Goal: Task Accomplishment & Management: Manage account settings

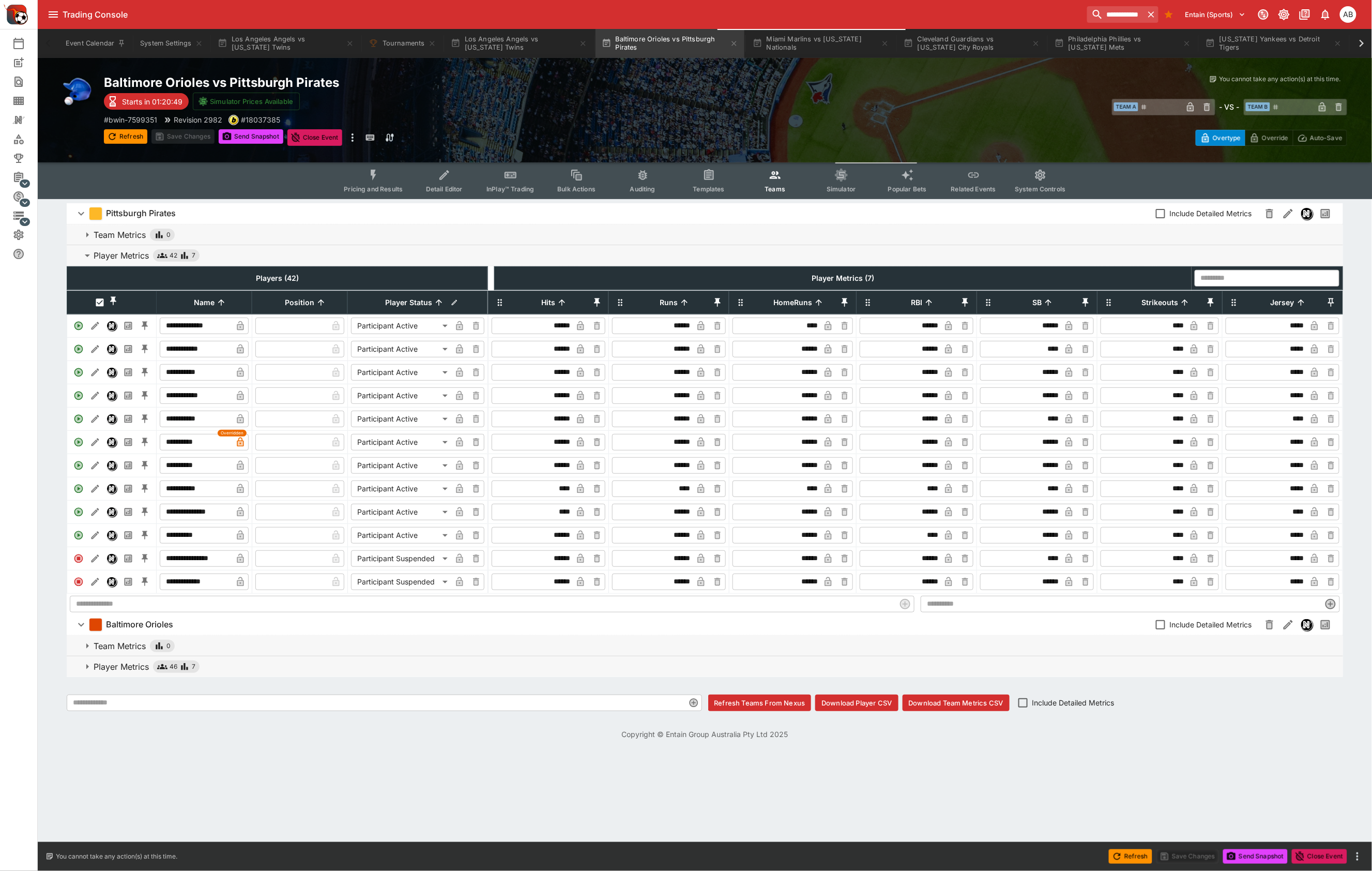
click at [637, 104] on div "Baltimore Orioles vs Pittsburgh Pirates Starts in 01:20:49 Simulator Prices Ava…" at bounding box center [414, 110] width 622 height 71
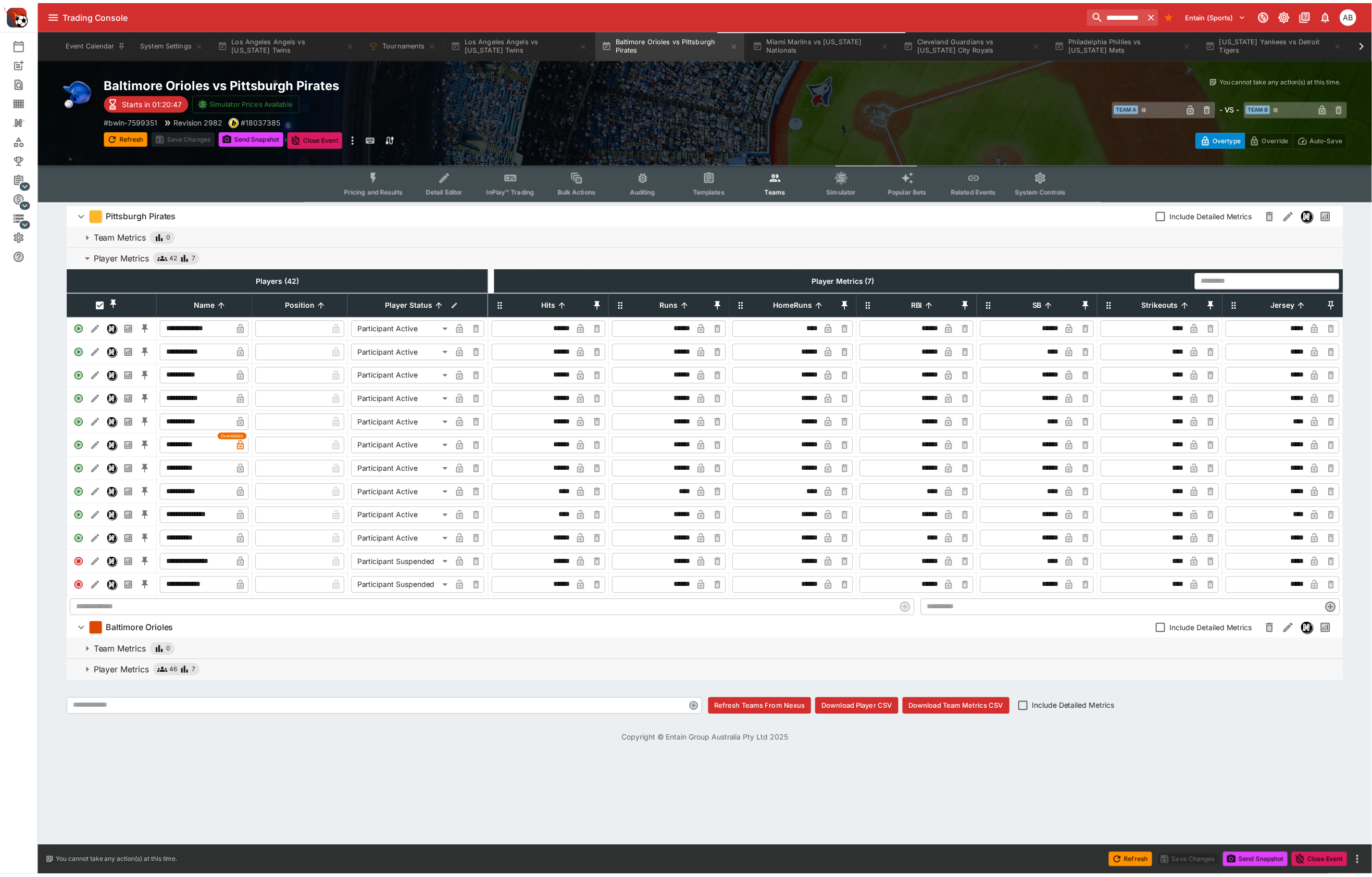
scroll to position [0, 1446]
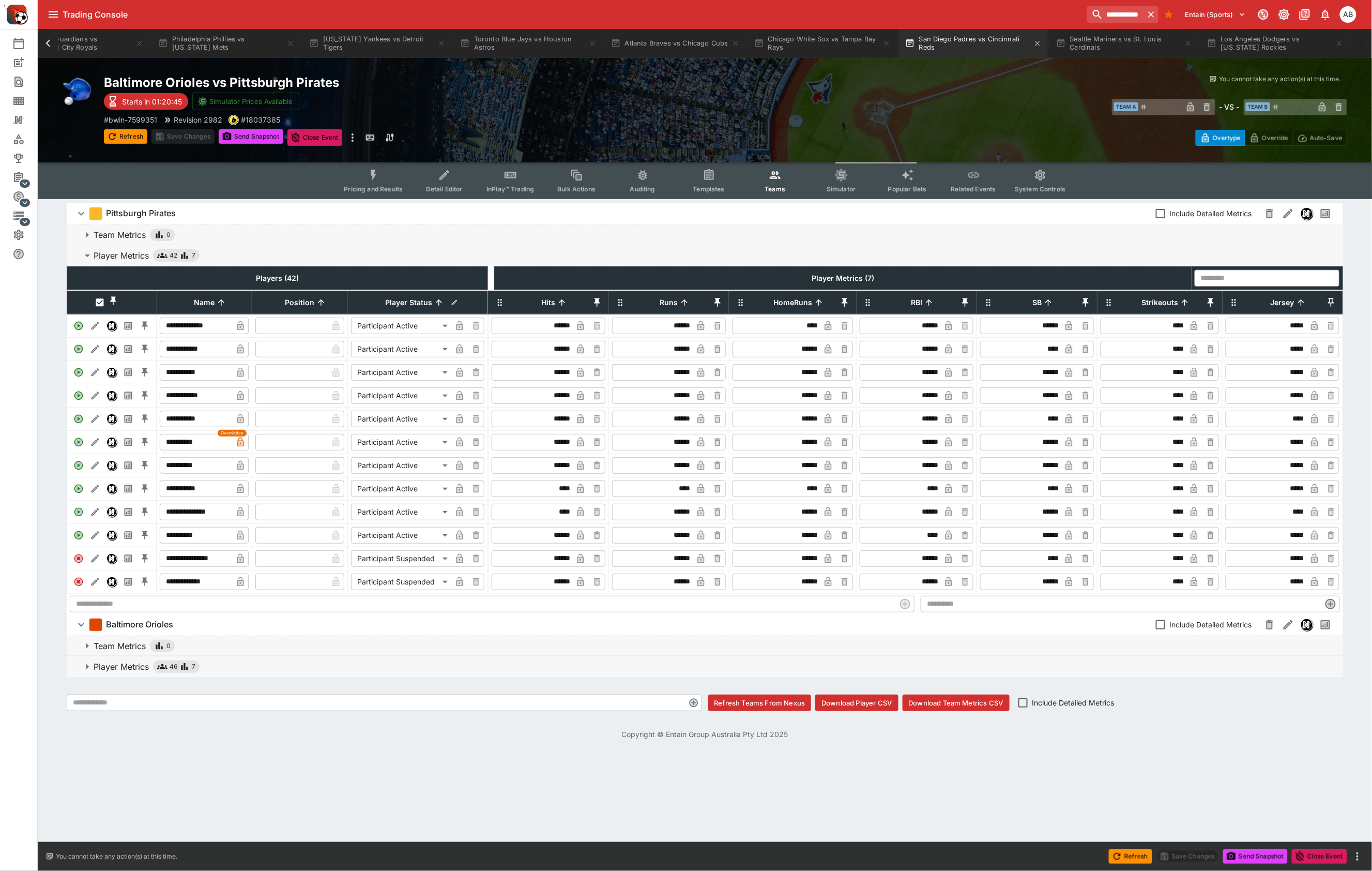
click at [899, 41] on button "San Diego Padres vs Cincinnati Reds" at bounding box center [973, 43] width 149 height 29
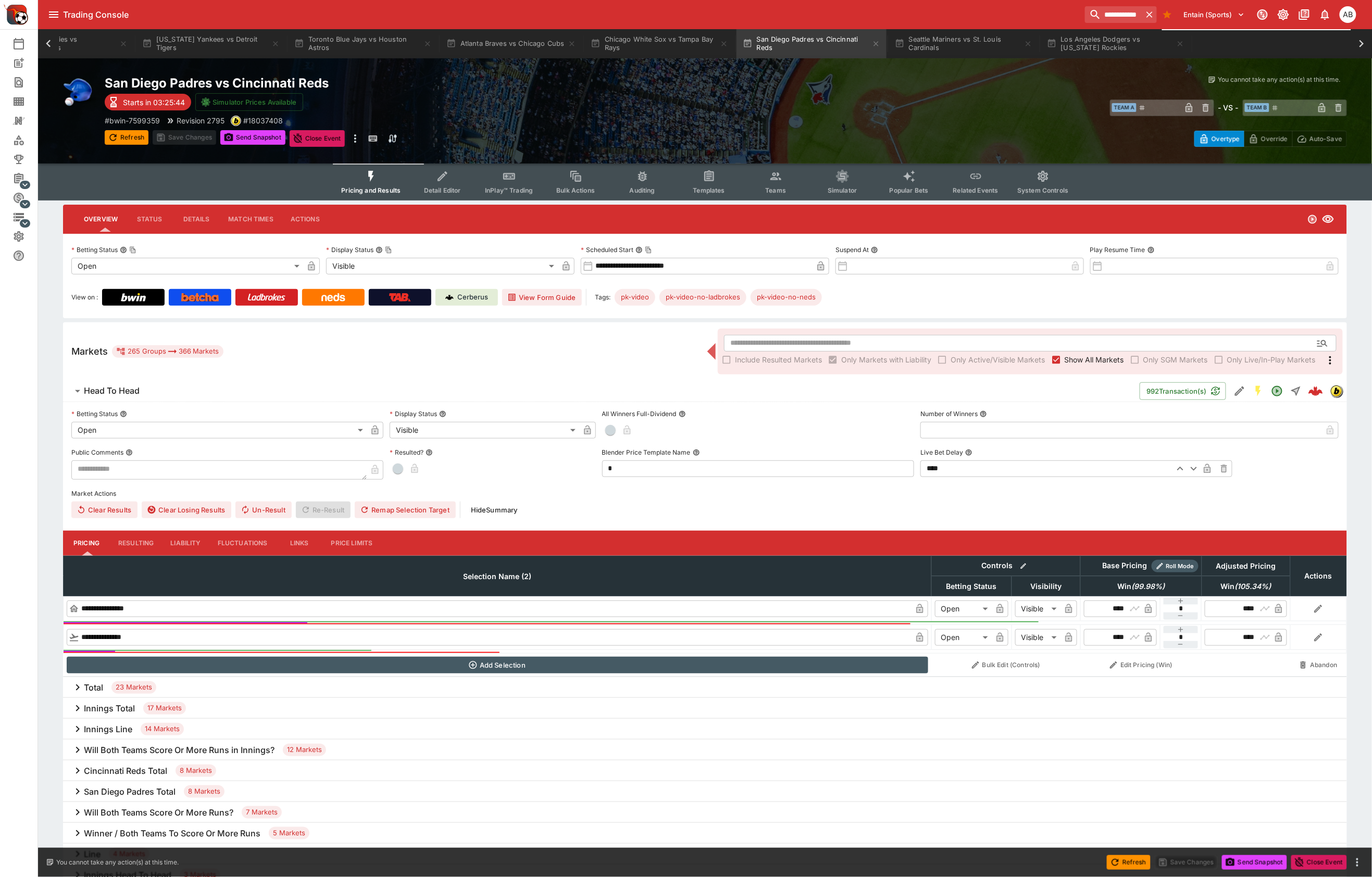
click at [783, 183] on icon "Event type filters" at bounding box center [776, 176] width 14 height 14
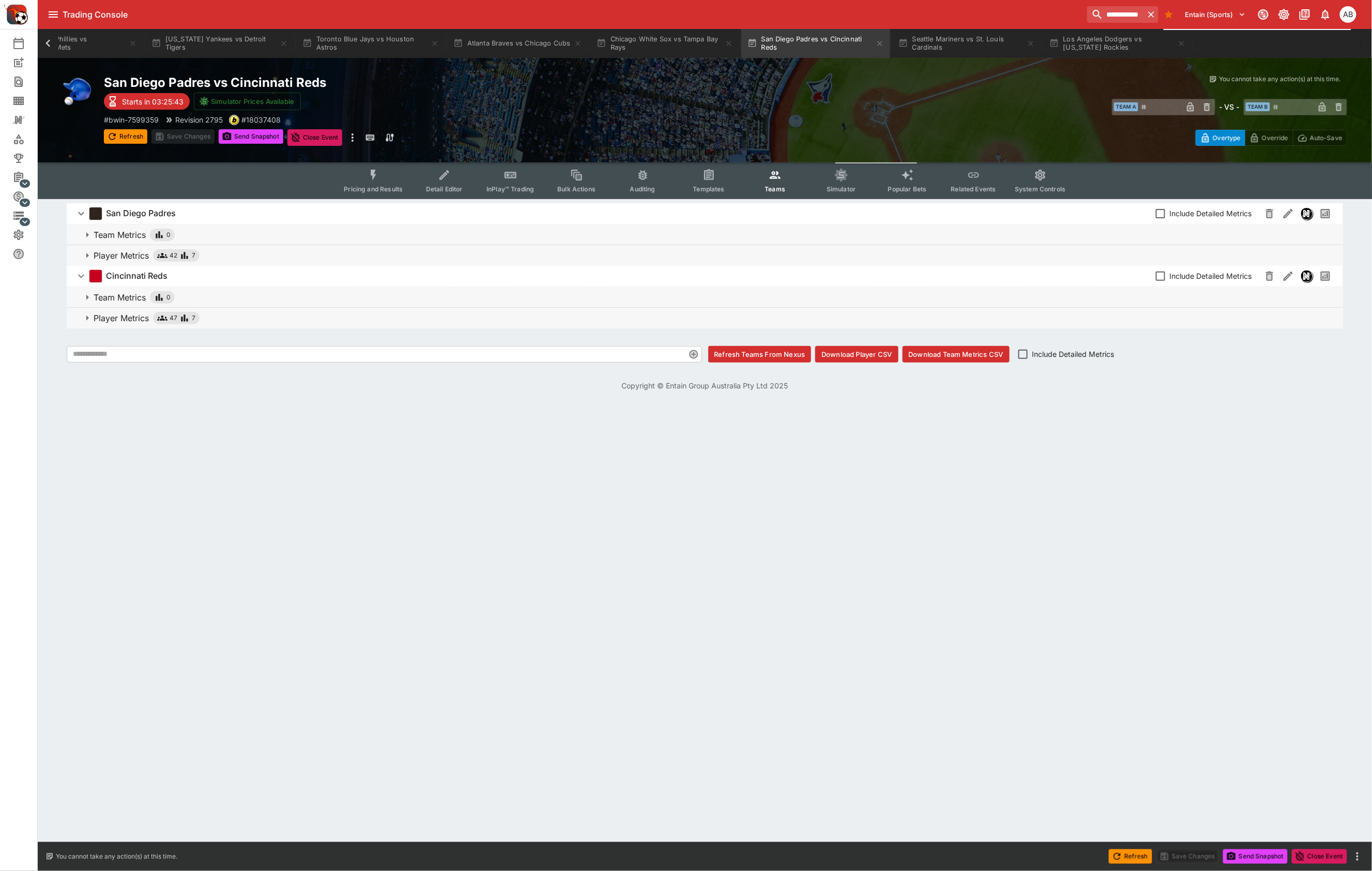
click at [190, 261] on icon "button" at bounding box center [184, 255] width 10 height 10
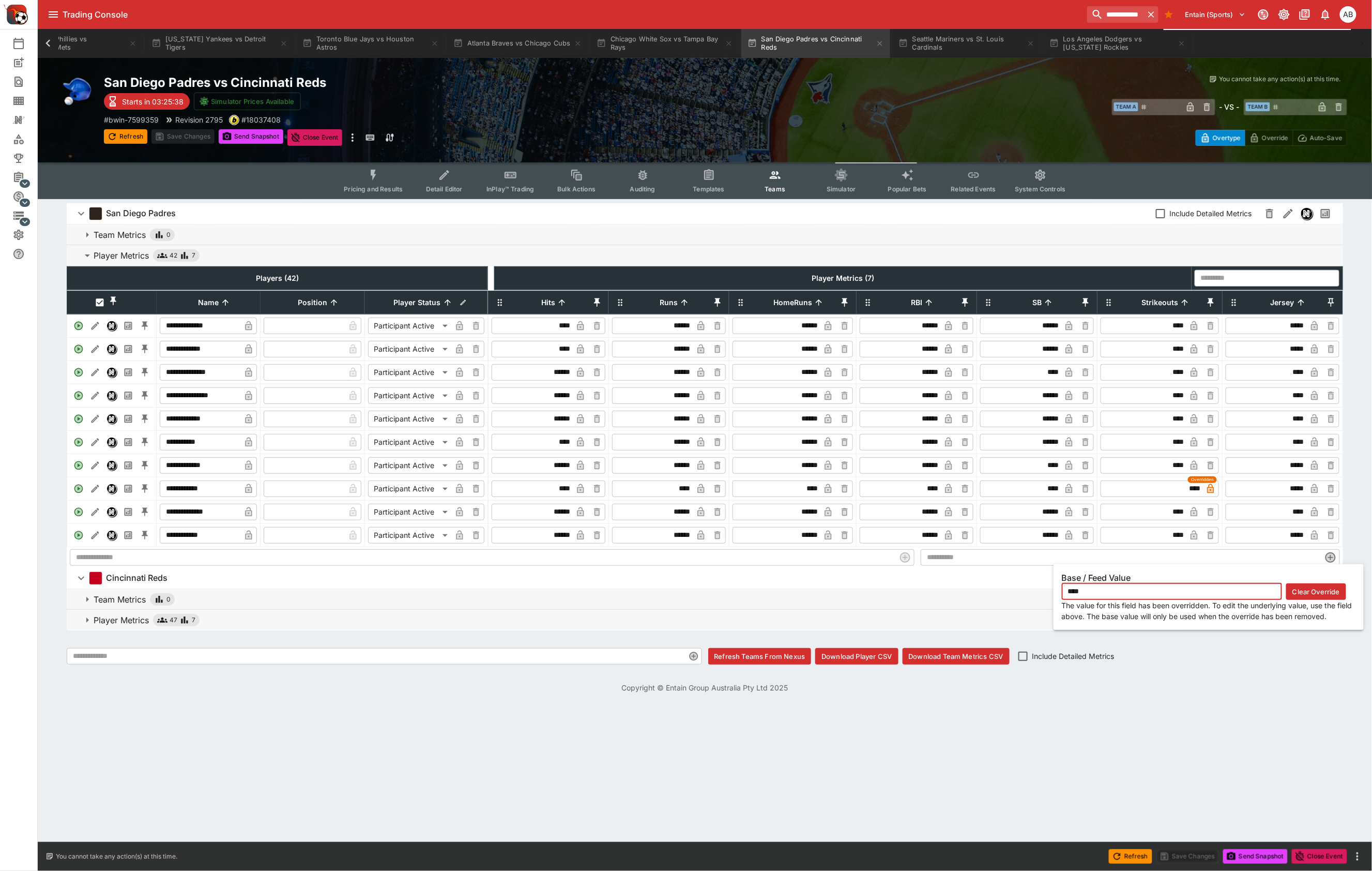
click at [1208, 493] on icon "button" at bounding box center [1210, 488] width 7 height 9
type input "****"
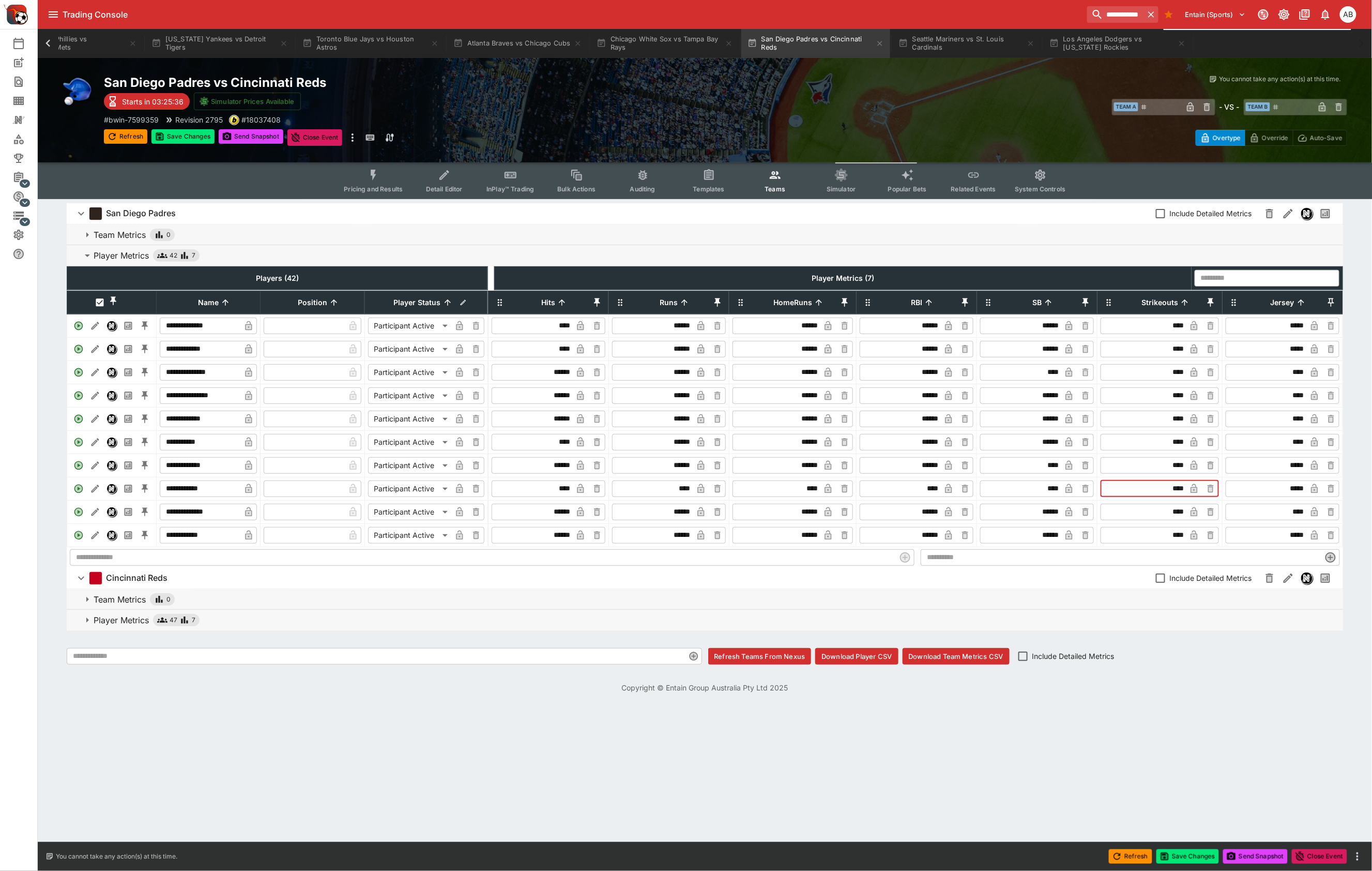
click at [1157, 497] on input "****" at bounding box center [1144, 488] width 83 height 16
click at [1198, 494] on icon "button" at bounding box center [1194, 488] width 10 height 10
click at [188, 144] on button "Save Changes" at bounding box center [183, 136] width 63 height 15
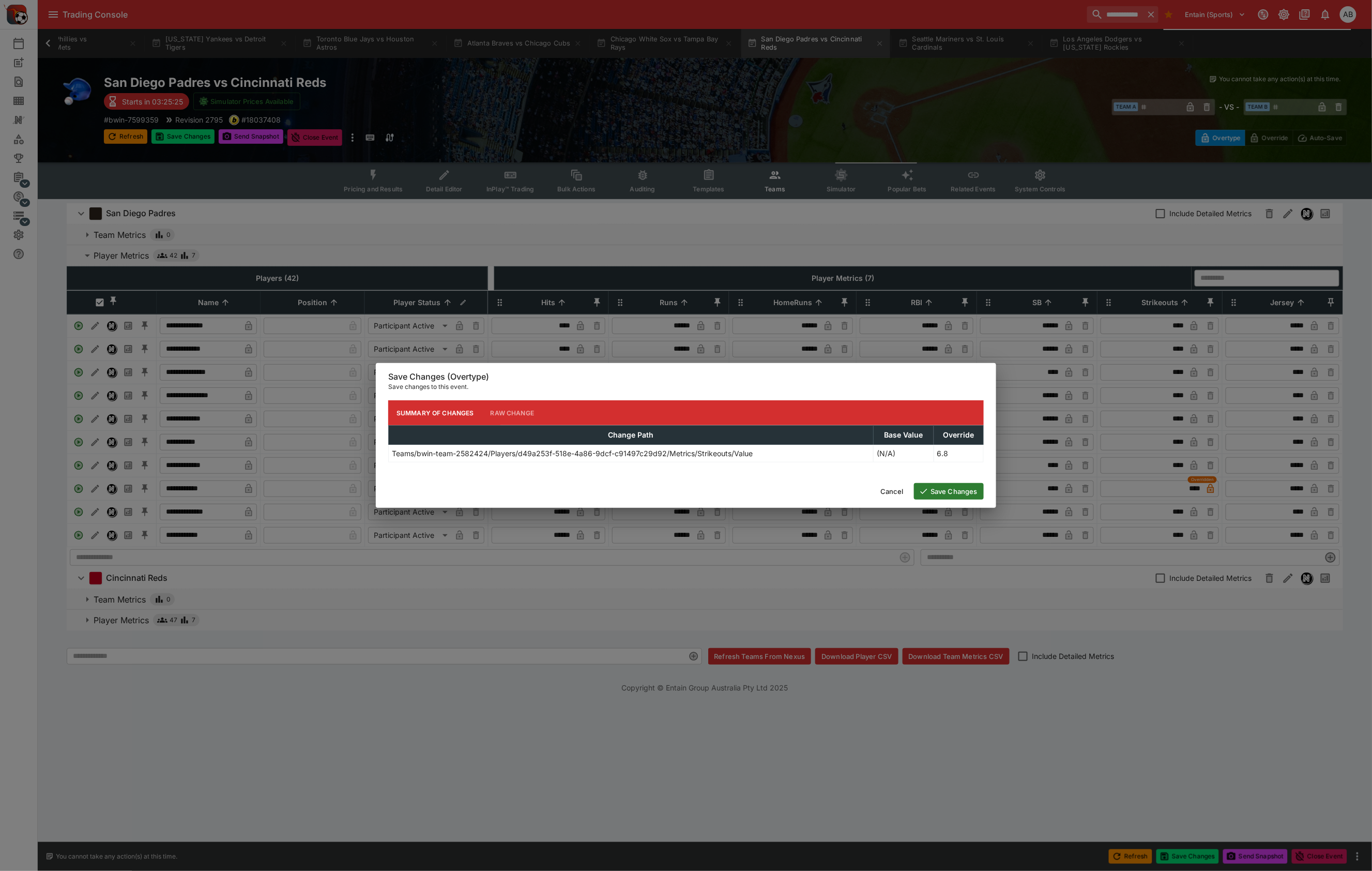
click at [945, 499] on button "Save Changes" at bounding box center [949, 491] width 70 height 16
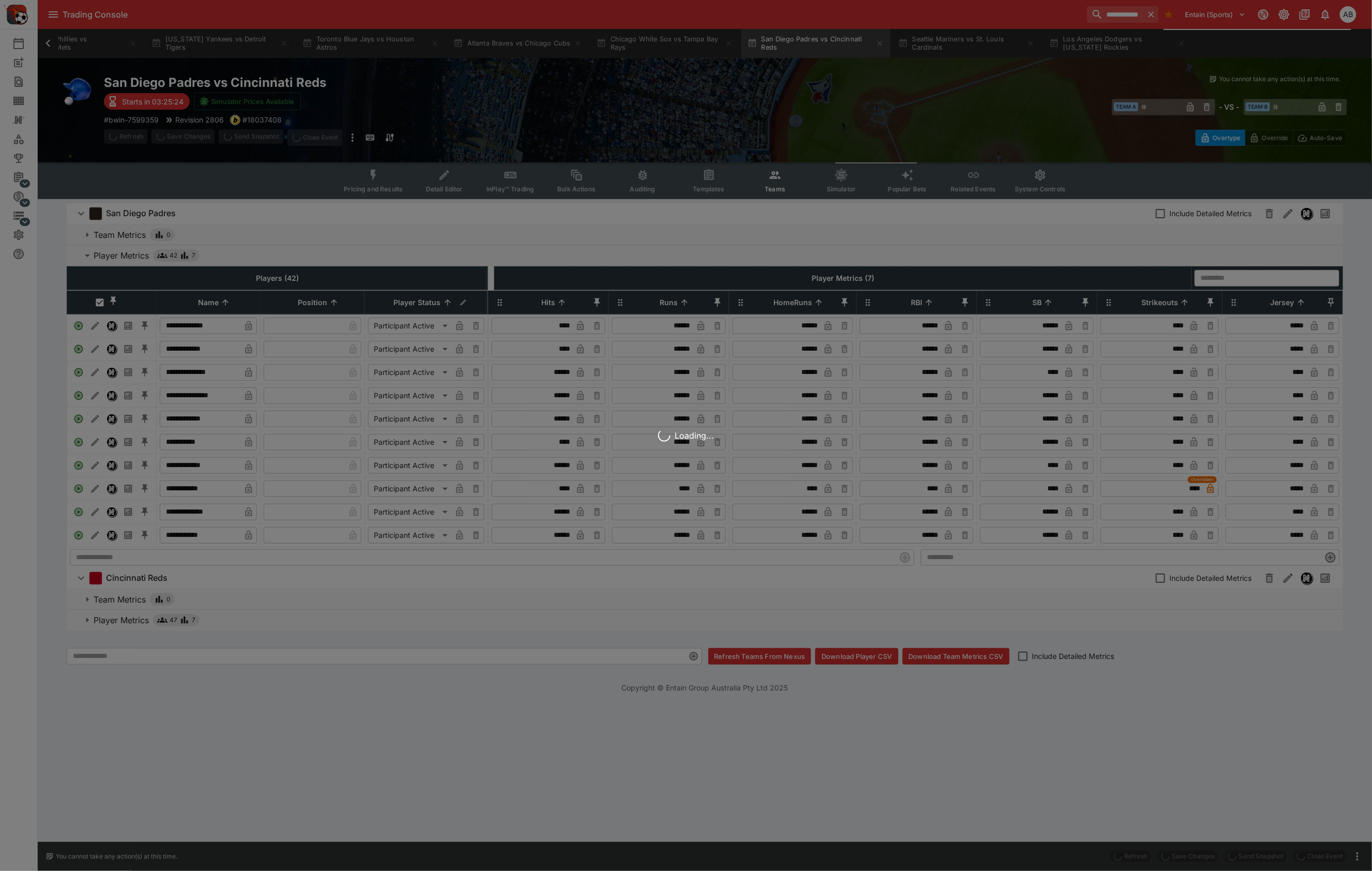
click at [294, 199] on div "Loading..." at bounding box center [686, 435] width 1372 height 871
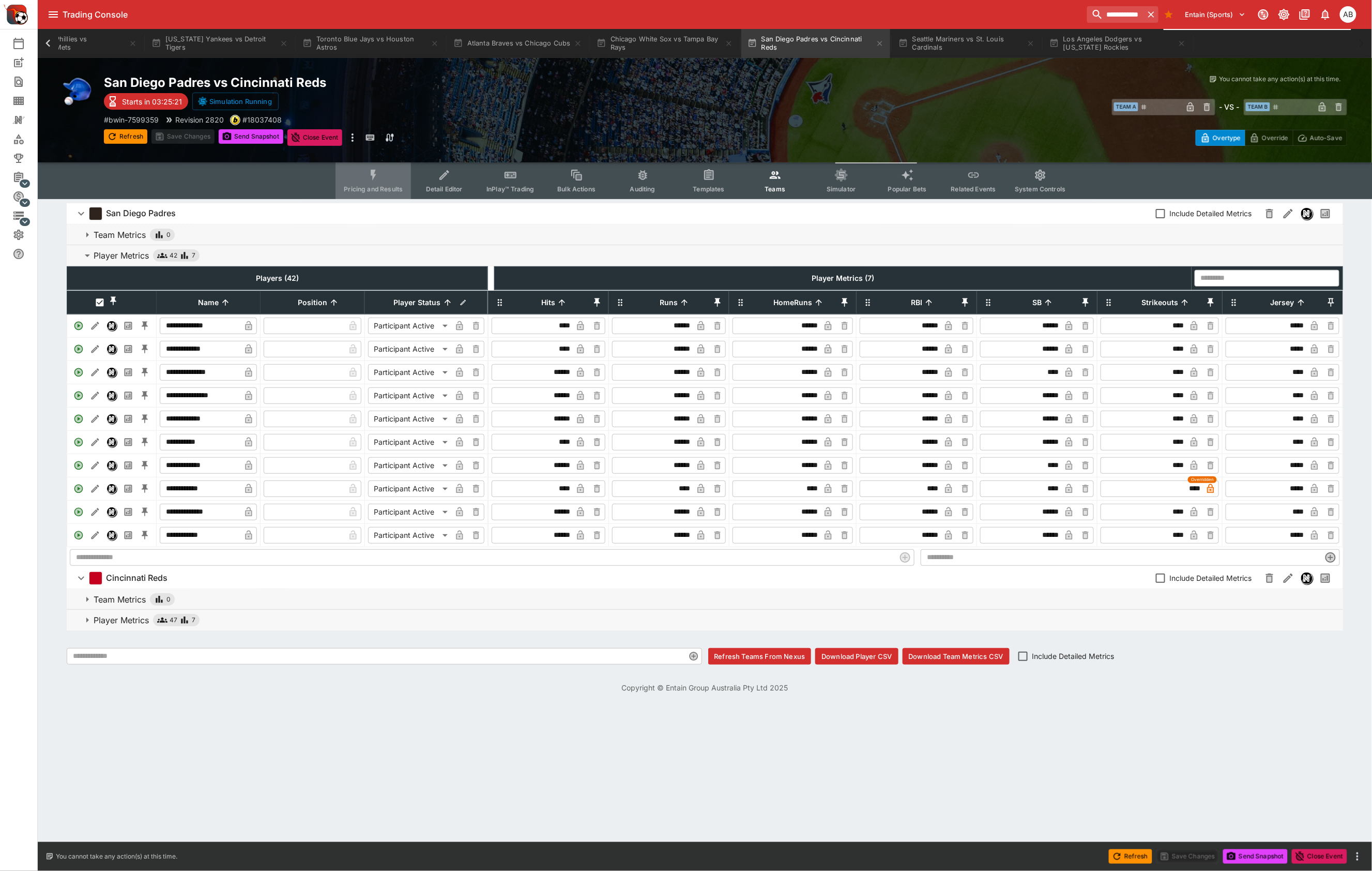
click at [344, 193] on span "Pricing and Results" at bounding box center [373, 189] width 59 height 8
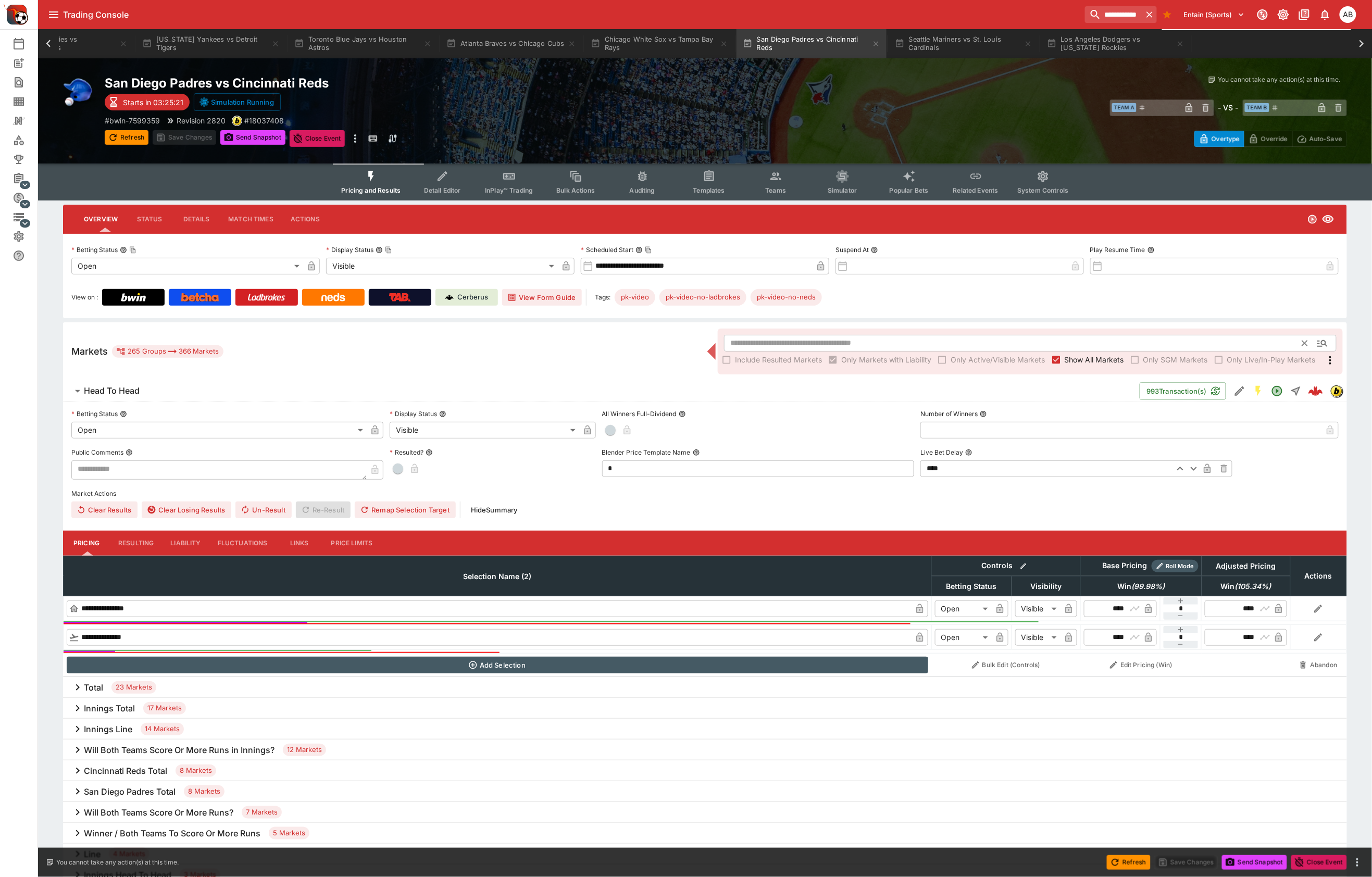
click at [724, 351] on input "text" at bounding box center [1013, 343] width 578 height 16
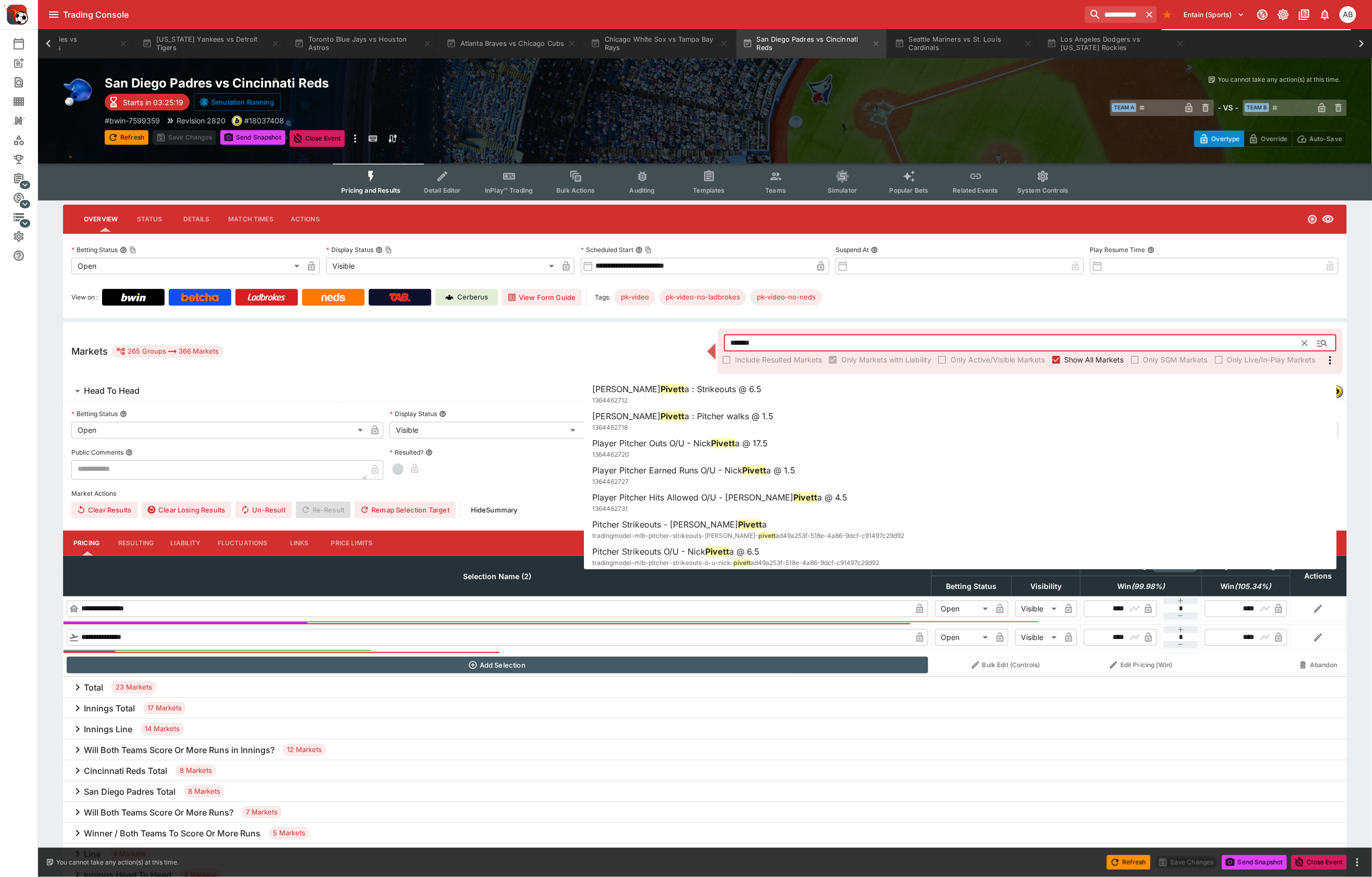
type input "*******"
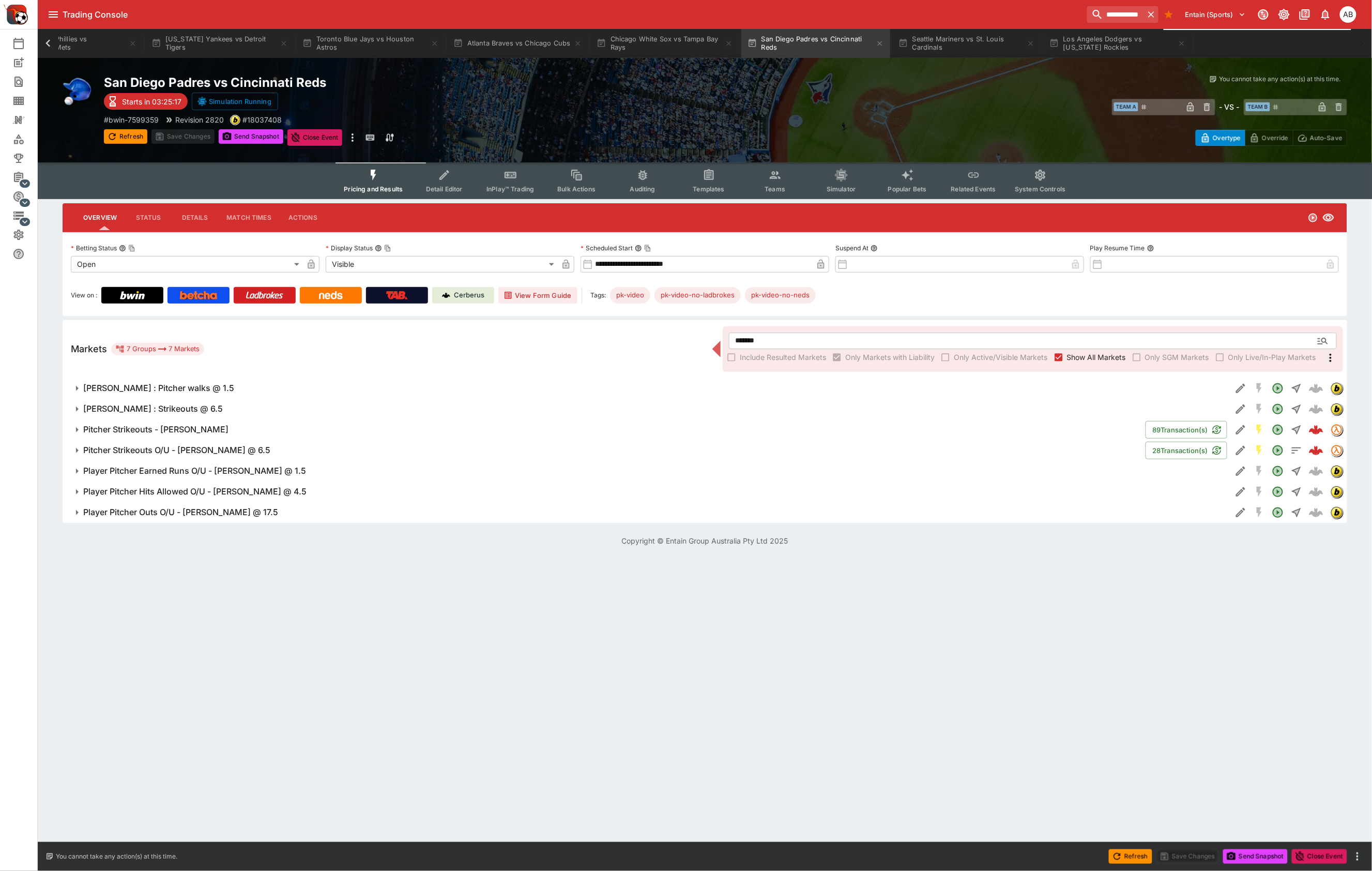
click at [218, 435] on h6 "Pitcher Strikeouts - Nick Pivetta" at bounding box center [155, 429] width 145 height 11
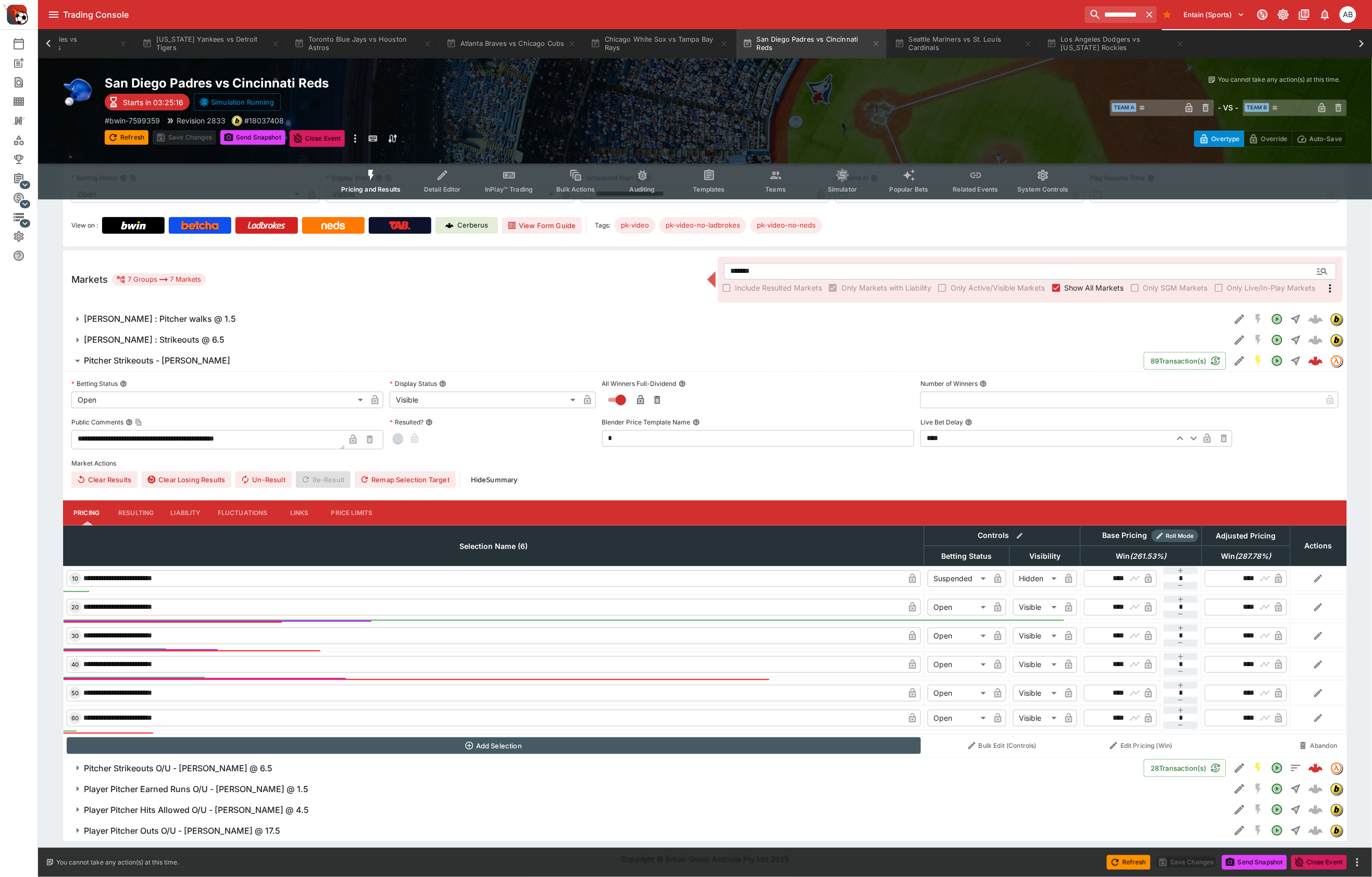
scroll to position [164, 0]
click at [211, 763] on h6 "Pitcher Strikeouts O/U - Nick Pivetta @ 6.5" at bounding box center [178, 768] width 189 height 11
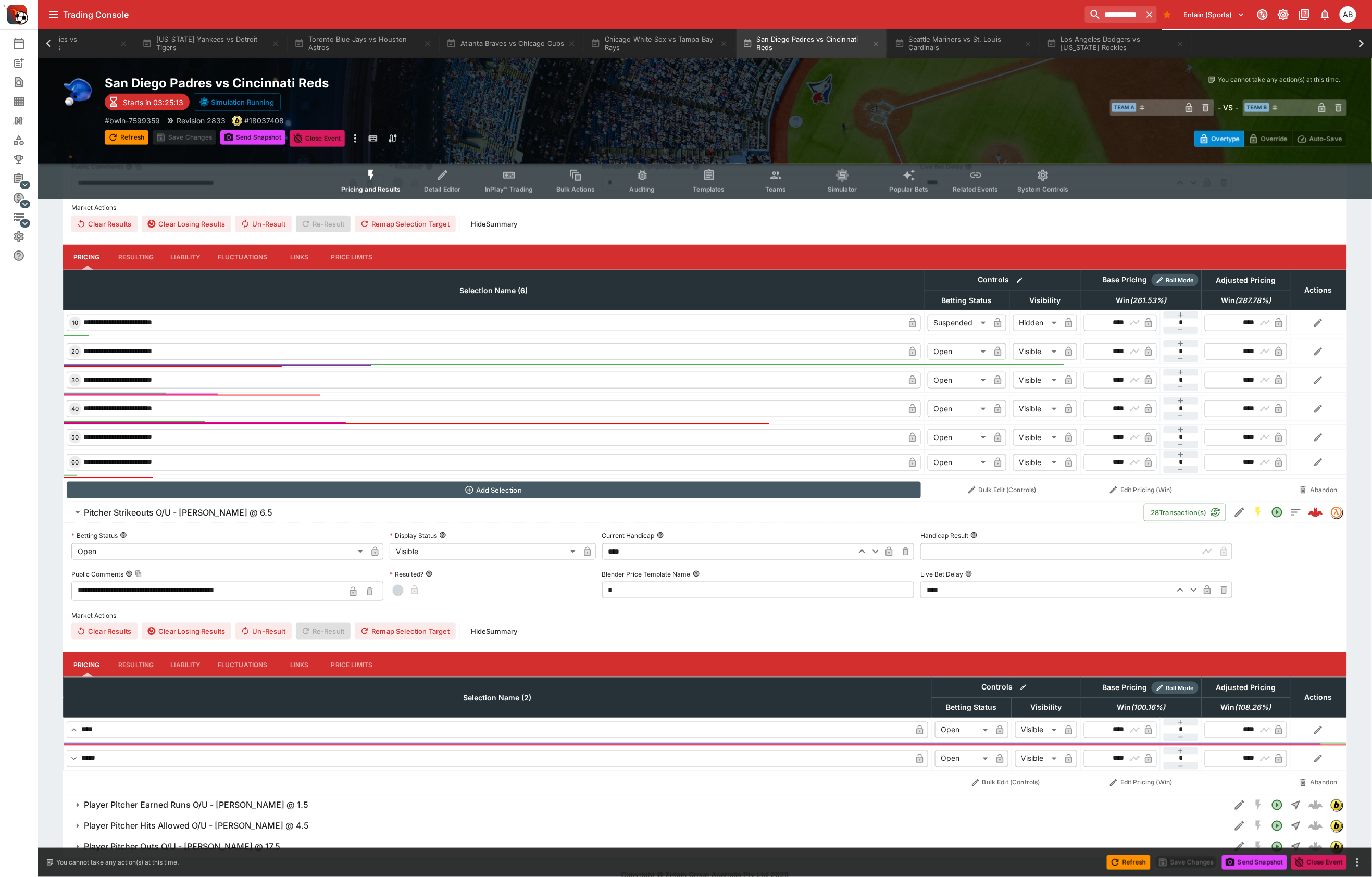
scroll to position [460, 0]
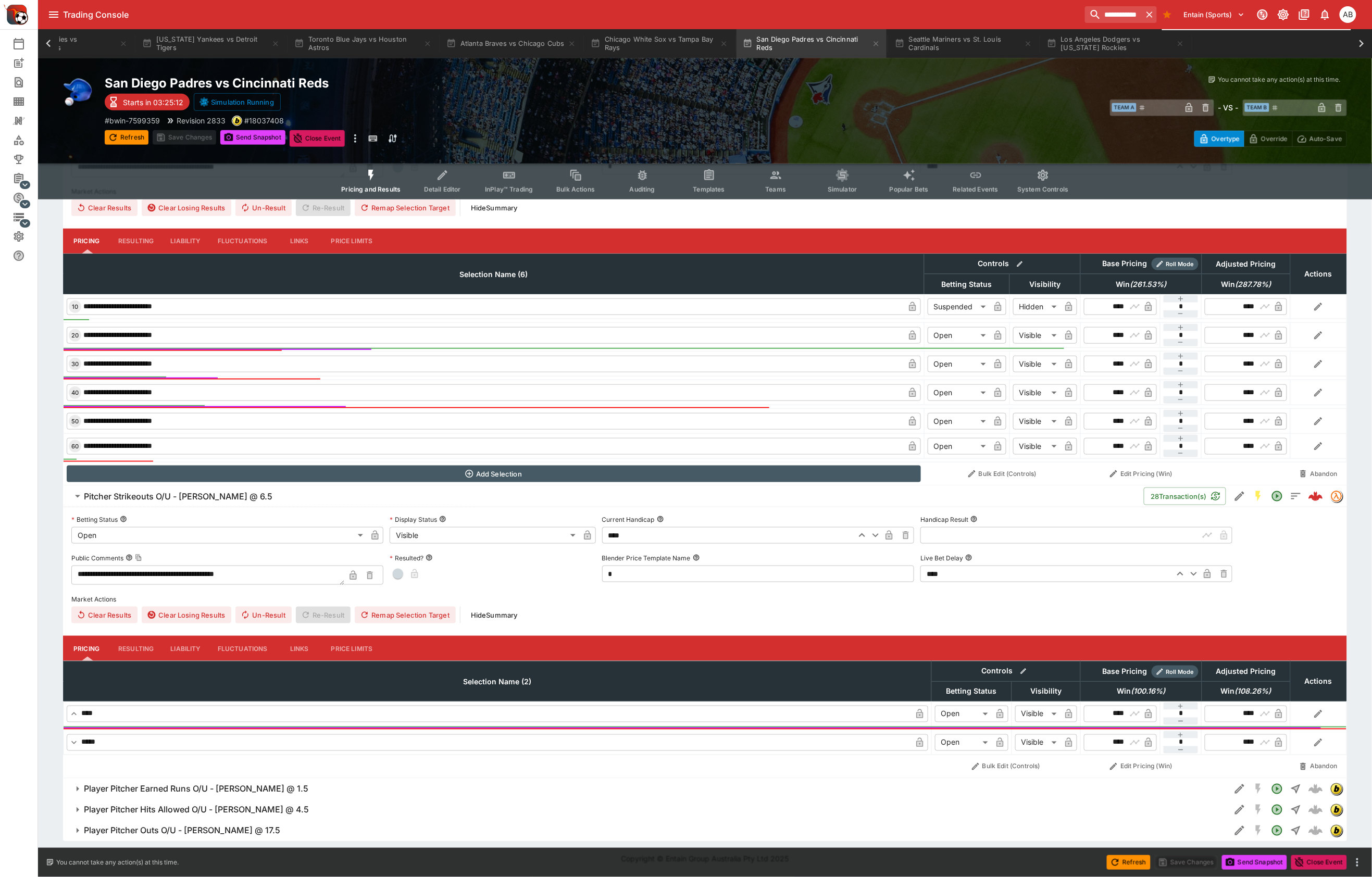
click at [194, 636] on button "Liability" at bounding box center [186, 648] width 47 height 25
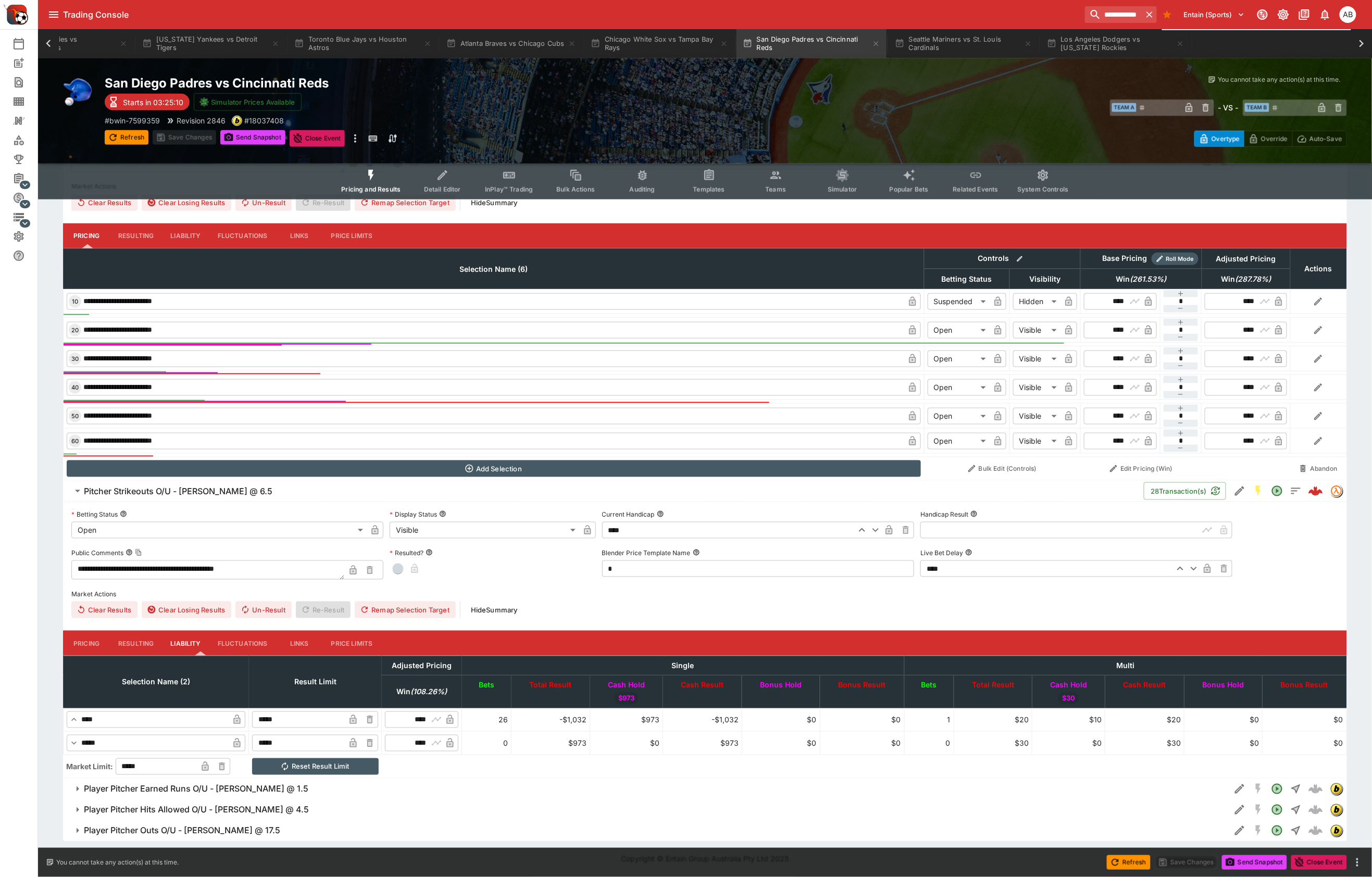
click at [339, 711] on input "*****" at bounding box center [298, 719] width 92 height 16
type input "*****"
click at [196, 145] on button "Save Changes" at bounding box center [184, 137] width 63 height 15
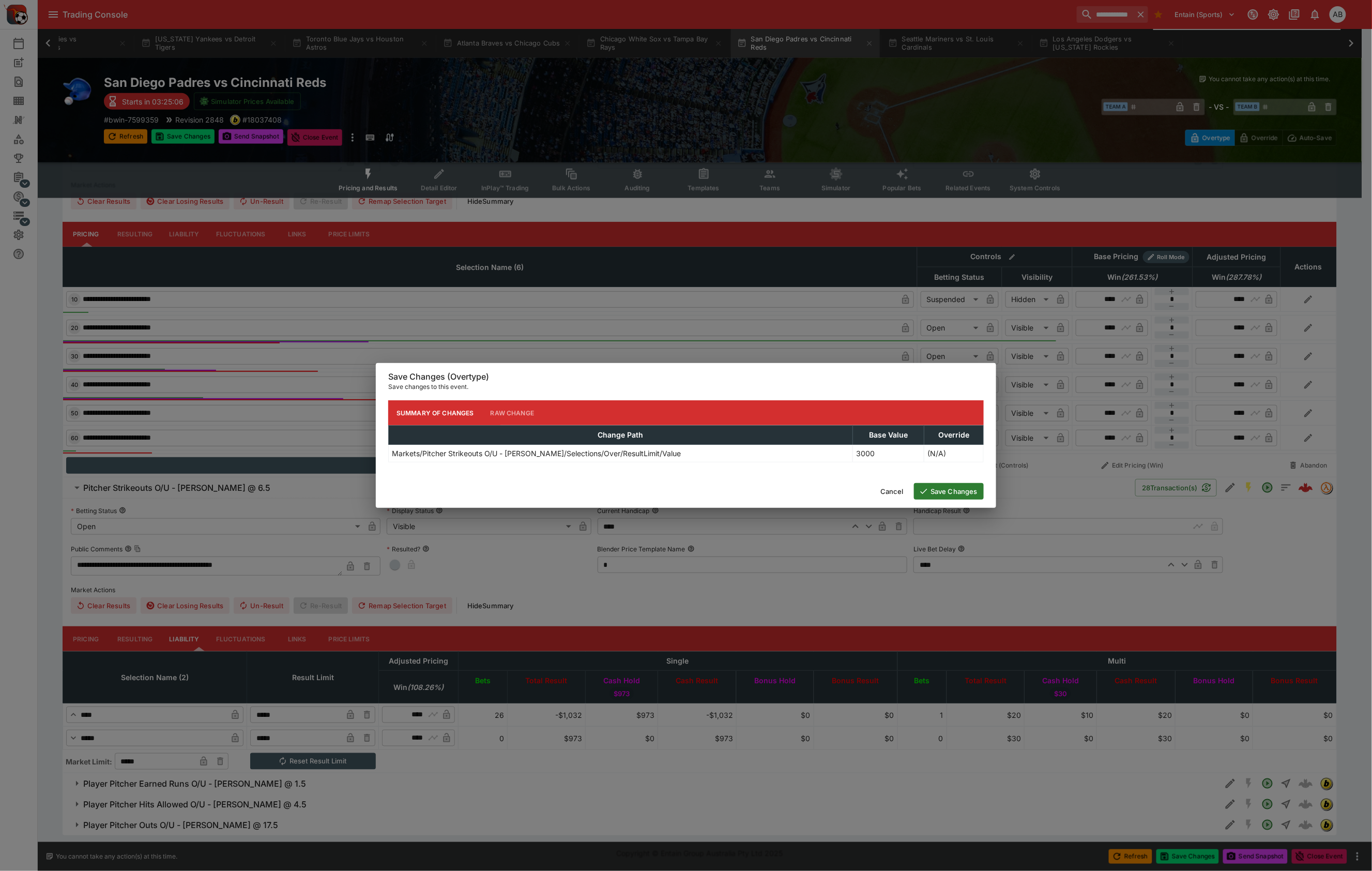
click at [954, 499] on button "Save Changes" at bounding box center [949, 491] width 70 height 16
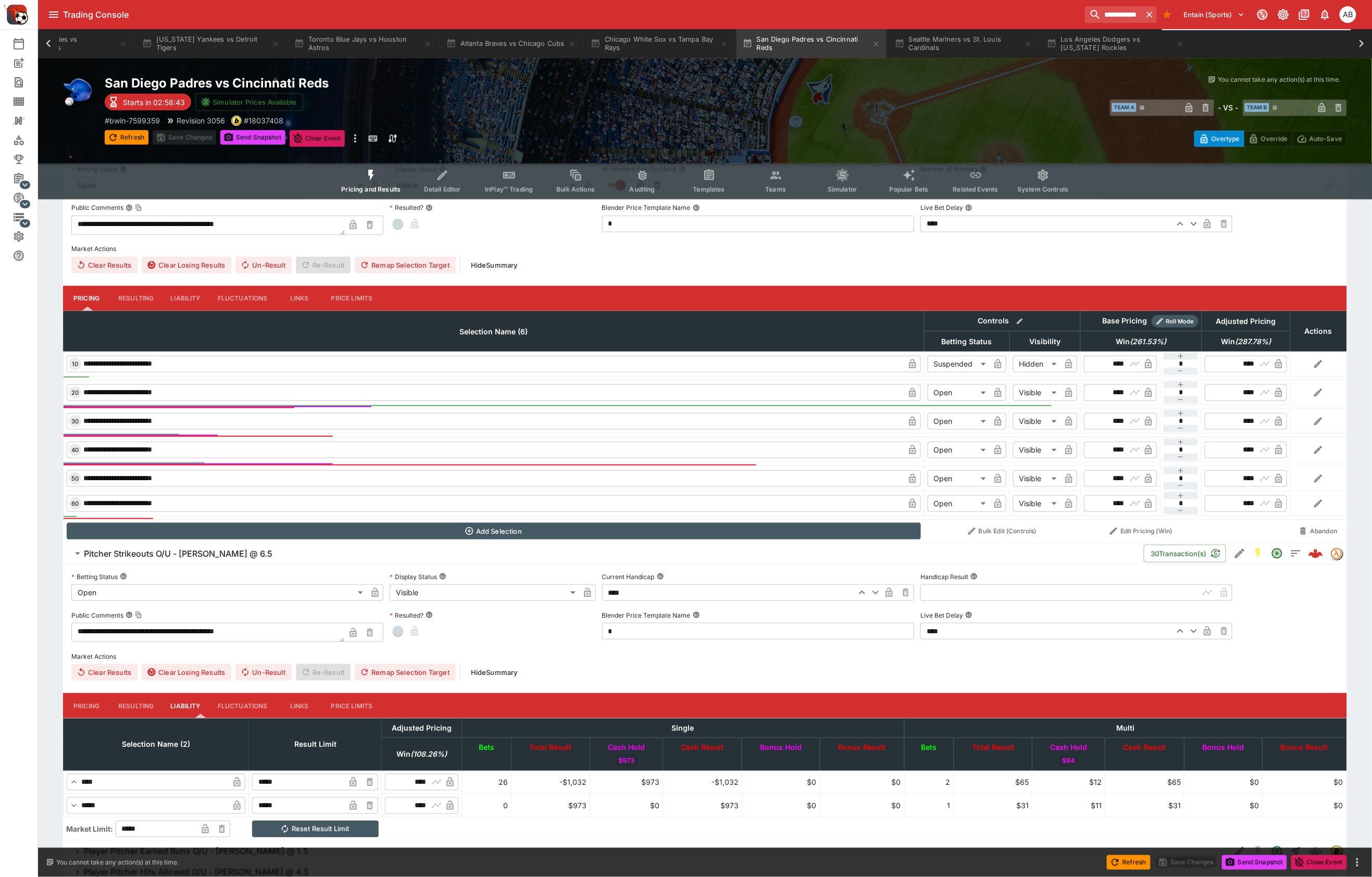
scroll to position [182, 0]
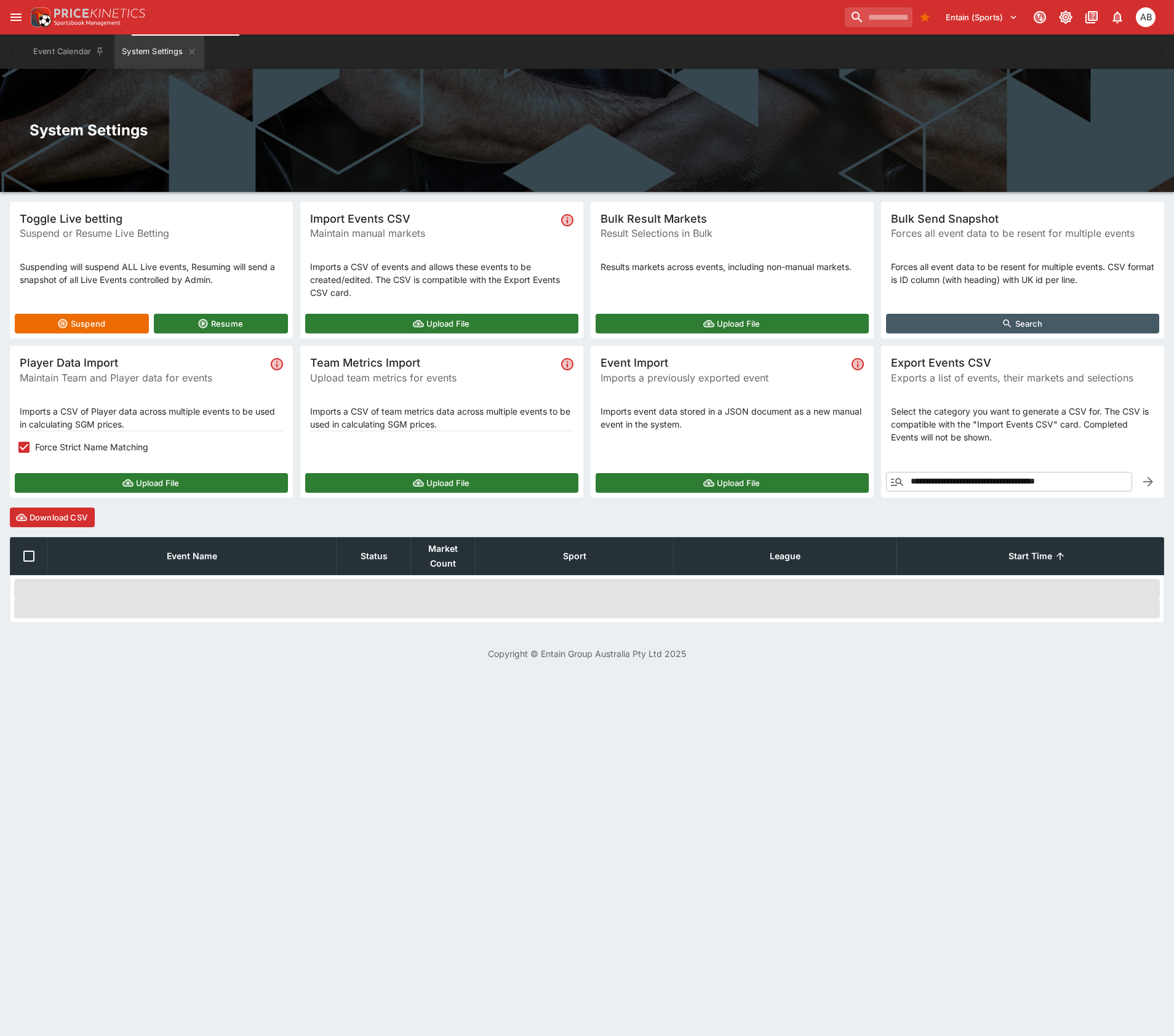
click at [164, 492] on button "Upload File" at bounding box center [151, 483] width 273 height 19
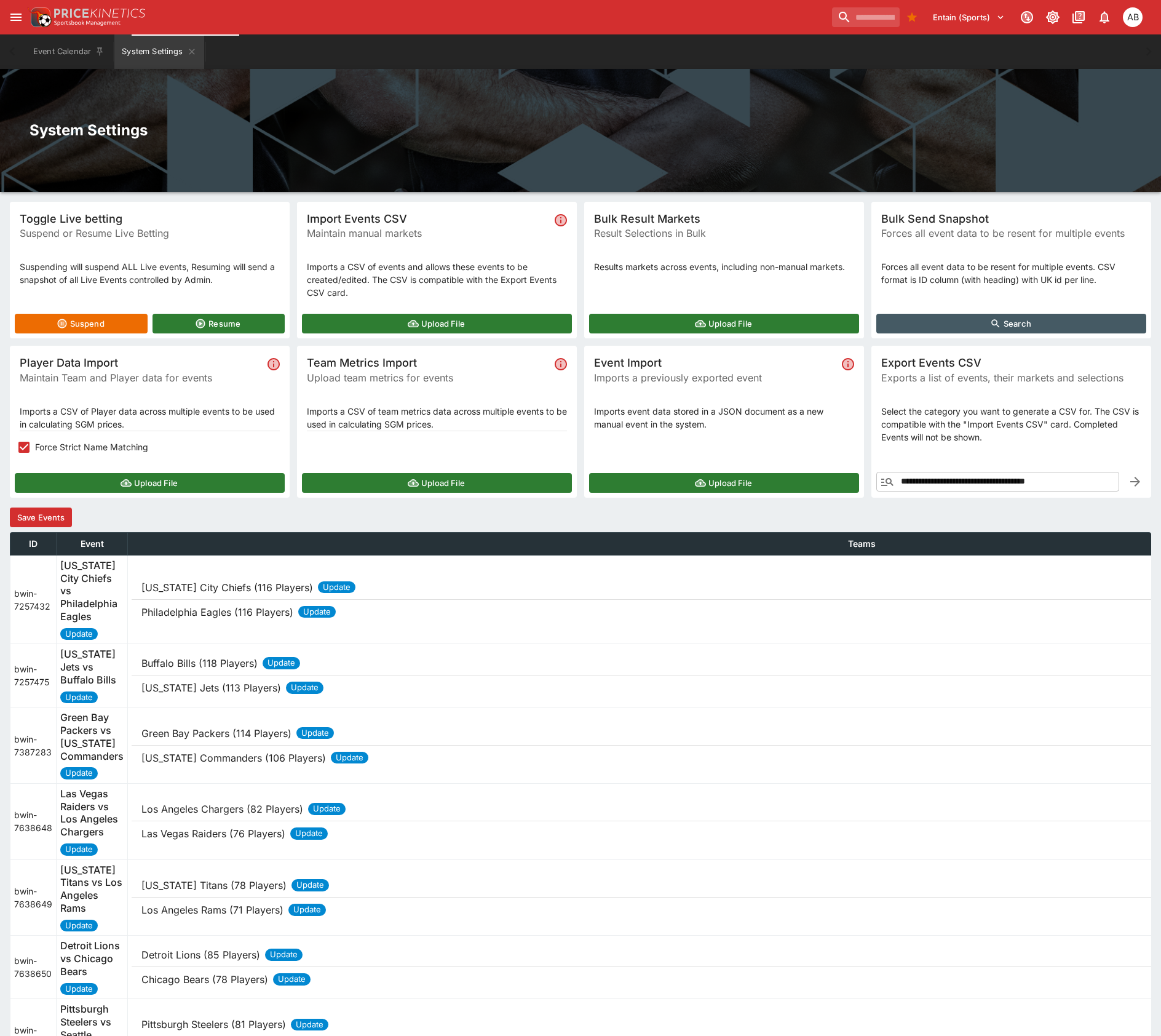
click at [287, 595] on p "[US_STATE] City Chiefs (116 Players)" at bounding box center [227, 587] width 172 height 15
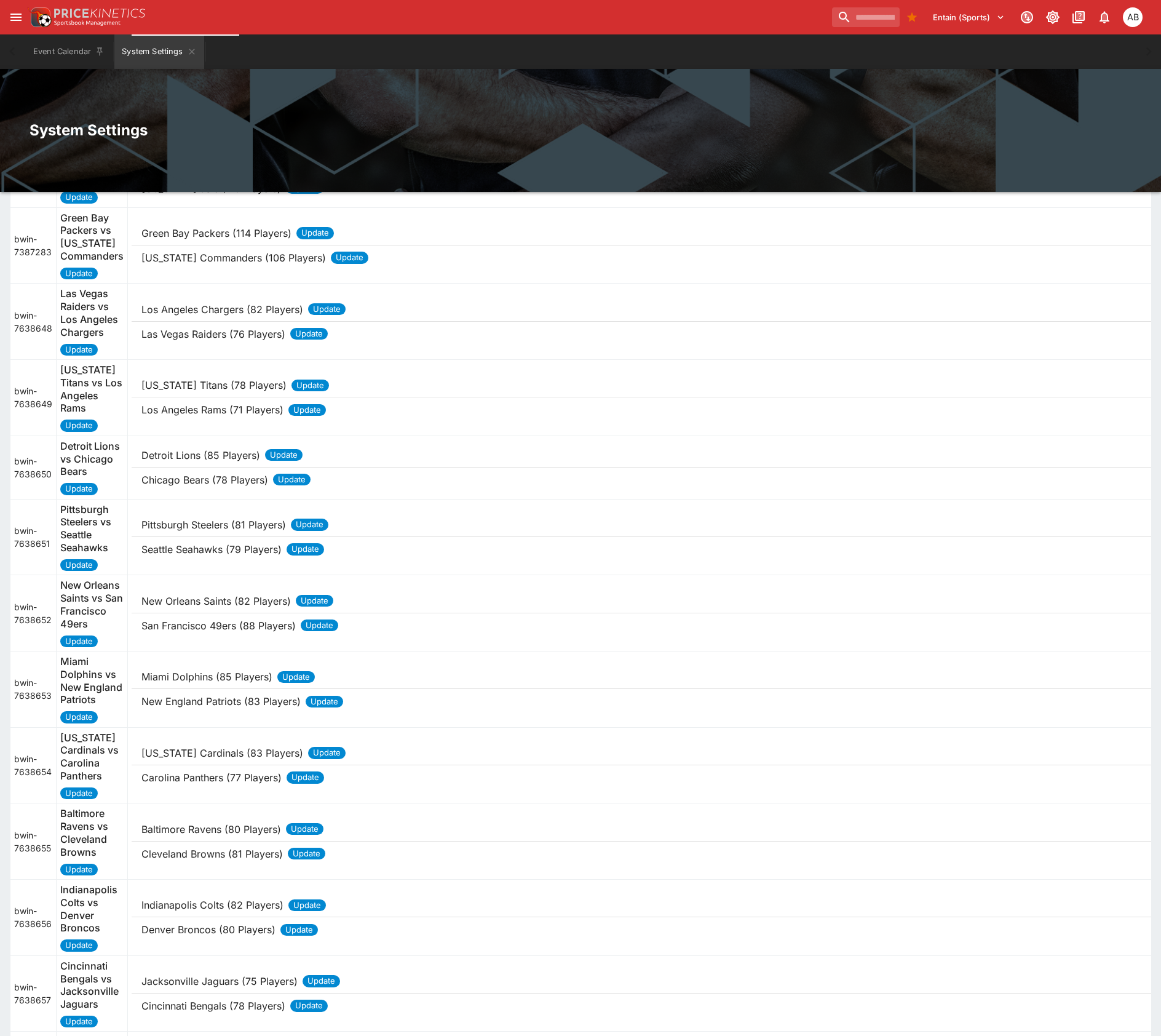
scroll to position [1531, 0]
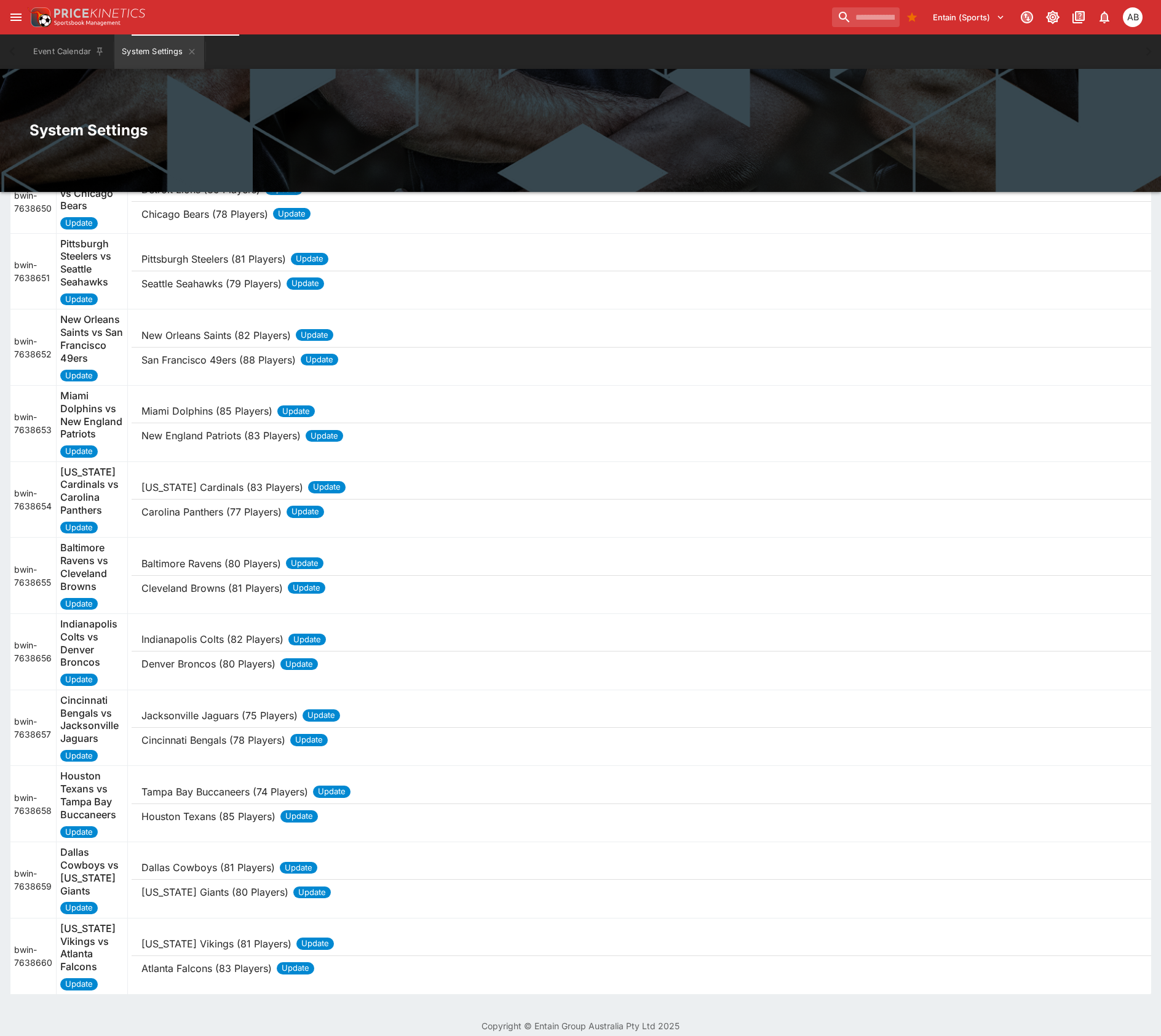
click at [246, 494] on p "[US_STATE] Cardinals (83 Players)" at bounding box center [222, 487] width 162 height 15
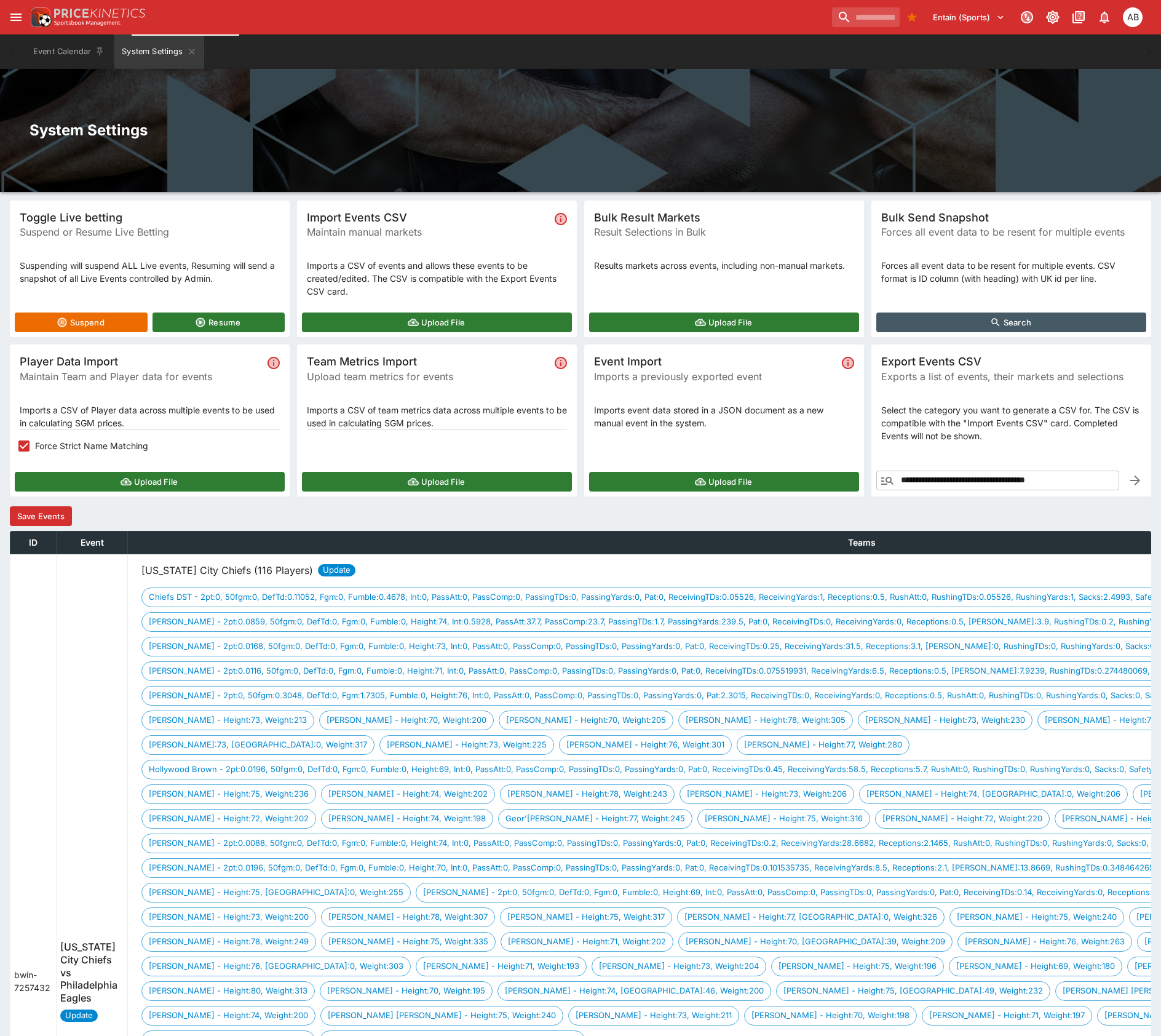
scroll to position [0, 0]
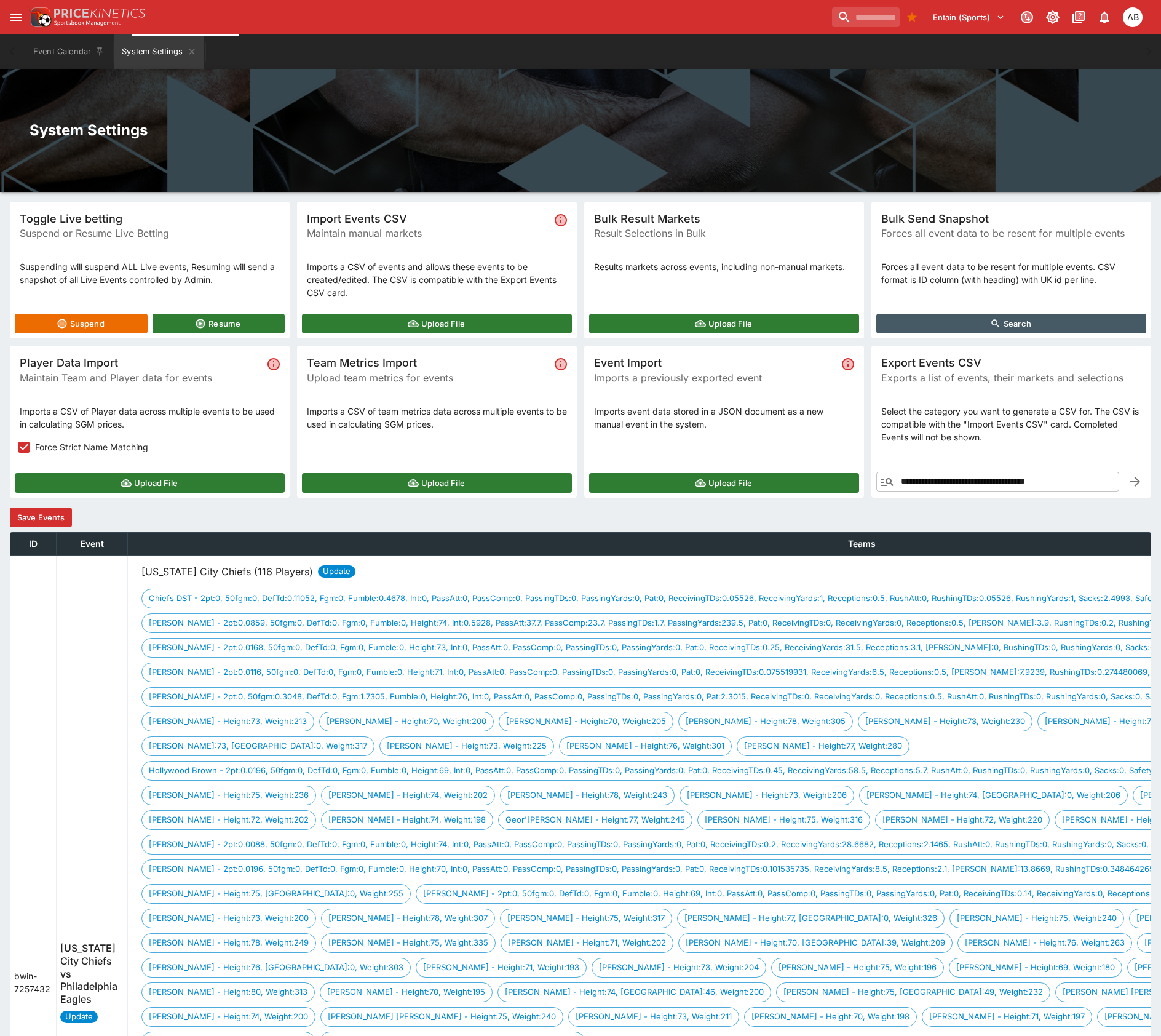
click at [48, 527] on button "Save Events" at bounding box center [41, 517] width 62 height 19
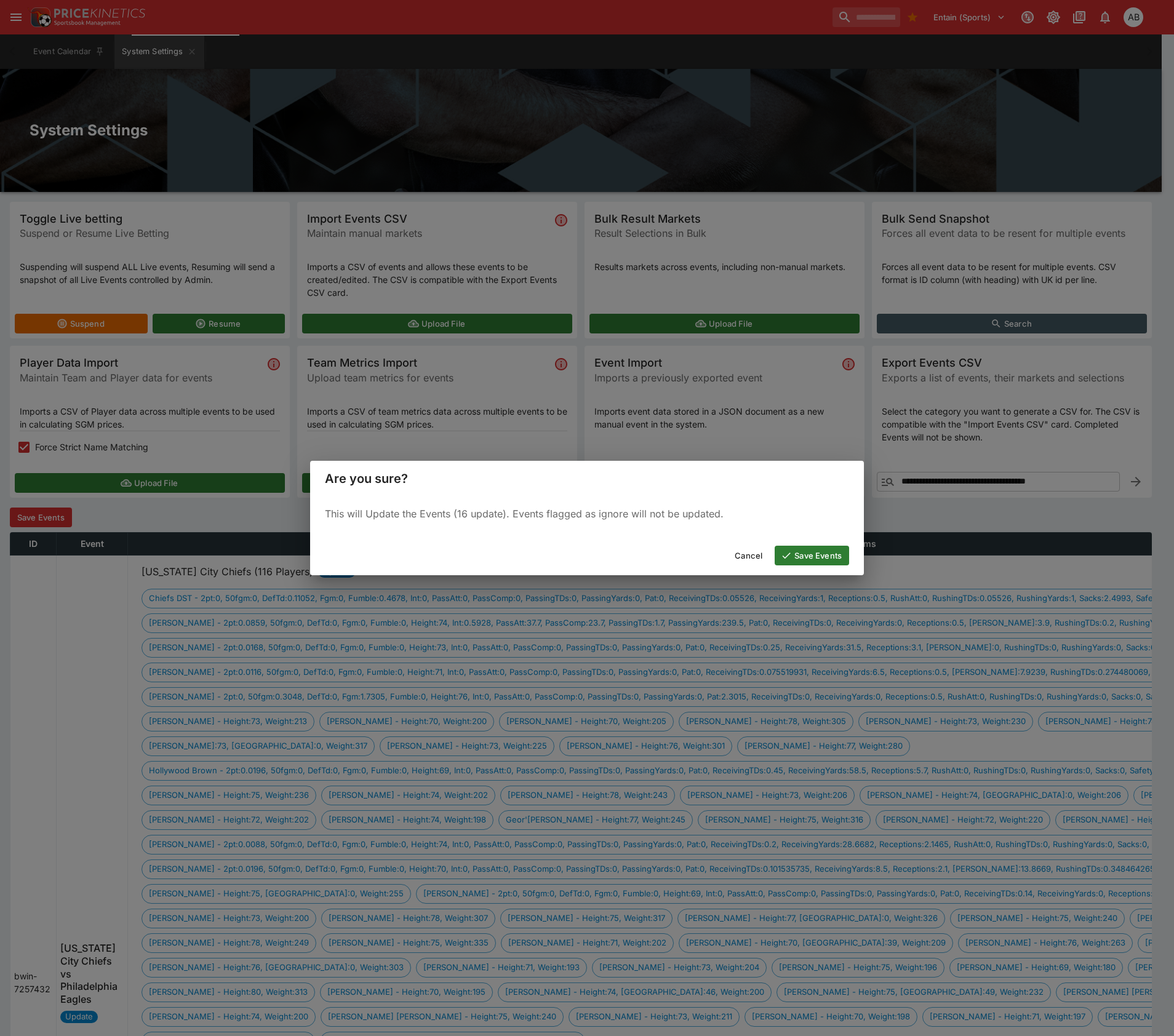
click at [813, 566] on button "Save Events" at bounding box center [811, 555] width 74 height 19
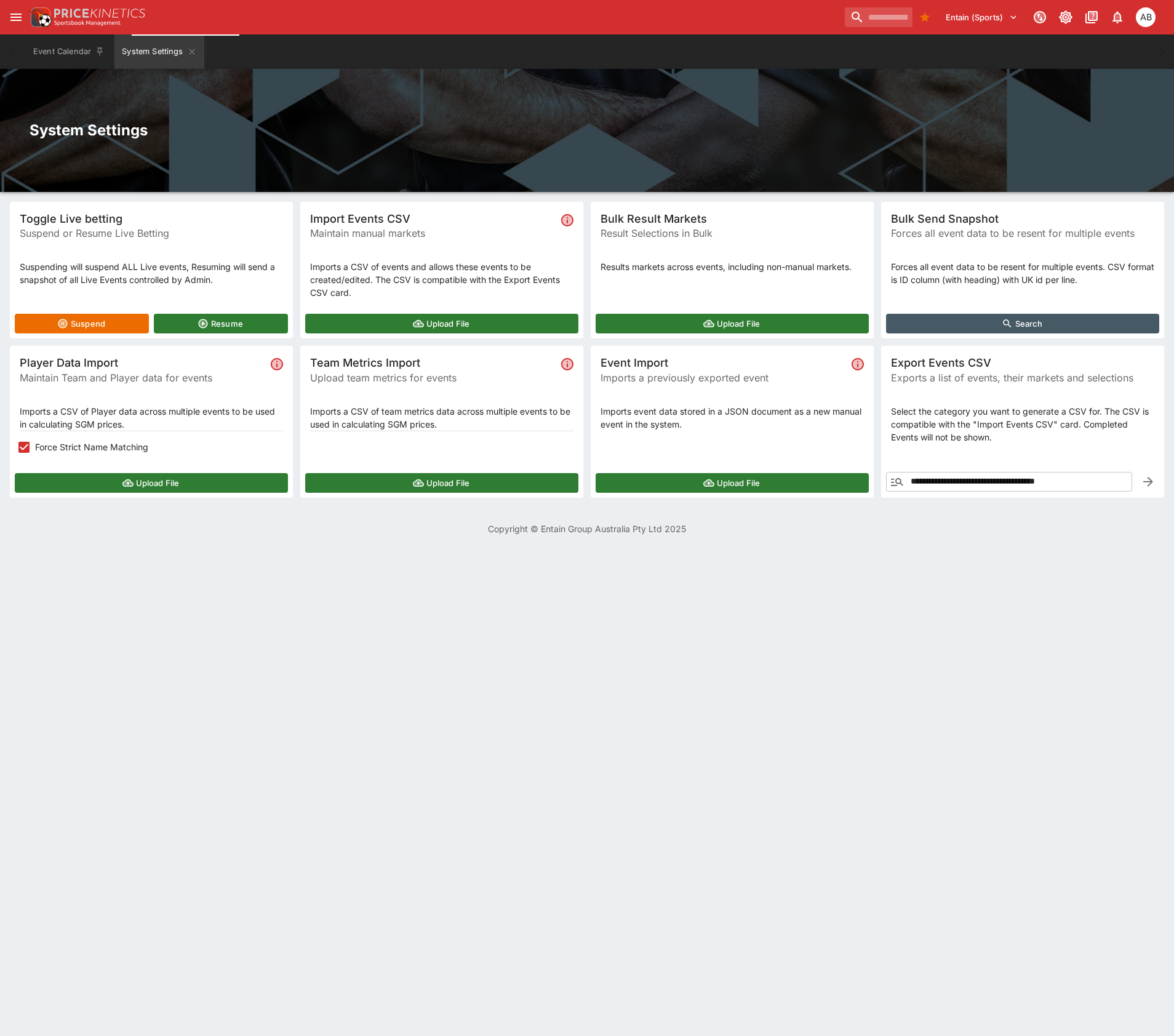
click at [150, 492] on button "Upload File" at bounding box center [151, 483] width 273 height 19
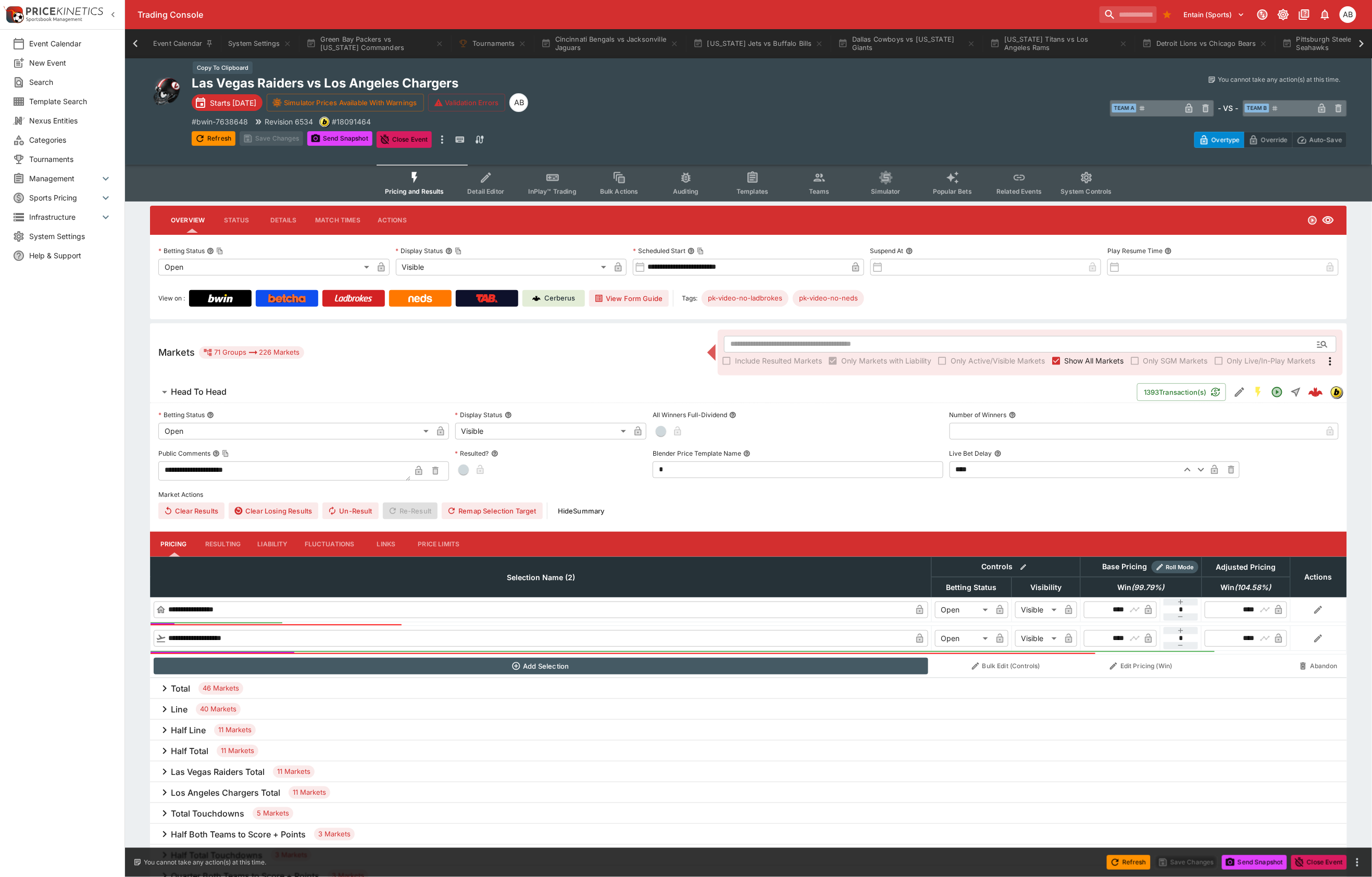
scroll to position [0, 2075]
click at [1364, 44] on icon at bounding box center [1362, 43] width 5 height 7
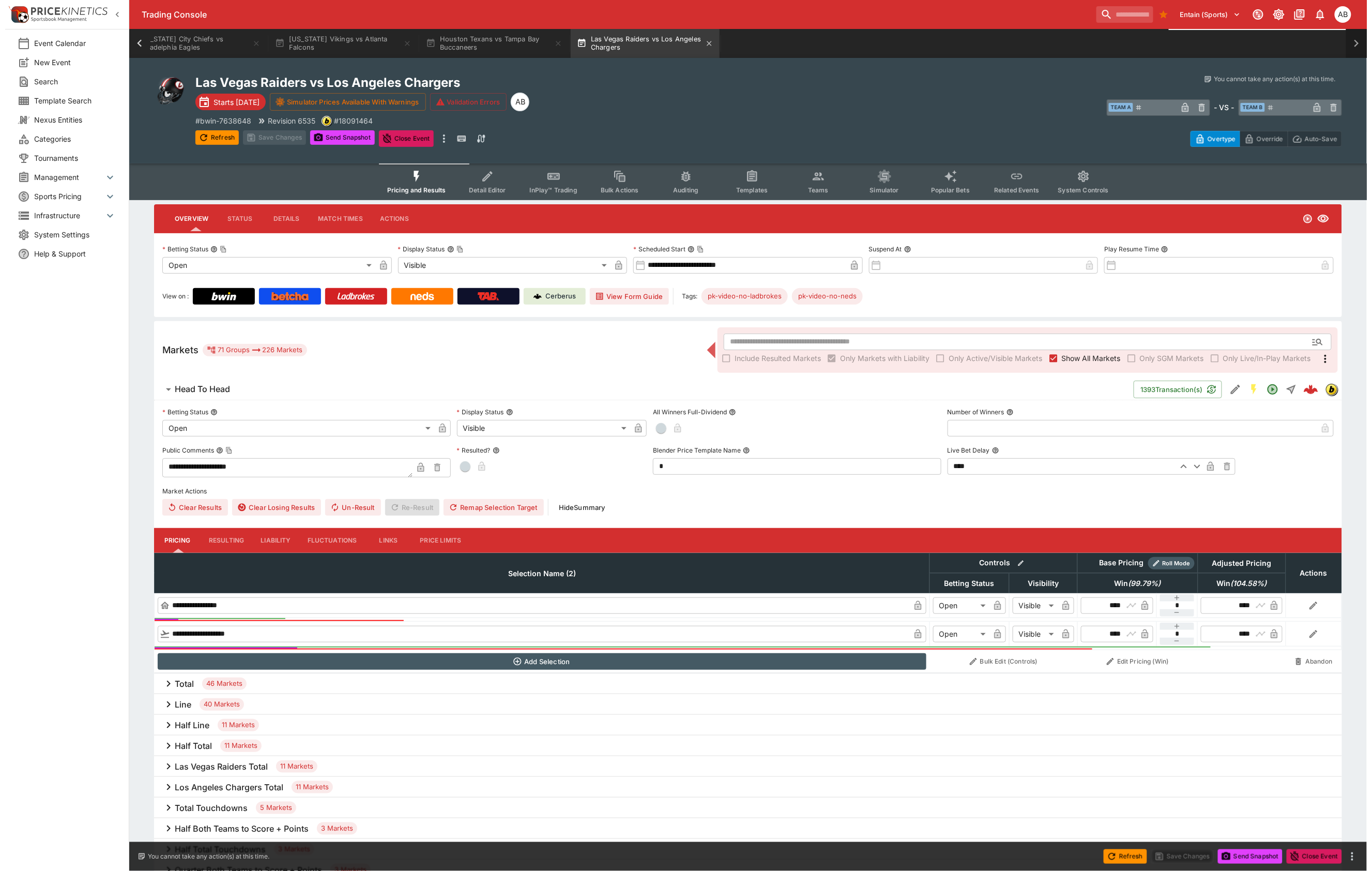
scroll to position [0, 2071]
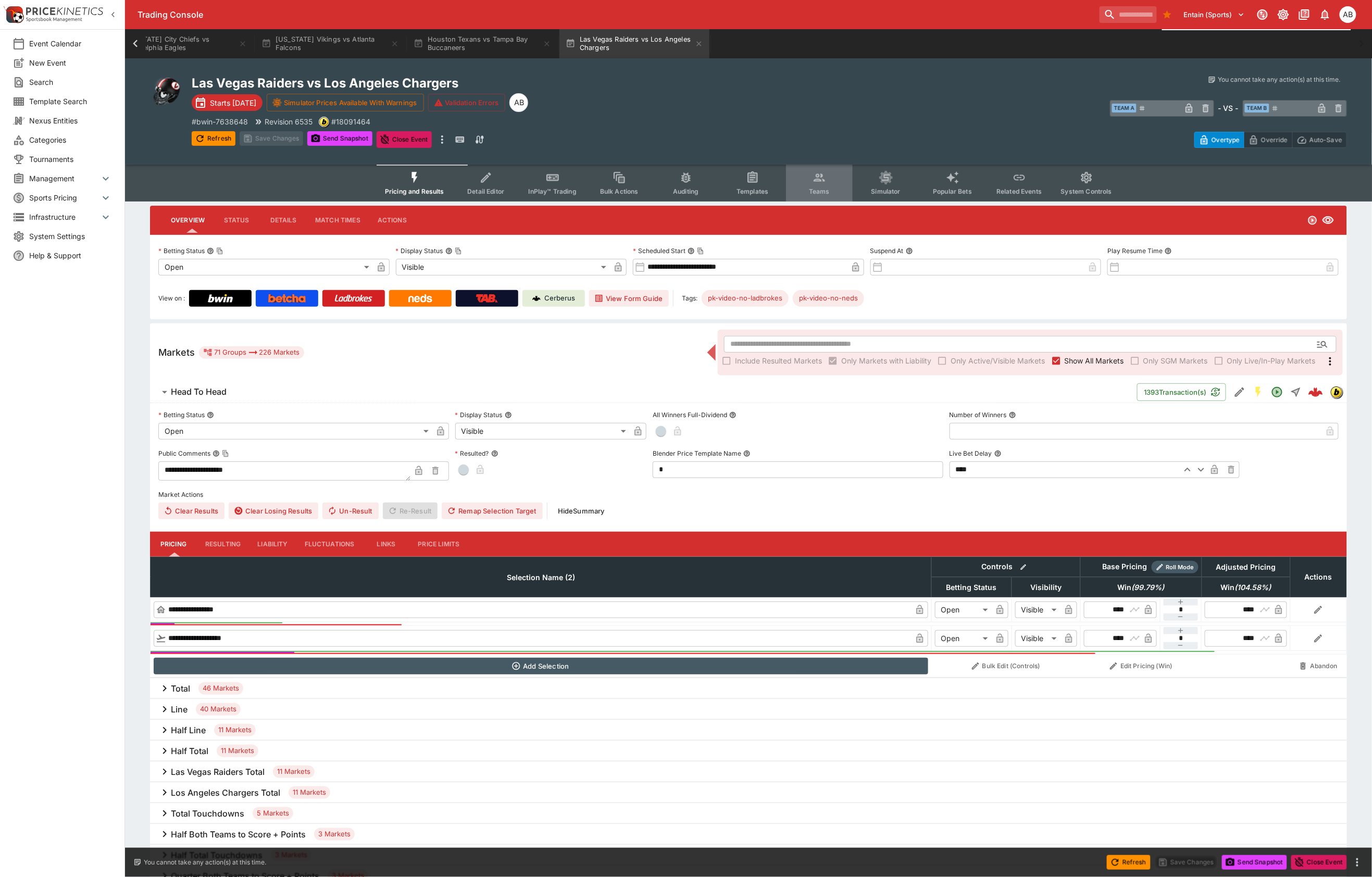
click at [813, 200] on button "Teams" at bounding box center [819, 183] width 67 height 37
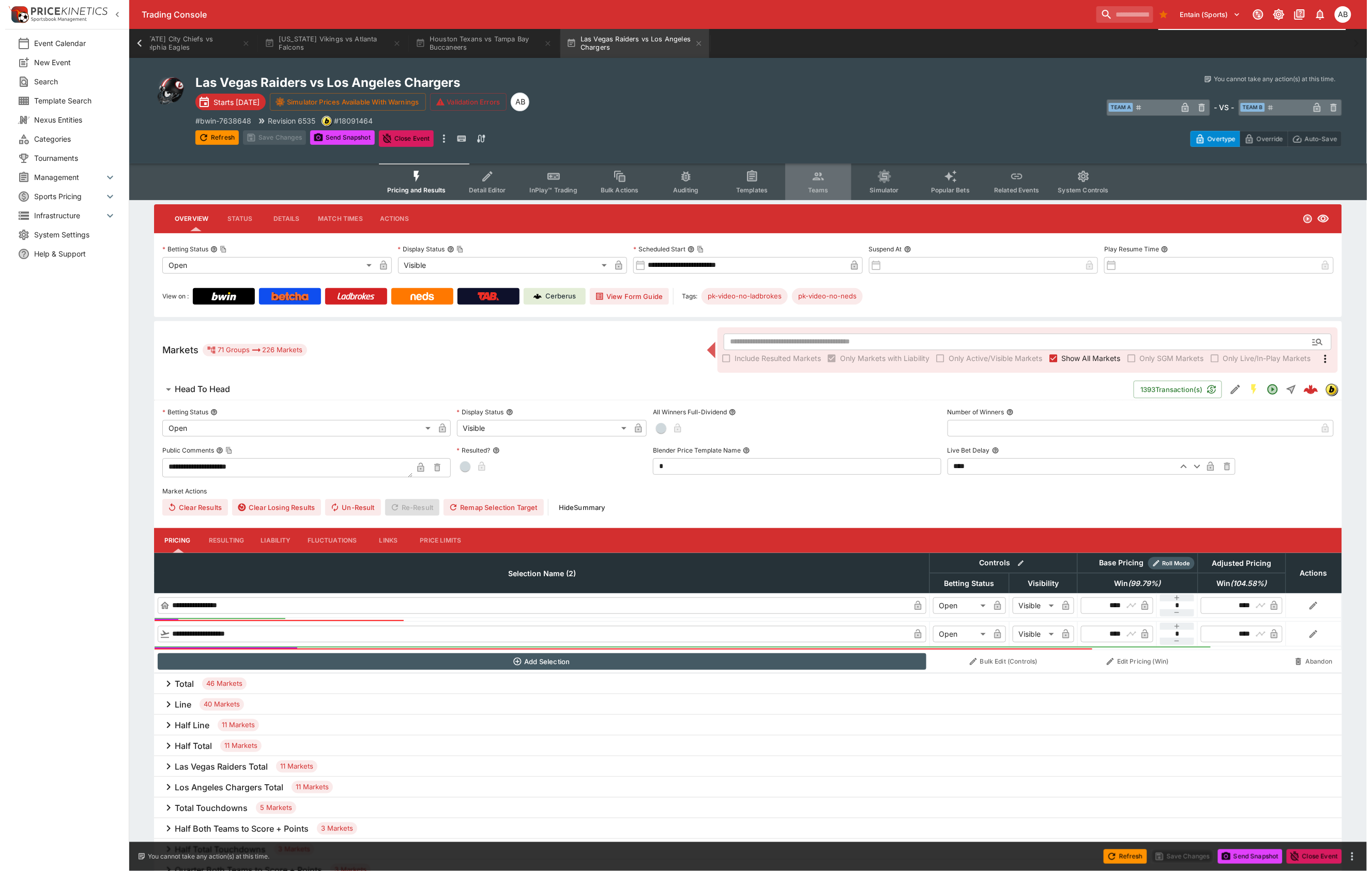
scroll to position [0, 2061]
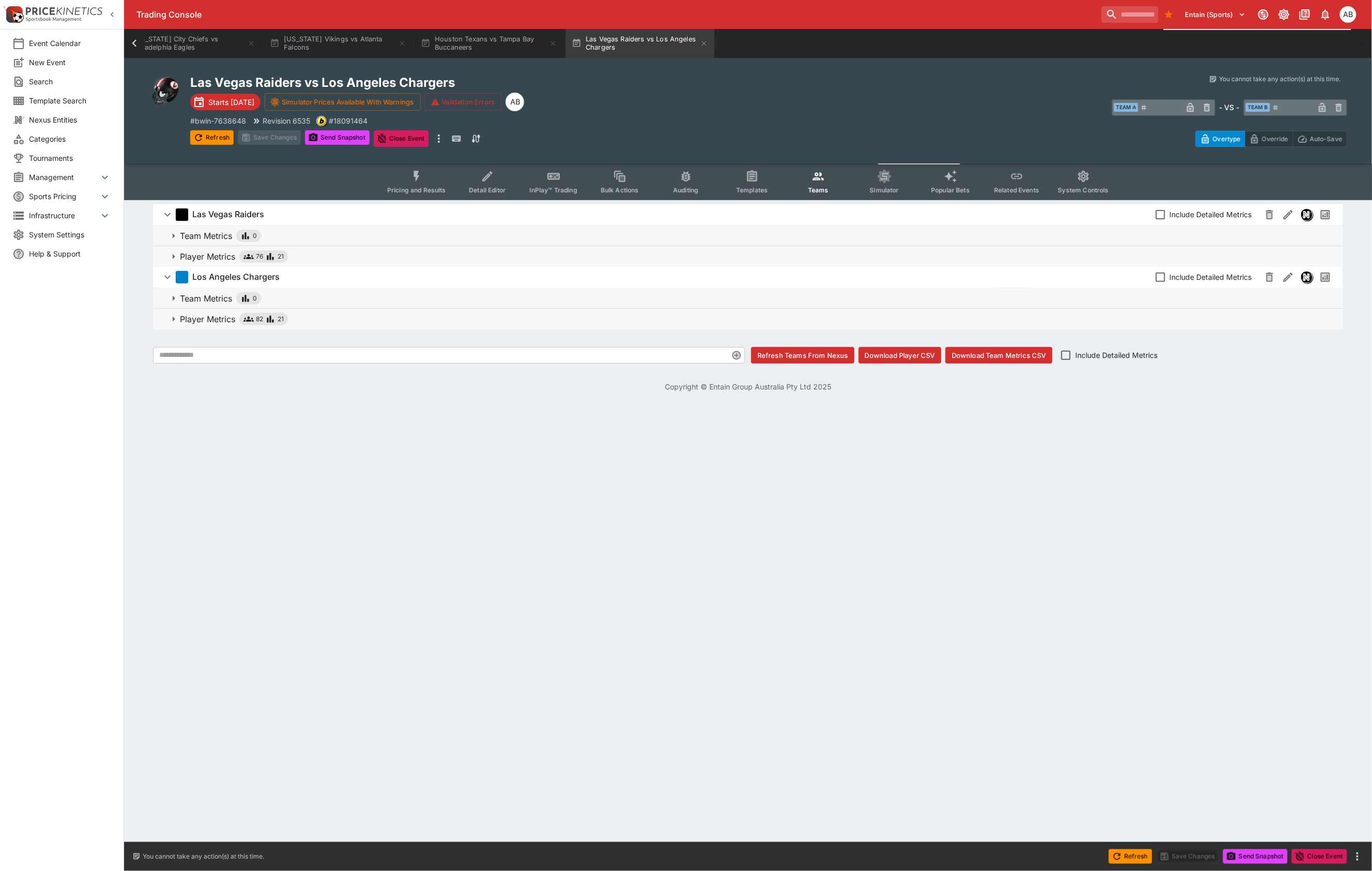
click at [275, 262] on icon "button" at bounding box center [270, 256] width 10 height 10
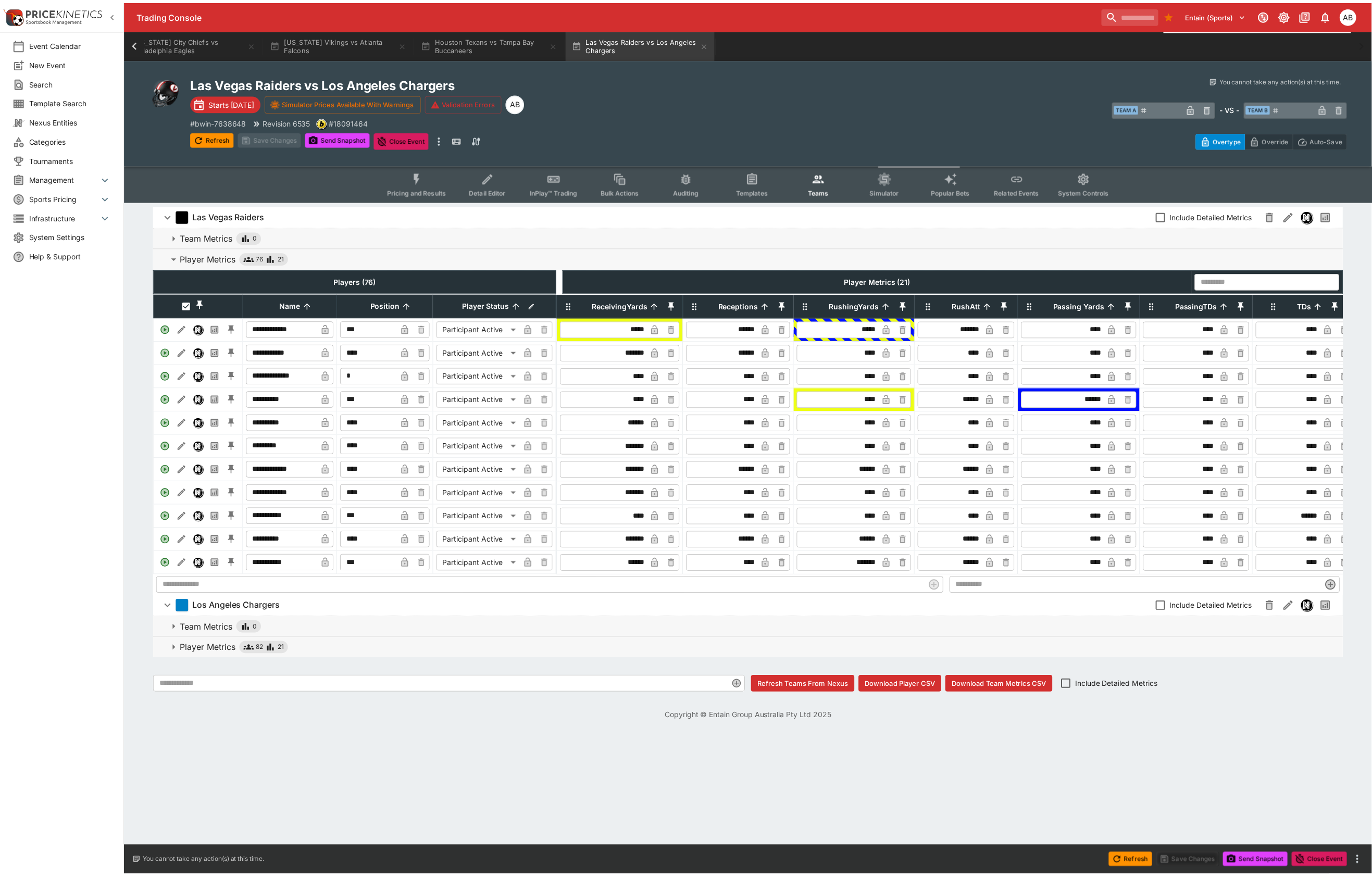
scroll to position [0, 694]
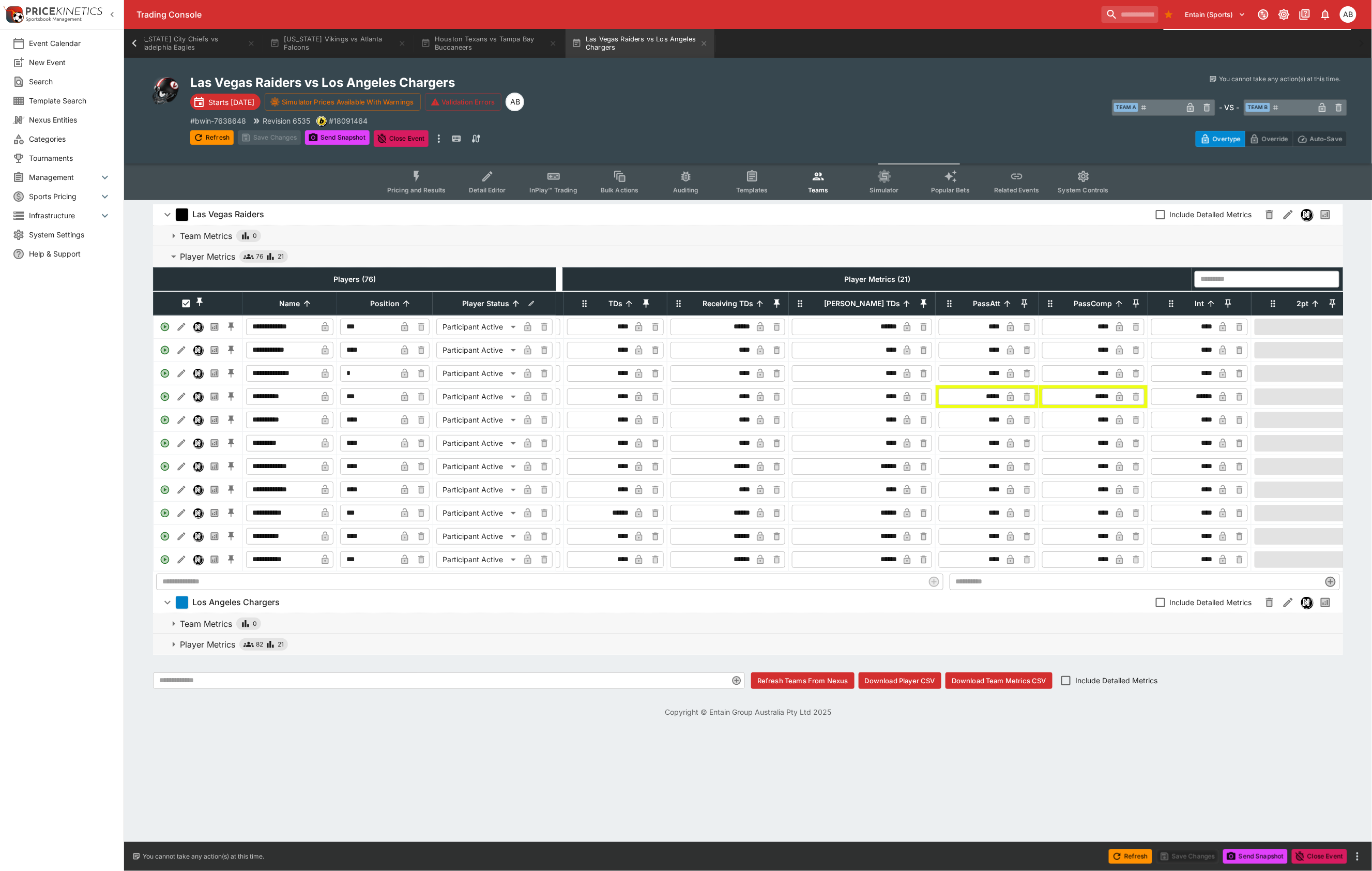
click at [520, 198] on button "InPlay™ Trading" at bounding box center [553, 182] width 66 height 37
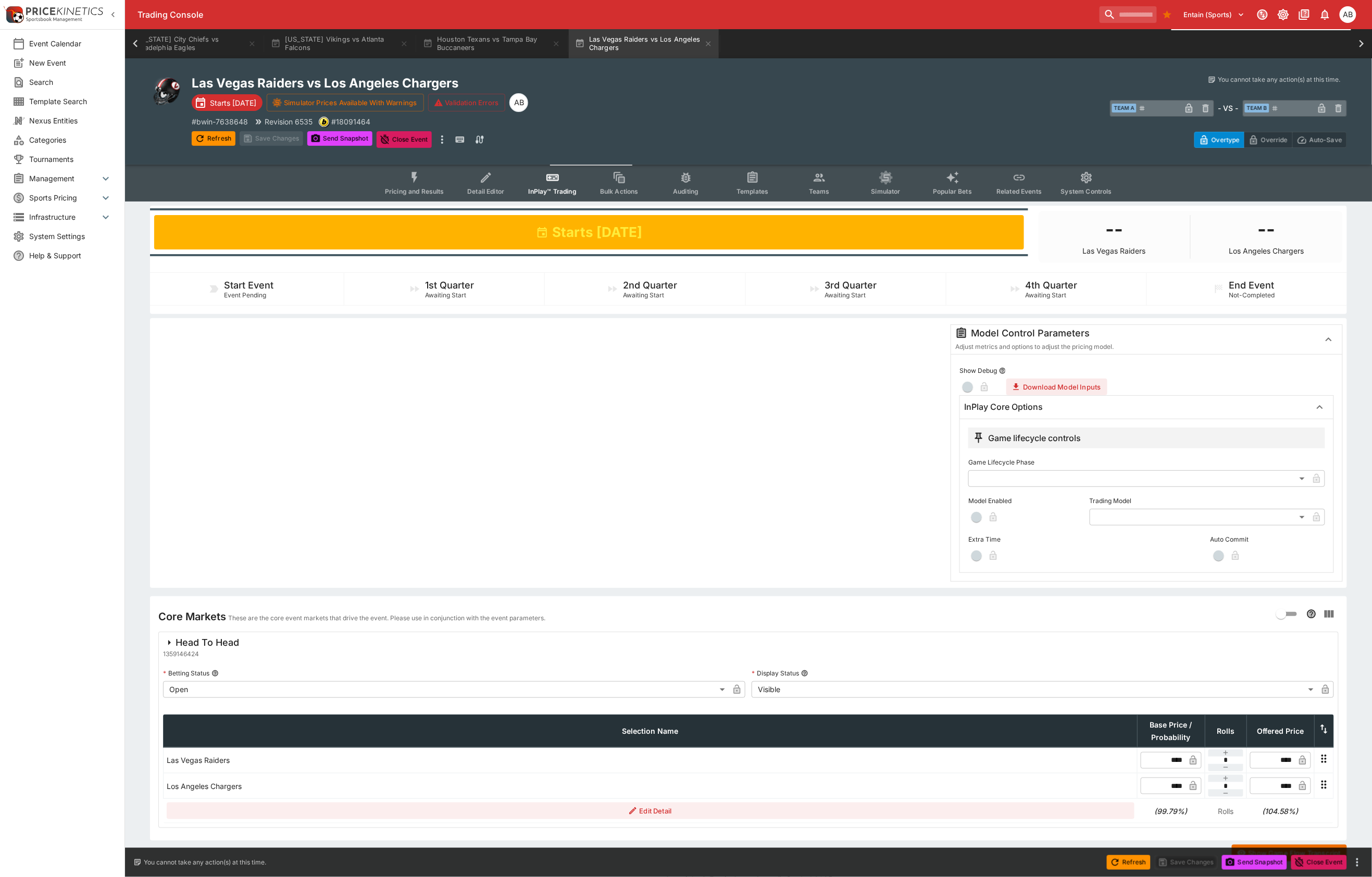
click at [979, 522] on span "button" at bounding box center [976, 517] width 10 height 10
click at [1169, 561] on body "Trading Console Entain (Sports) 1 AB Event Calendar New Event Search Template S…" at bounding box center [686, 449] width 1372 height 897
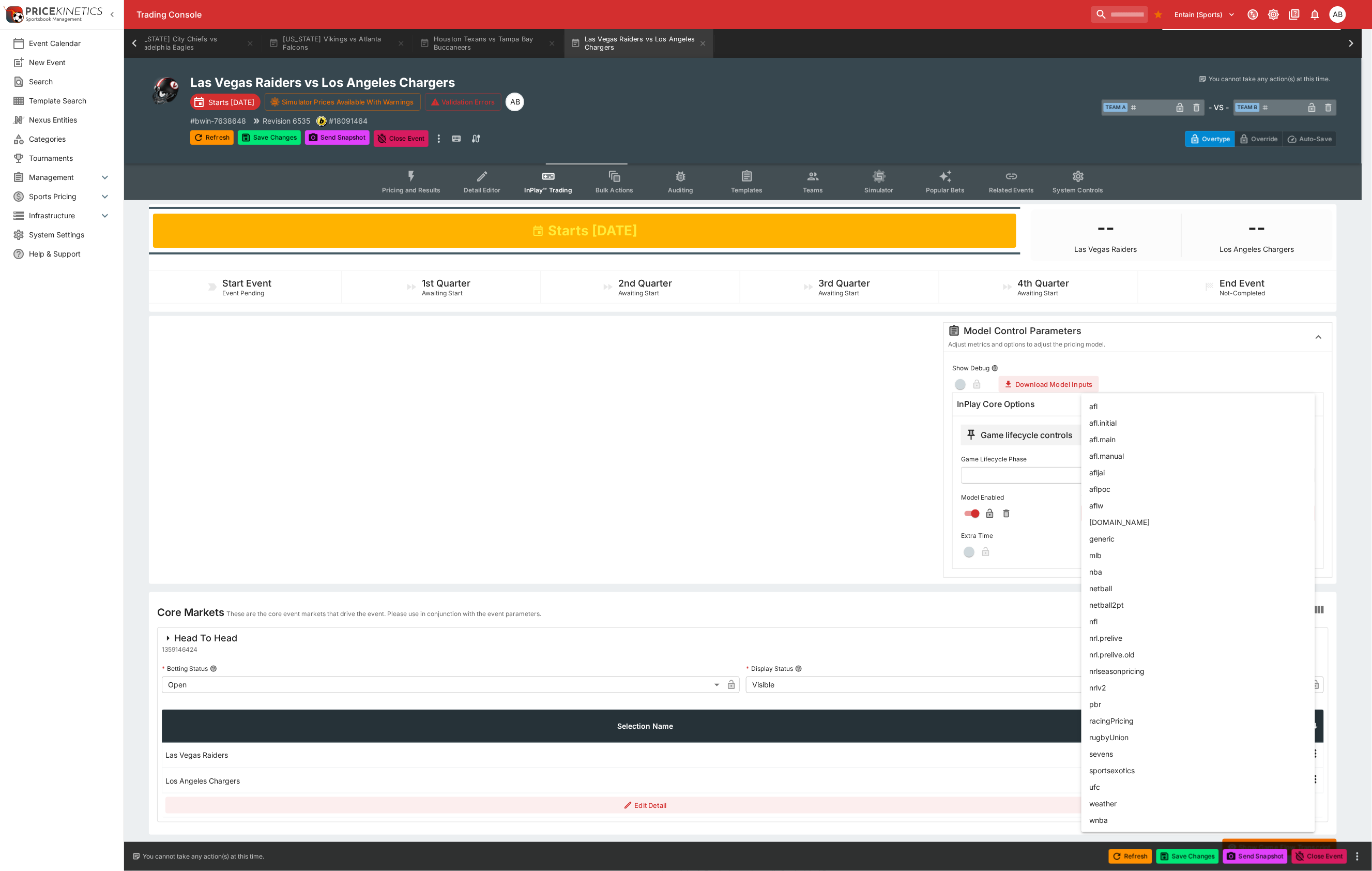
click at [1094, 629] on li "nfl" at bounding box center [1198, 621] width 234 height 16
type input "***"
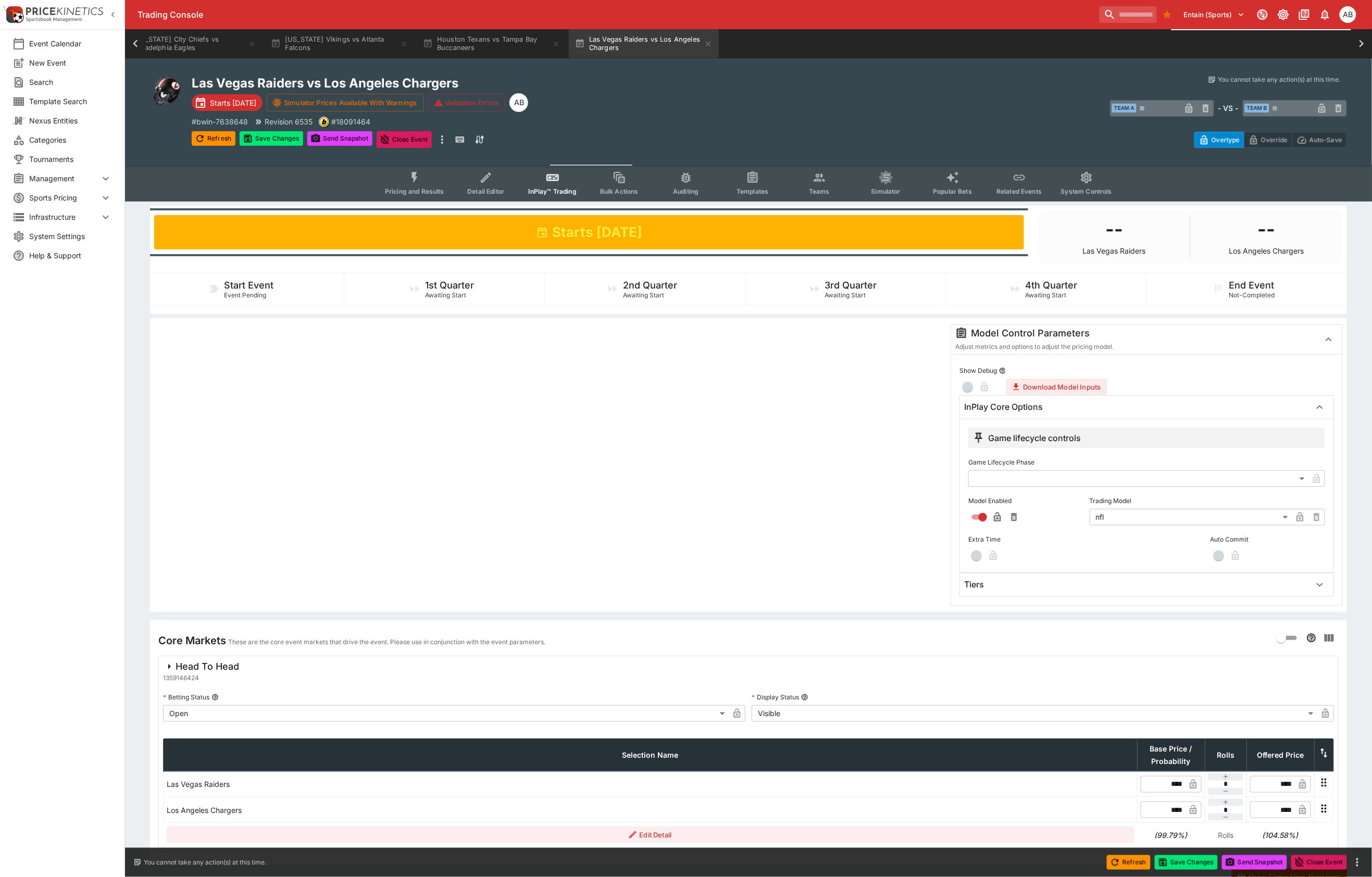
drag, startPoint x: 1008, startPoint y: 625, endPoint x: 1008, endPoint y: 641, distance: 16.0
click at [1008, 590] on div "Tiers" at bounding box center [1137, 584] width 346 height 11
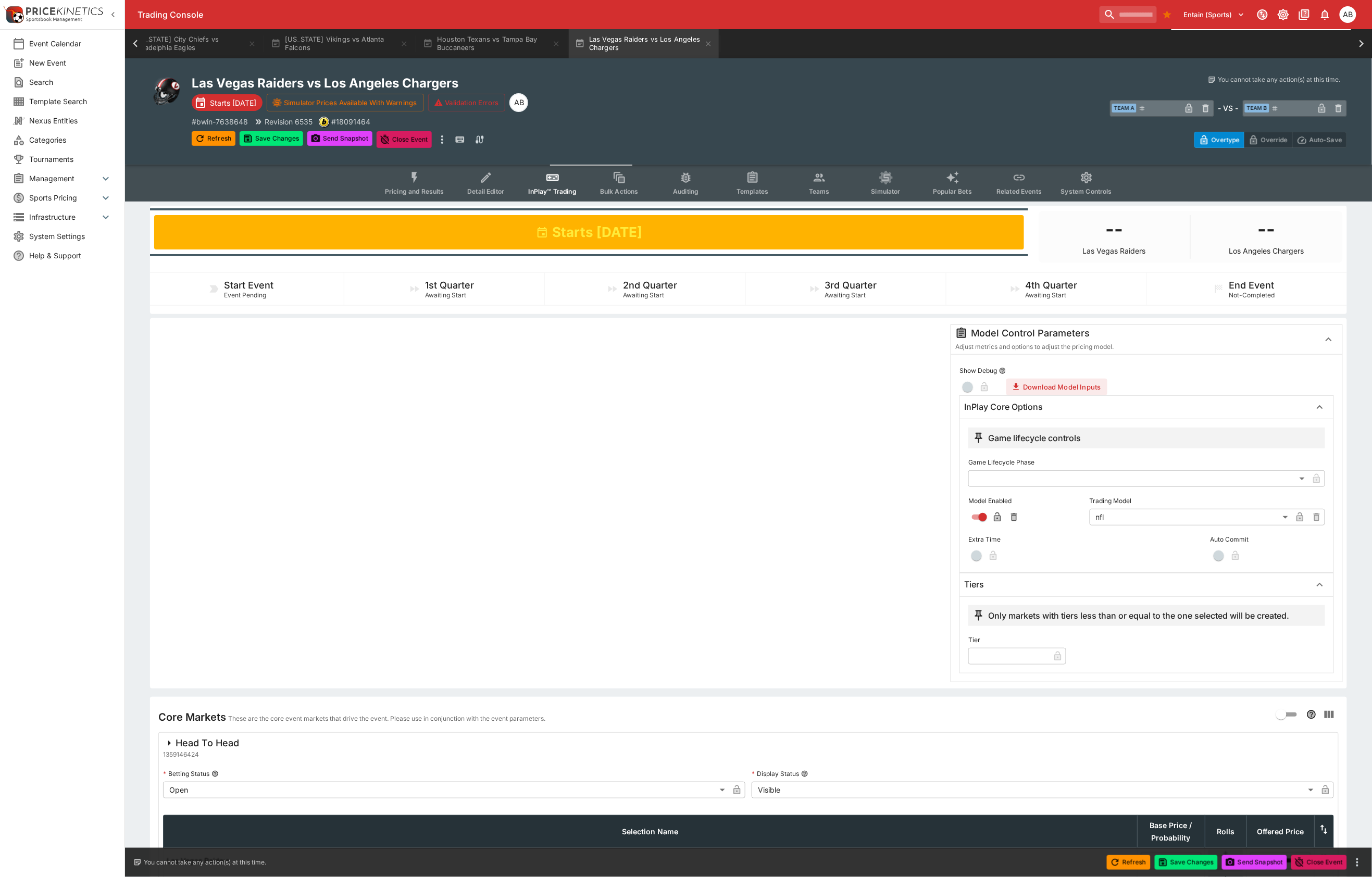
click at [990, 665] on input "text" at bounding box center [1009, 656] width 81 height 16
type input "*"
click at [722, 632] on div at bounding box center [549, 503] width 790 height 358
click at [286, 146] on button "Save Changes" at bounding box center [271, 138] width 63 height 15
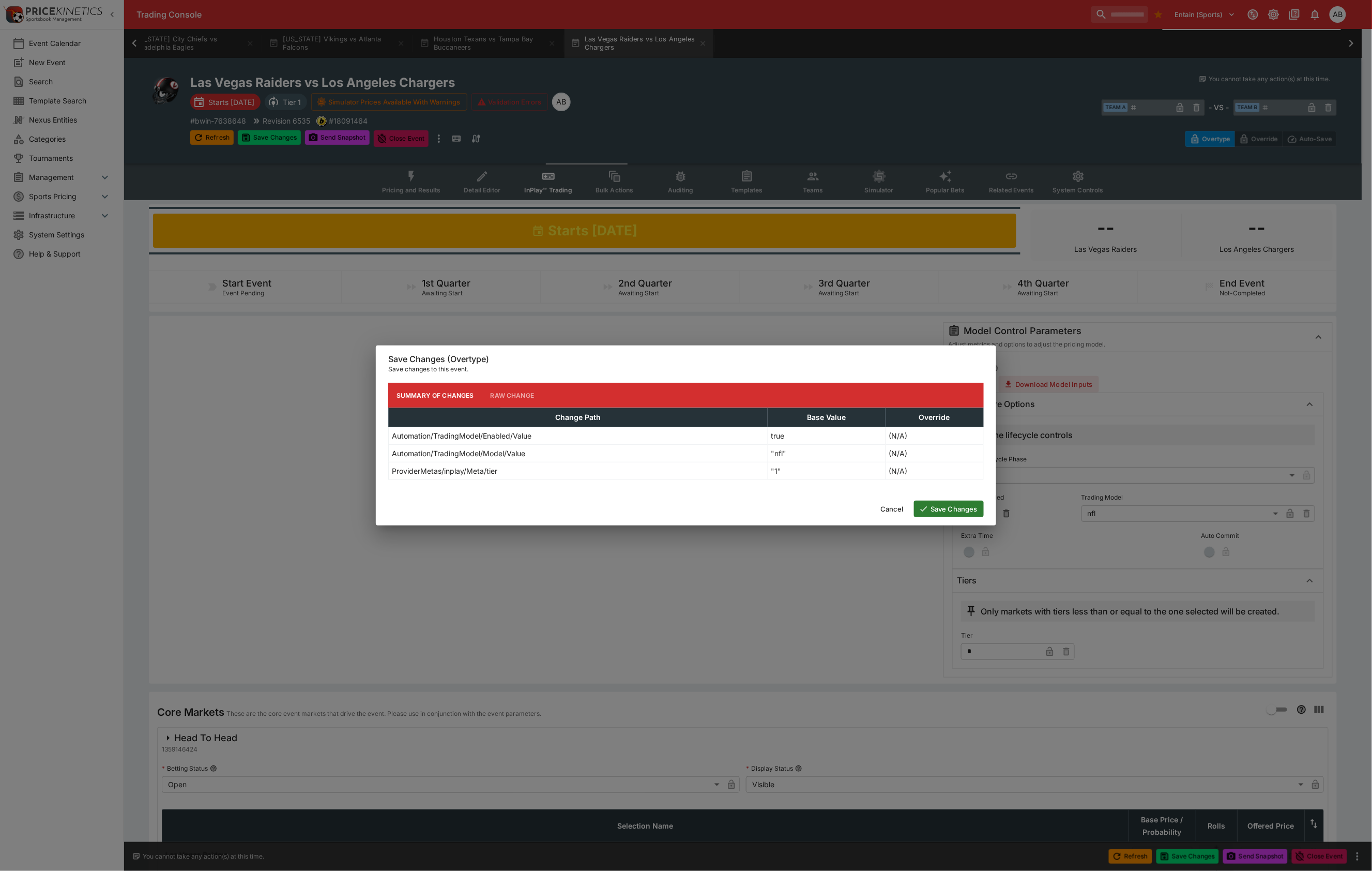
click at [918, 517] on button "Save Changes" at bounding box center [949, 509] width 70 height 16
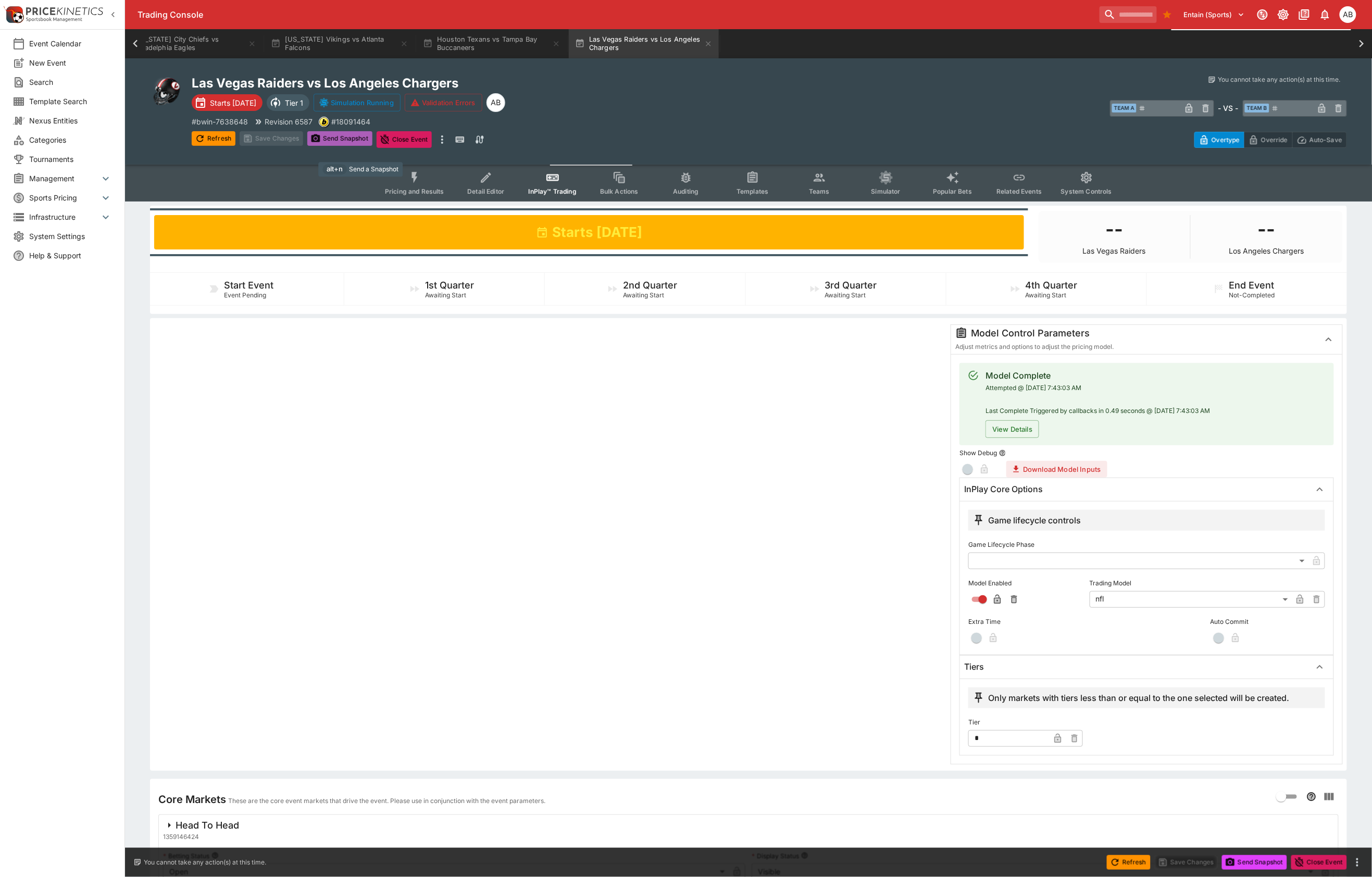
click at [361, 146] on button "Send Snapshot" at bounding box center [340, 138] width 65 height 15
click at [218, 145] on button "Refresh" at bounding box center [213, 138] width 44 height 15
click at [567, 38] on button "Houston Texans vs Tampa Bay Buccaneers" at bounding box center [491, 43] width 150 height 29
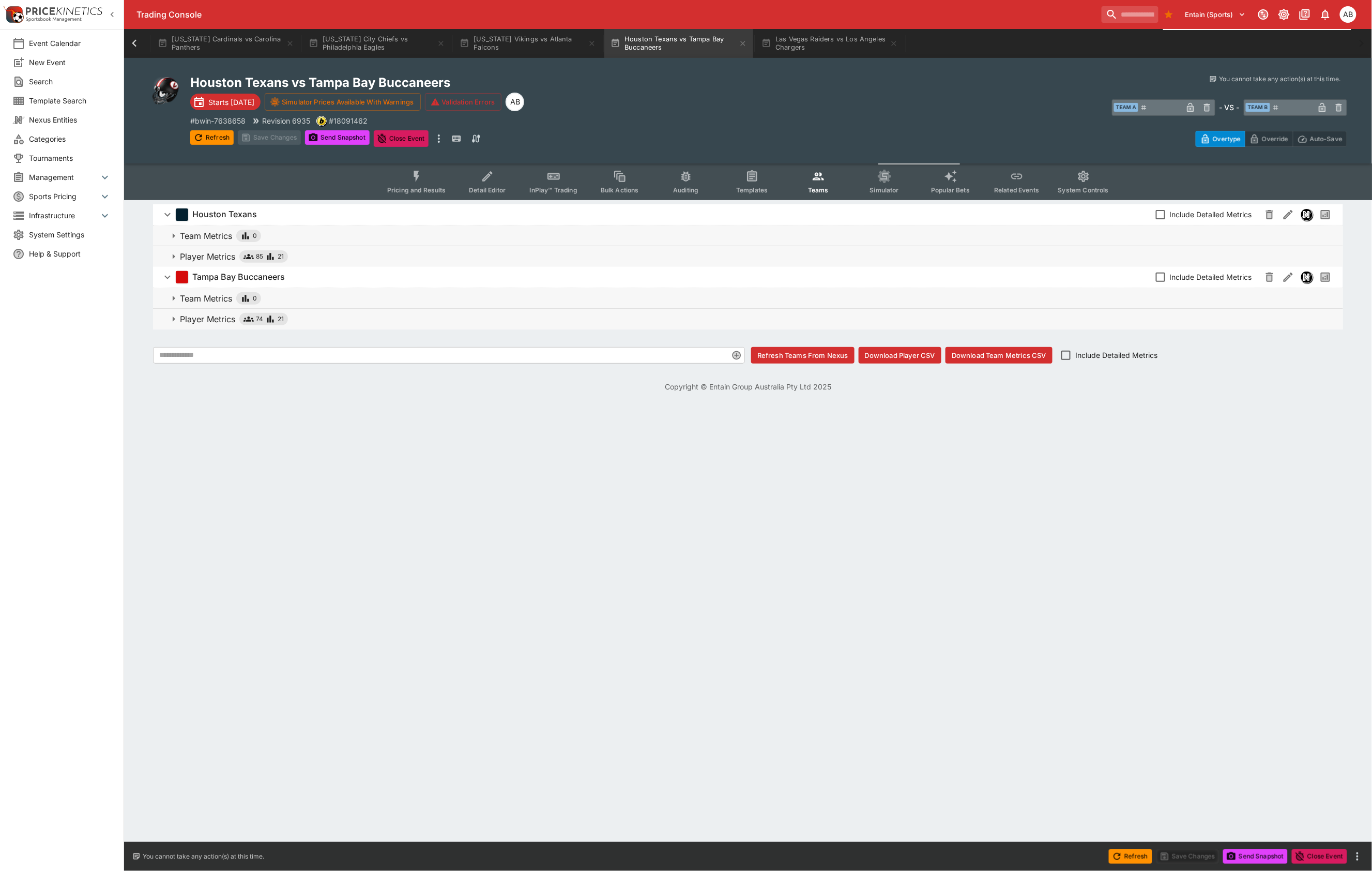
click at [530, 194] on span "InPlay™ Trading" at bounding box center [554, 190] width 48 height 8
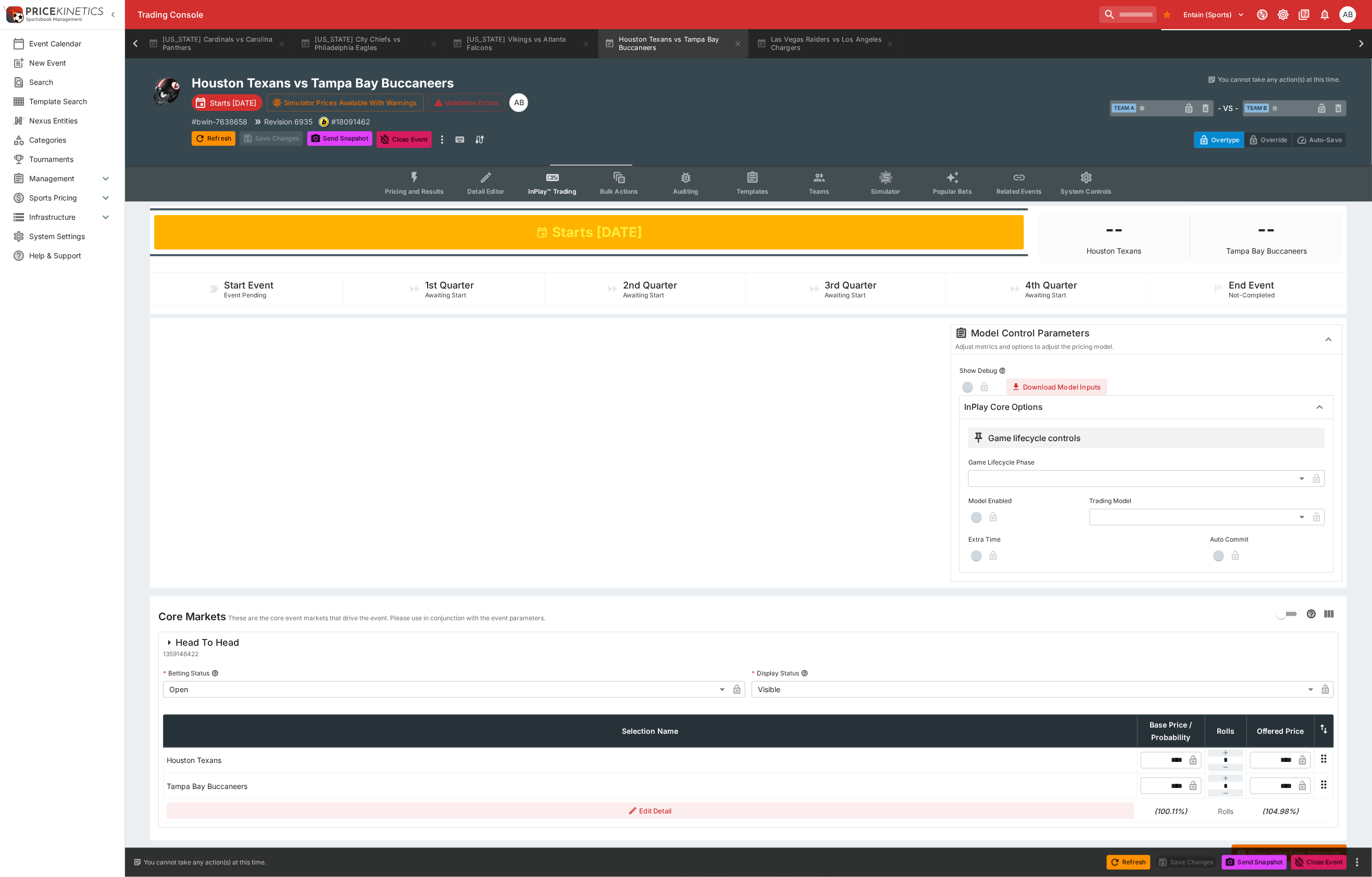
click at [977, 522] on span "button" at bounding box center [976, 517] width 10 height 10
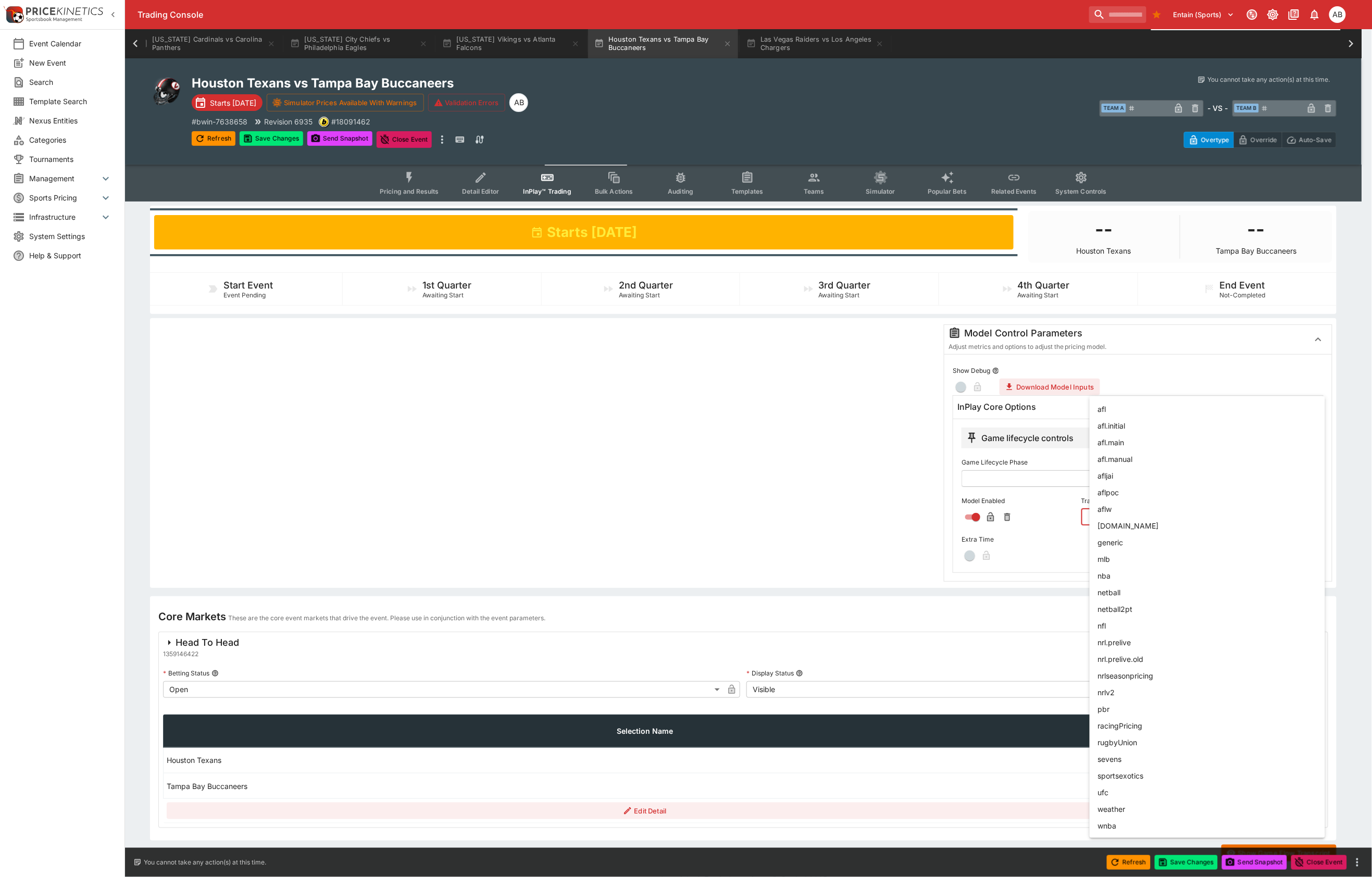
click at [1126, 561] on body "Trading Console Entain (Sports) 1 AB Event Calendar New Event Search Template S…" at bounding box center [686, 449] width 1372 height 897
click at [1109, 634] on li "nfl" at bounding box center [1207, 625] width 235 height 16
type input "***"
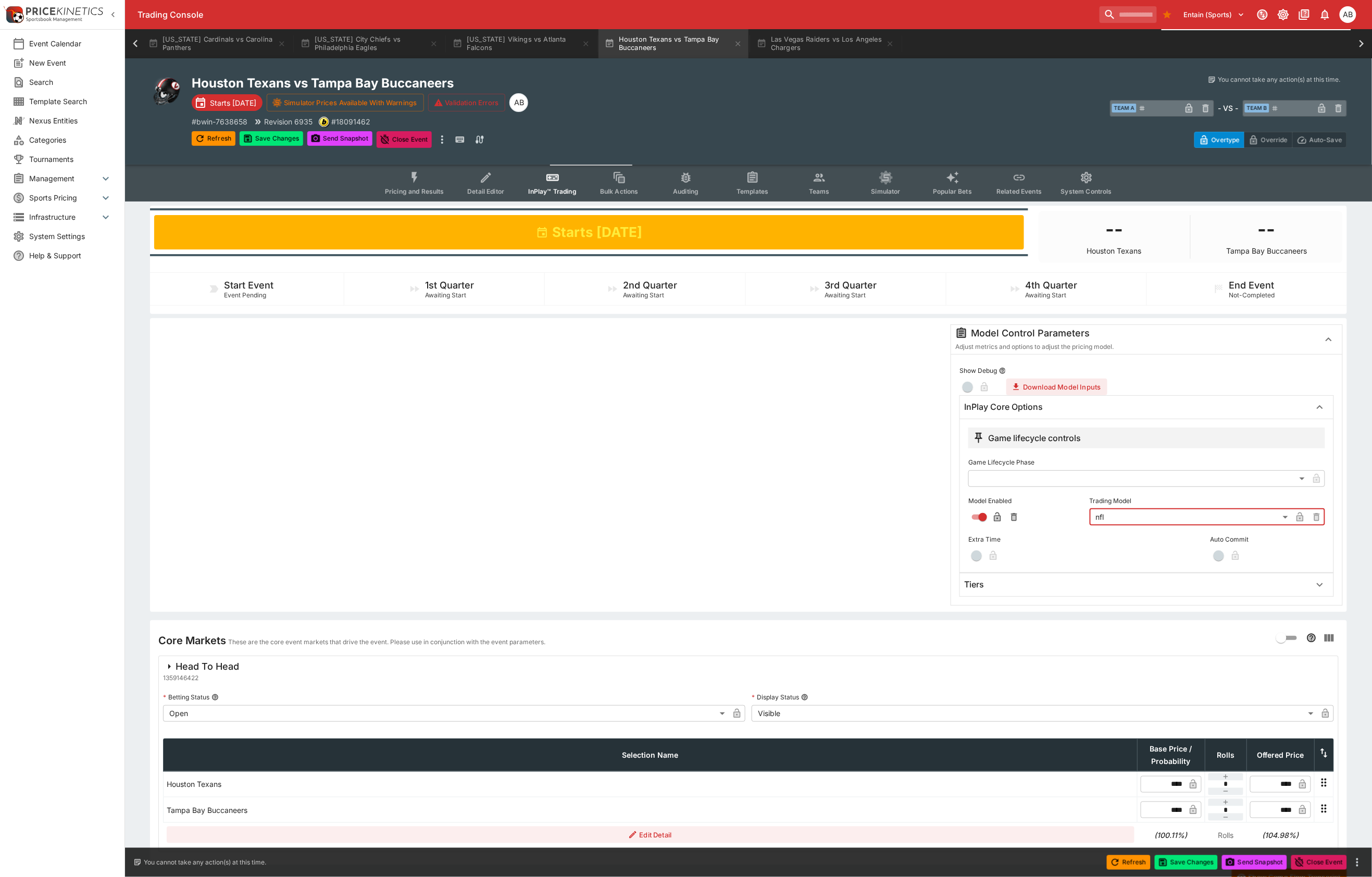
click at [1001, 596] on div "Tiers" at bounding box center [1147, 585] width 373 height 23
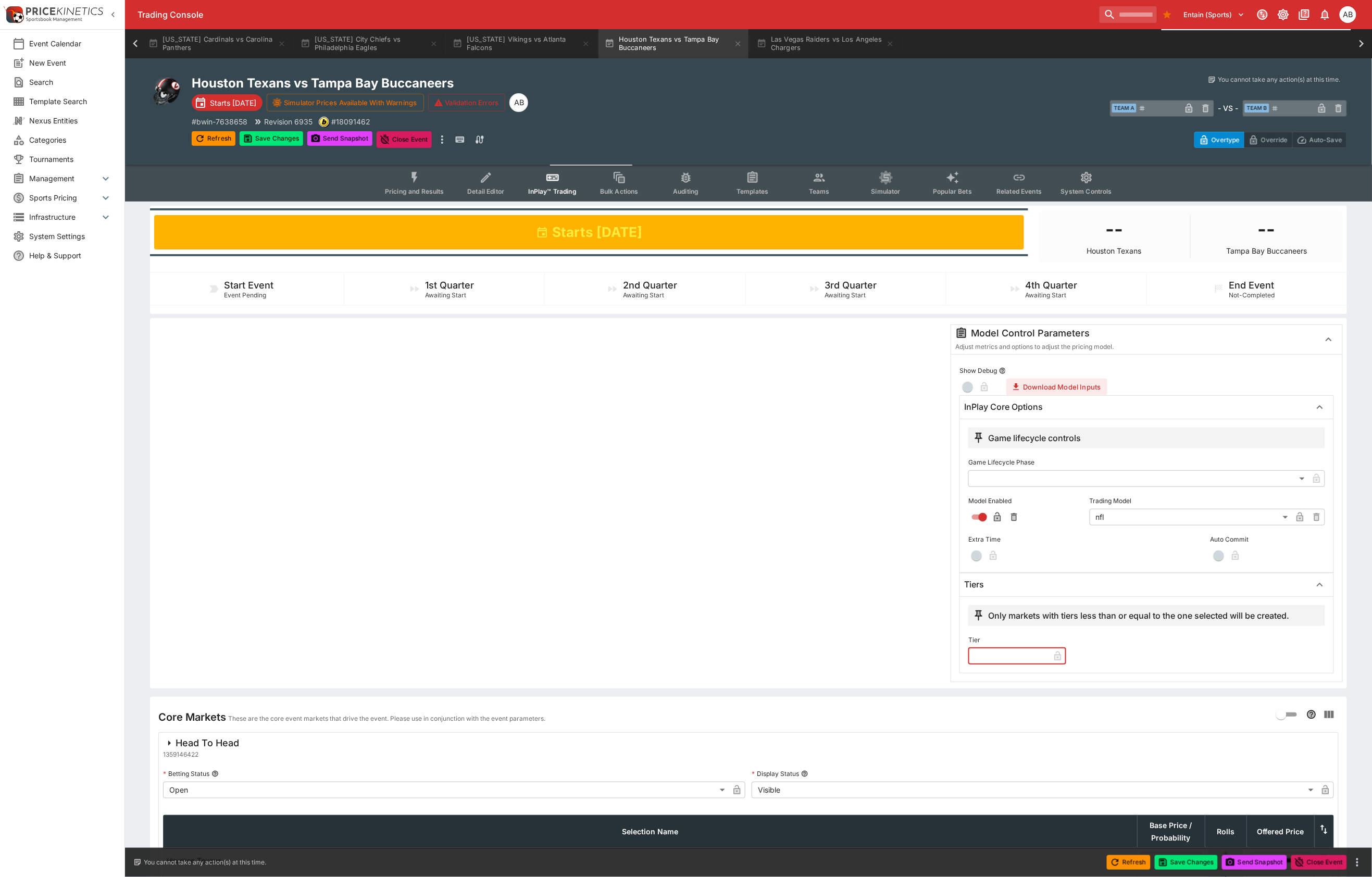
click at [987, 665] on input "text" at bounding box center [1009, 656] width 81 height 16
type input "*"
click at [596, 584] on div at bounding box center [549, 503] width 790 height 358
click at [291, 146] on button "Save Changes" at bounding box center [271, 138] width 63 height 15
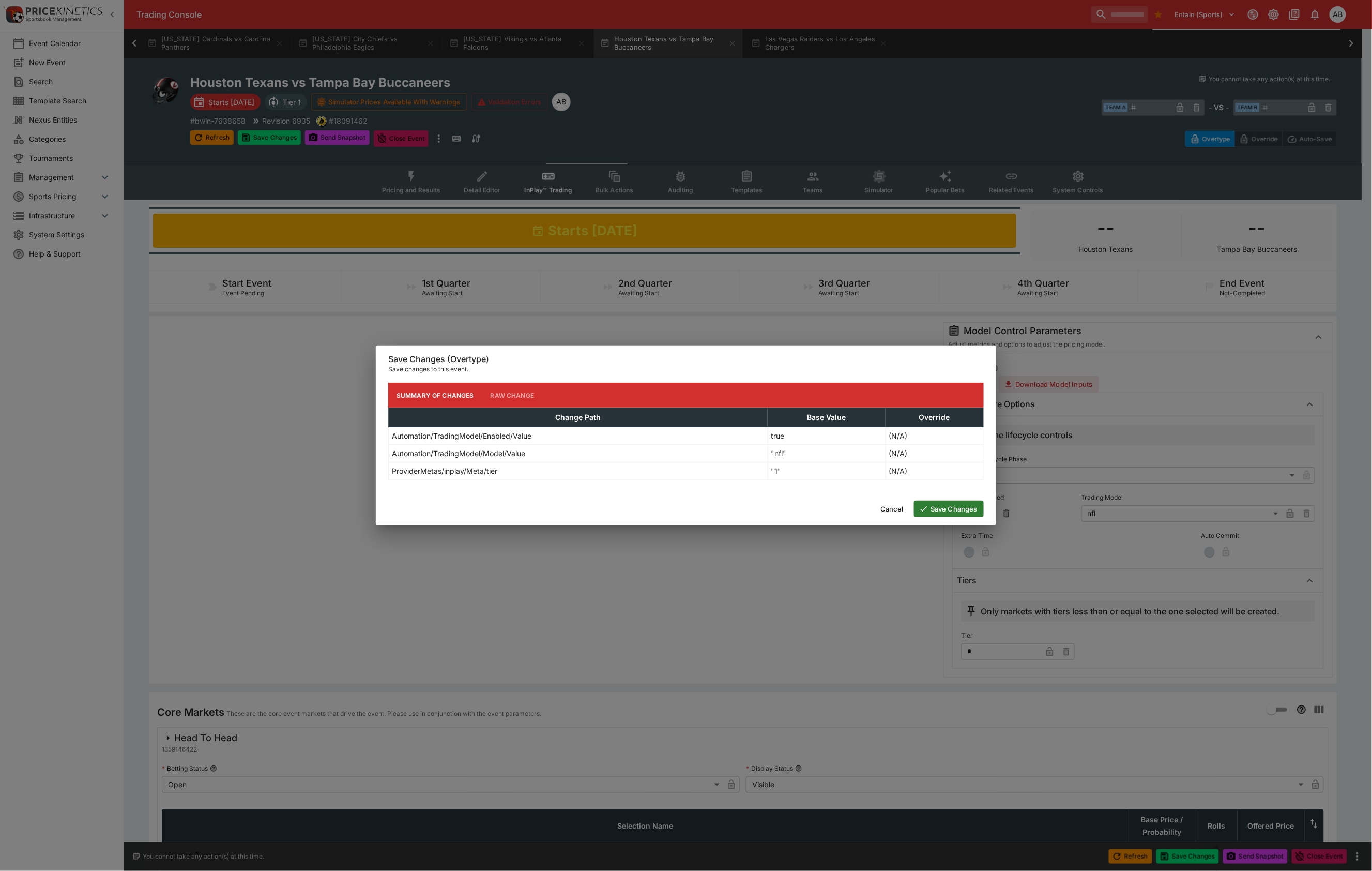
click at [955, 516] on button "Save Changes" at bounding box center [949, 509] width 70 height 16
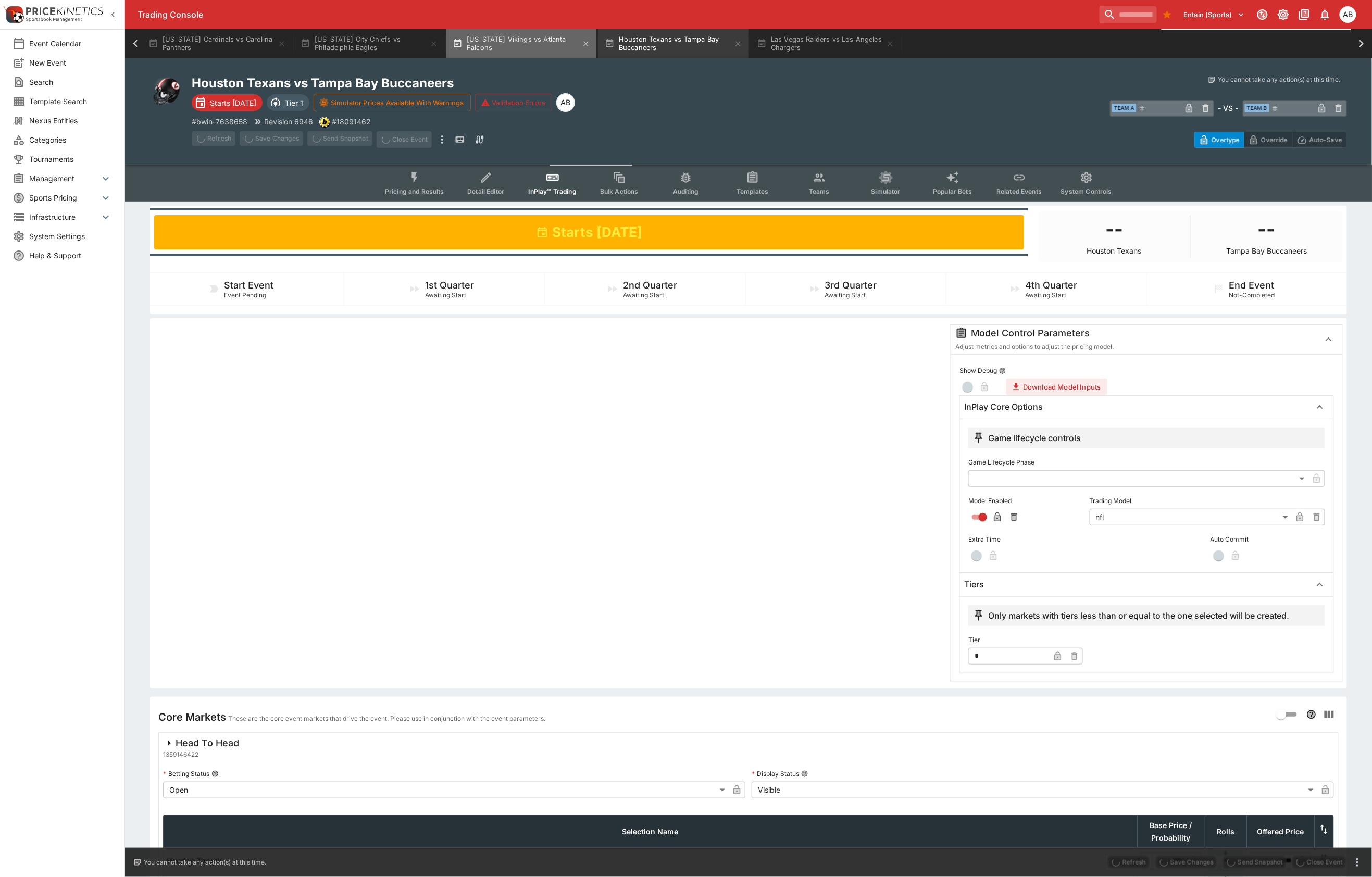
click at [597, 39] on button "Minnesota Vikings vs Atlanta Falcons" at bounding box center [522, 43] width 150 height 29
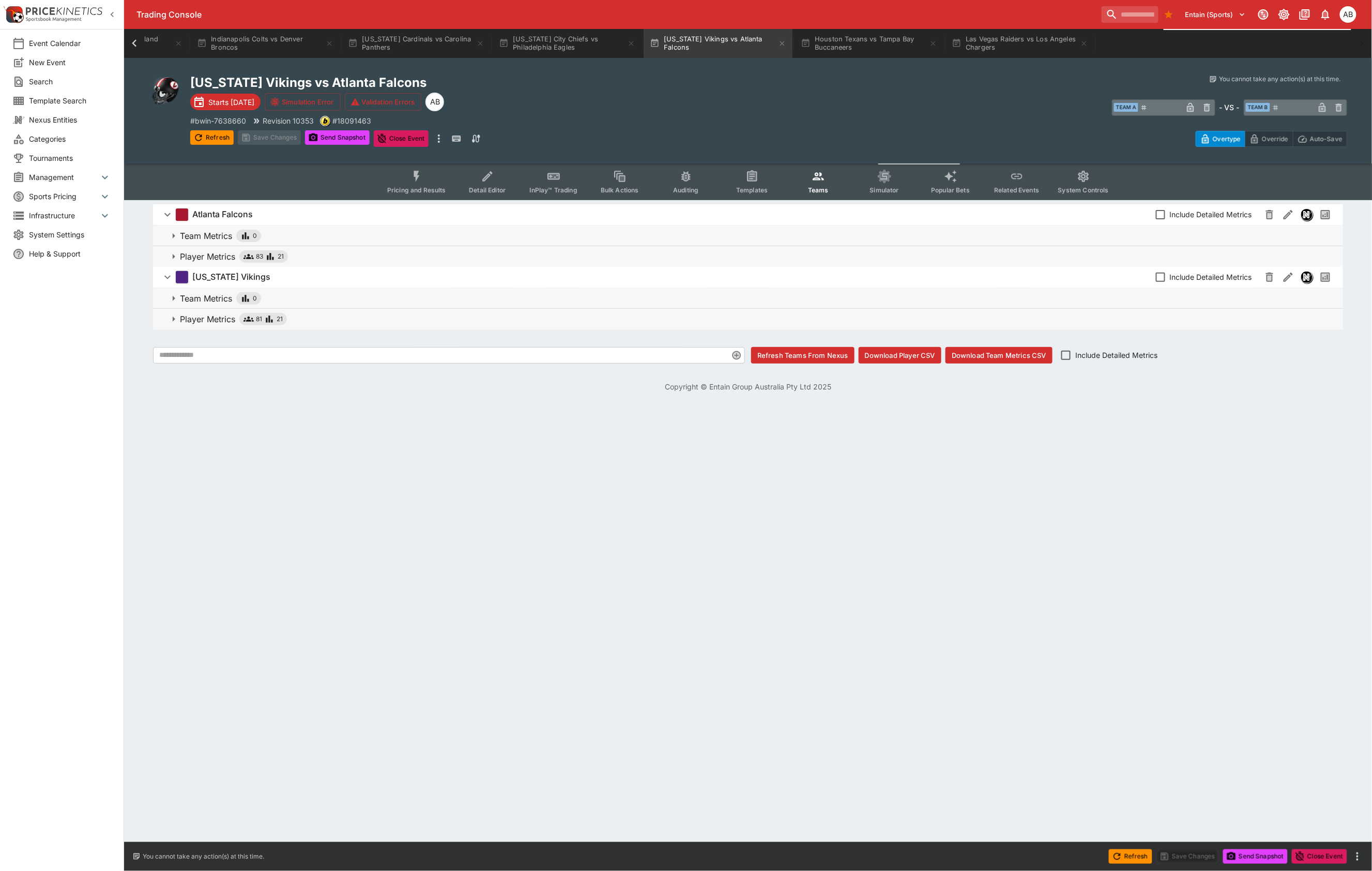
click at [385, 263] on span "Player Metrics 83 21" at bounding box center [757, 256] width 1155 height 12
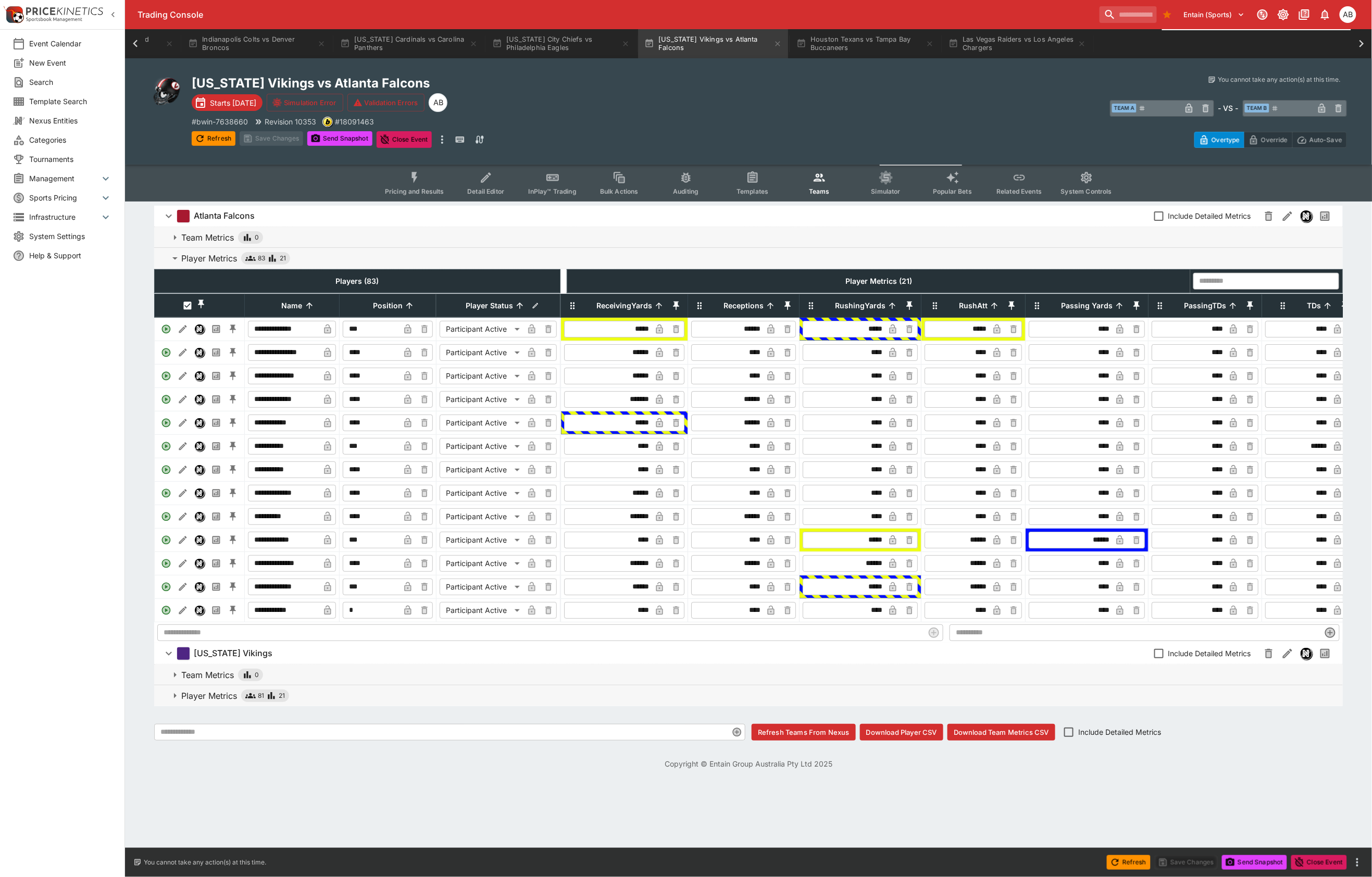
click at [640, 478] on input "****" at bounding box center [609, 469] width 85 height 16
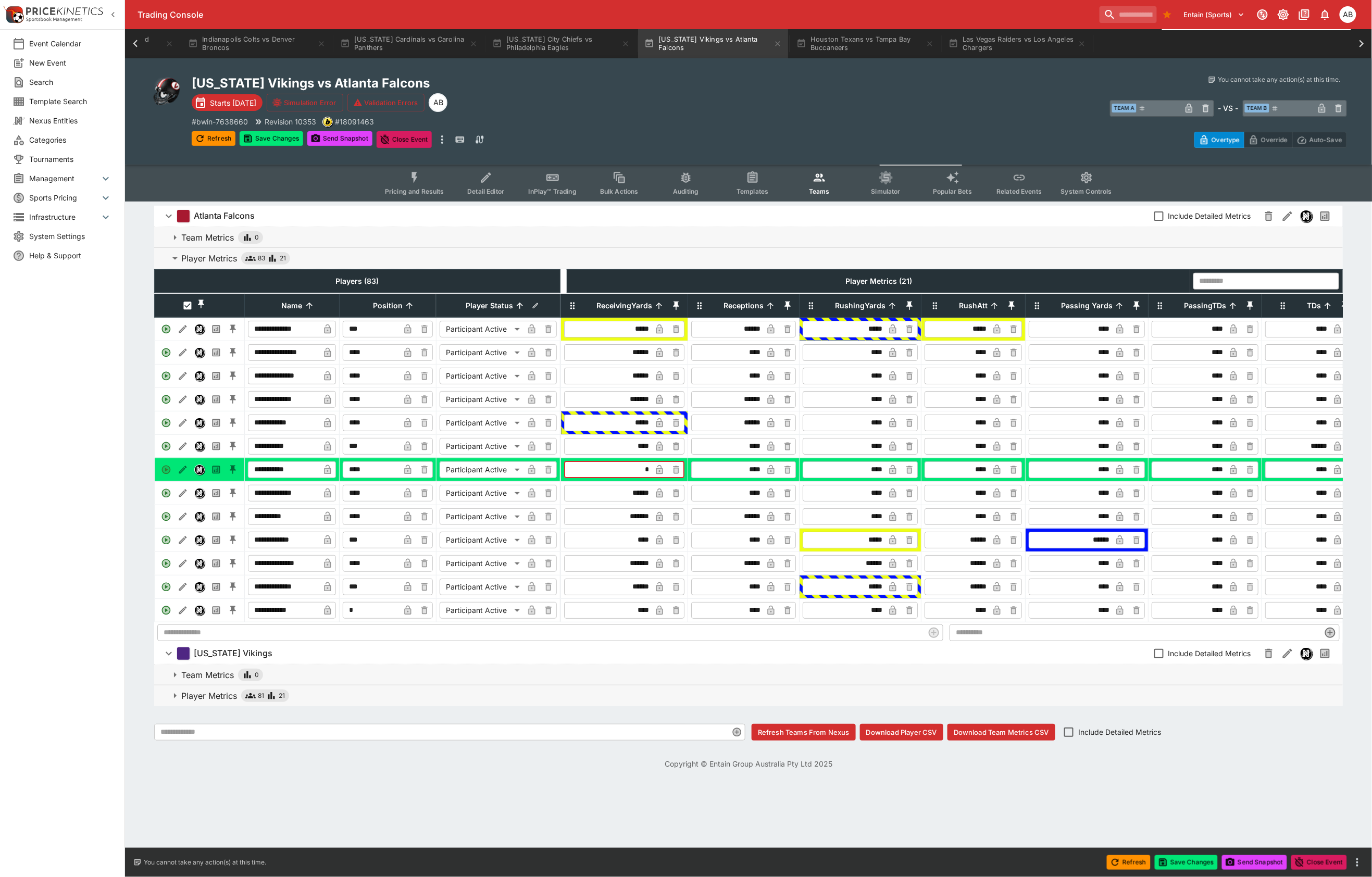
click at [665, 475] on icon "button" at bounding box center [659, 469] width 10 height 10
type input "****"
click at [546, 184] on icon "Event type filters" at bounding box center [553, 177] width 14 height 14
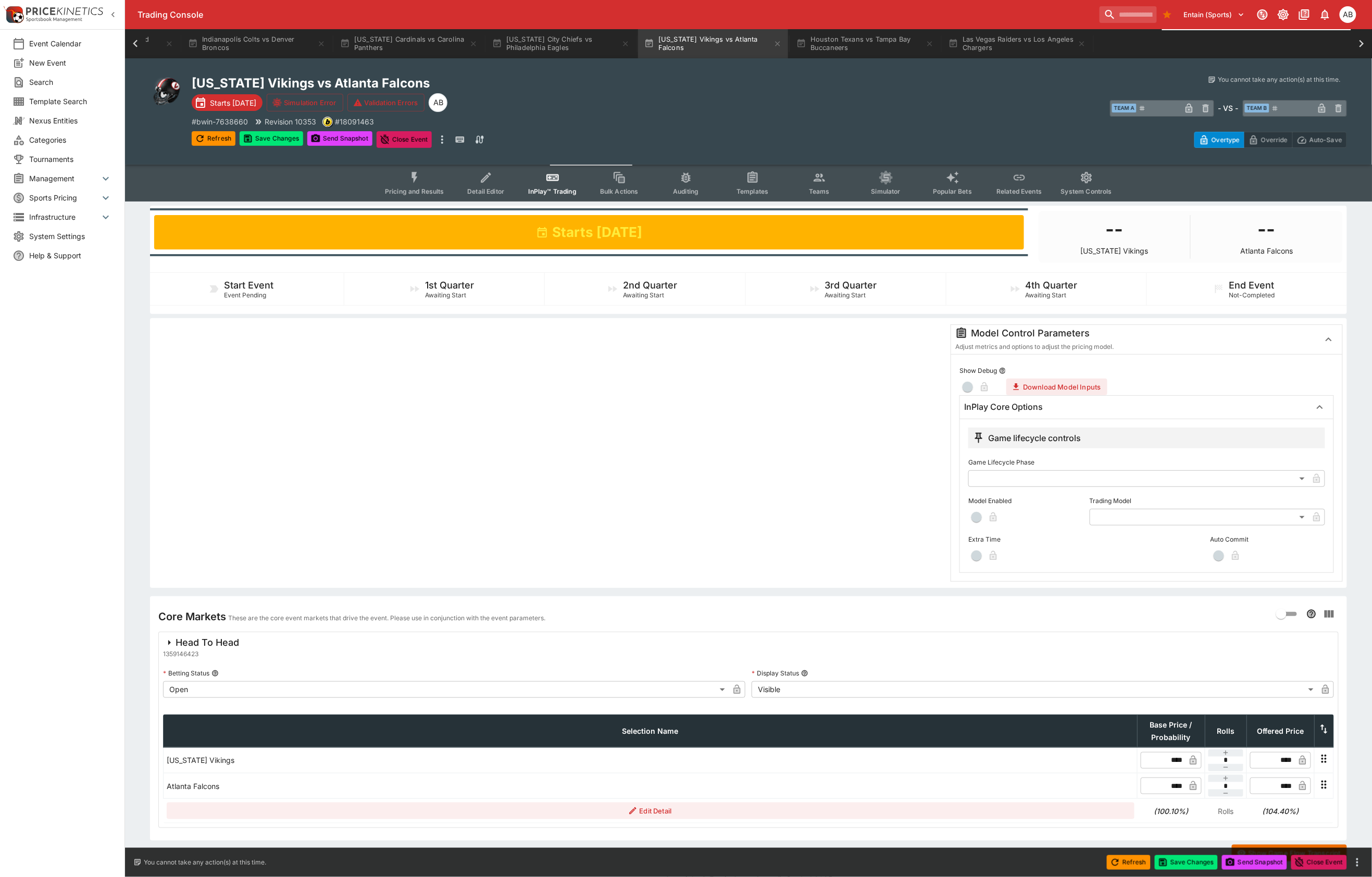
click at [974, 522] on span "button" at bounding box center [976, 517] width 10 height 10
click at [1133, 556] on body "Trading Console Entain (Sports) 1 AB Event Calendar New Event Search Template S…" at bounding box center [686, 449] width 1372 height 897
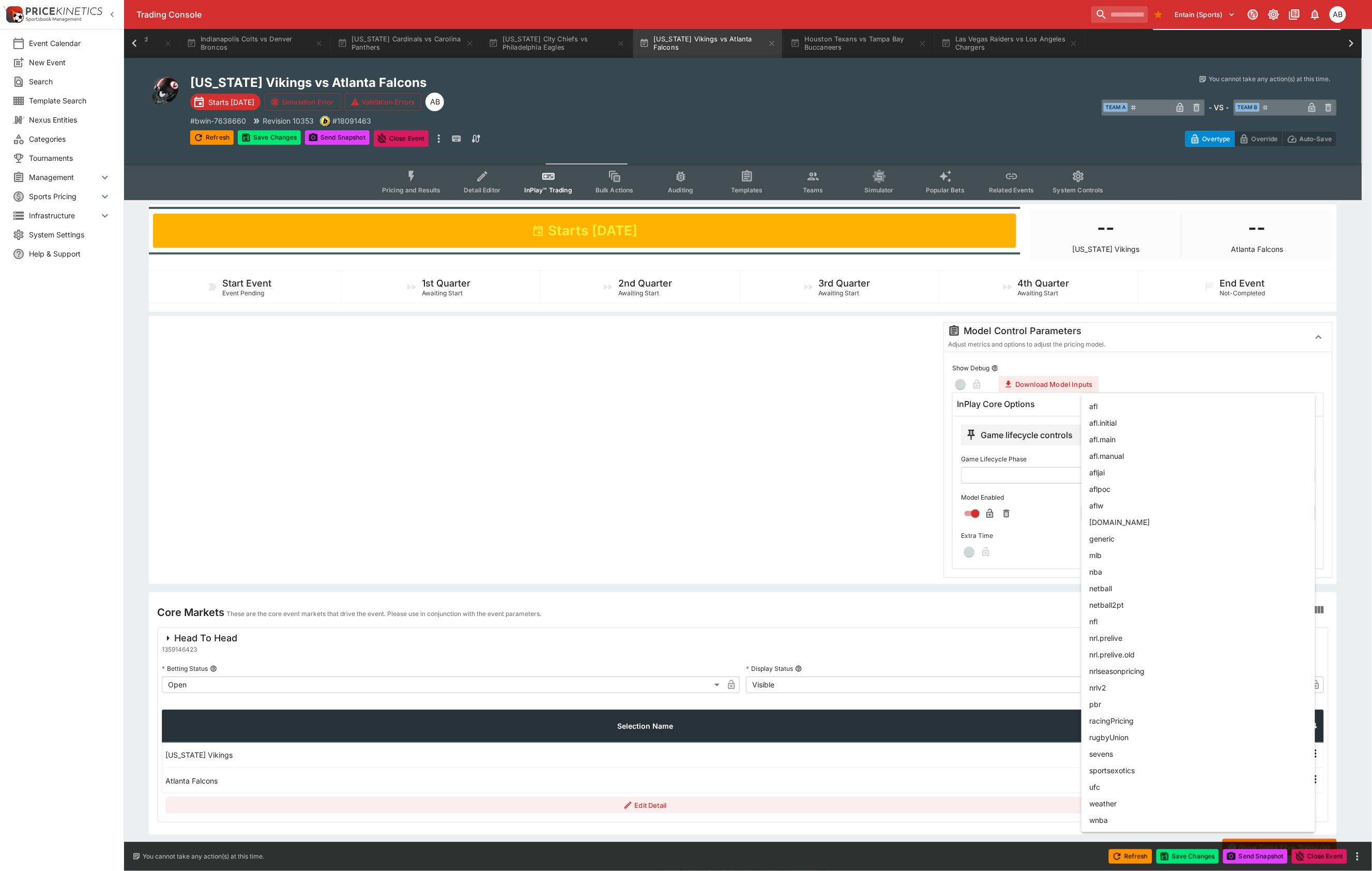
click at [1100, 629] on li "nfl" at bounding box center [1198, 621] width 234 height 16
type input "***"
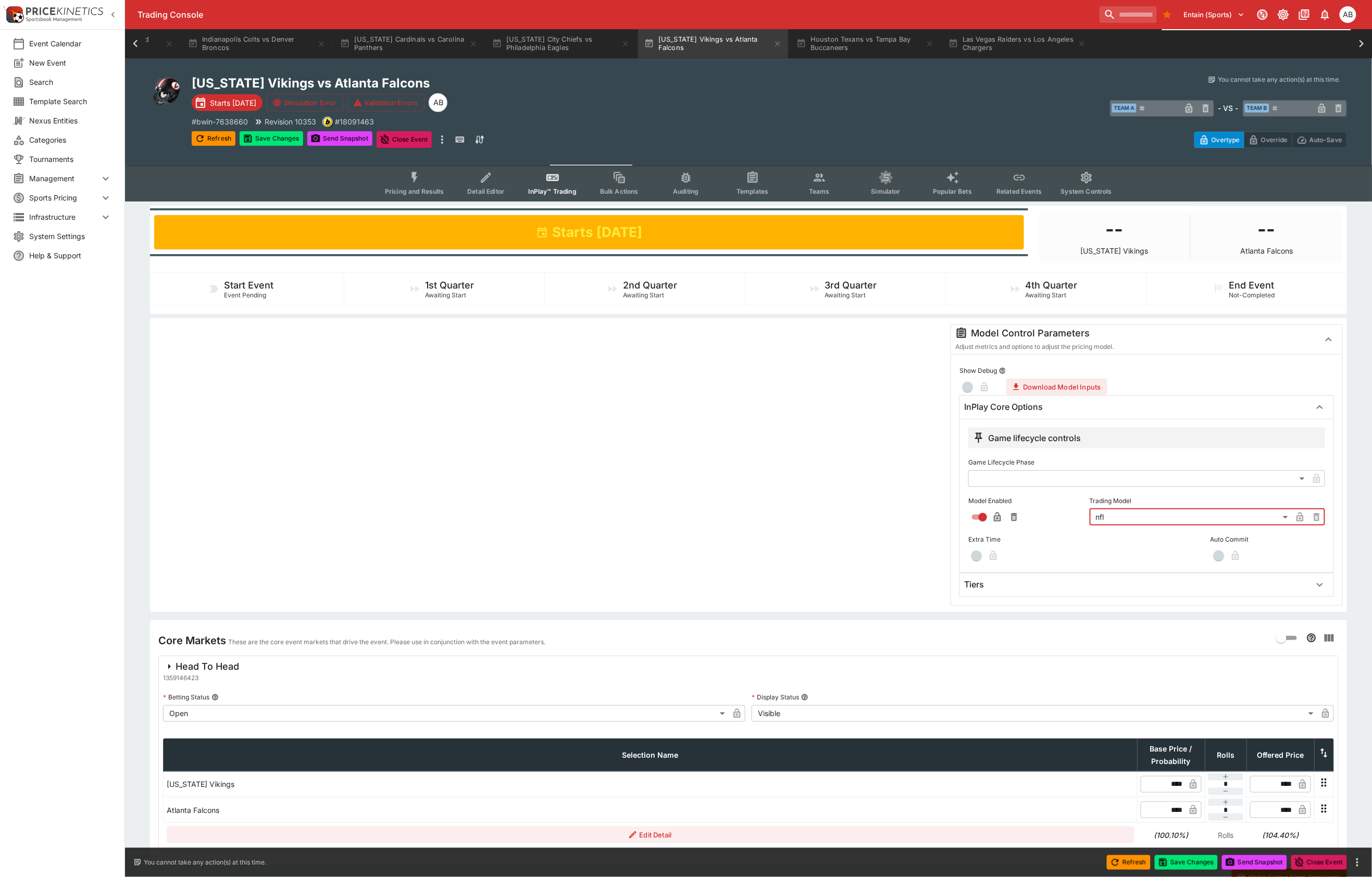
click at [984, 590] on h6 "Tiers" at bounding box center [974, 584] width 20 height 11
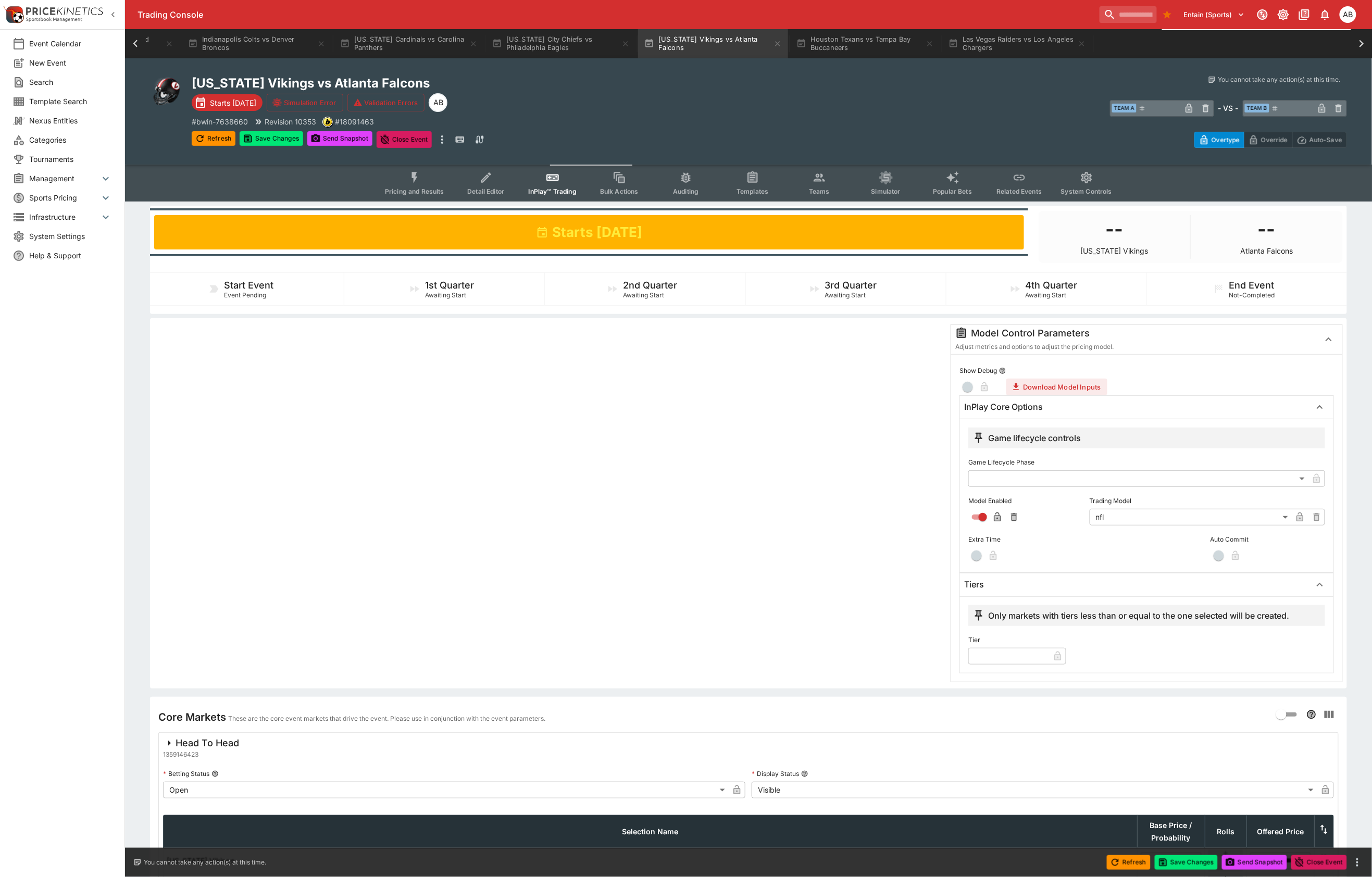
click at [988, 665] on input "text" at bounding box center [1009, 656] width 81 height 16
type input "*"
click at [746, 600] on div at bounding box center [549, 503] width 790 height 358
click at [290, 146] on button "Save Changes" at bounding box center [271, 138] width 63 height 15
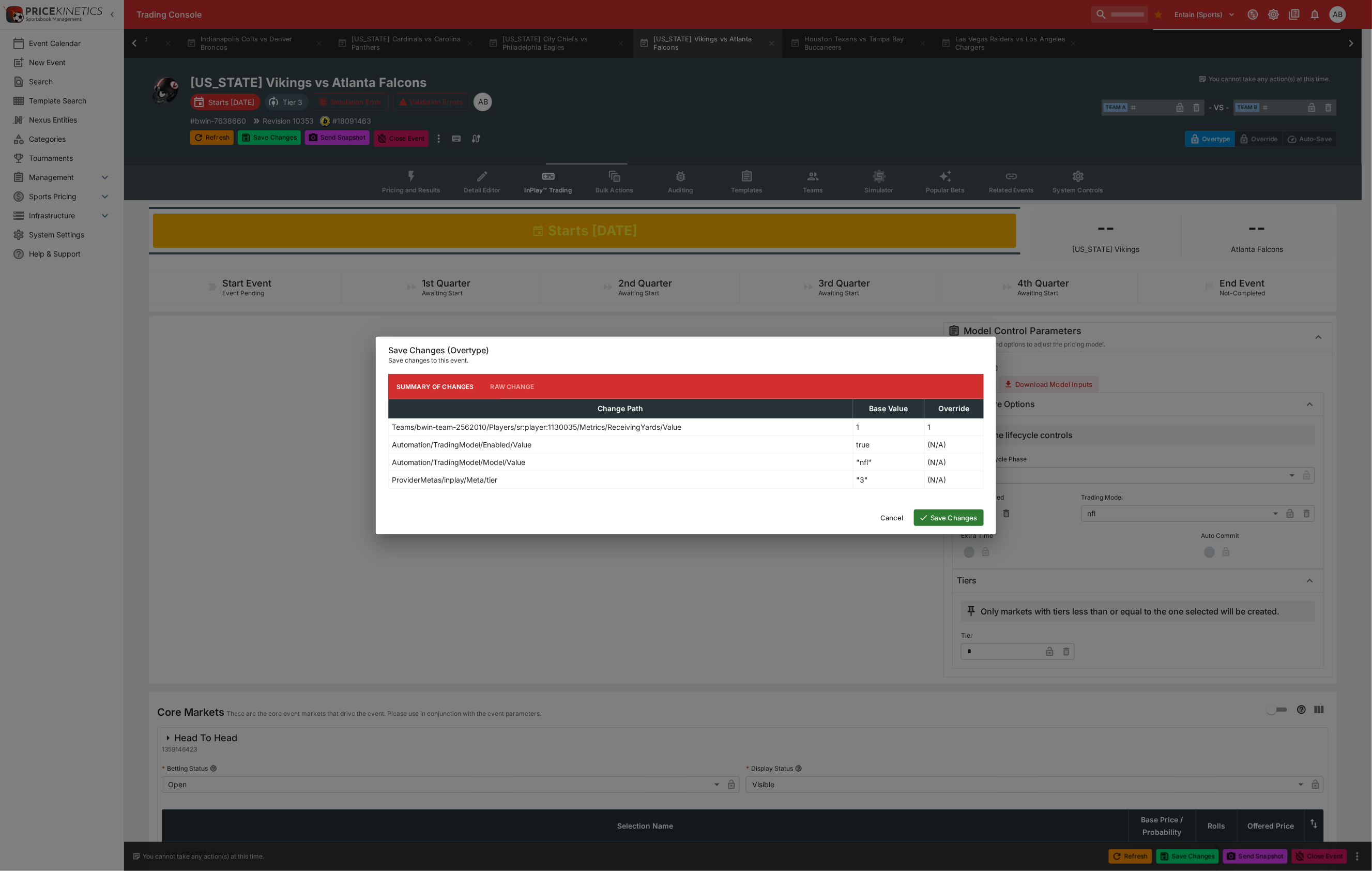
click at [948, 524] on button "Save Changes" at bounding box center [949, 518] width 70 height 16
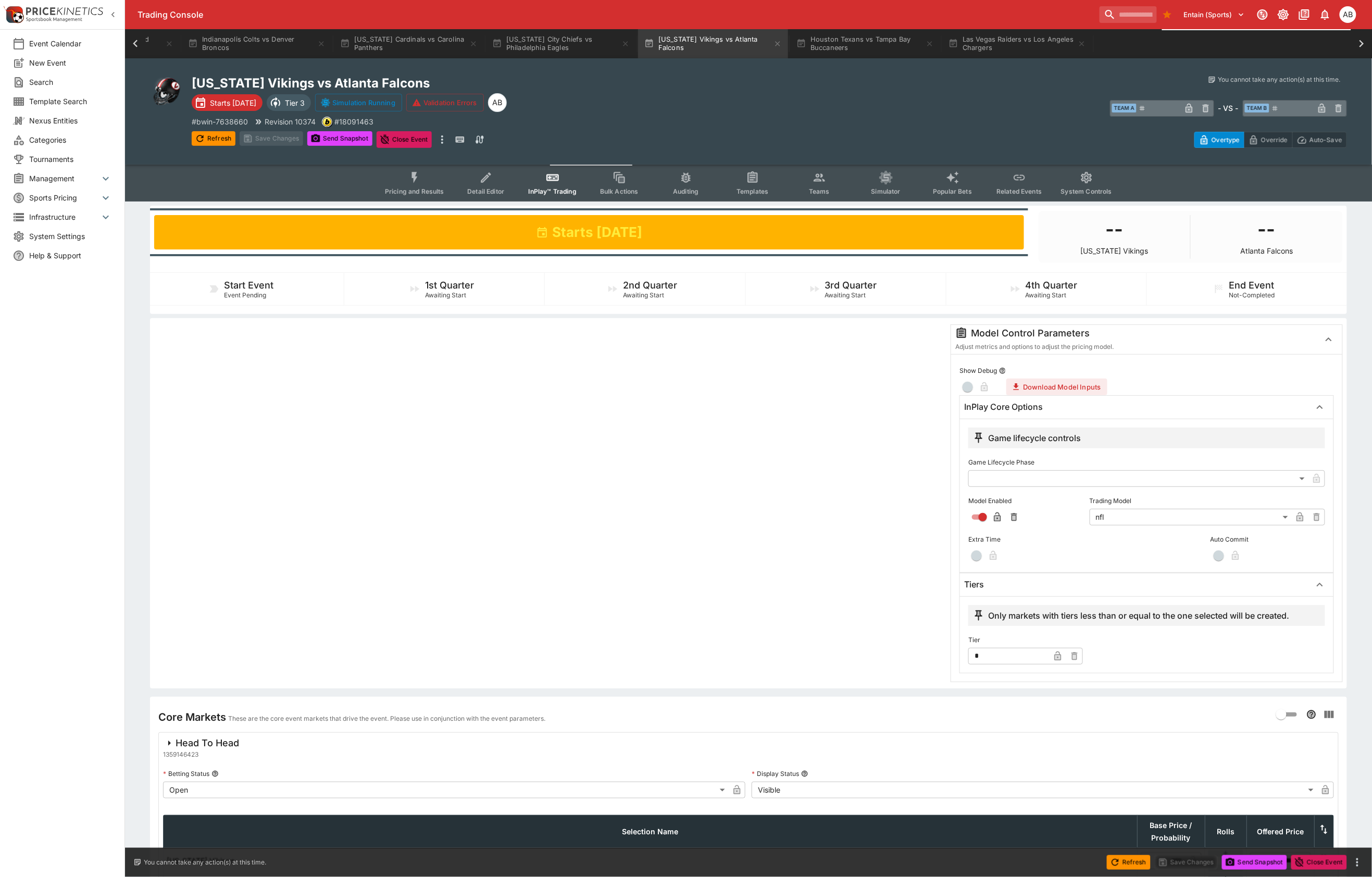
click at [667, 60] on div "Minnesota Vikings vs Atlanta Falcons Starts in 4 days Tier 3 Simulation Running…" at bounding box center [748, 112] width 1247 height 106
click at [636, 47] on button "Kansas City Chiefs vs Philadelphia Eagles" at bounding box center [561, 43] width 150 height 29
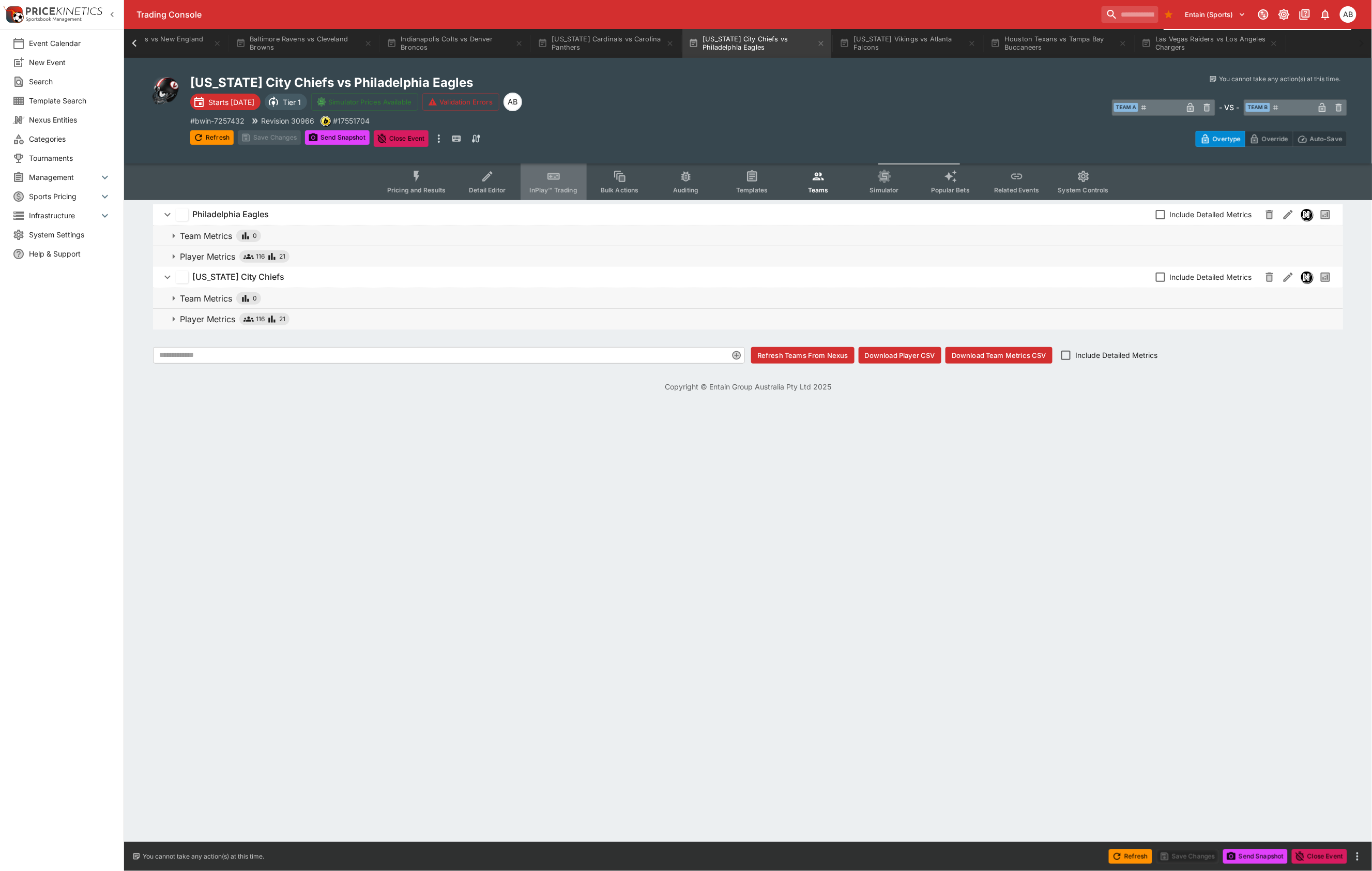
click at [520, 197] on button "InPlay™ Trading" at bounding box center [553, 182] width 66 height 37
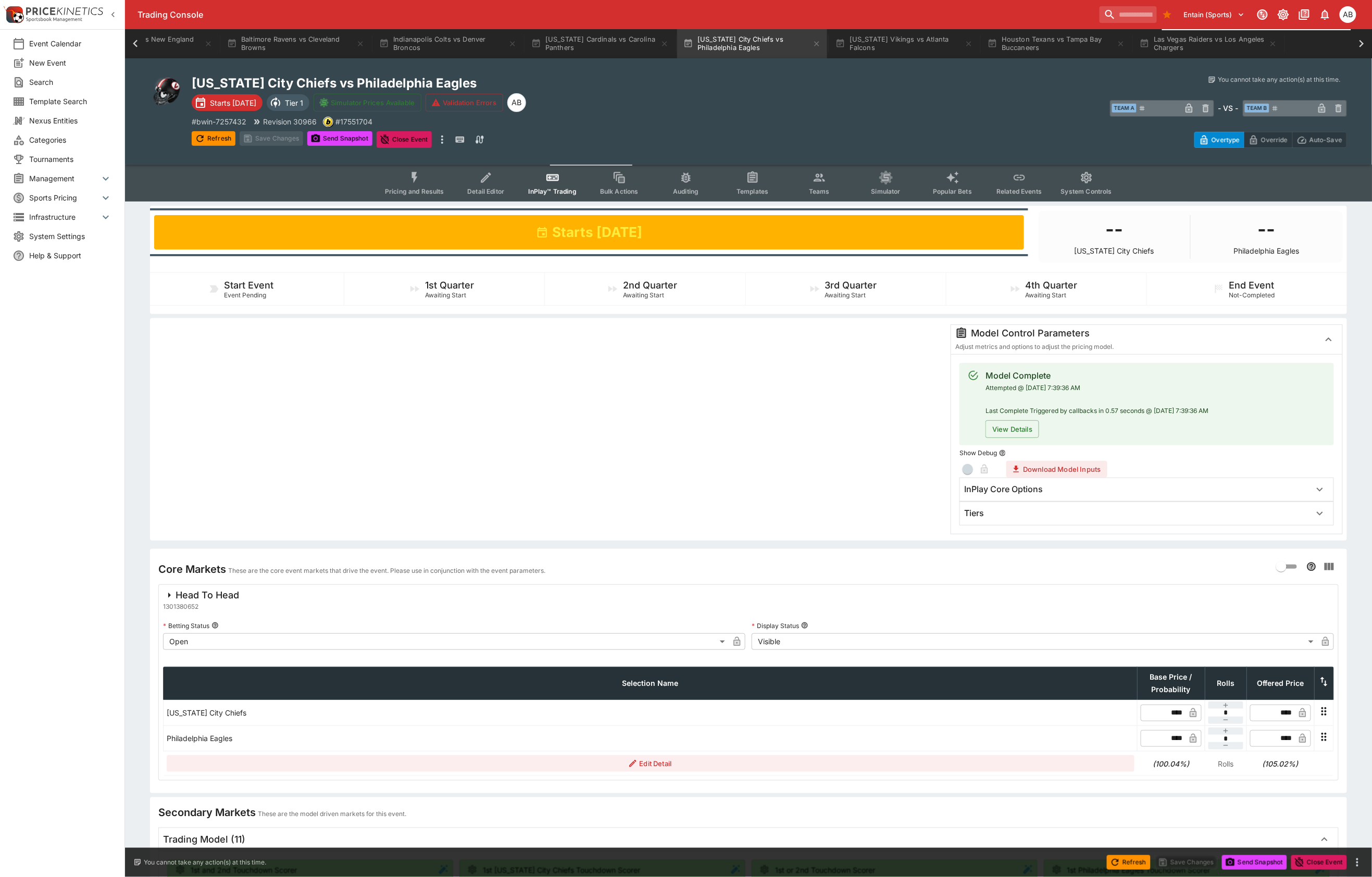
click at [1005, 495] on h6 "InPlay Core Options" at bounding box center [1004, 489] width 79 height 11
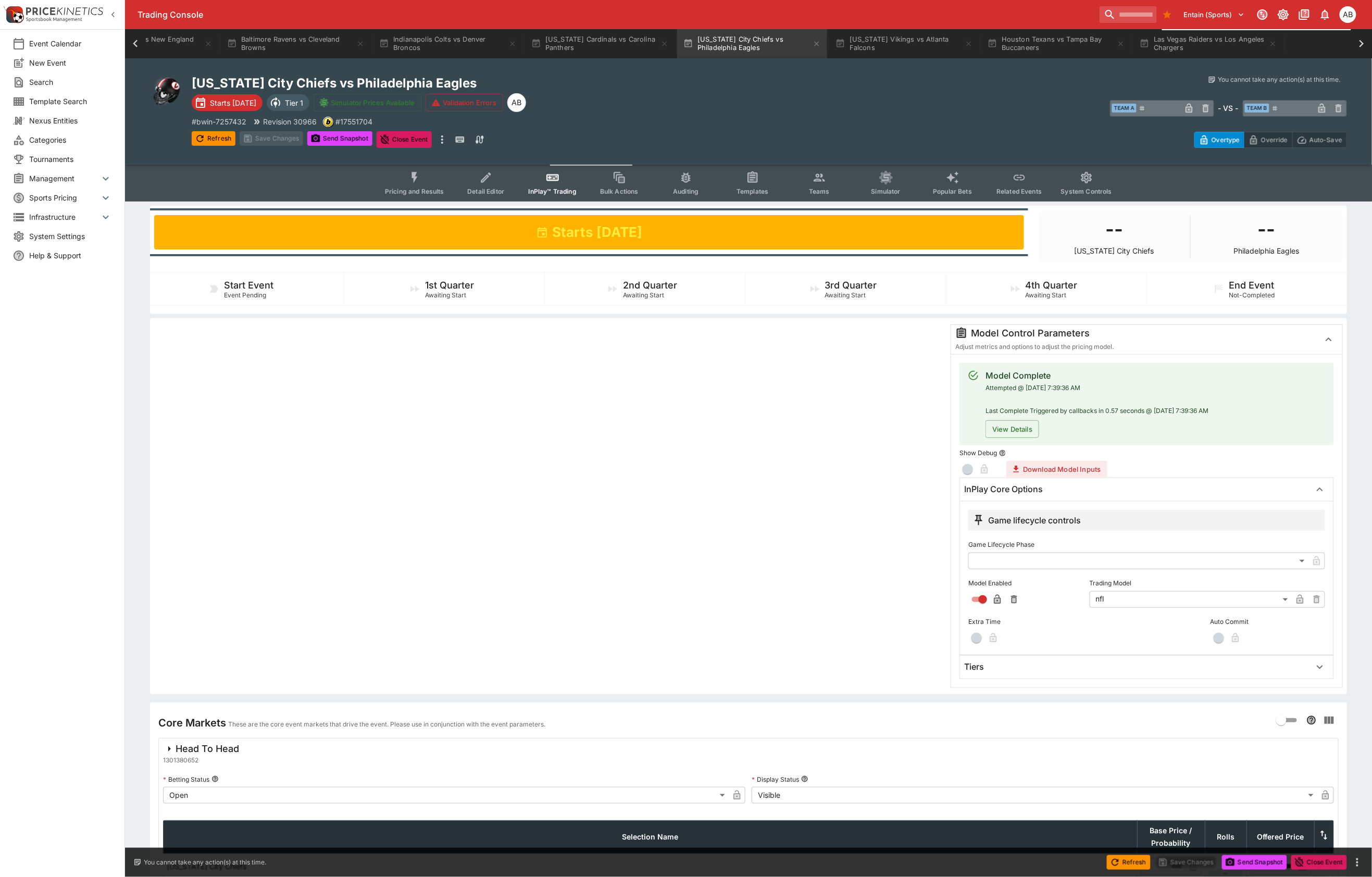
click at [984, 672] on h6 "Tiers" at bounding box center [974, 667] width 20 height 11
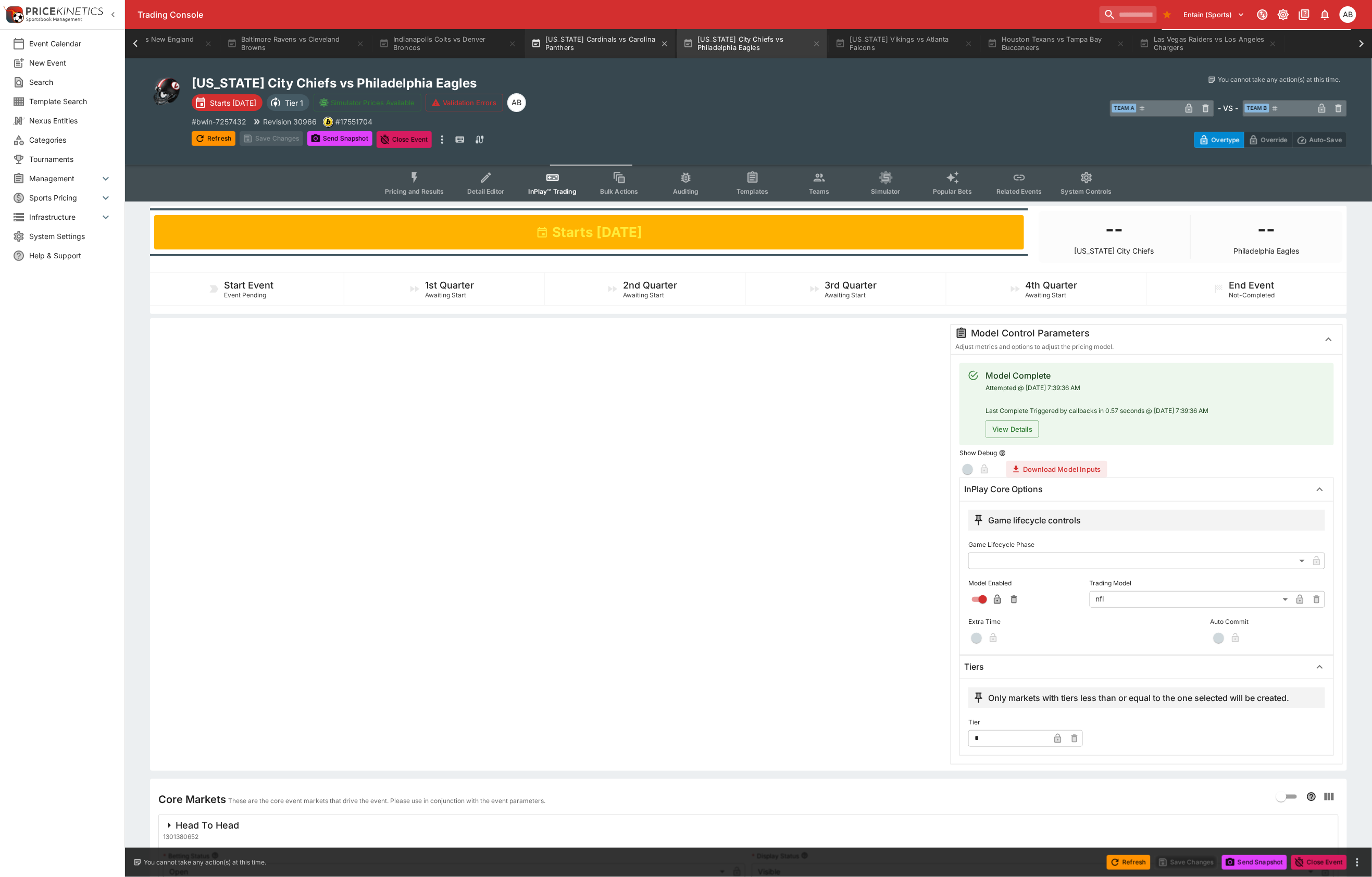
click at [525, 40] on button "Arizona Cardinals vs Carolina Panthers" at bounding box center [600, 43] width 150 height 29
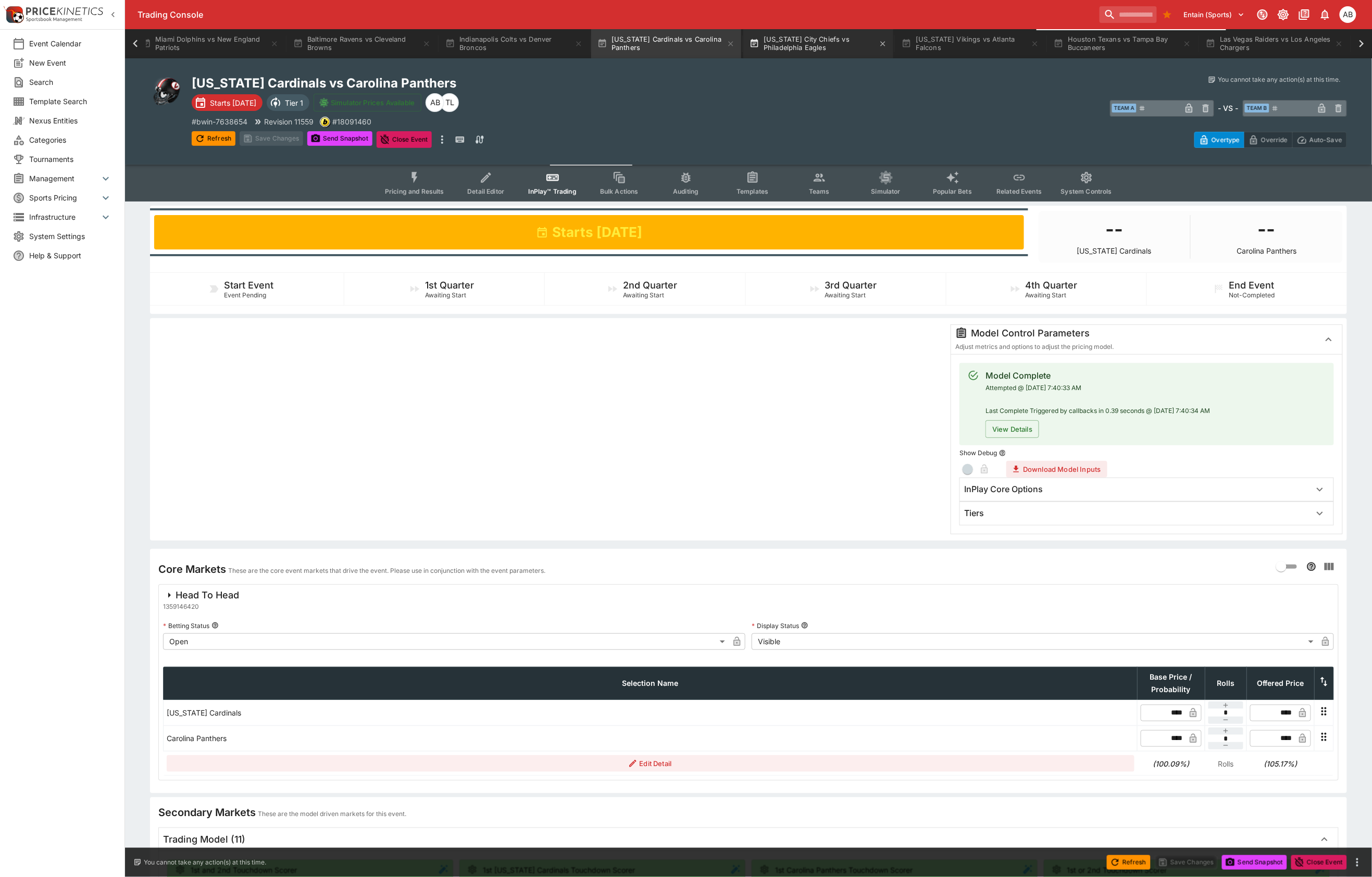
click at [743, 44] on button "Kansas City Chiefs vs Philadelphia Eagles" at bounding box center [818, 43] width 150 height 29
drag, startPoint x: 1021, startPoint y: 554, endPoint x: 1028, endPoint y: 566, distance: 13.9
click at [1021, 519] on div "Tiers" at bounding box center [1137, 513] width 346 height 11
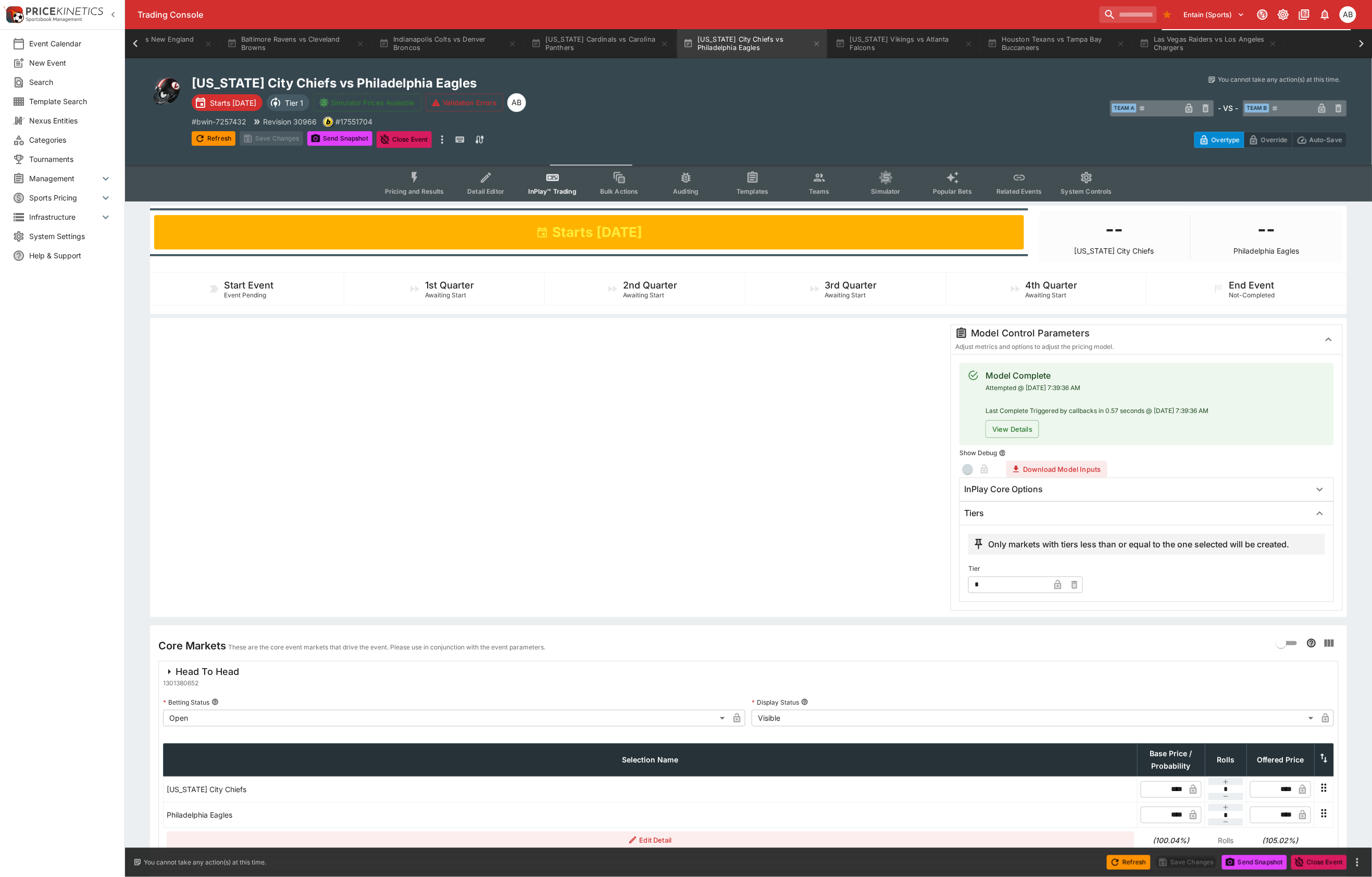
click at [994, 593] on input "*" at bounding box center [1009, 584] width 81 height 16
type input "*"
click at [698, 552] on div at bounding box center [549, 468] width 790 height 287
click at [296, 146] on button "Save Changes" at bounding box center [271, 138] width 63 height 15
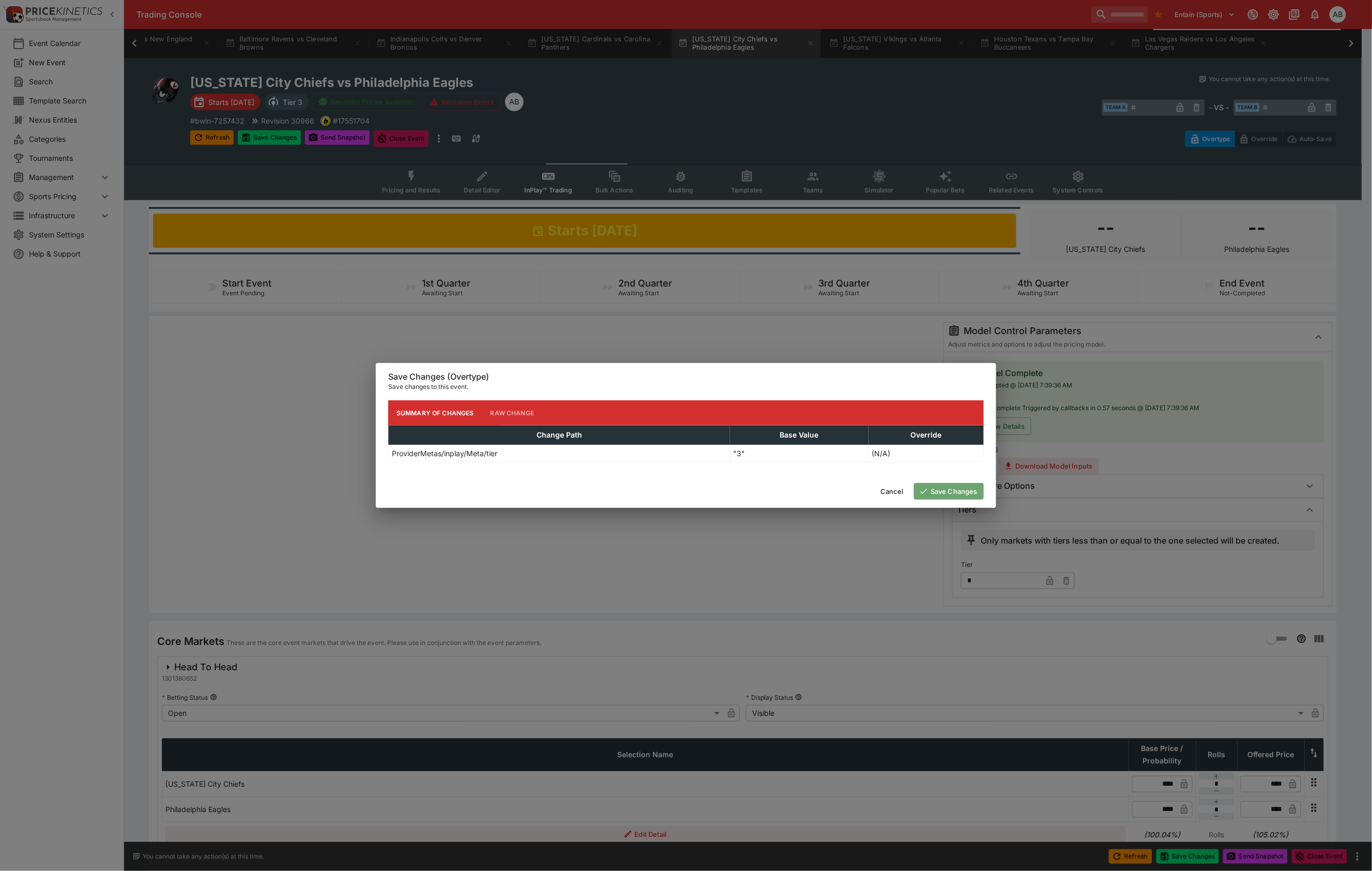
click at [953, 499] on button "Save Changes" at bounding box center [949, 491] width 70 height 16
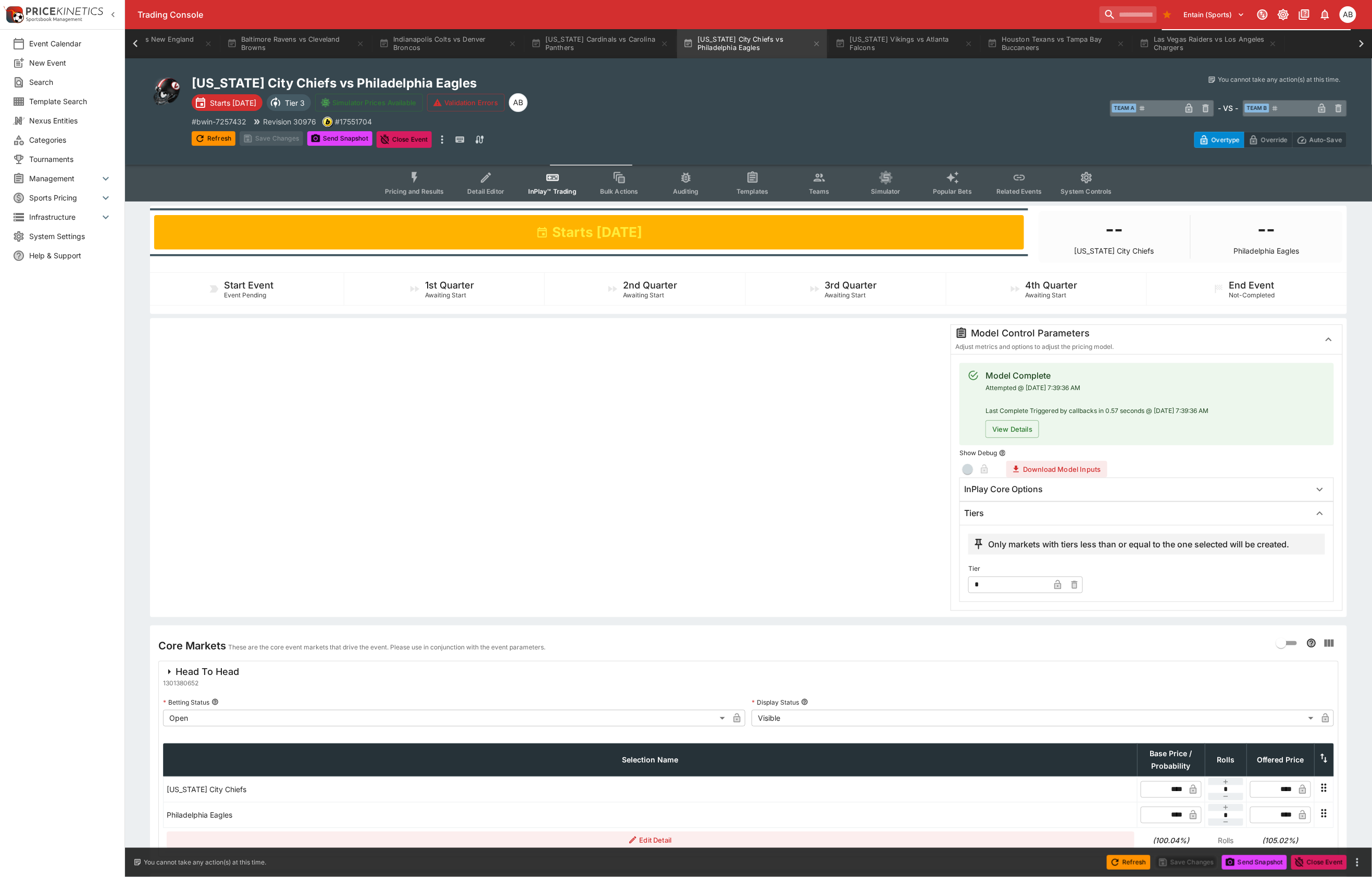
click at [525, 33] on button "Arizona Cardinals vs Carolina Panthers" at bounding box center [600, 43] width 150 height 29
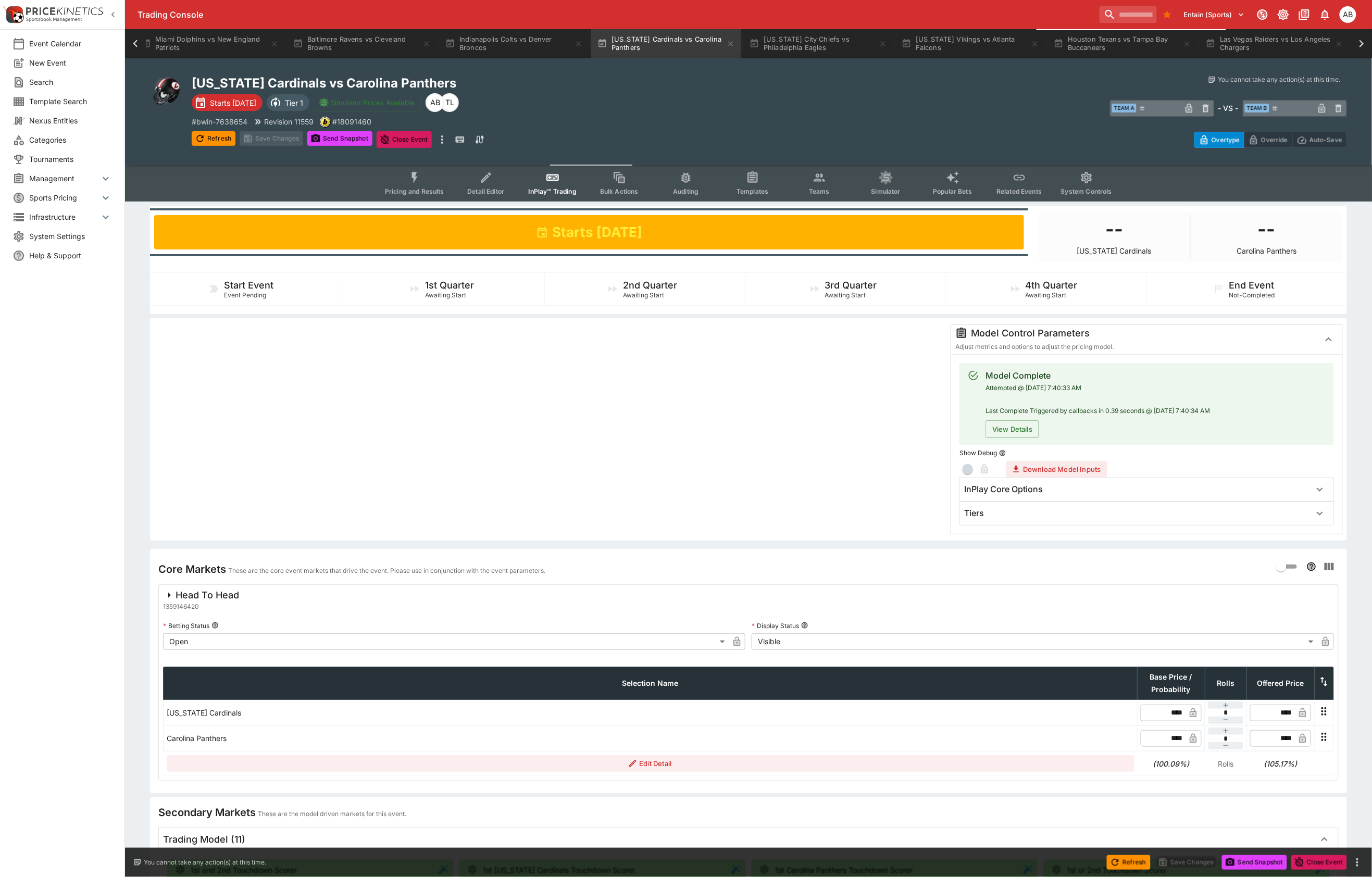
click at [992, 501] on div "InPlay Core Options" at bounding box center [1147, 490] width 373 height 23
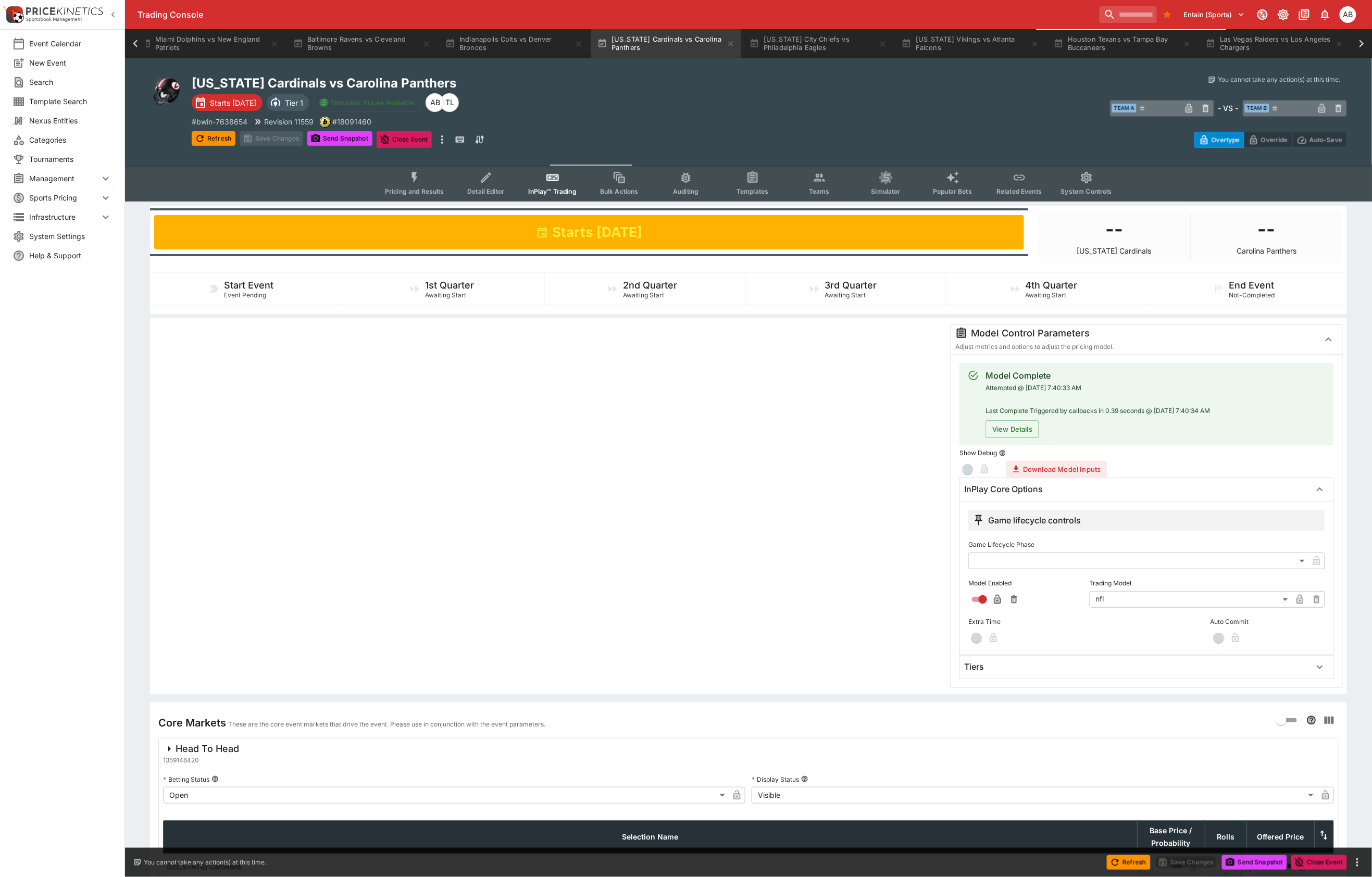
click at [984, 672] on h6 "Tiers" at bounding box center [974, 667] width 20 height 11
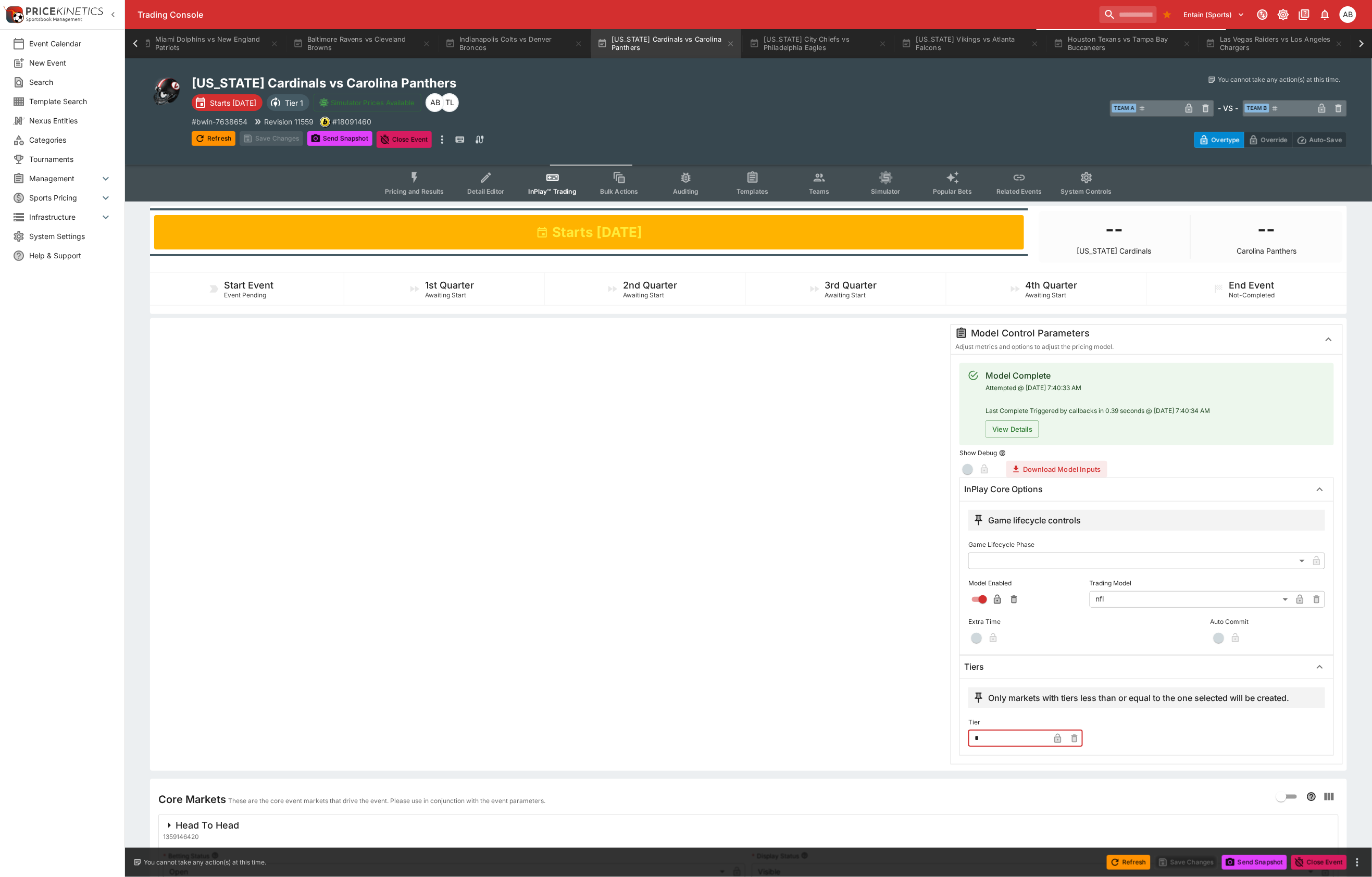
click at [1013, 746] on input "*" at bounding box center [1009, 737] width 81 height 16
type input "*"
click at [625, 656] on div at bounding box center [549, 544] width 790 height 440
click at [284, 144] on button "Save Changes" at bounding box center [271, 138] width 63 height 15
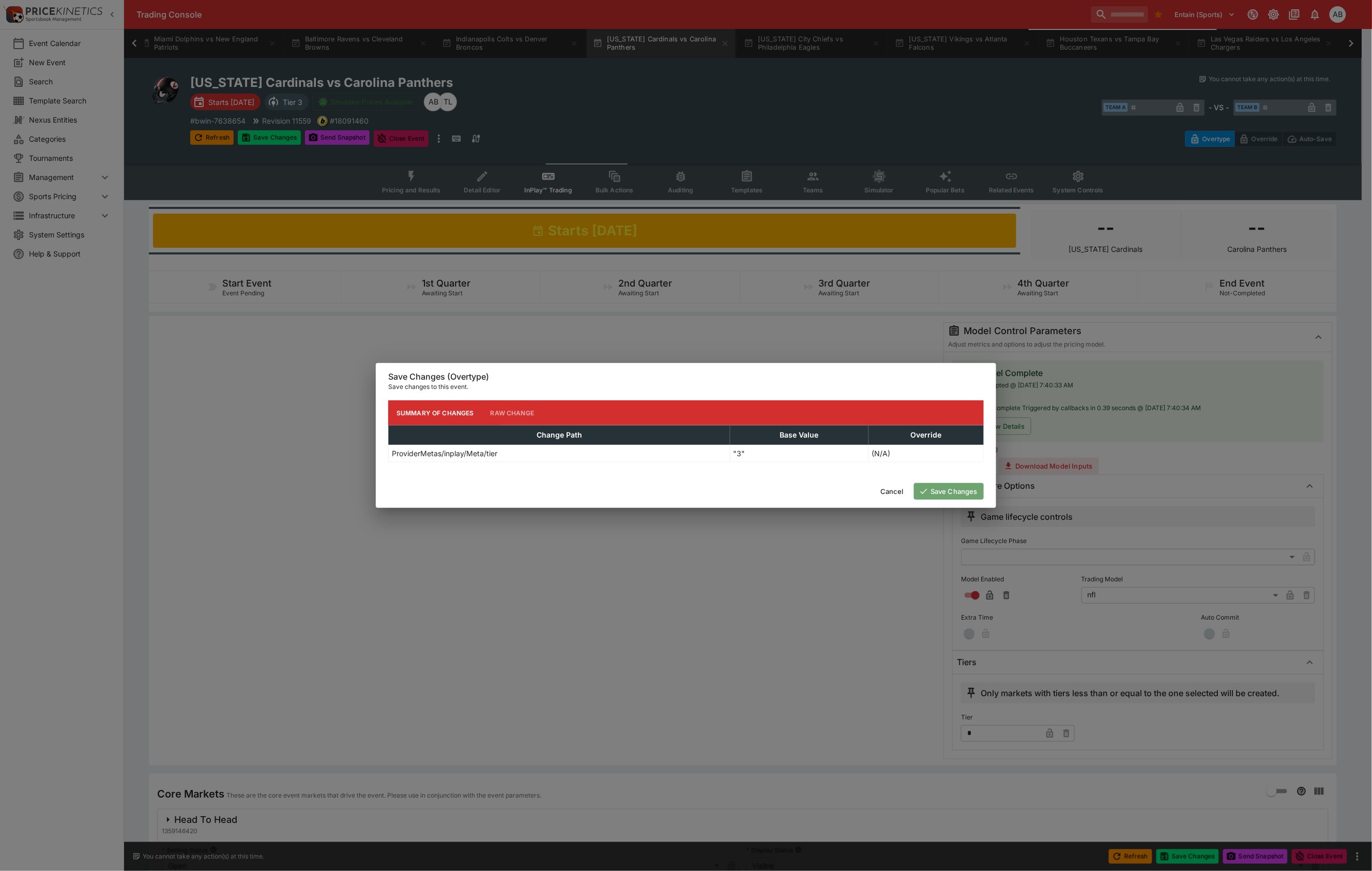
click at [939, 499] on button "Save Changes" at bounding box center [949, 491] width 70 height 16
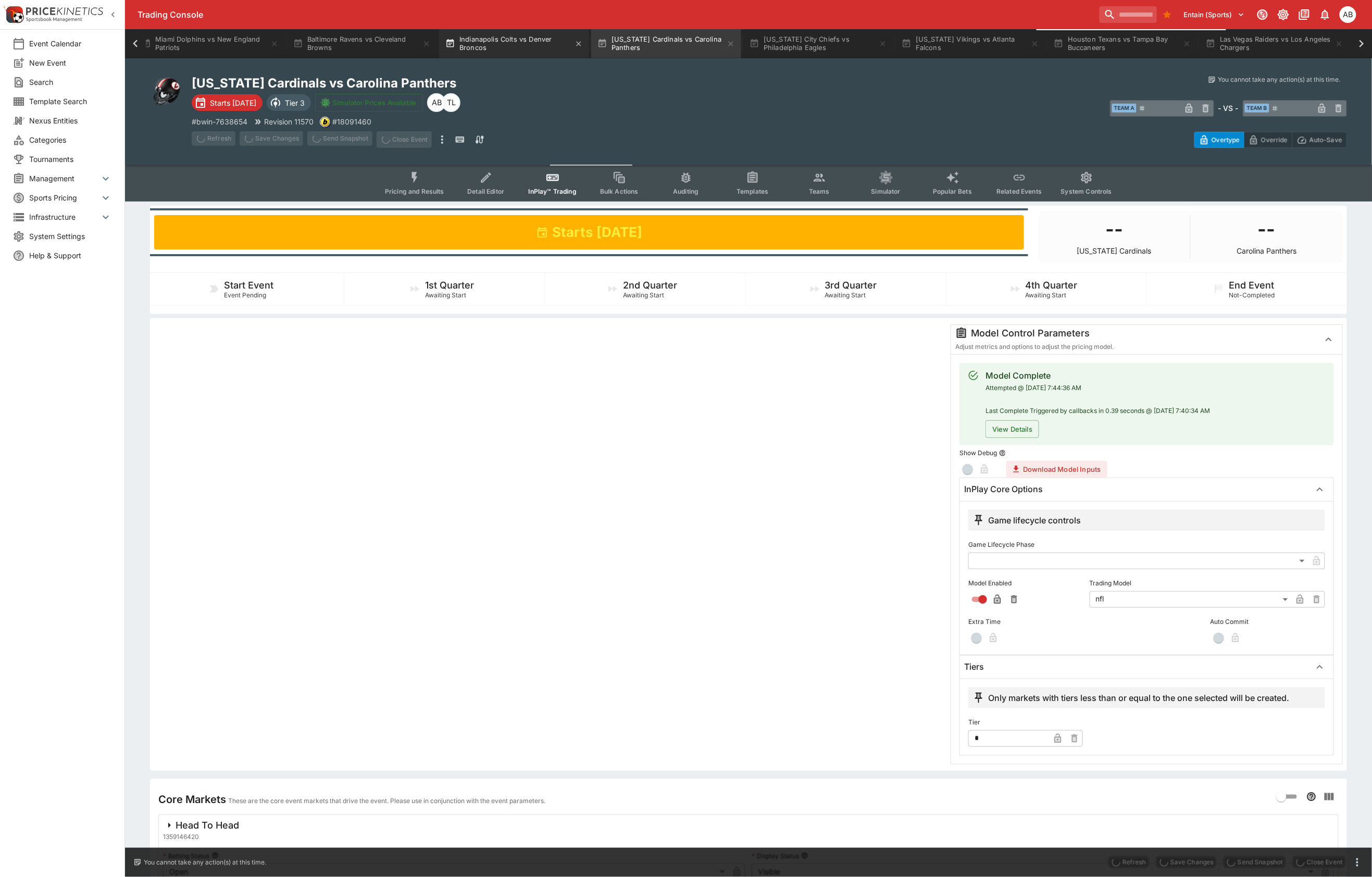
click at [439, 42] on button "Indianapolis Colts vs Denver Broncos" at bounding box center [514, 43] width 150 height 29
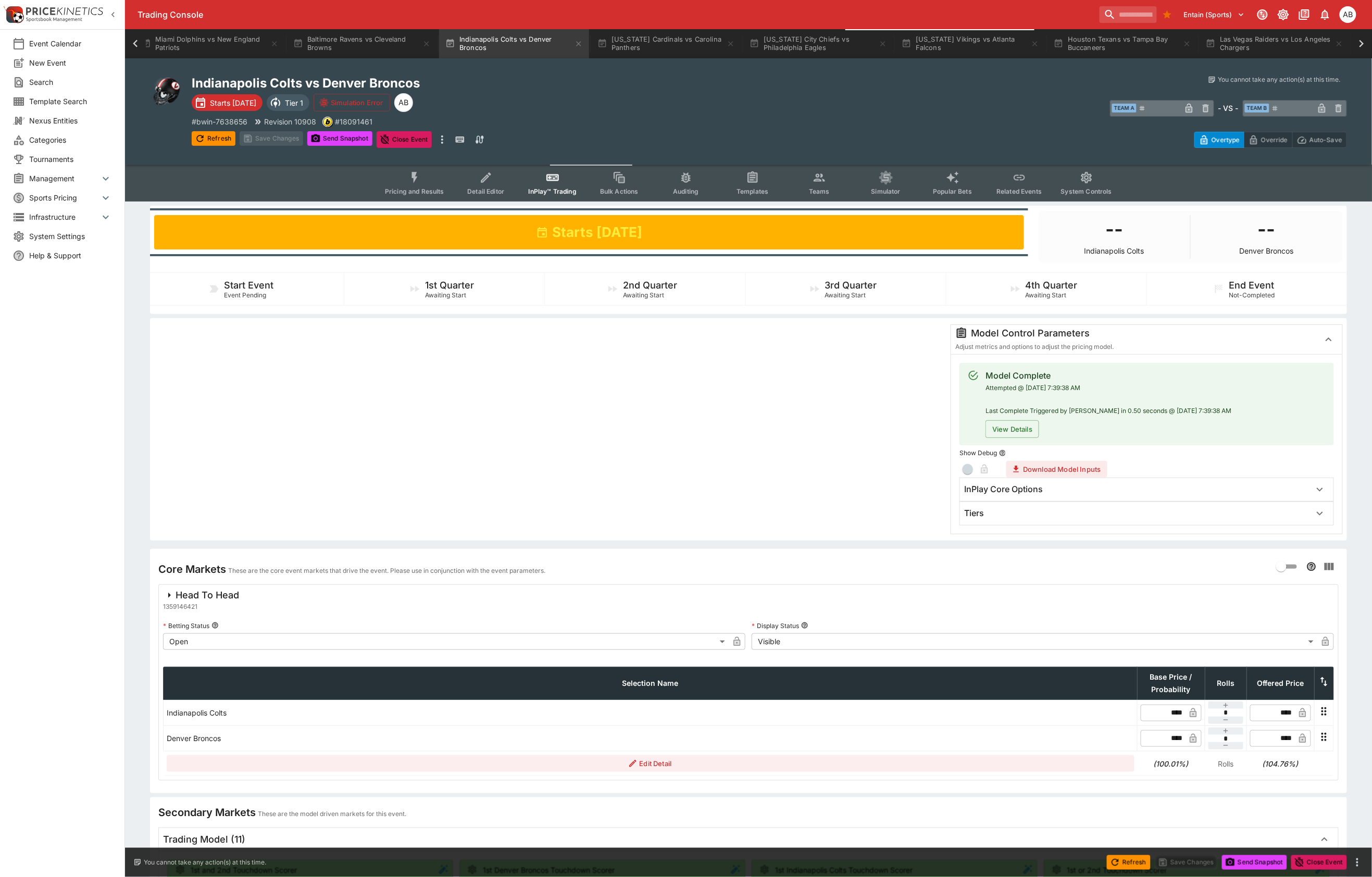
click at [830, 195] on span "Teams" at bounding box center [819, 191] width 21 height 8
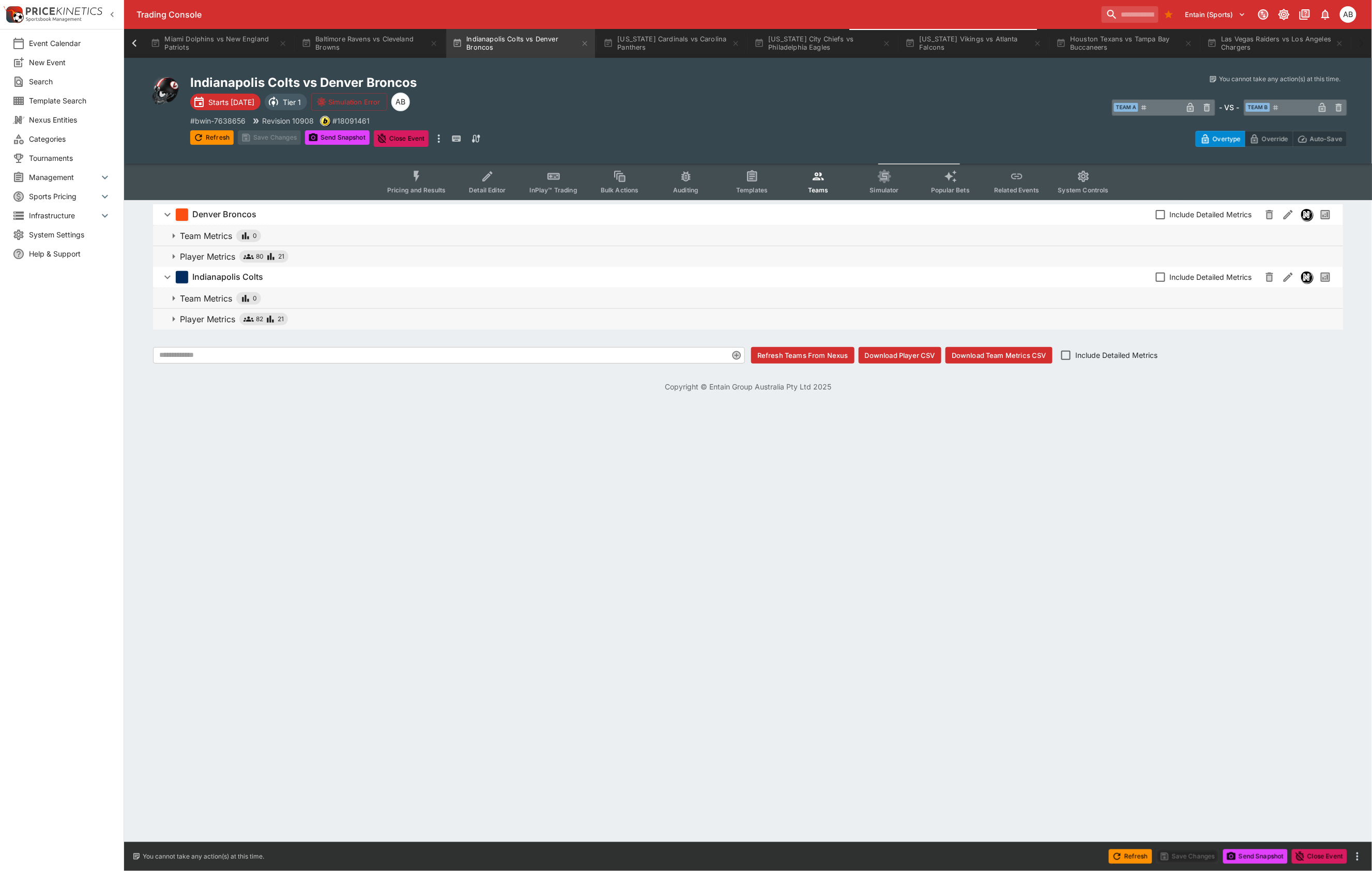
click at [288, 262] on span "80 21" at bounding box center [264, 256] width 49 height 10
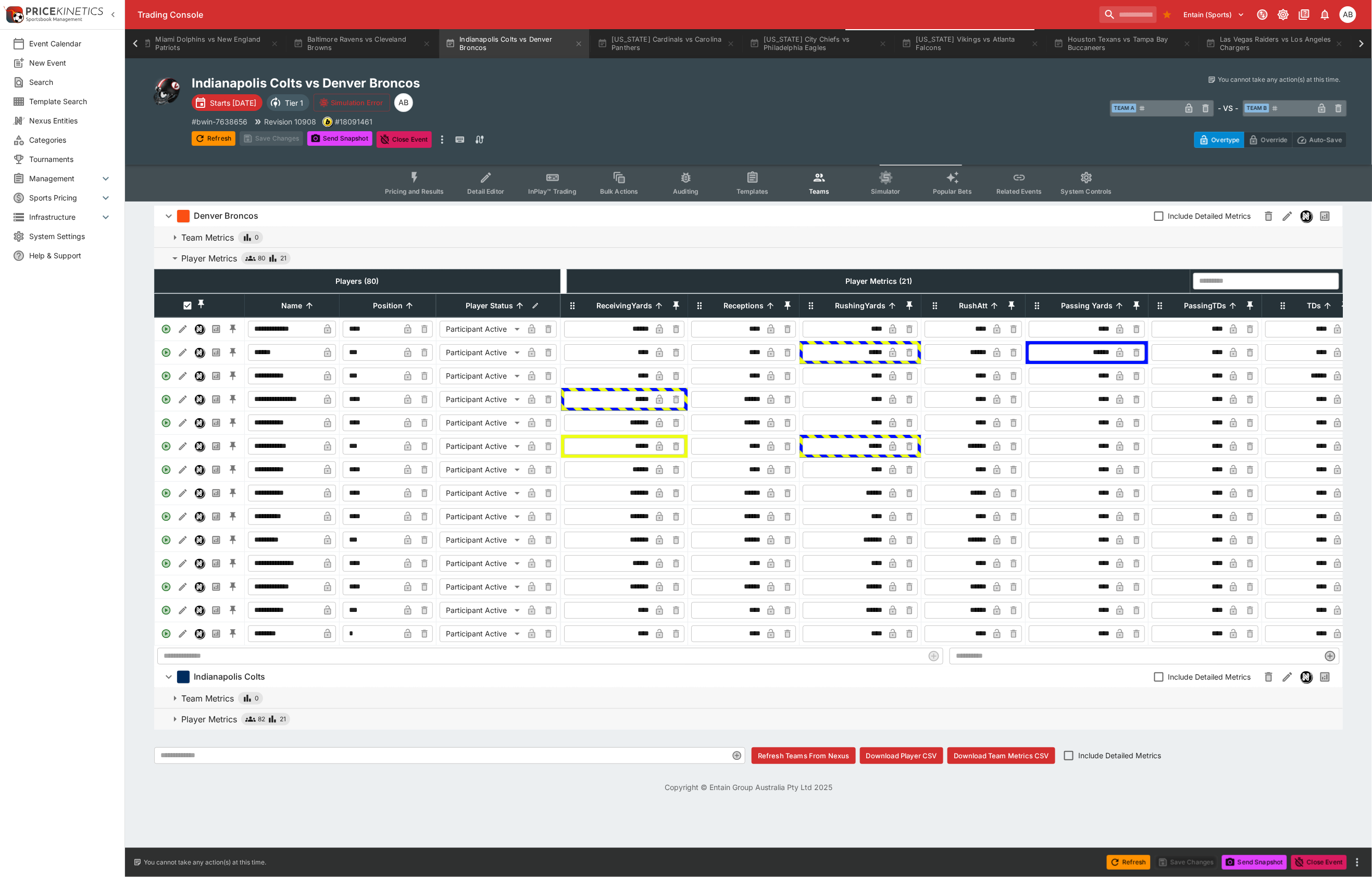
scroll to position [47, 0]
click at [256, 725] on div "Player Metrics 82 21" at bounding box center [235, 719] width 109 height 13
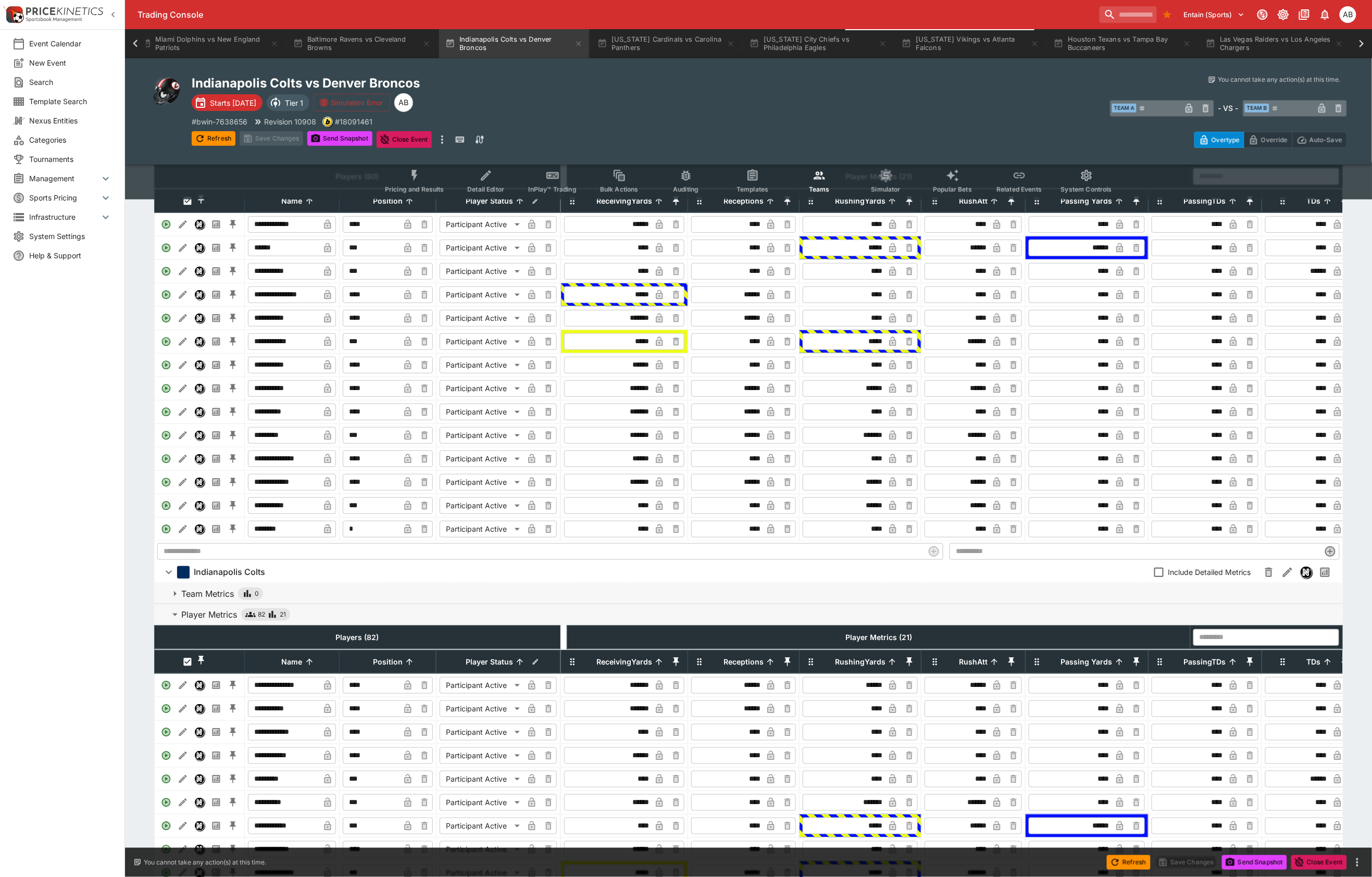
scroll to position [463, 0]
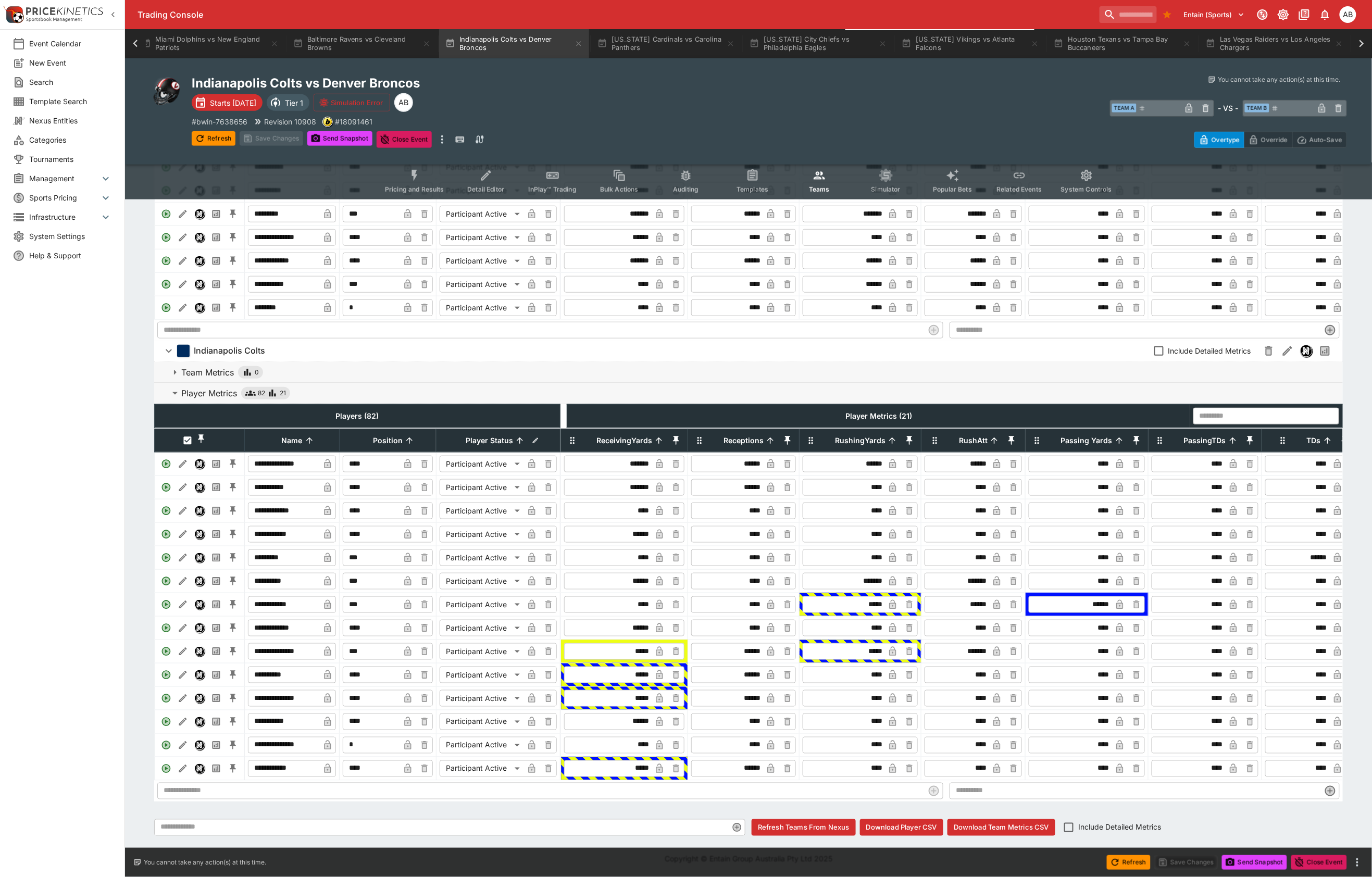
click at [641, 511] on input "****" at bounding box center [609, 511] width 85 height 16
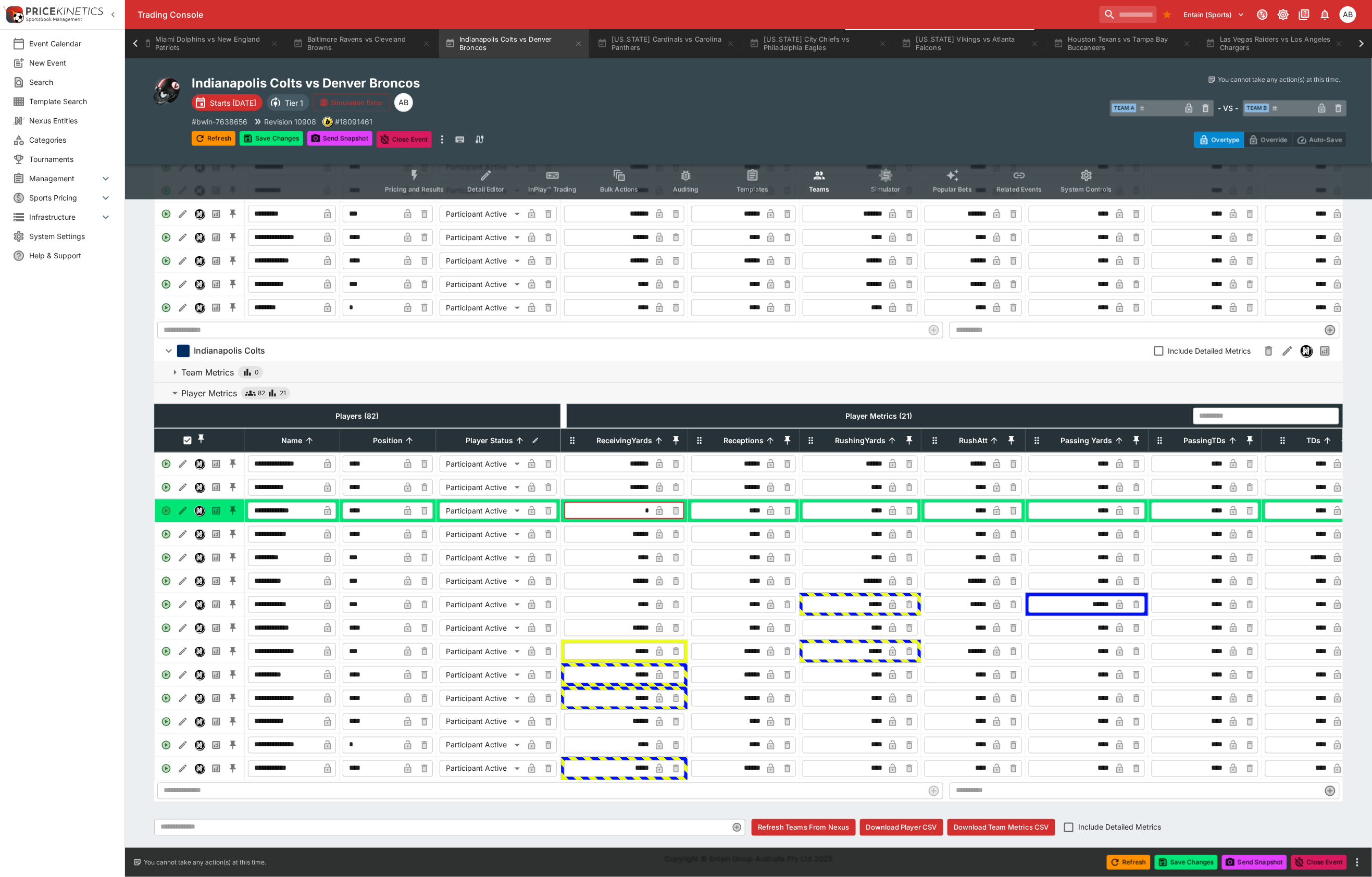
click at [665, 512] on icon "button" at bounding box center [659, 510] width 10 height 10
type input "****"
click at [287, 146] on button "Save Changes" at bounding box center [271, 138] width 63 height 15
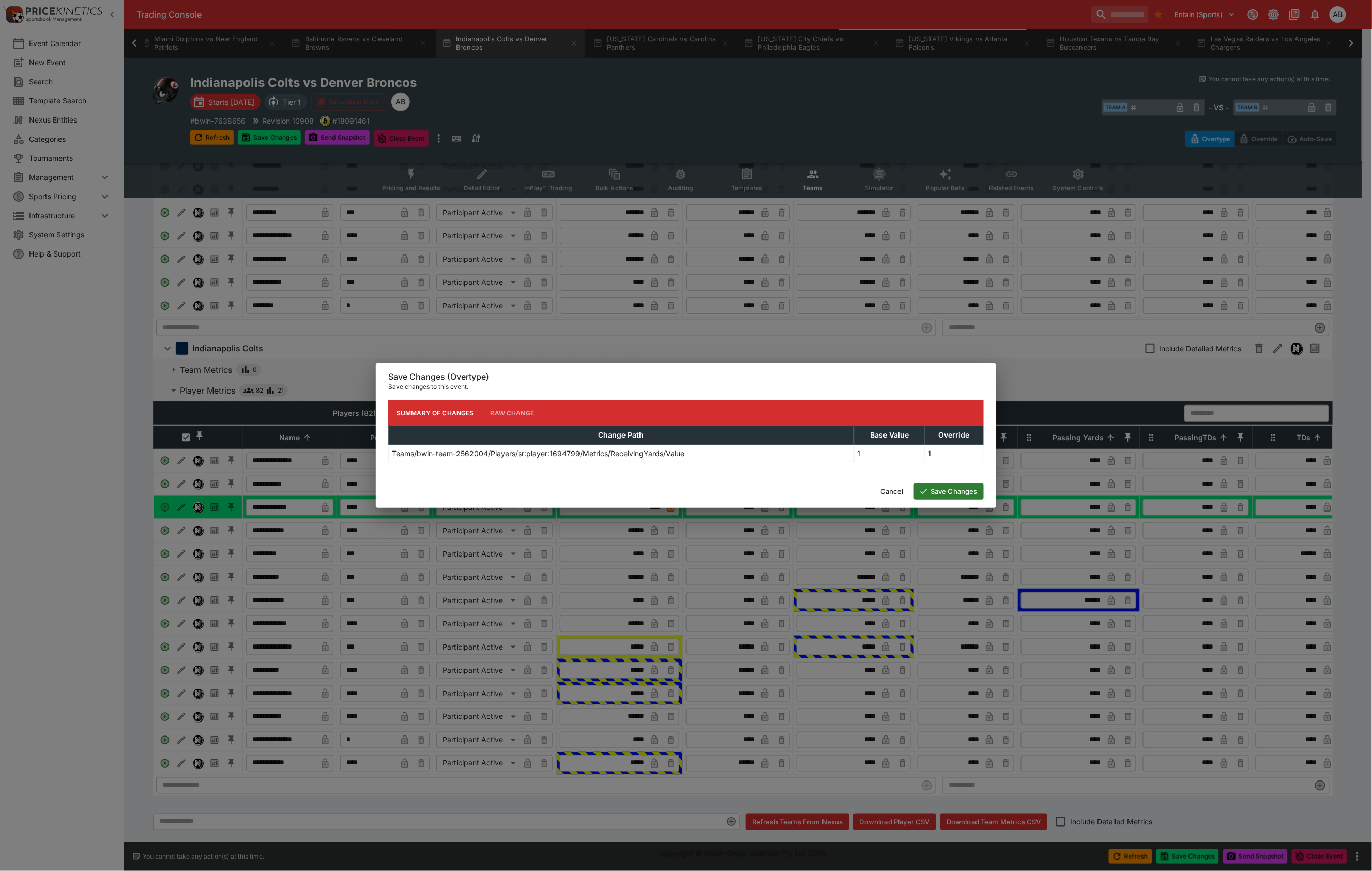
click at [943, 499] on button "Save Changes" at bounding box center [949, 491] width 70 height 16
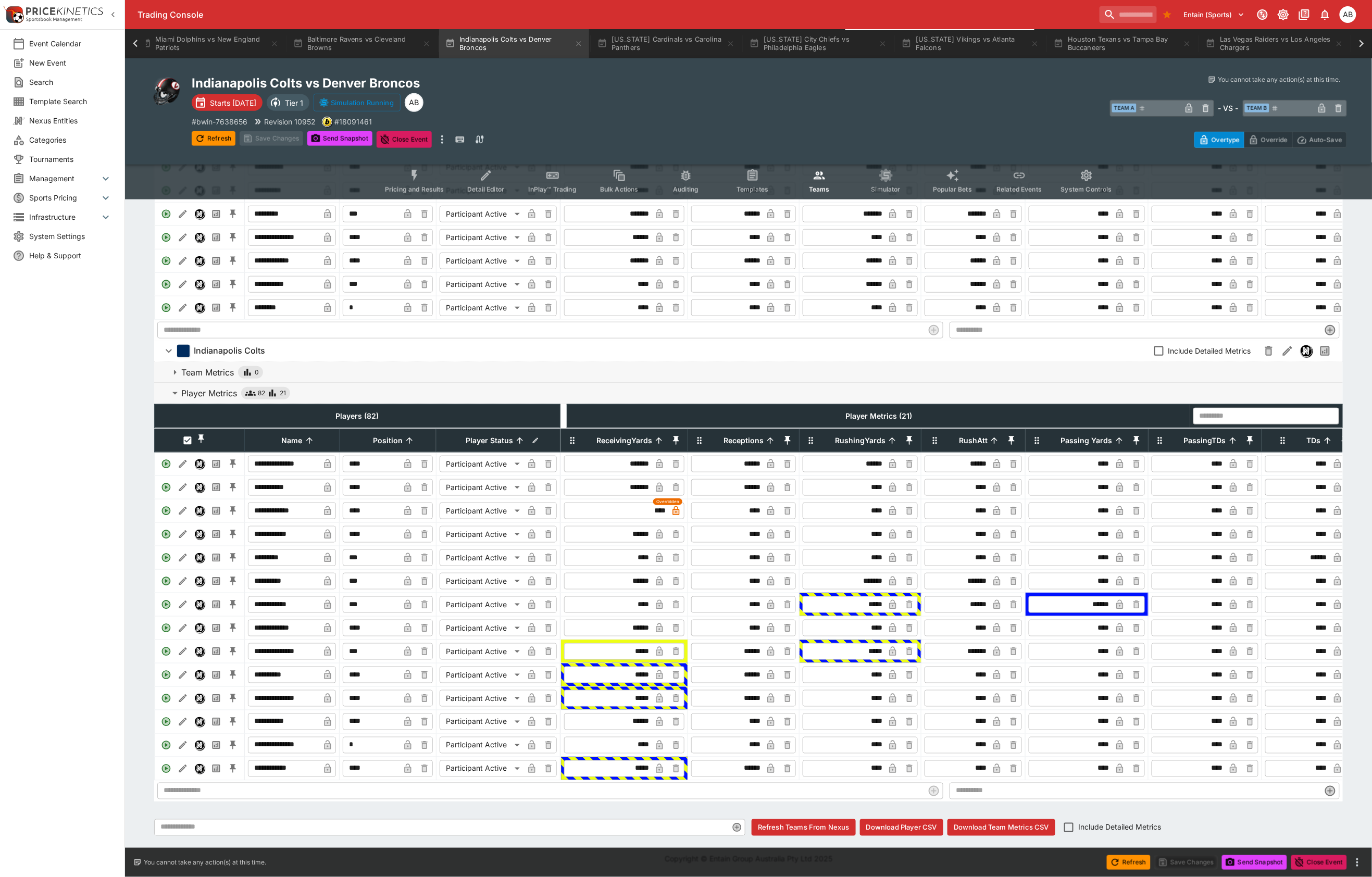
click at [524, 184] on button "InPlay™ Trading" at bounding box center [553, 181] width 67 height 37
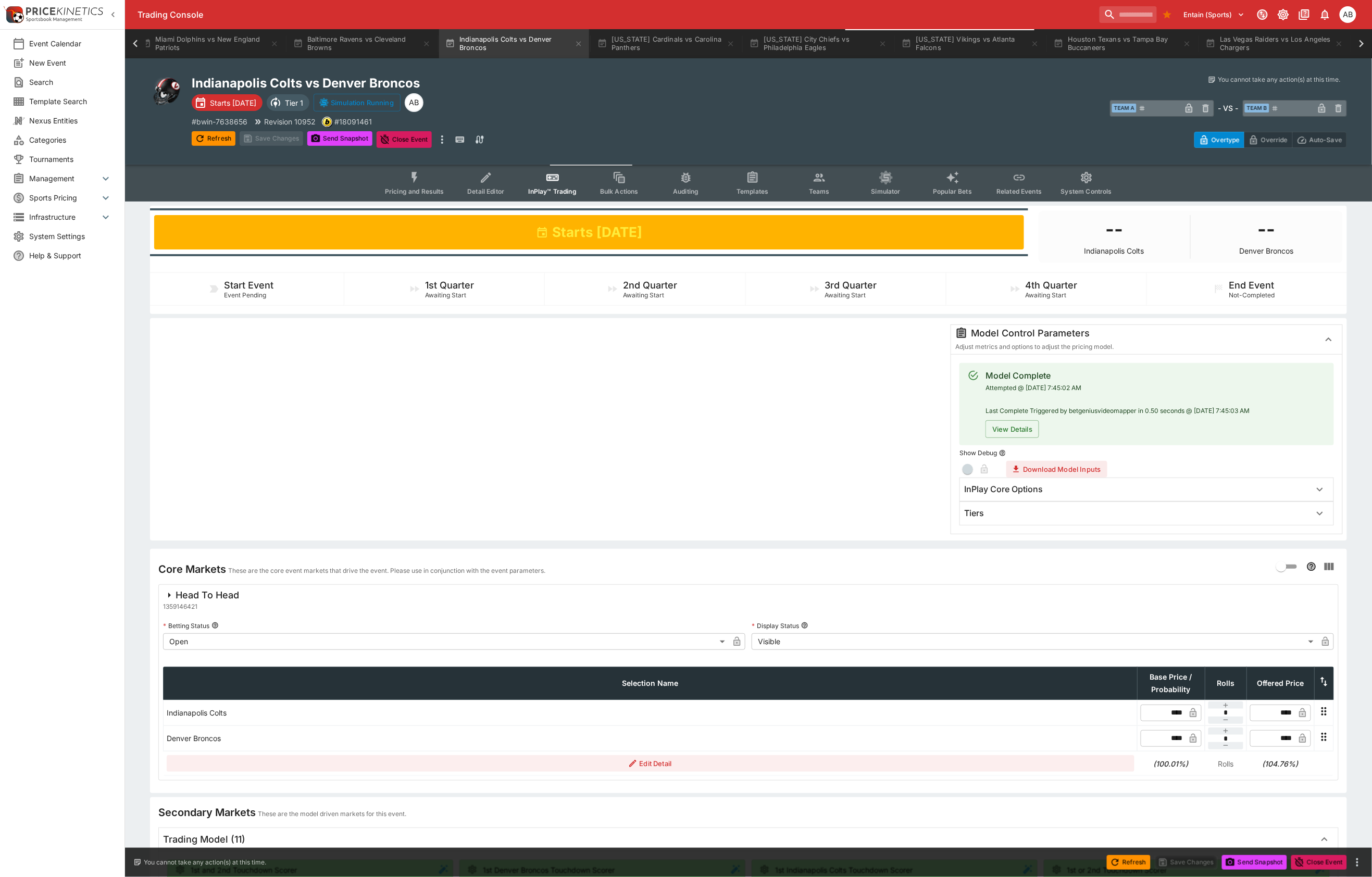
click at [1025, 519] on div "Tiers" at bounding box center [1137, 513] width 346 height 11
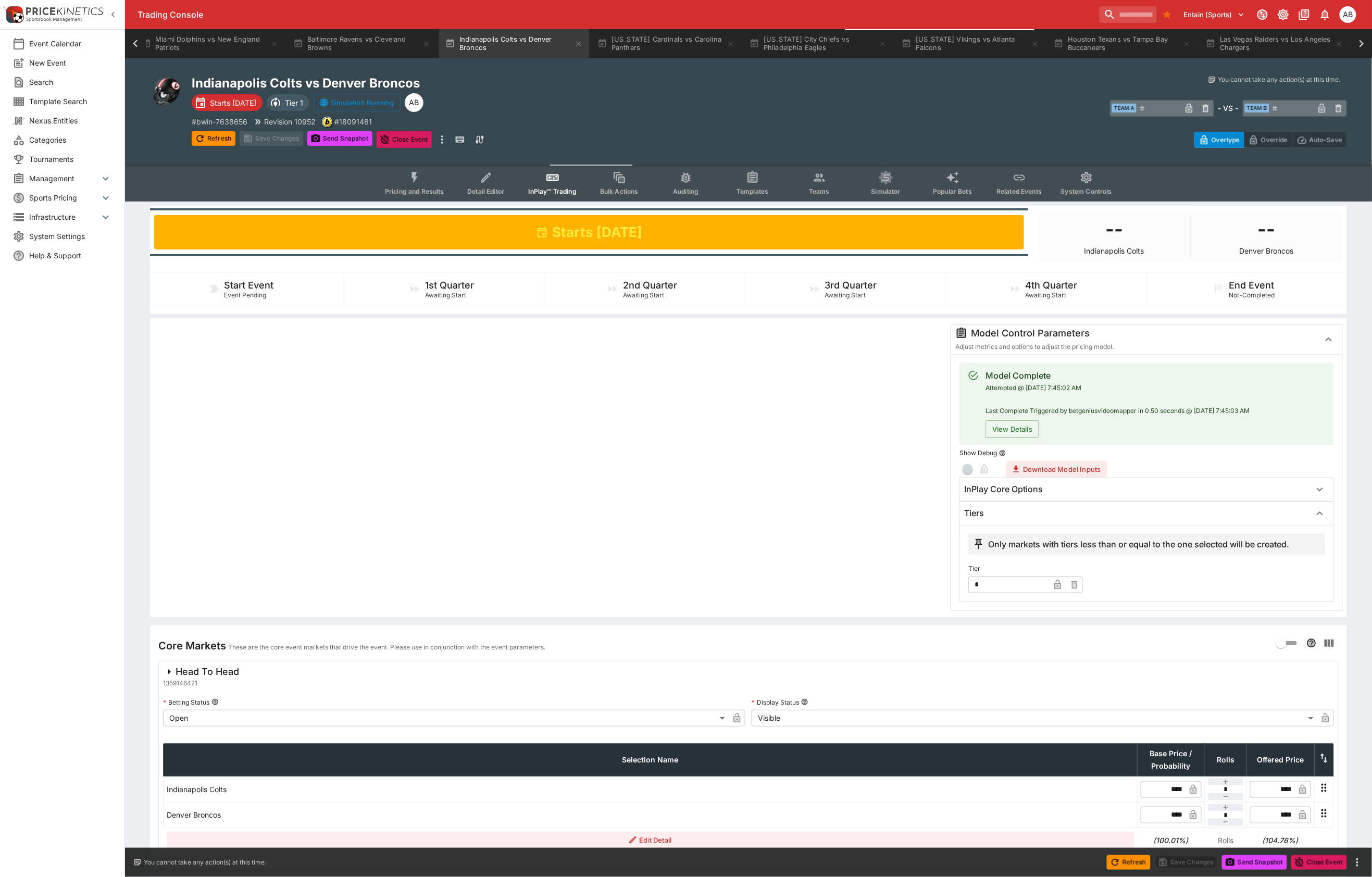
click at [1024, 593] on input "*" at bounding box center [1009, 584] width 81 height 16
type input "*"
click at [288, 146] on button "Save Changes" at bounding box center [271, 138] width 63 height 15
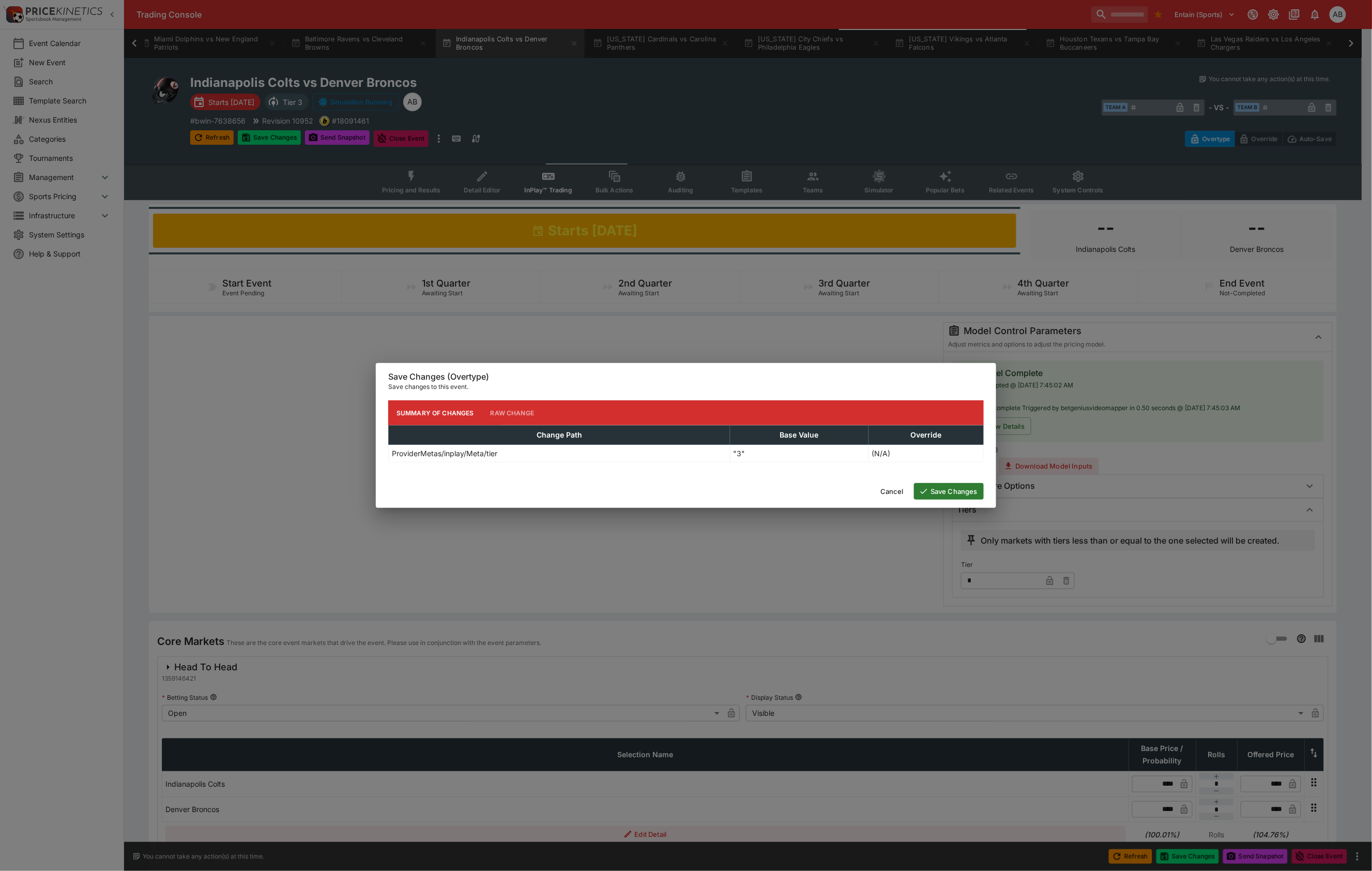
click at [932, 497] on button "Save Changes" at bounding box center [949, 491] width 70 height 16
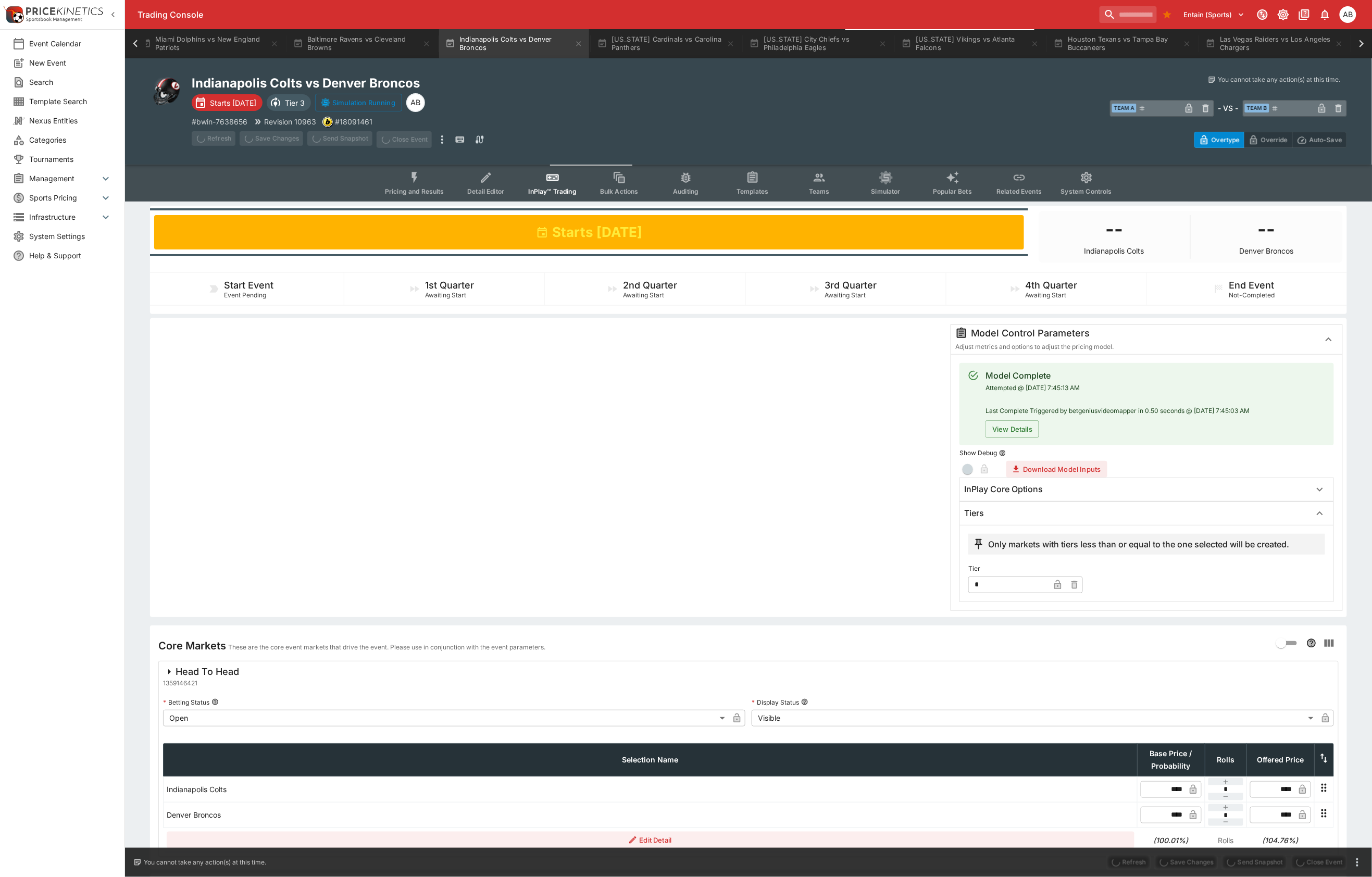
click at [134, 37] on icon at bounding box center [135, 44] width 15 height 15
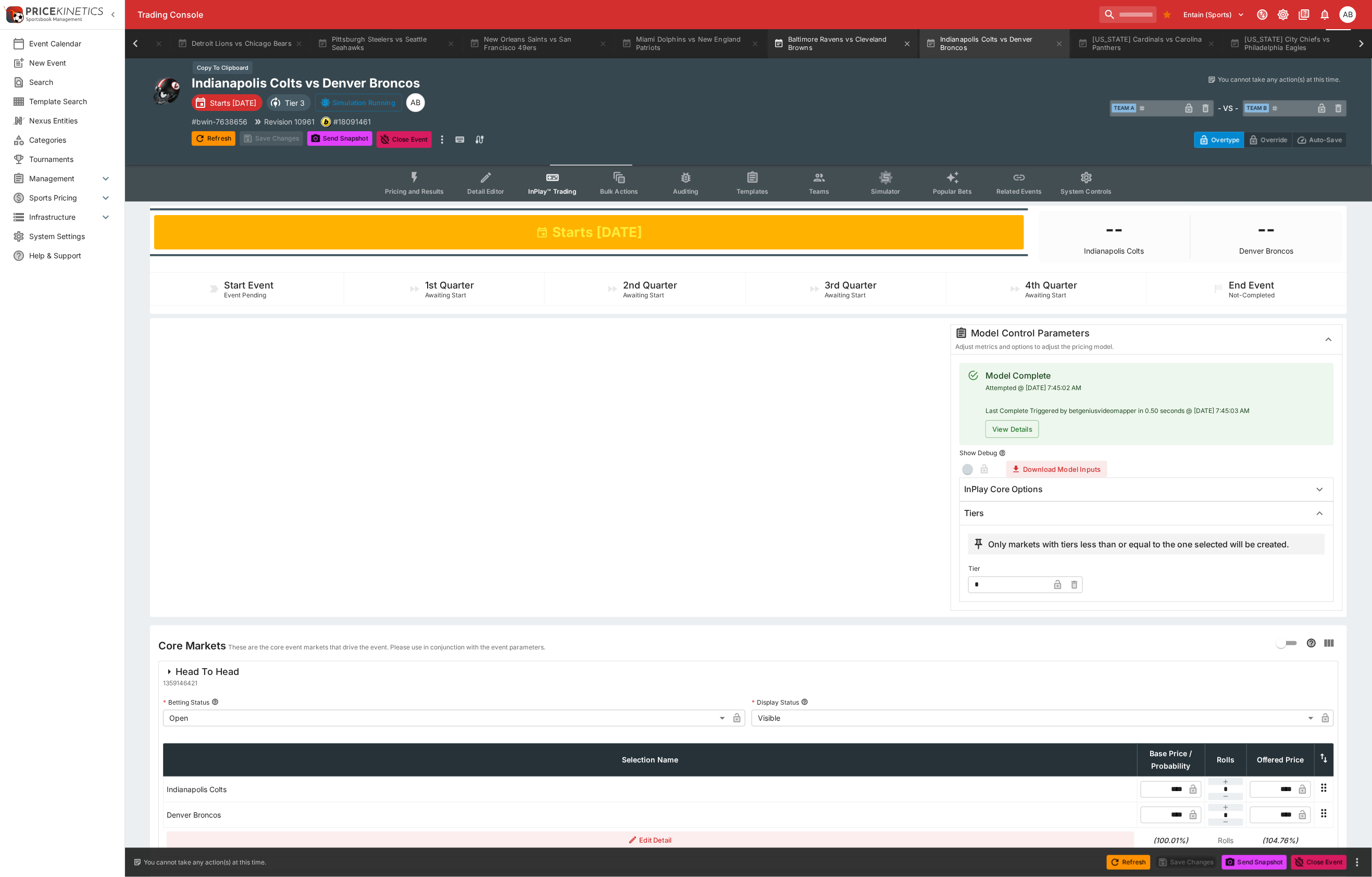
scroll to position [0, 884]
click at [998, 42] on button "Baltimore Ravens vs Cleveland Browns" at bounding box center [923, 43] width 150 height 29
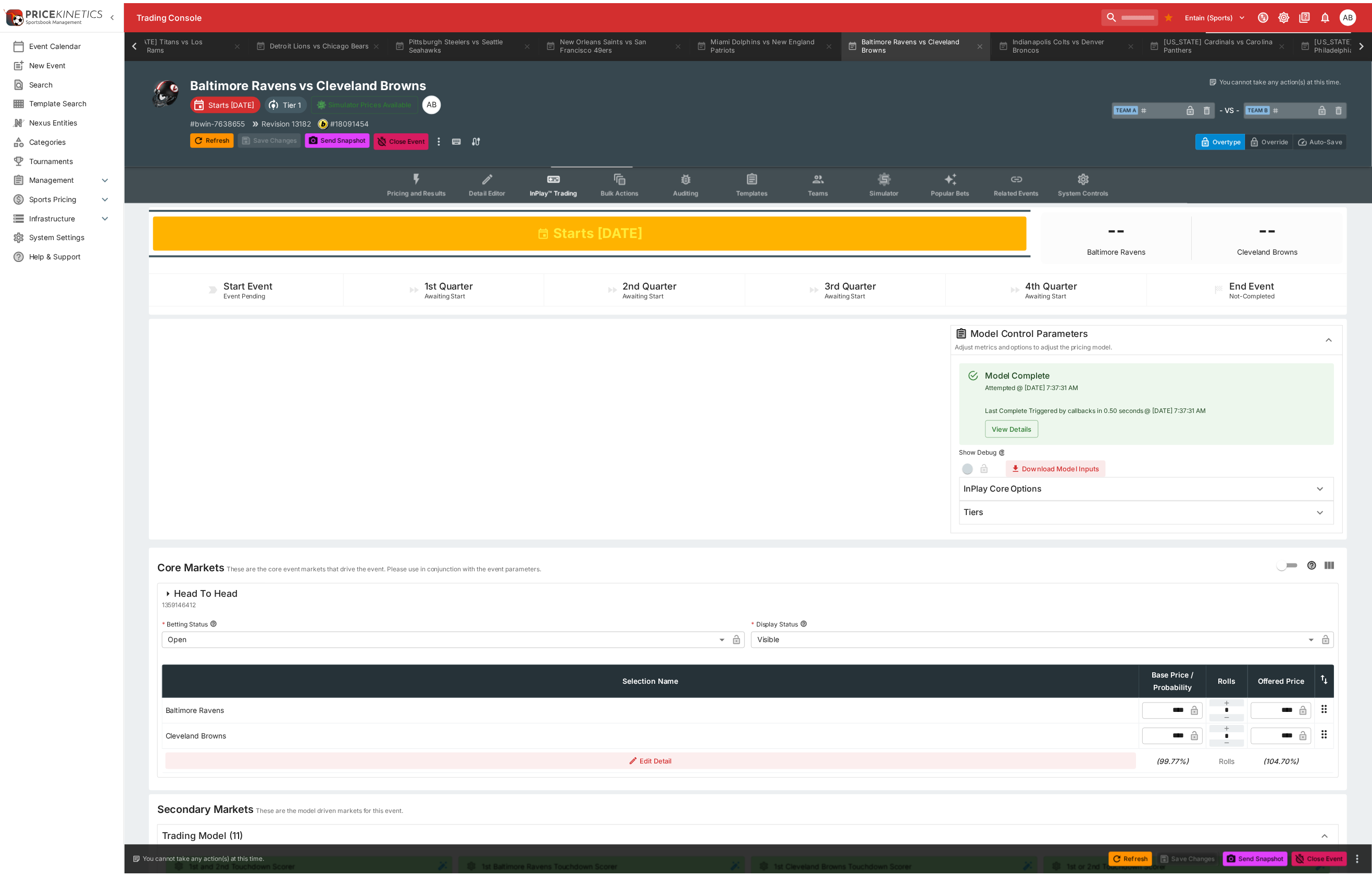
scroll to position [0, 926]
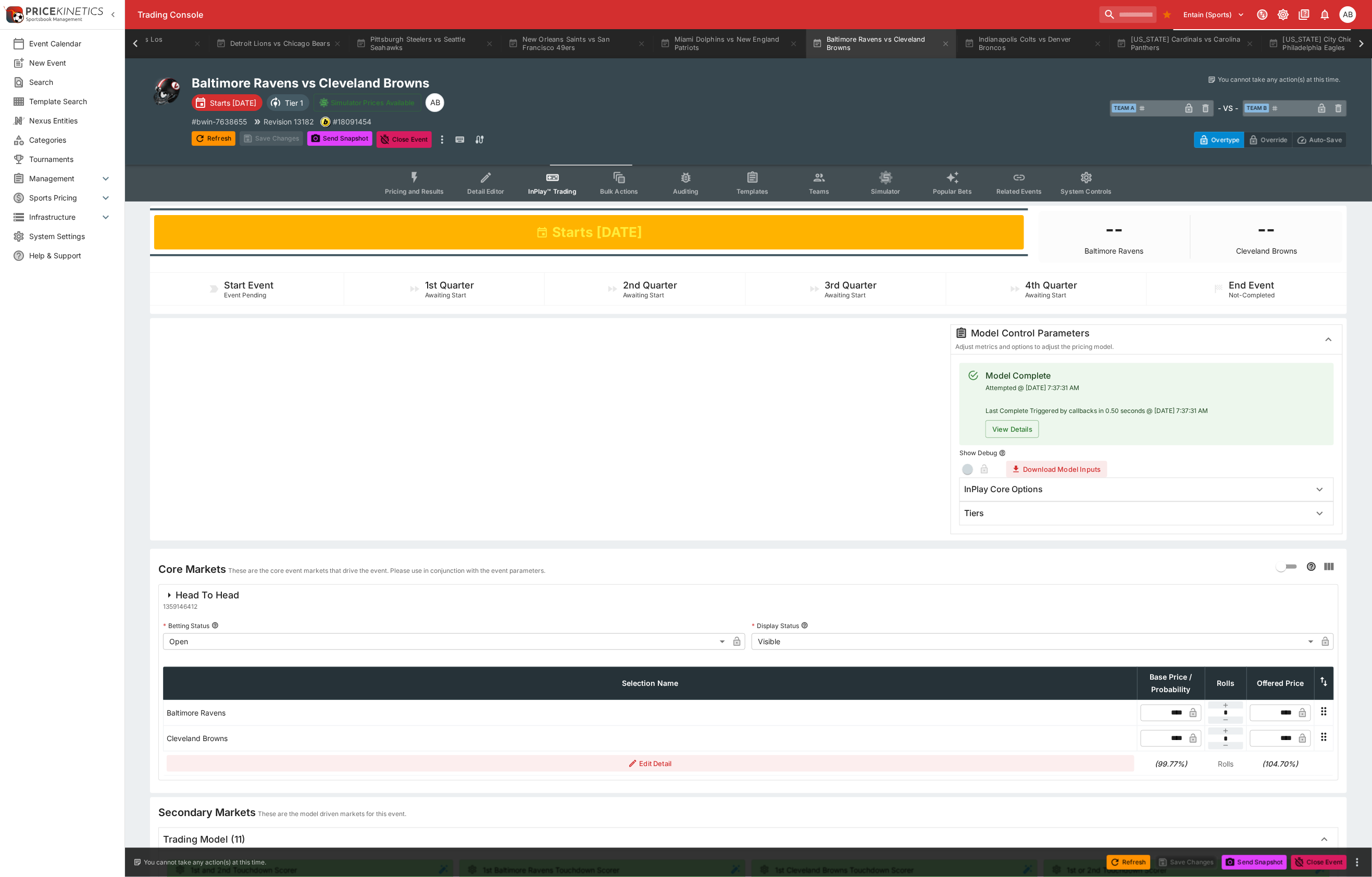
click at [1007, 519] on div "Tiers" at bounding box center [1137, 513] width 346 height 11
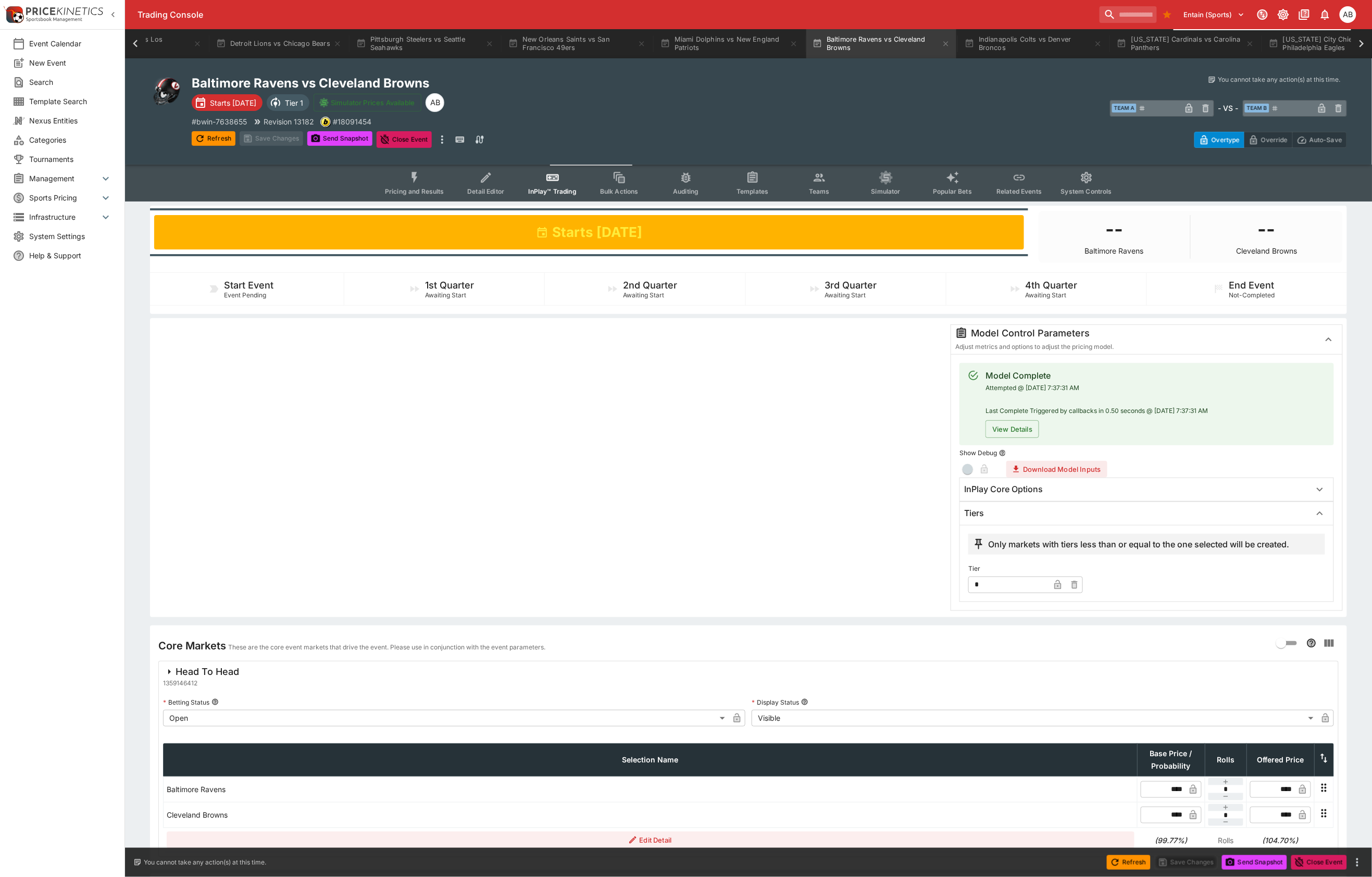
click at [999, 593] on input "*" at bounding box center [1009, 584] width 81 height 16
type input "*"
click at [654, 602] on div at bounding box center [549, 468] width 790 height 287
click at [284, 146] on button "Save Changes" at bounding box center [271, 138] width 63 height 15
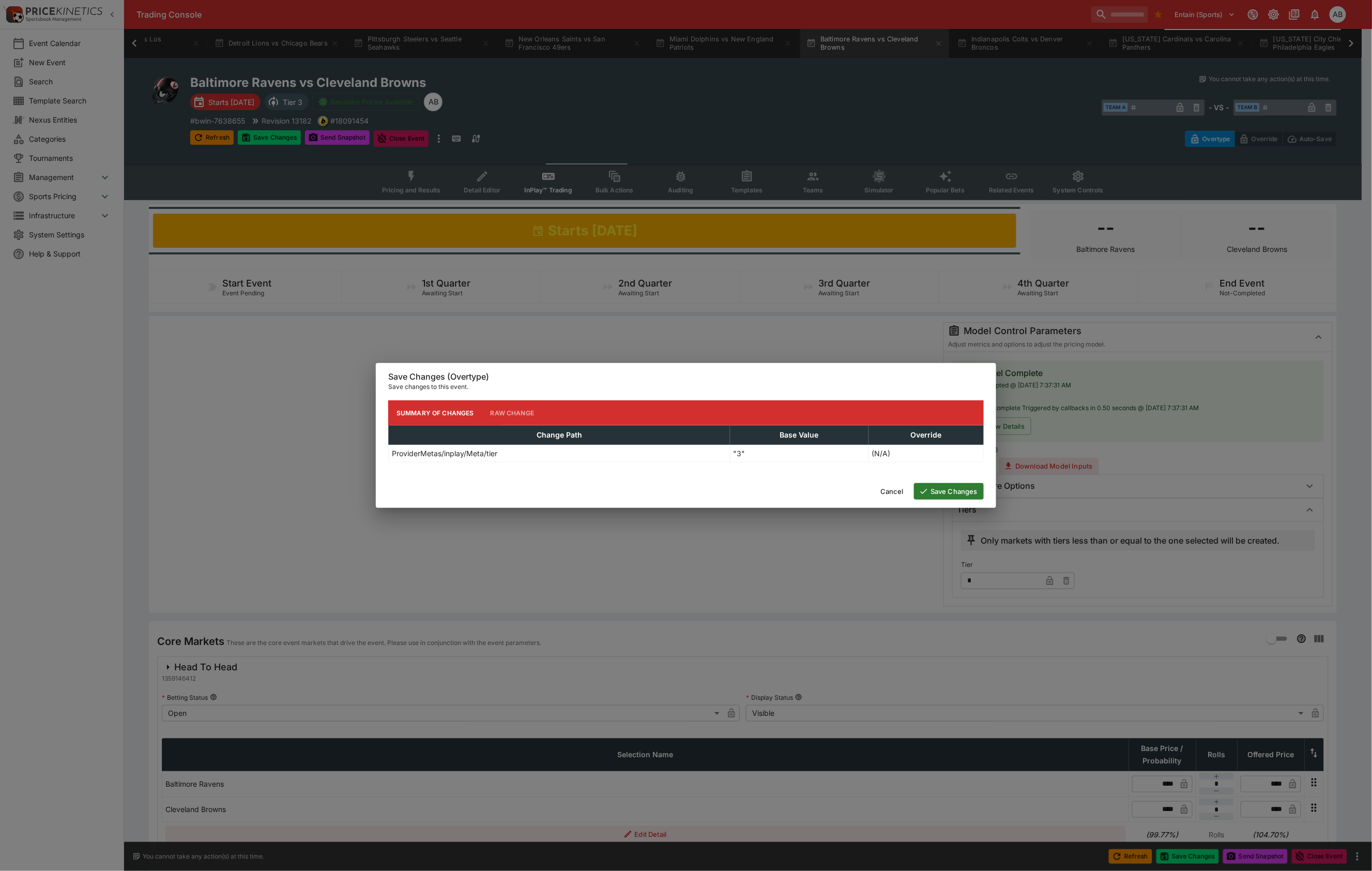
click at [954, 498] on button "Save Changes" at bounding box center [949, 491] width 70 height 16
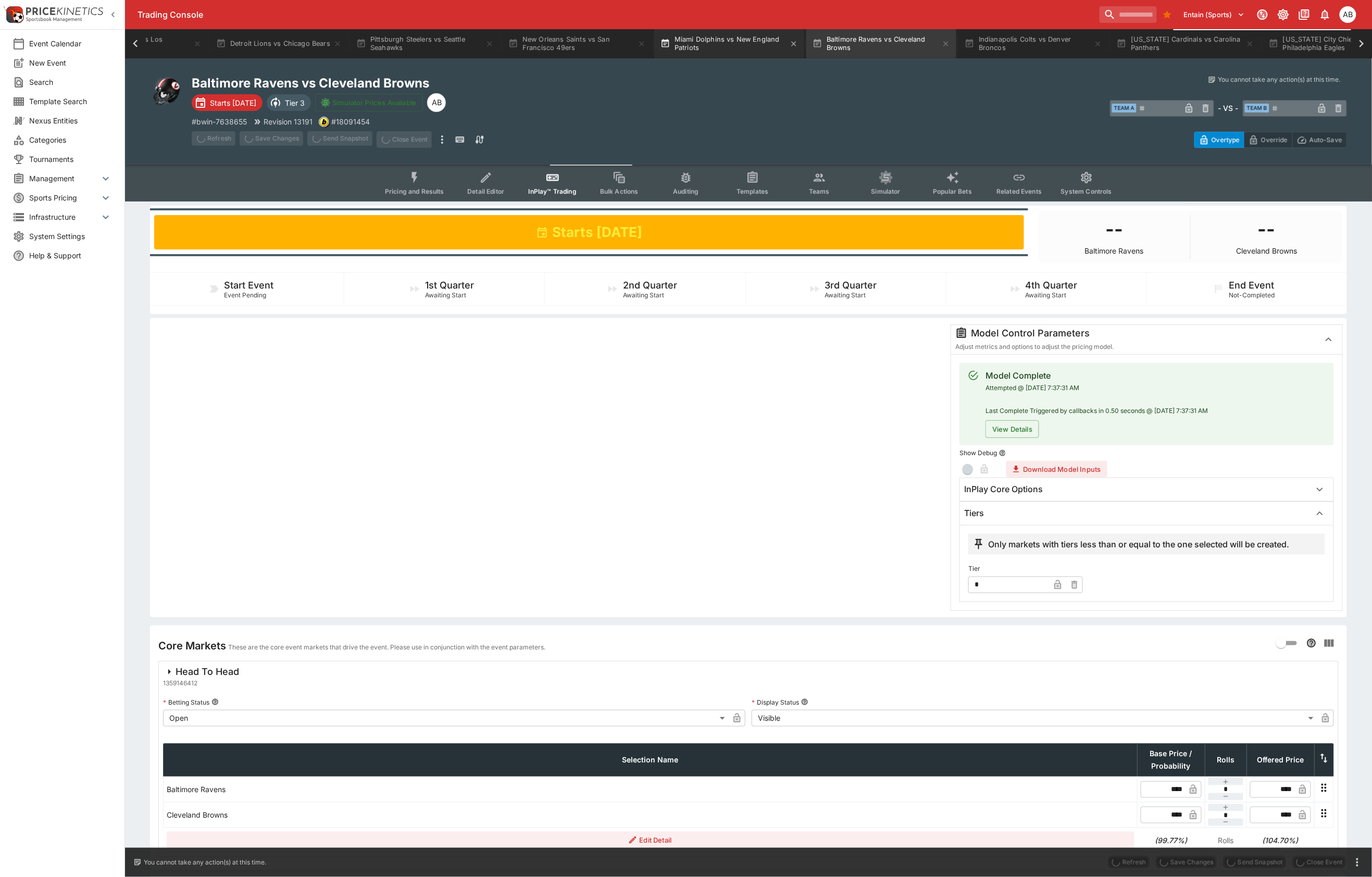
click at [804, 40] on button "Miami Dolphins vs New England Patriots" at bounding box center [729, 43] width 150 height 29
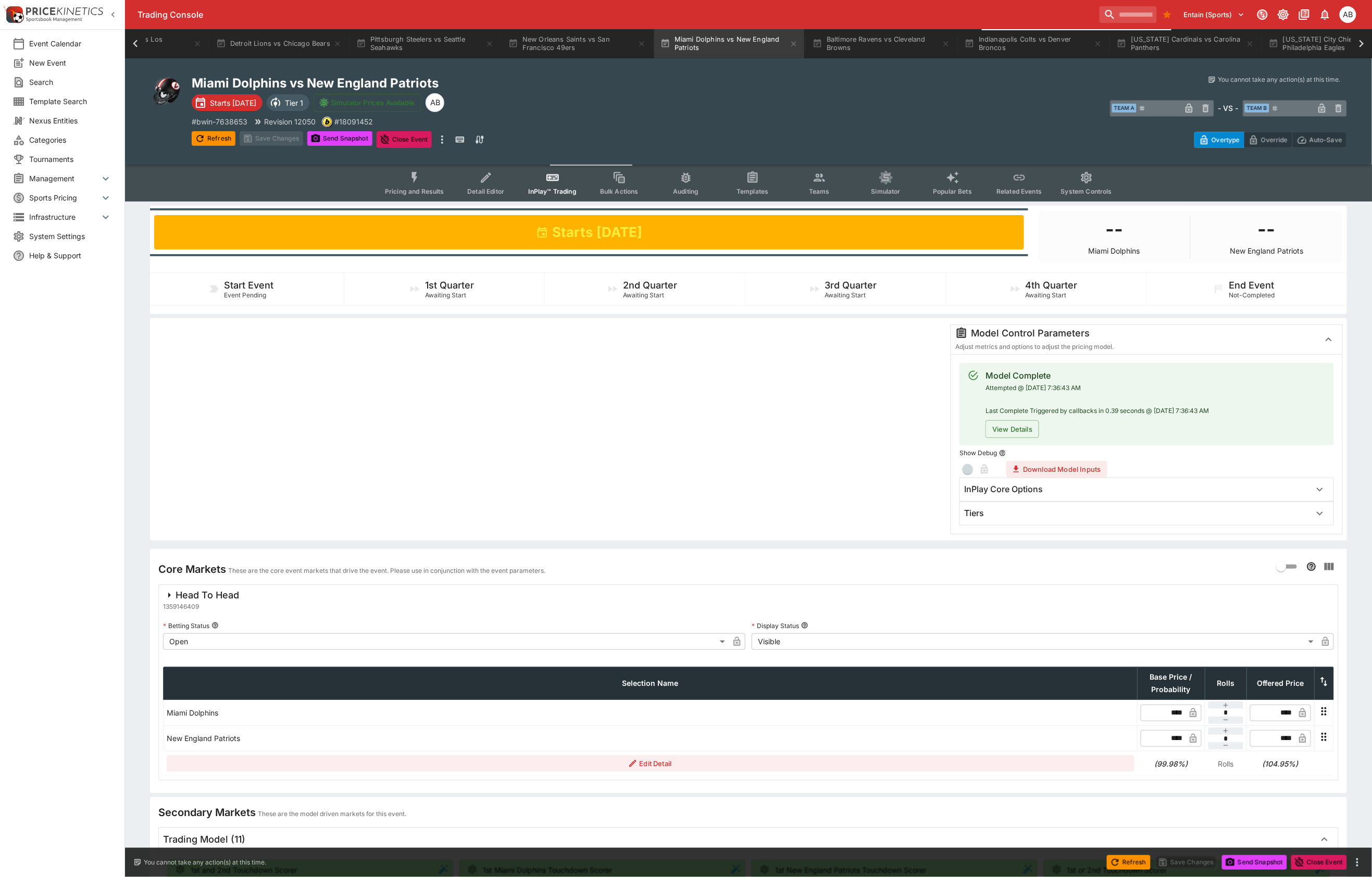
click at [1008, 519] on div "Tiers" at bounding box center [1137, 513] width 346 height 11
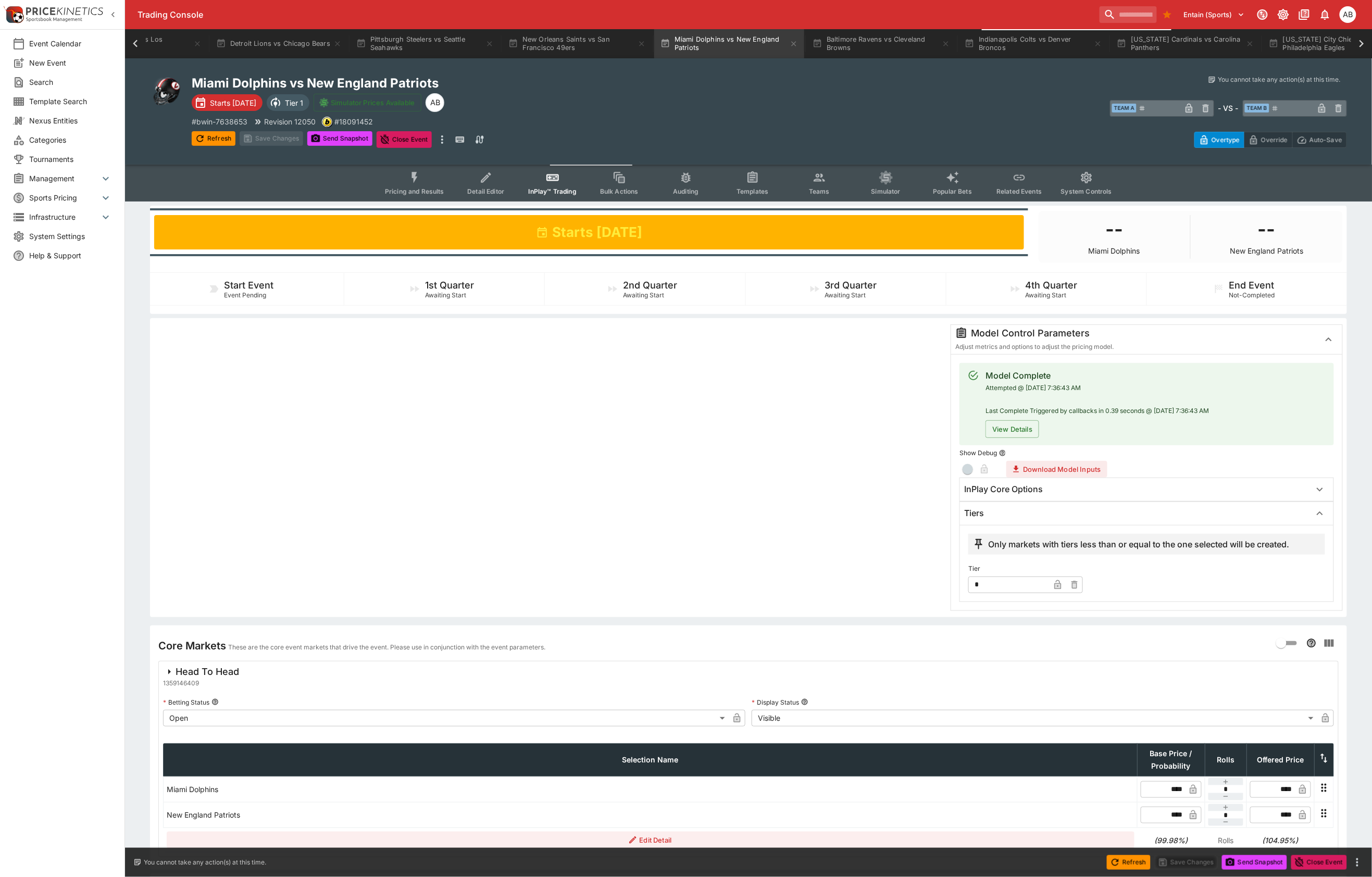
click at [1005, 593] on input "*" at bounding box center [1009, 584] width 81 height 16
type input "*"
click at [639, 586] on div at bounding box center [549, 468] width 790 height 287
click at [286, 142] on button "Save Changes" at bounding box center [271, 138] width 63 height 15
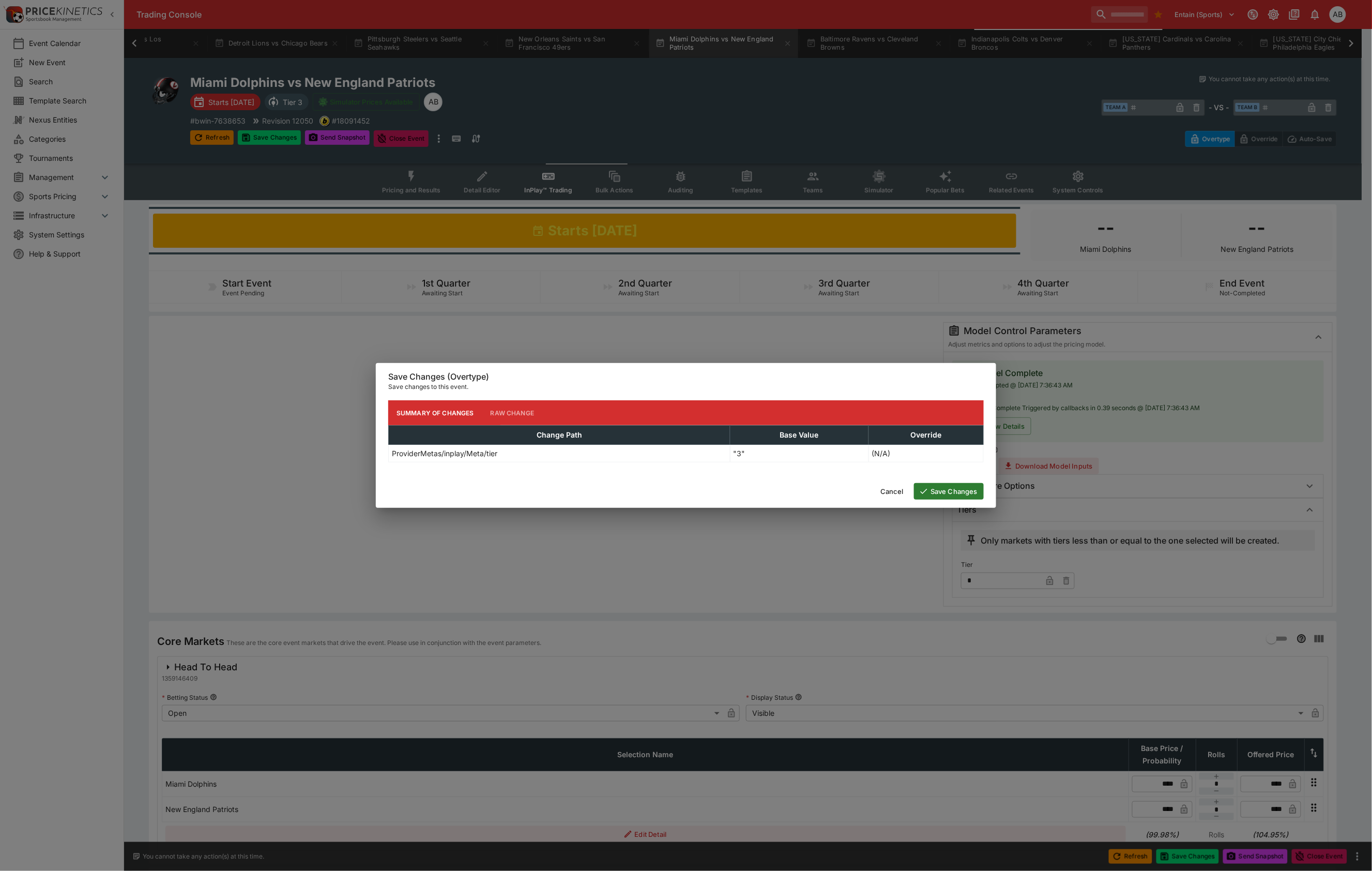
click at [959, 496] on button "Save Changes" at bounding box center [949, 491] width 70 height 16
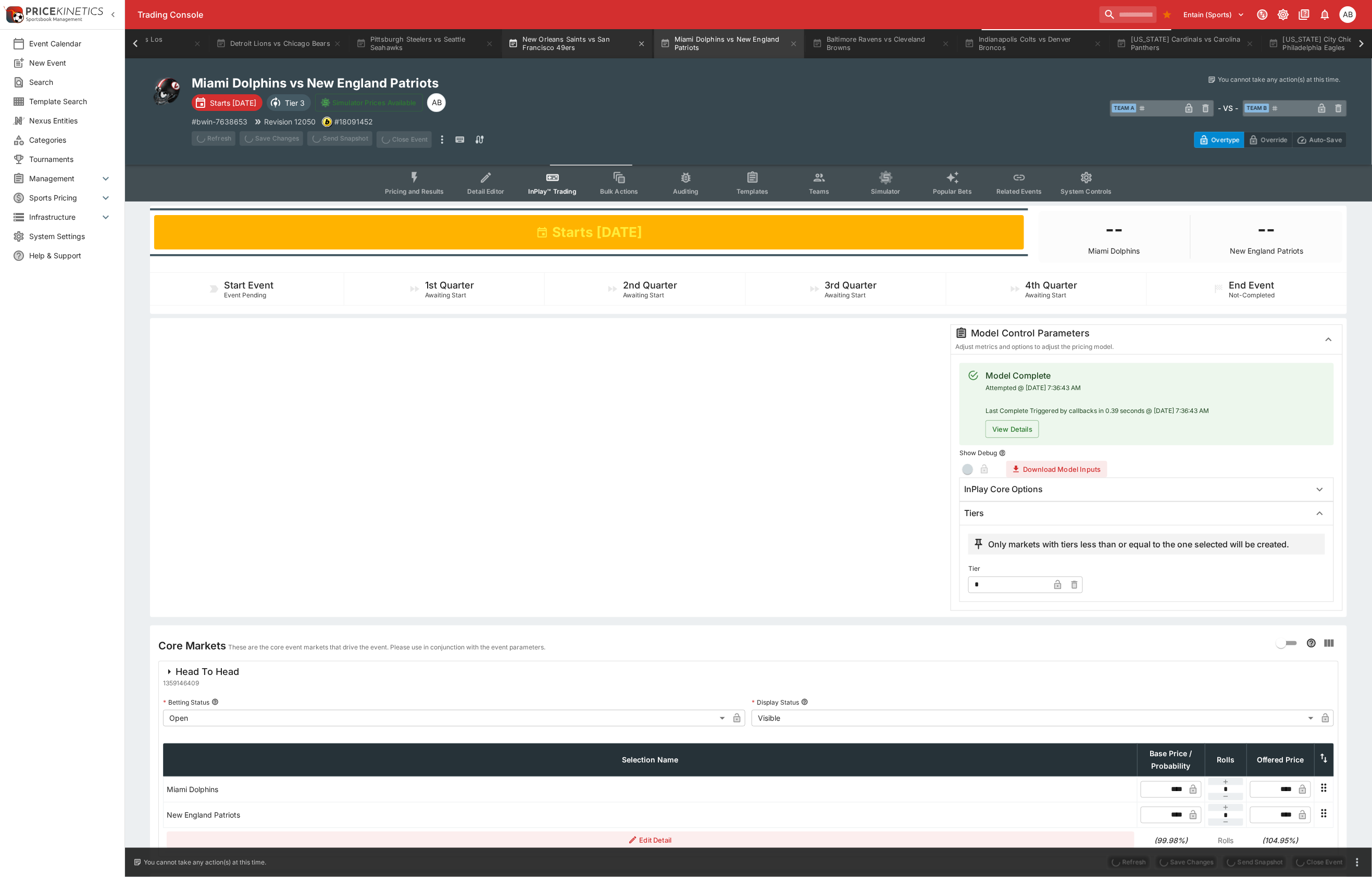
click at [652, 34] on button "New Orleans Saints vs San Francisco 49ers" at bounding box center [577, 43] width 150 height 29
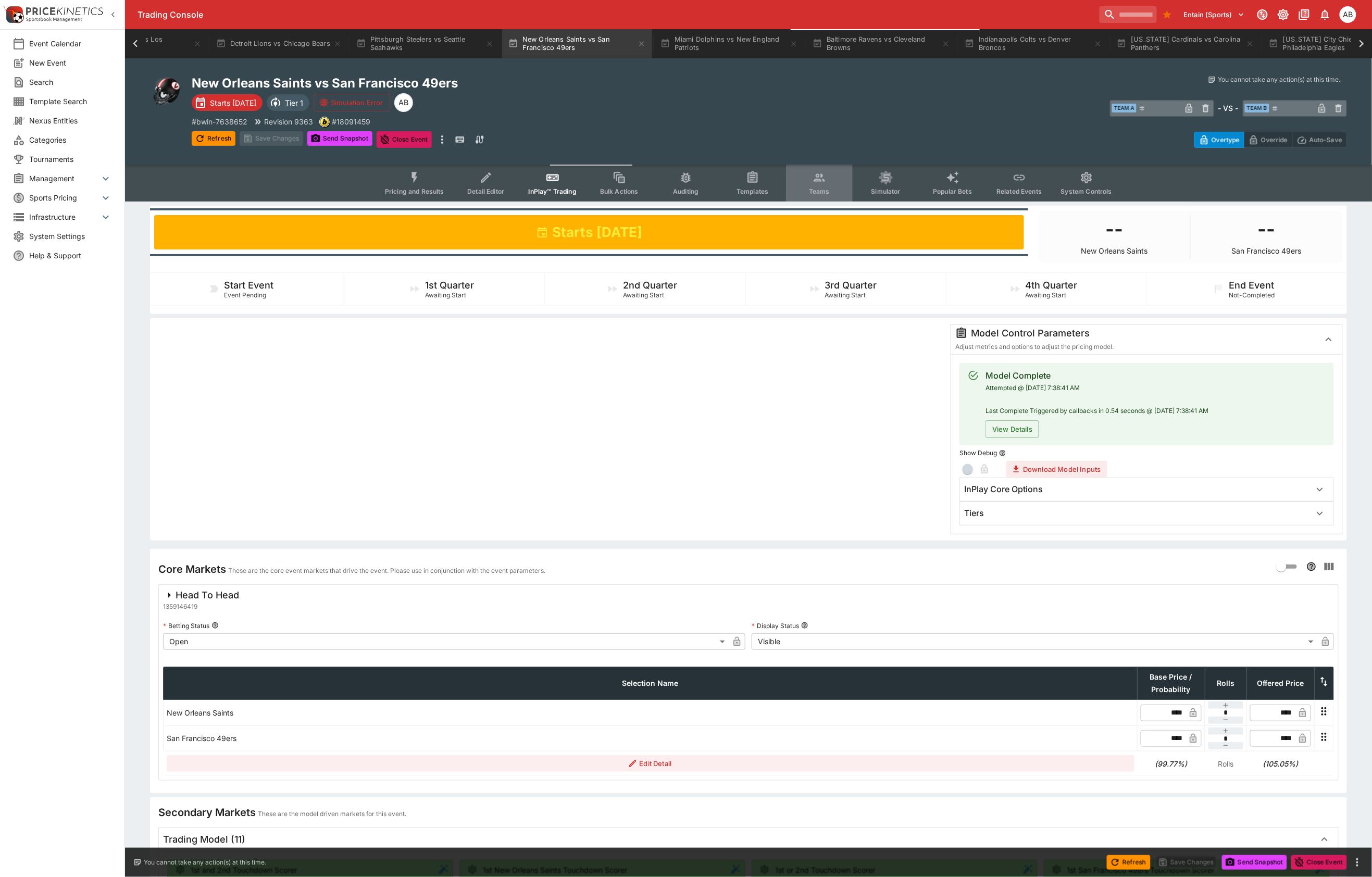
click at [826, 184] on icon "Event type filters" at bounding box center [819, 177] width 14 height 14
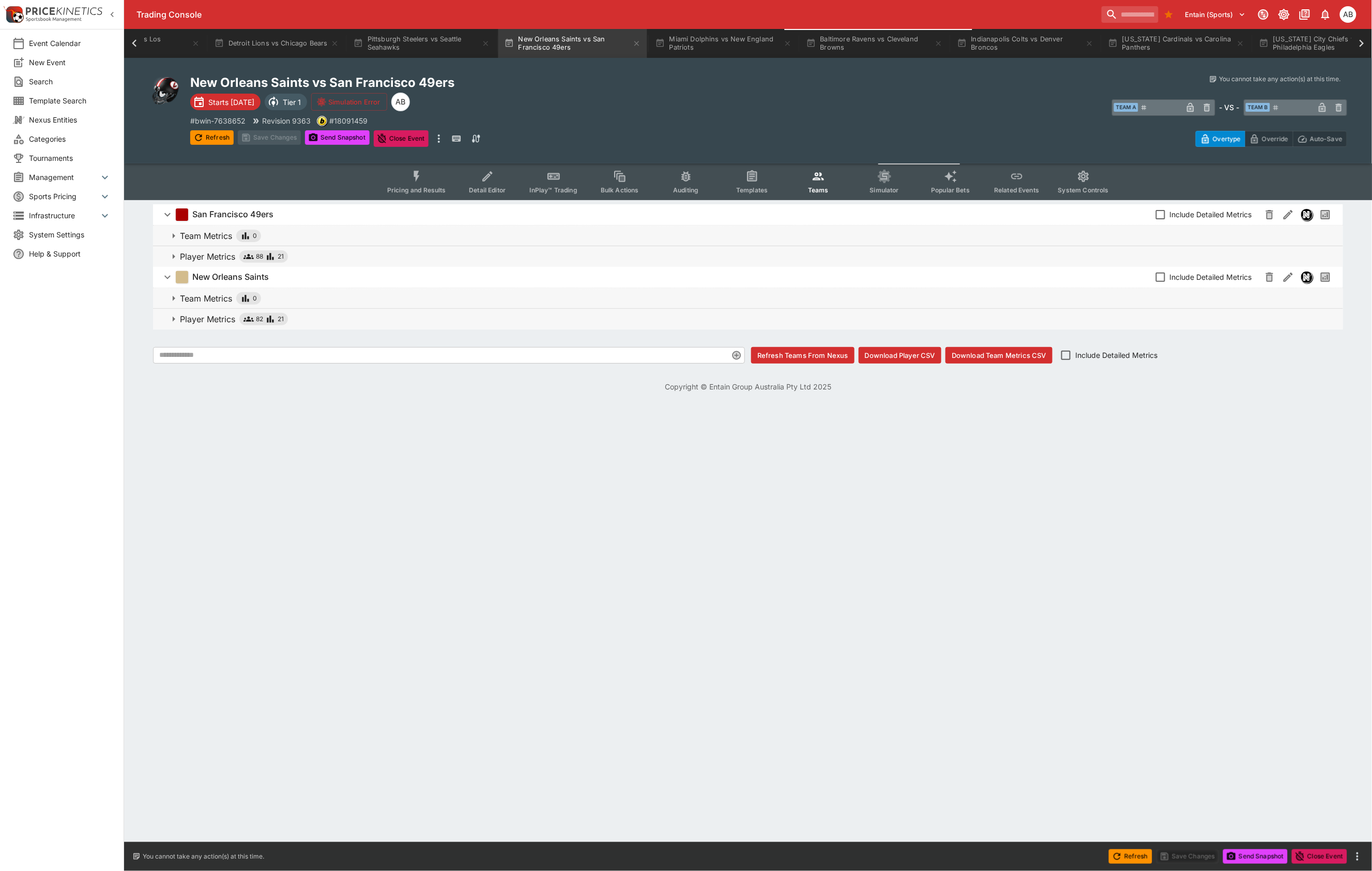
click at [275, 324] on icon "button" at bounding box center [270, 319] width 10 height 10
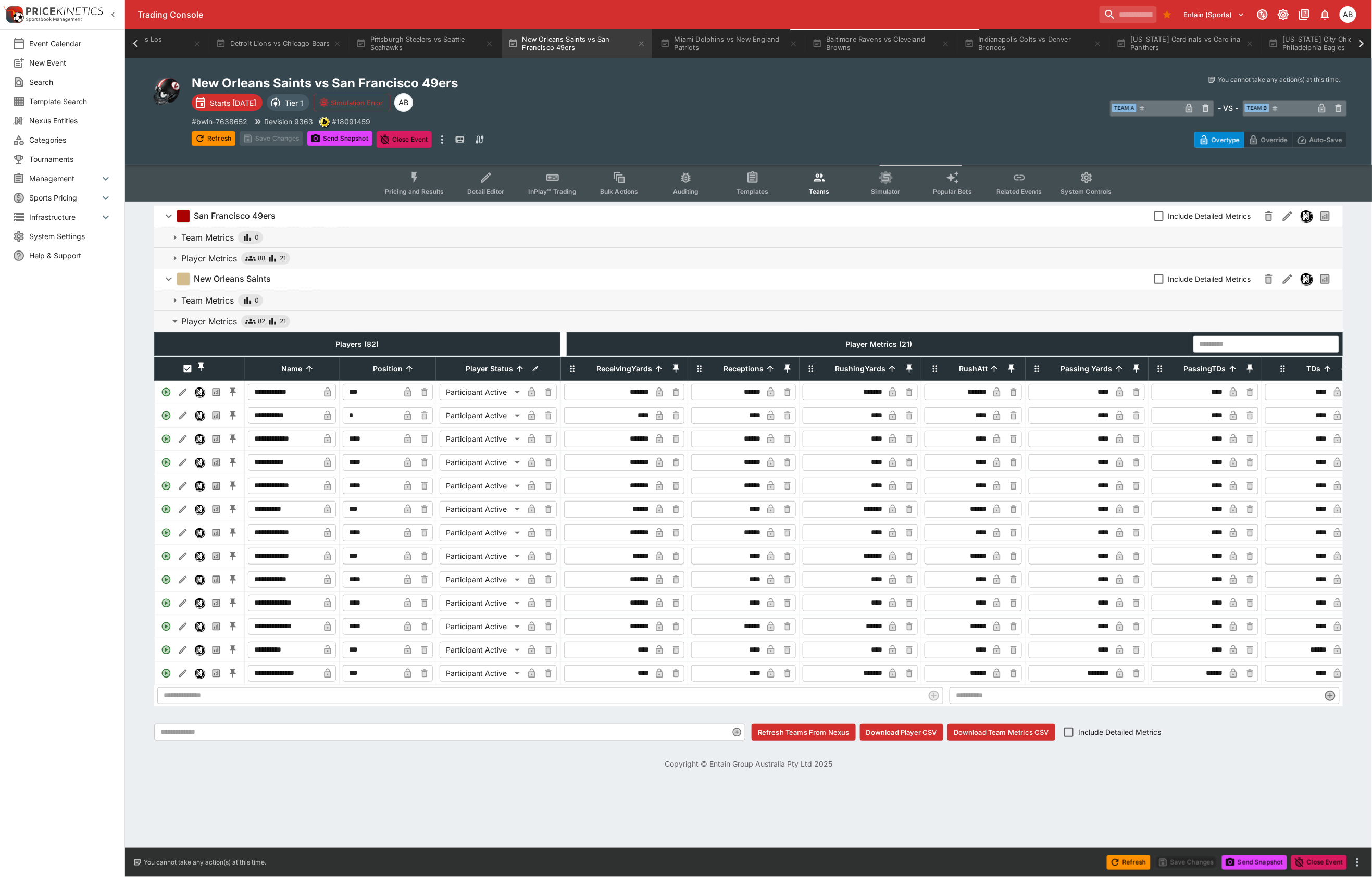
click at [321, 265] on span "Player Metrics 88 21" at bounding box center [757, 258] width 1153 height 13
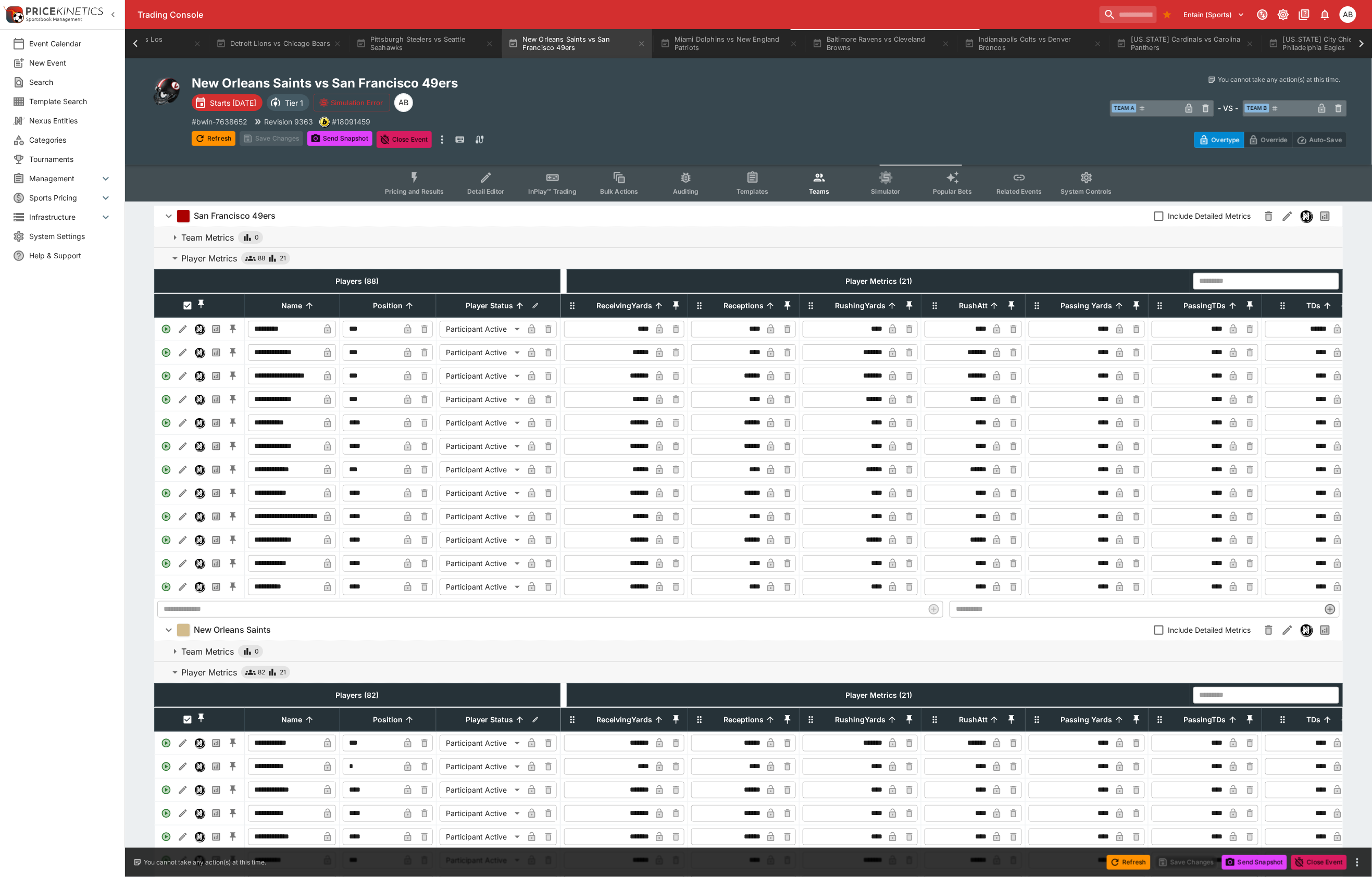
click at [519, 196] on button "InPlay™ Trading" at bounding box center [553, 183] width 67 height 37
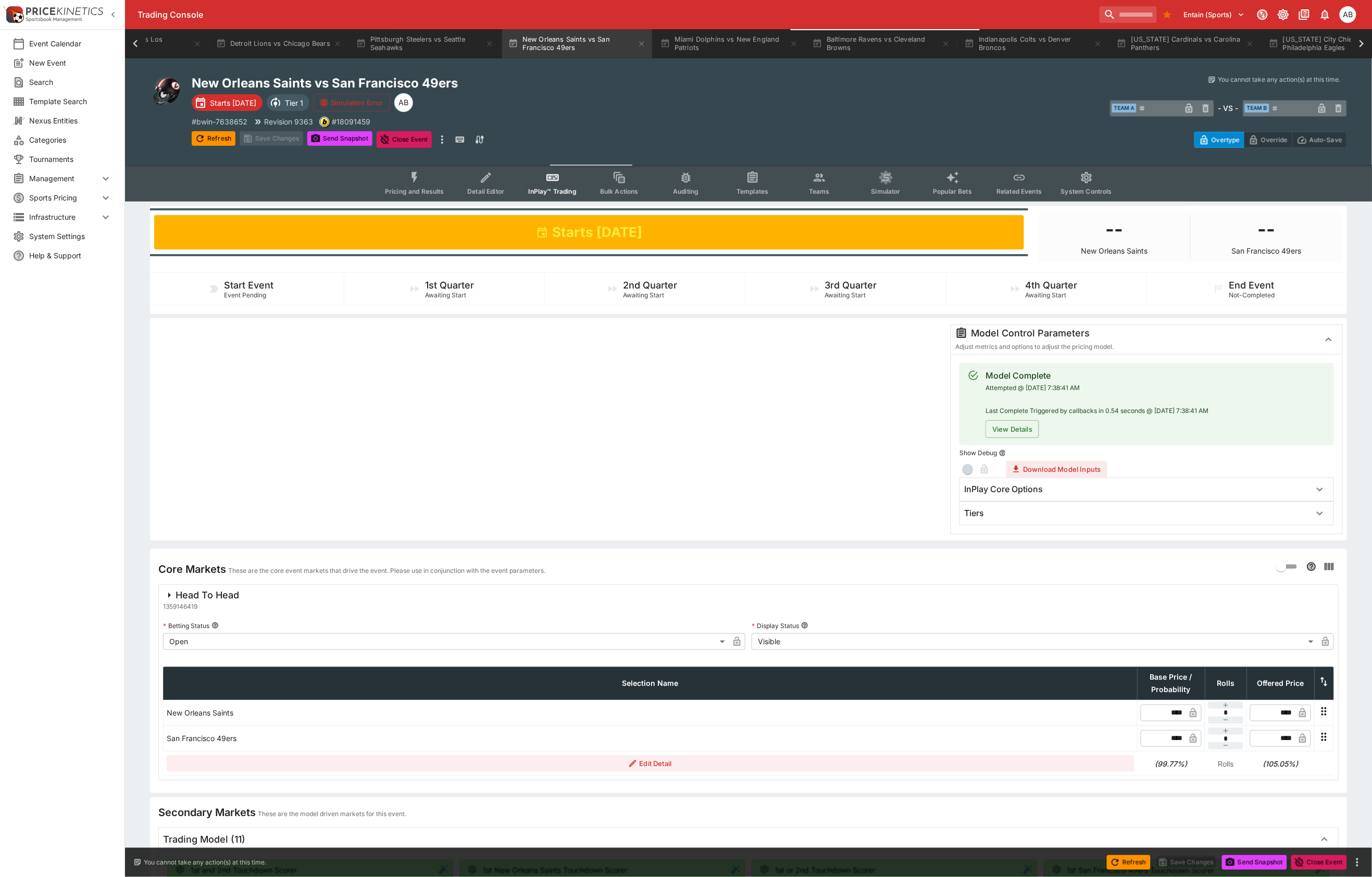
click at [1015, 519] on div "Tiers" at bounding box center [1137, 513] width 346 height 11
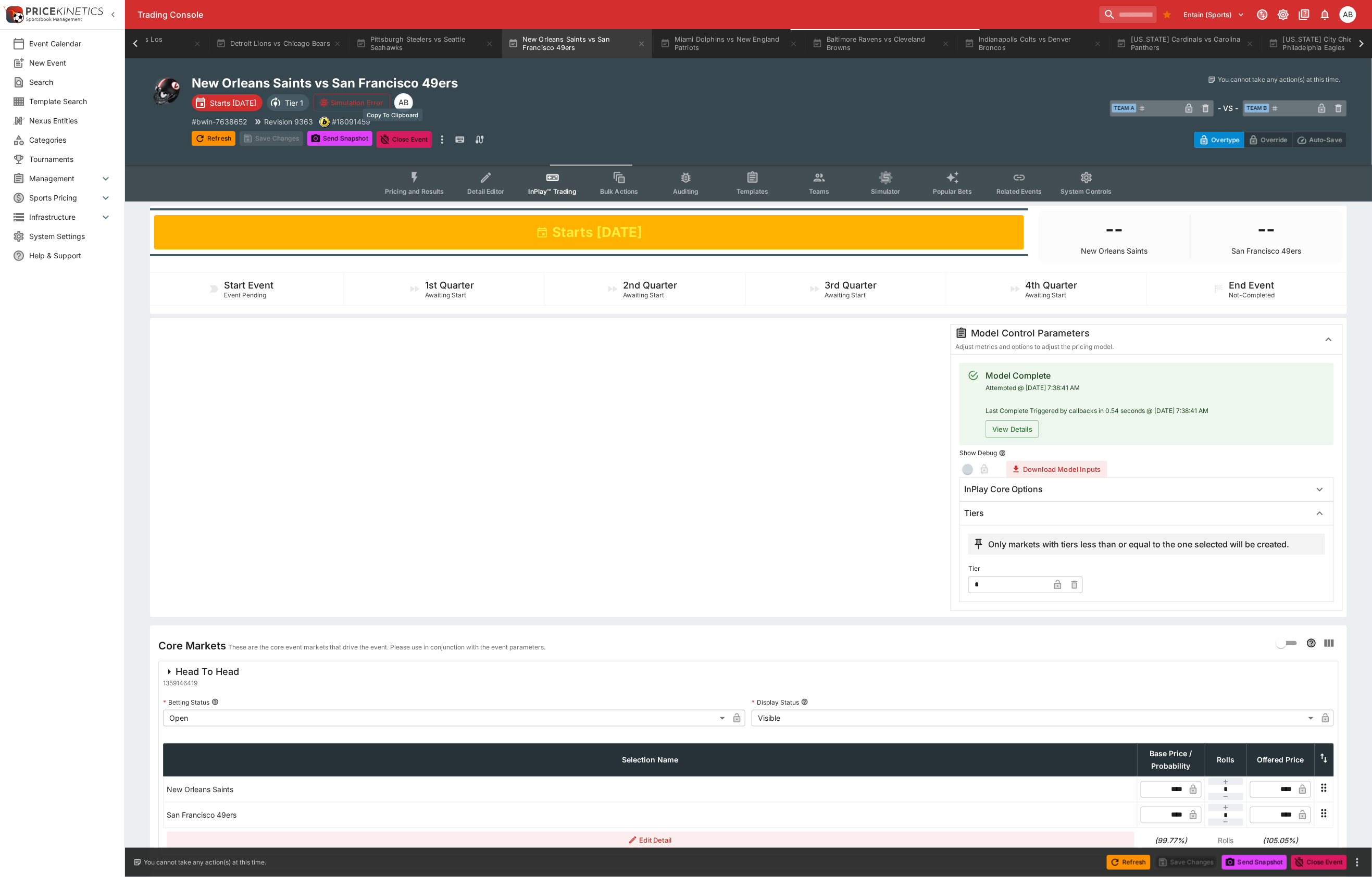
click at [362, 127] on p "# 18091459" at bounding box center [351, 121] width 38 height 11
click at [369, 145] on button "Send Snapshot" at bounding box center [340, 138] width 65 height 15
click at [211, 146] on button "Refresh" at bounding box center [213, 138] width 44 height 15
click at [826, 184] on icon "Event type filters" at bounding box center [819, 177] width 14 height 14
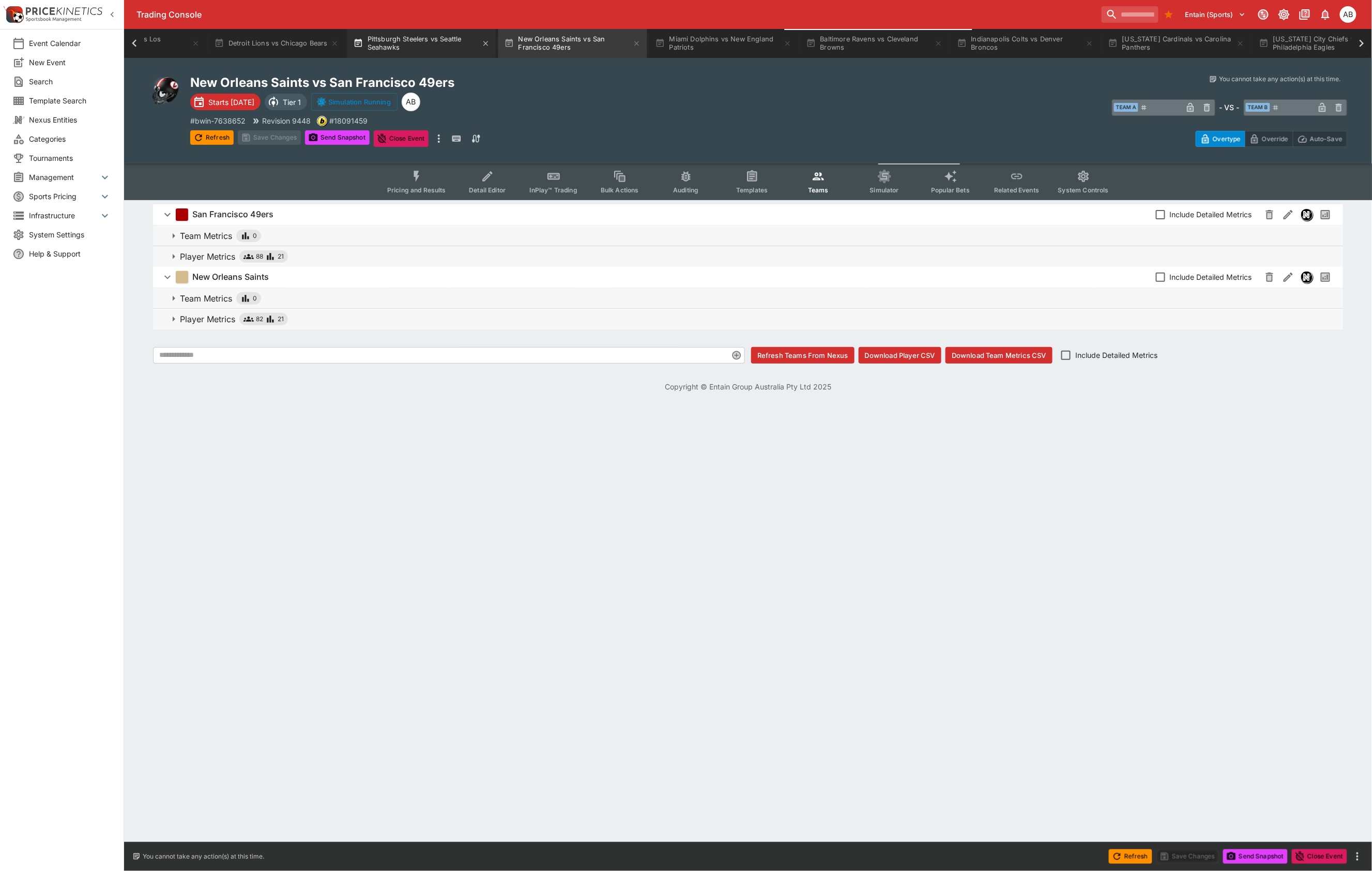
click at [496, 45] on button "Pittsburgh Steelers vs Seattle Seahawks" at bounding box center [422, 43] width 149 height 29
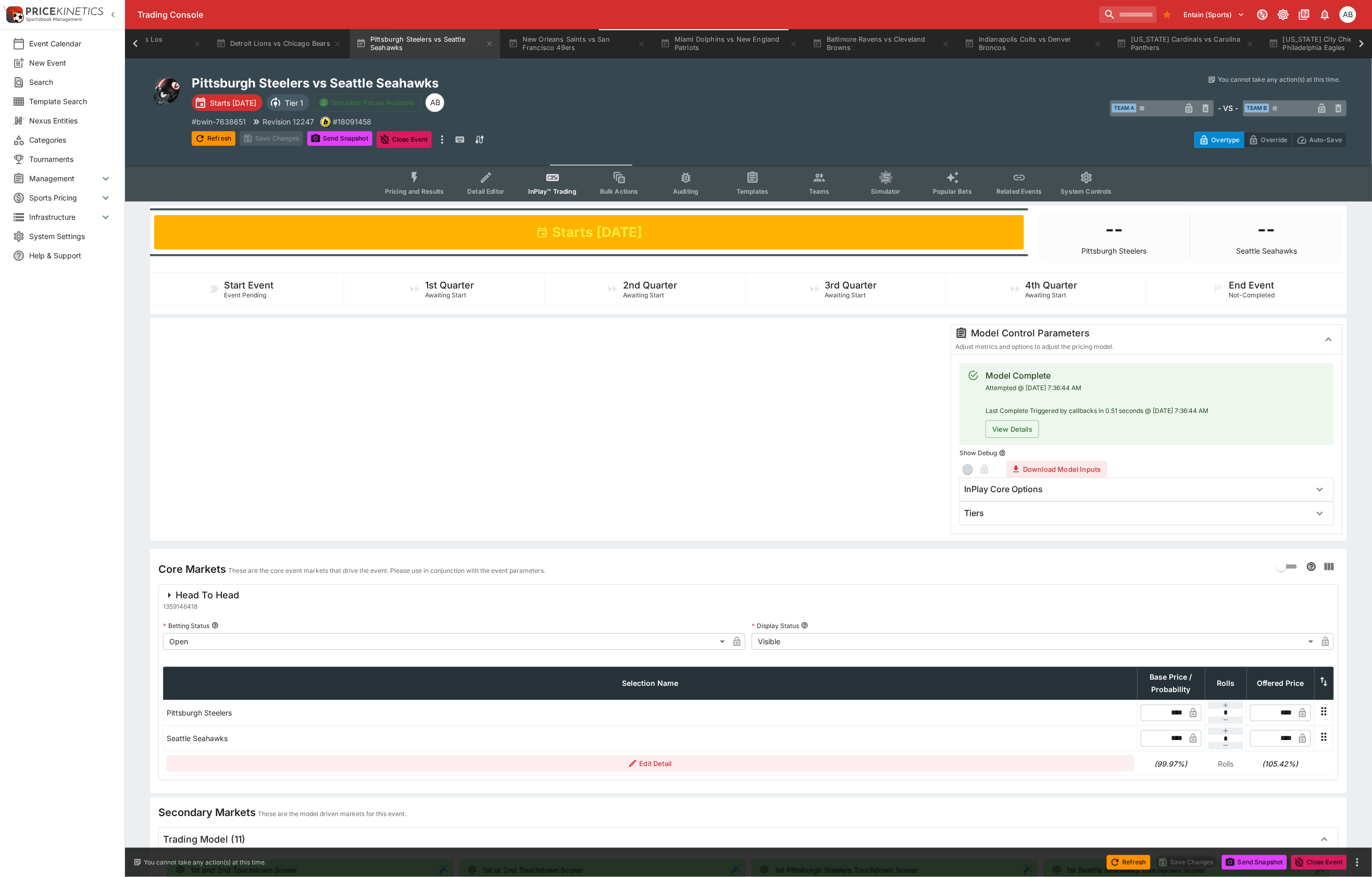
click at [994, 534] on div "Model Complete Attempted @ 9/11/2025, 7:36:44 AM Last Complete Triggered by cal…" at bounding box center [1147, 444] width 391 height 179
click at [995, 525] on div "Tiers" at bounding box center [1147, 514] width 373 height 23
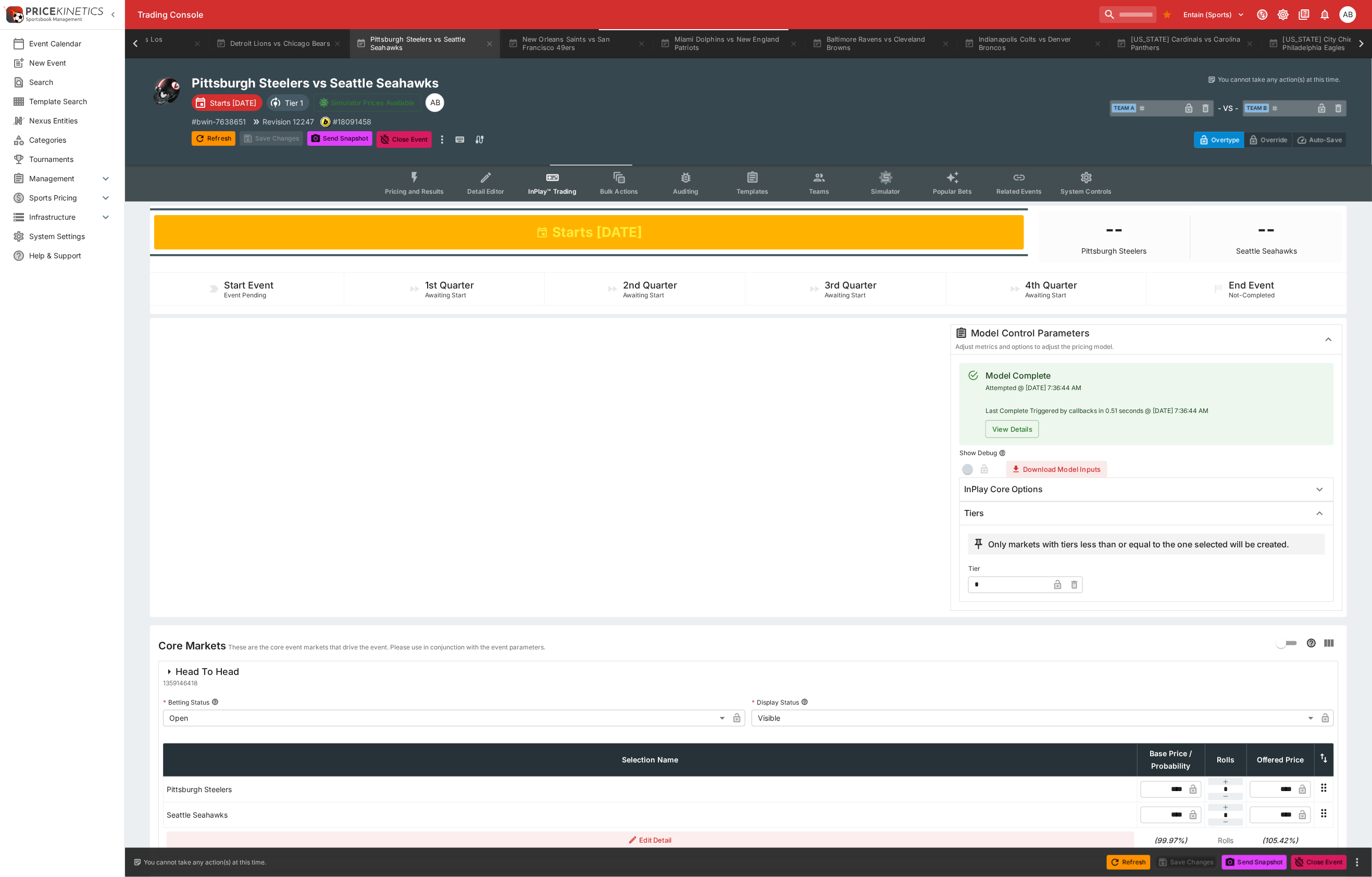
click at [985, 593] on input "*" at bounding box center [1009, 584] width 81 height 16
type input "*"
click at [626, 526] on div at bounding box center [549, 468] width 790 height 287
click at [290, 146] on button "Save Changes" at bounding box center [271, 138] width 63 height 15
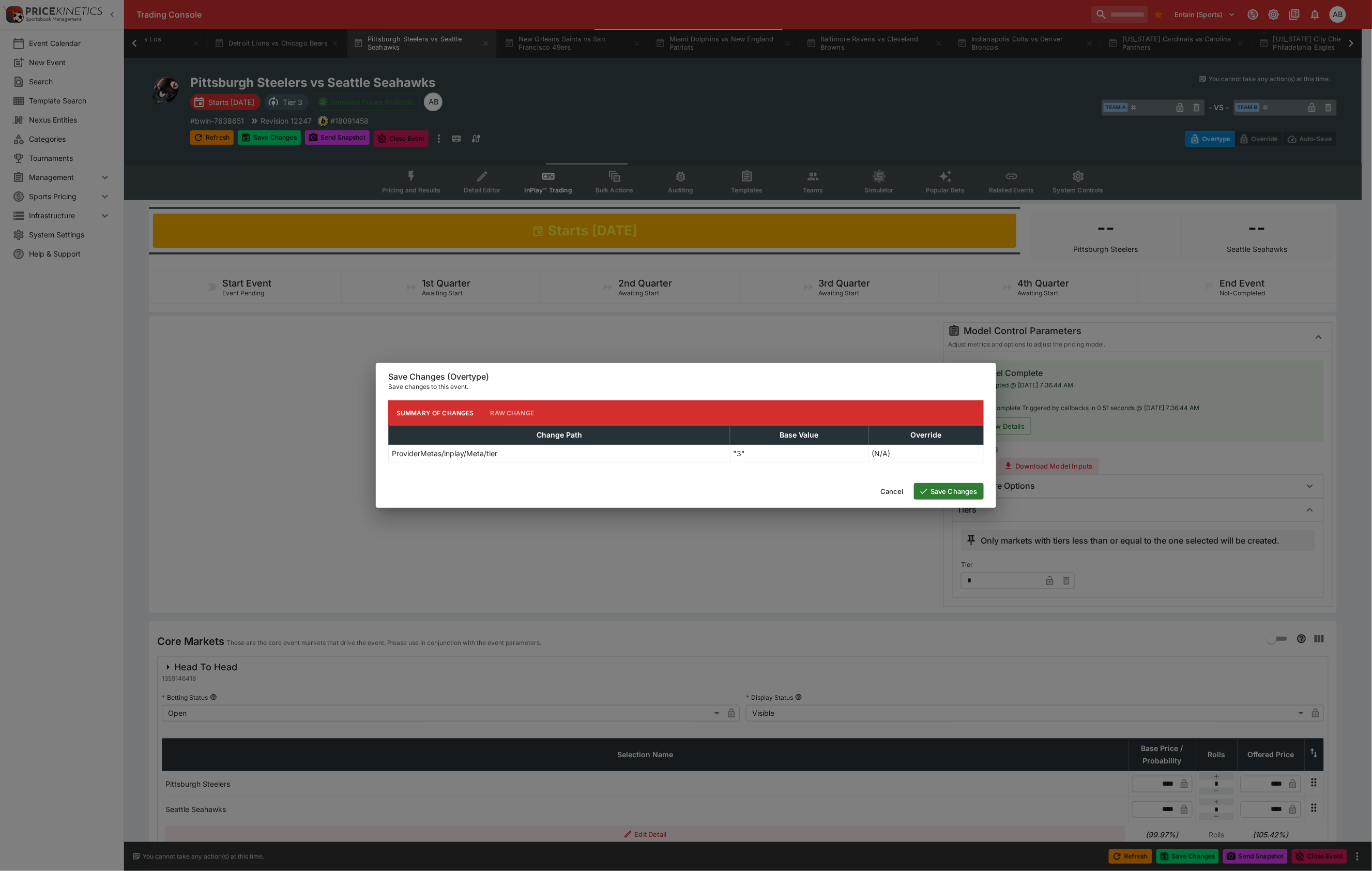
click at [959, 499] on button "Save Changes" at bounding box center [949, 491] width 70 height 16
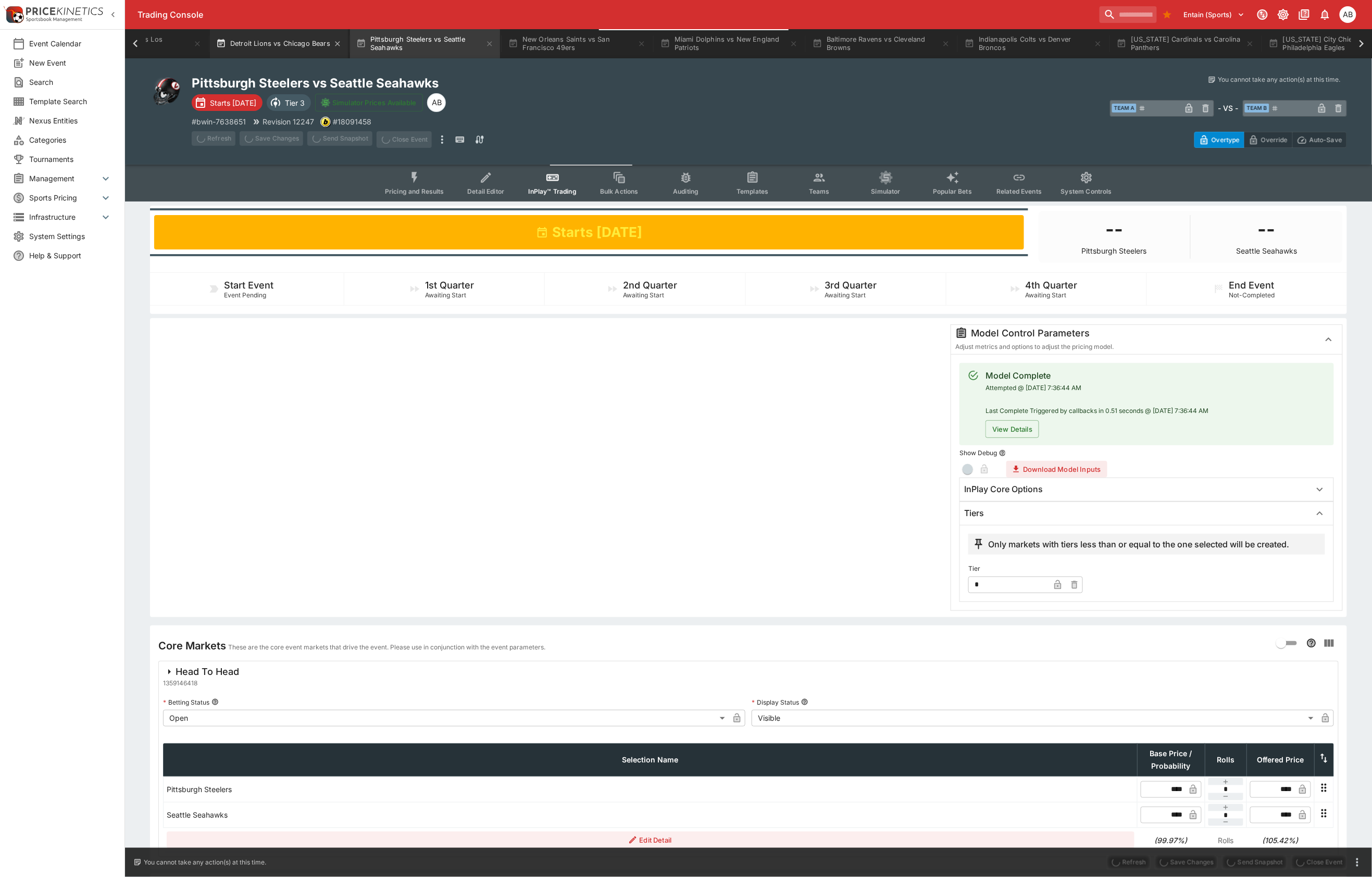
click at [348, 57] on button "Detroit Lions vs Chicago Bears" at bounding box center [279, 43] width 138 height 29
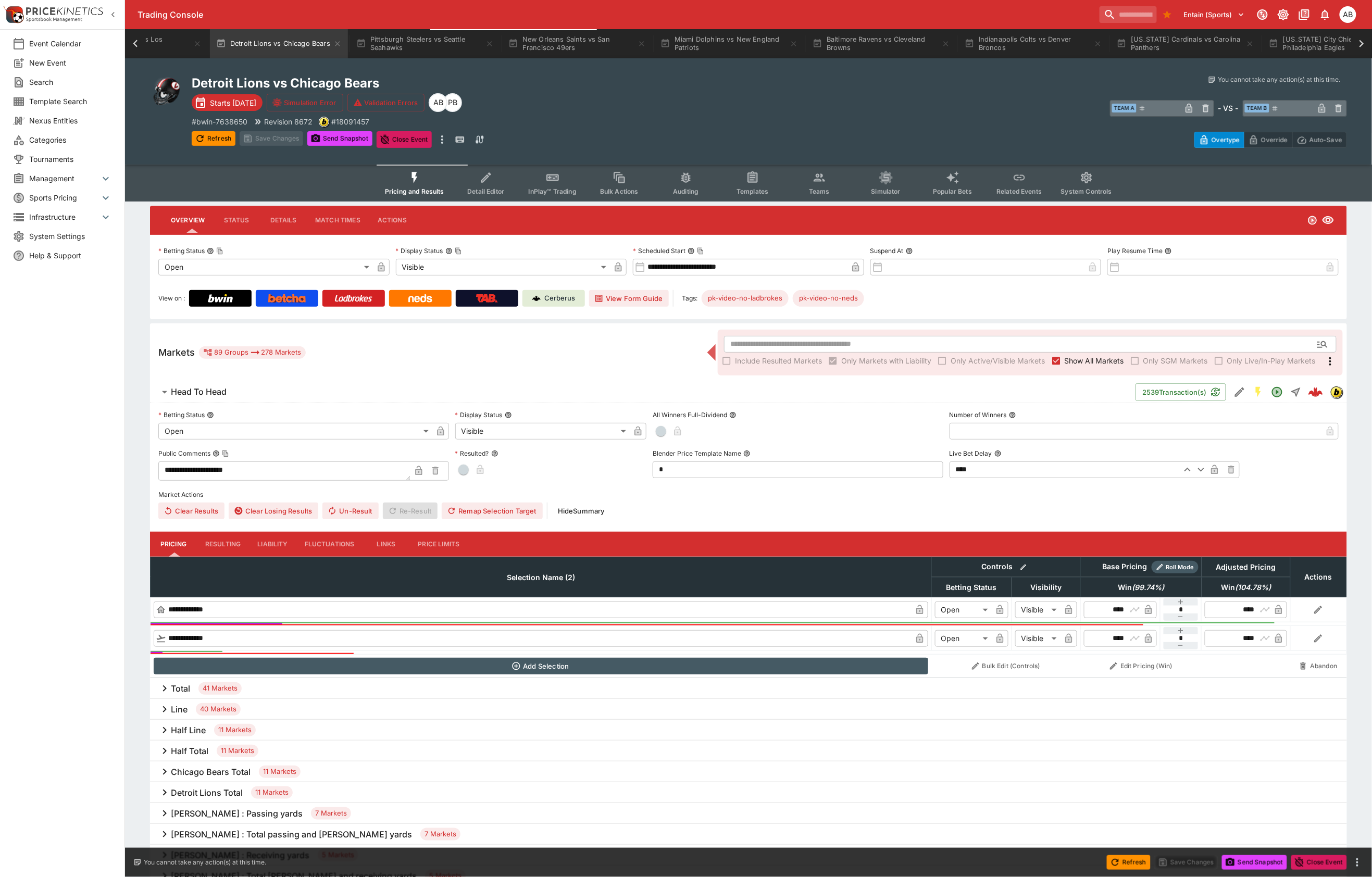
click at [821, 182] on button "Teams" at bounding box center [819, 183] width 67 height 37
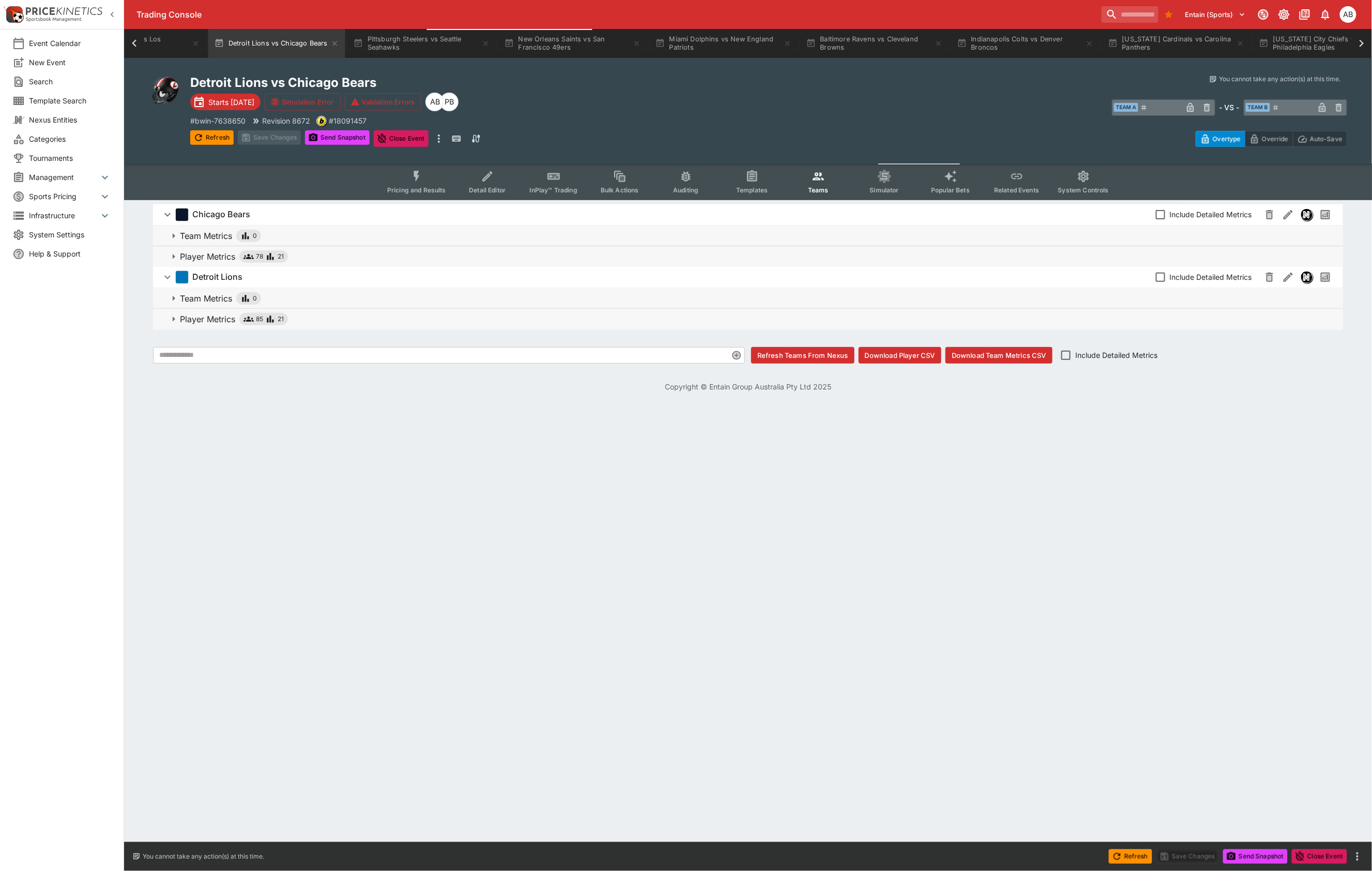
click at [235, 325] on p "Player Metrics" at bounding box center [207, 319] width 55 height 12
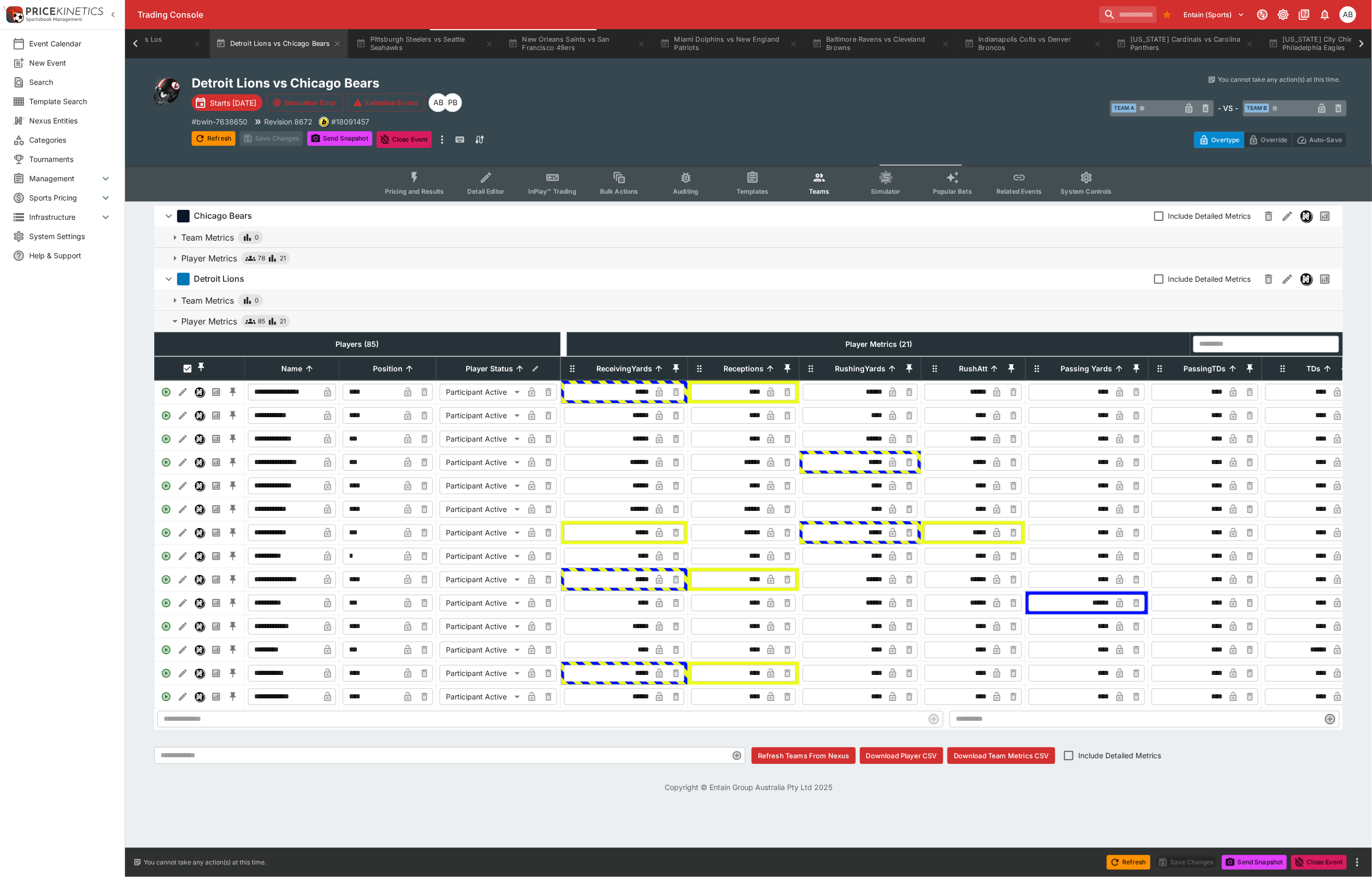
click at [256, 261] on icon "button" at bounding box center [250, 258] width 10 height 5
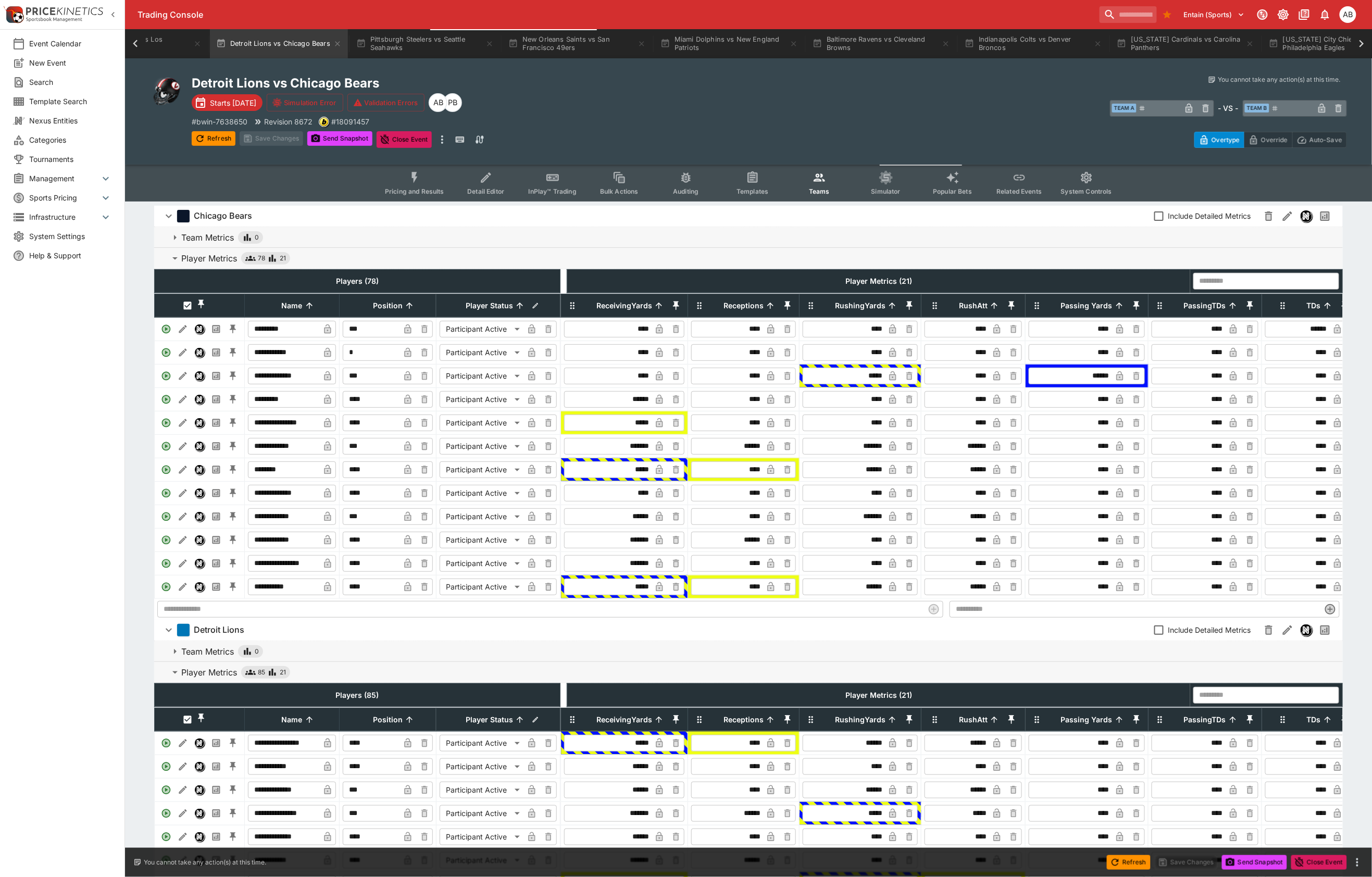
click at [644, 502] on input "****" at bounding box center [609, 493] width 85 height 16
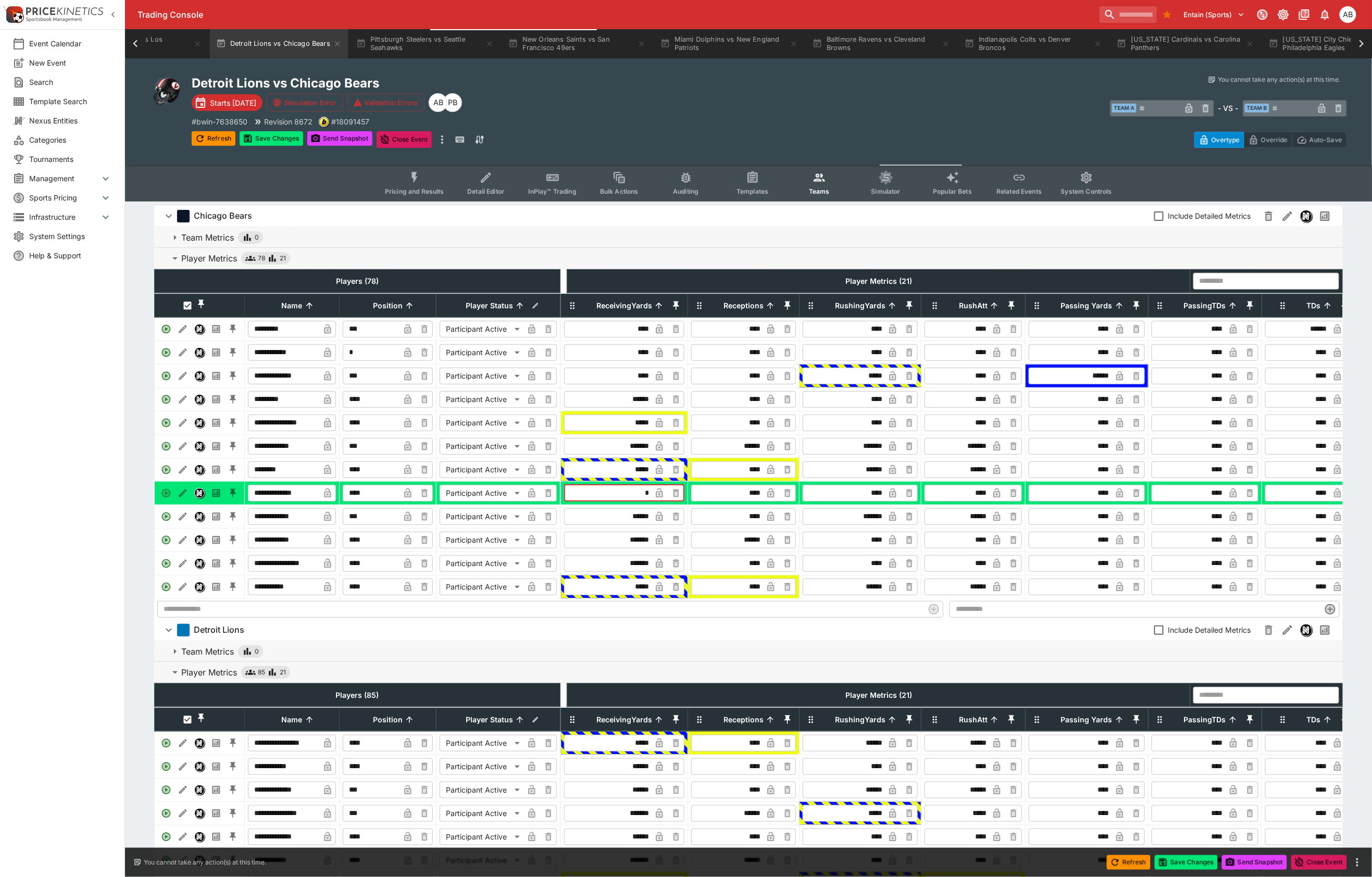
click at [663, 498] on icon "button" at bounding box center [659, 493] width 7 height 9
type input "****"
click at [529, 195] on span "InPlay™ Trading" at bounding box center [553, 191] width 48 height 8
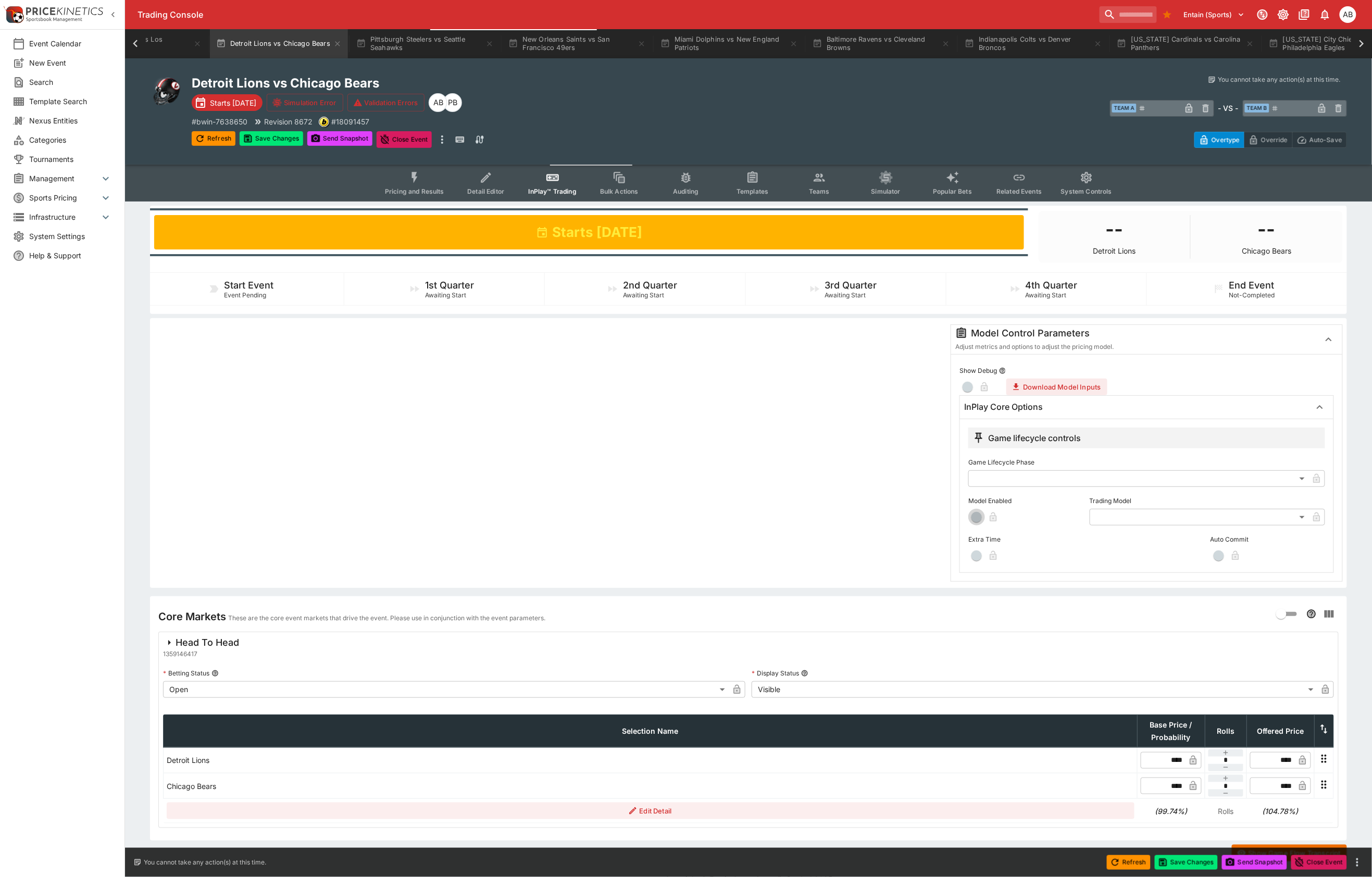
click at [974, 522] on span "button" at bounding box center [976, 517] width 10 height 10
click at [1125, 560] on body "Trading Console Entain (Sports) 1 AB Event Calendar New Event Search Template S…" at bounding box center [686, 449] width 1372 height 897
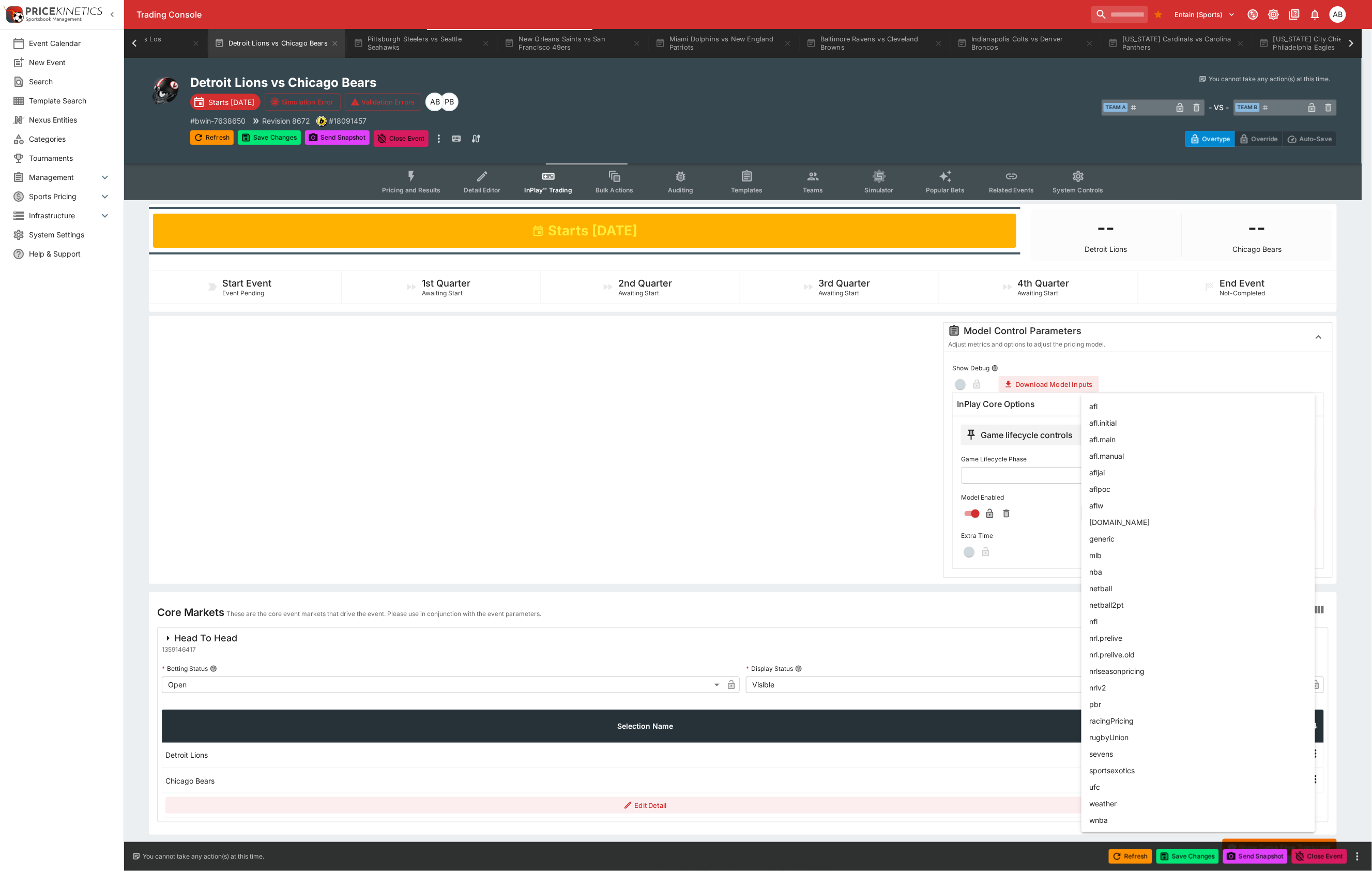
drag, startPoint x: 1107, startPoint y: 639, endPoint x: 1110, endPoint y: 629, distance: 10.4
click at [1107, 629] on li "nfl" at bounding box center [1198, 621] width 234 height 16
type input "***"
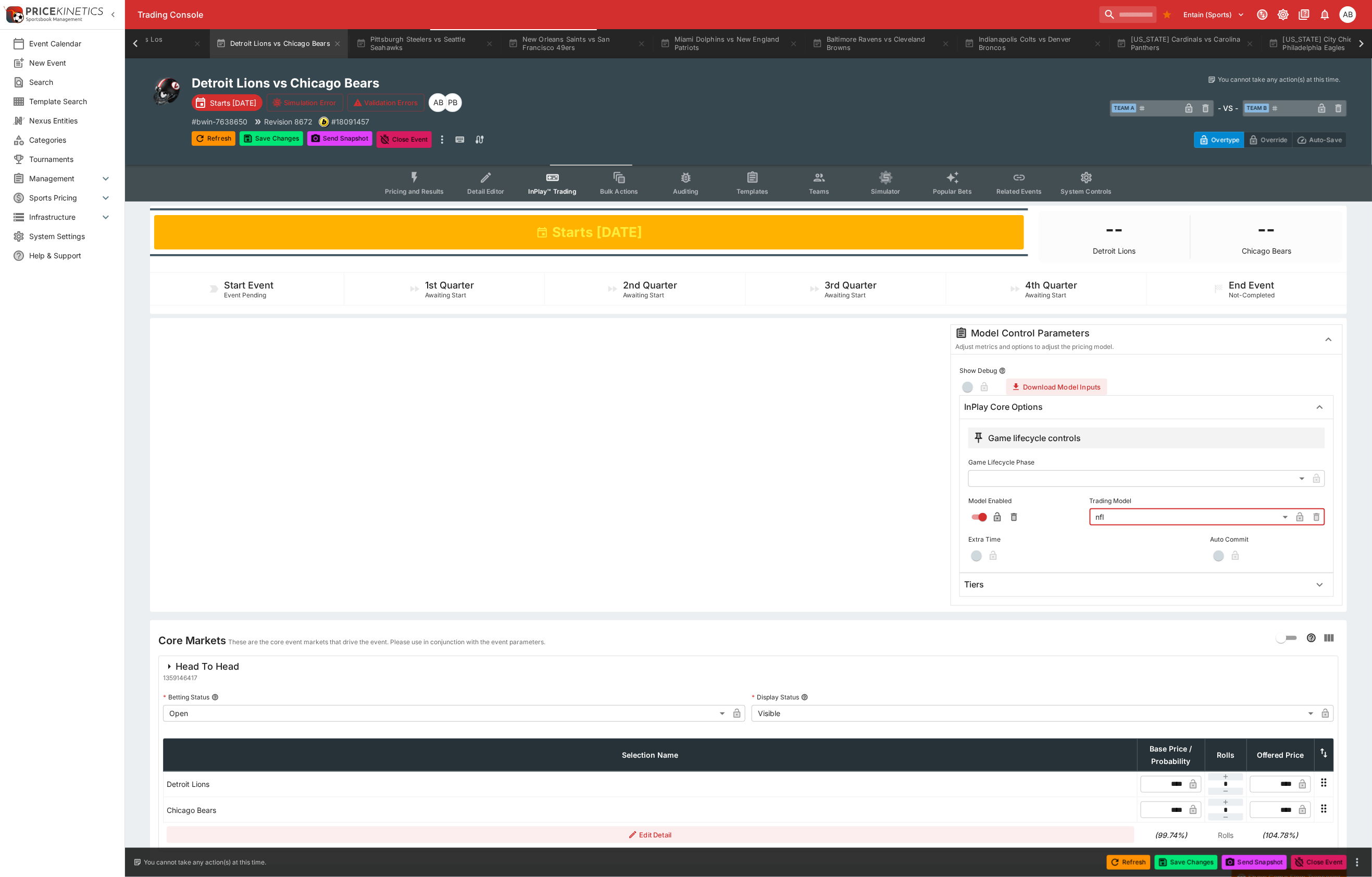
click at [984, 590] on h6 "Tiers" at bounding box center [974, 584] width 20 height 11
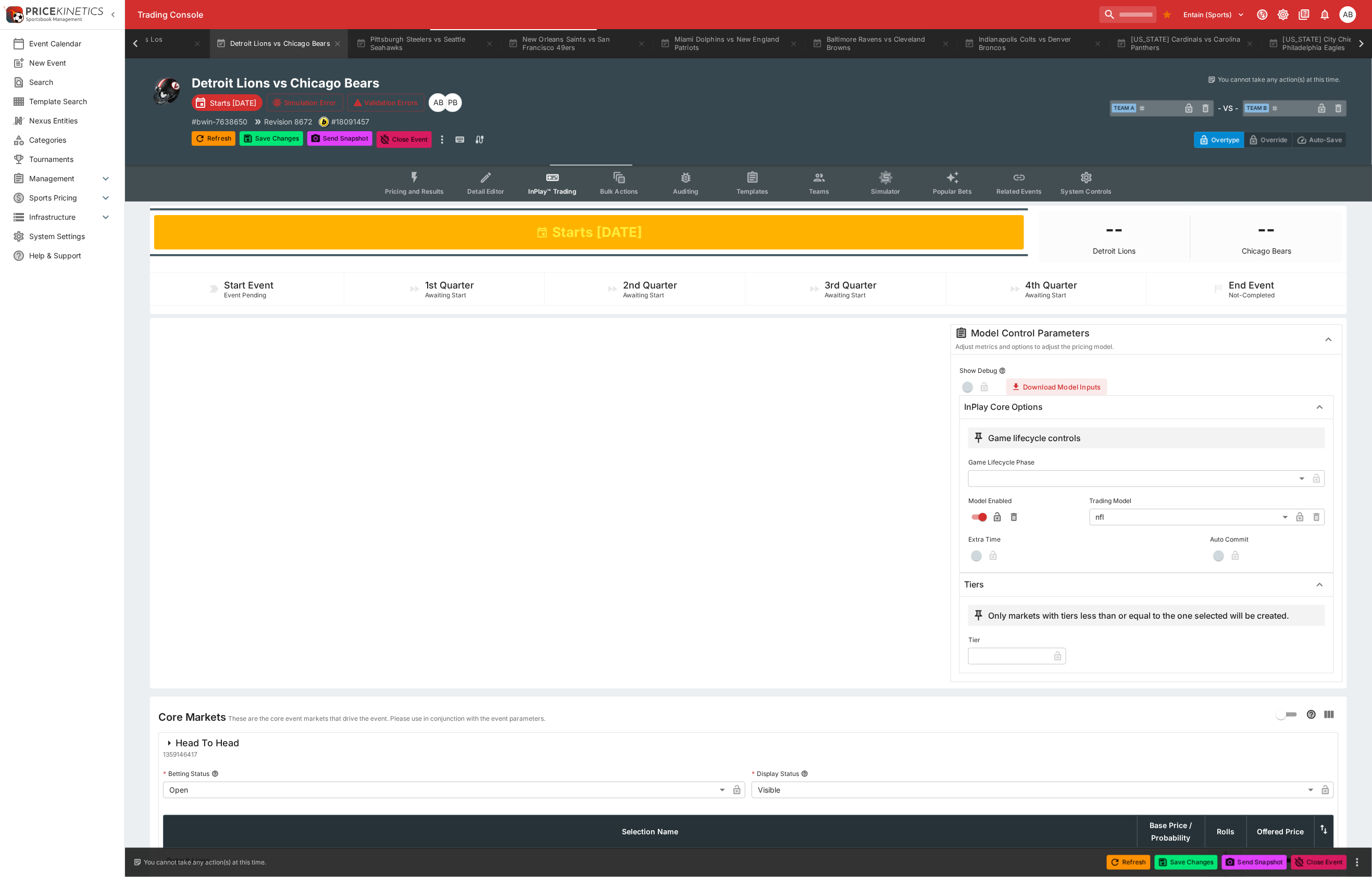
click at [1011, 665] on input "text" at bounding box center [1009, 656] width 81 height 16
type input "*"
click at [580, 589] on div at bounding box center [549, 503] width 790 height 358
click at [830, 195] on span "Teams" at bounding box center [819, 191] width 21 height 8
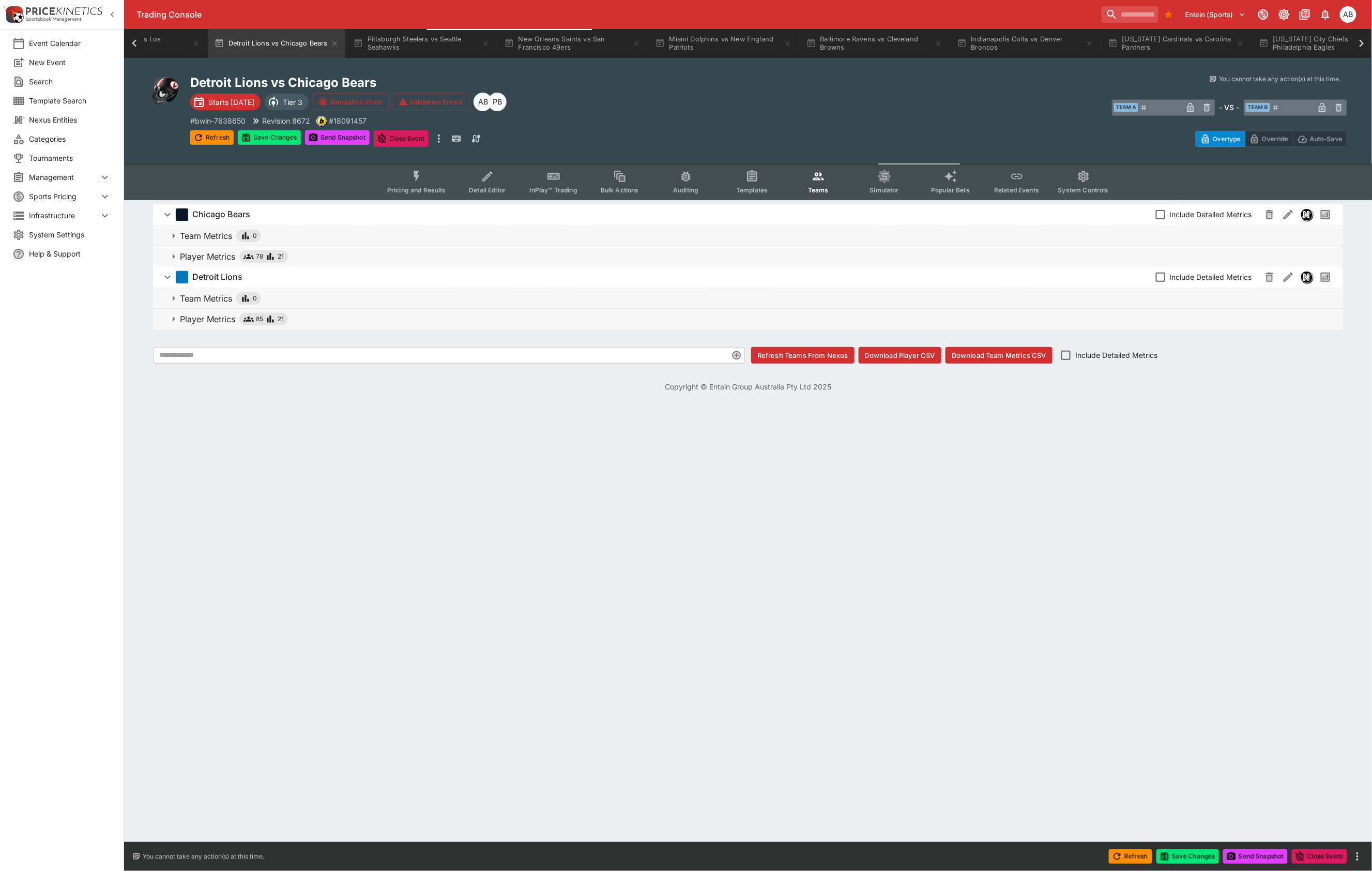
click at [316, 263] on span "Player Metrics 78 21" at bounding box center [757, 256] width 1155 height 12
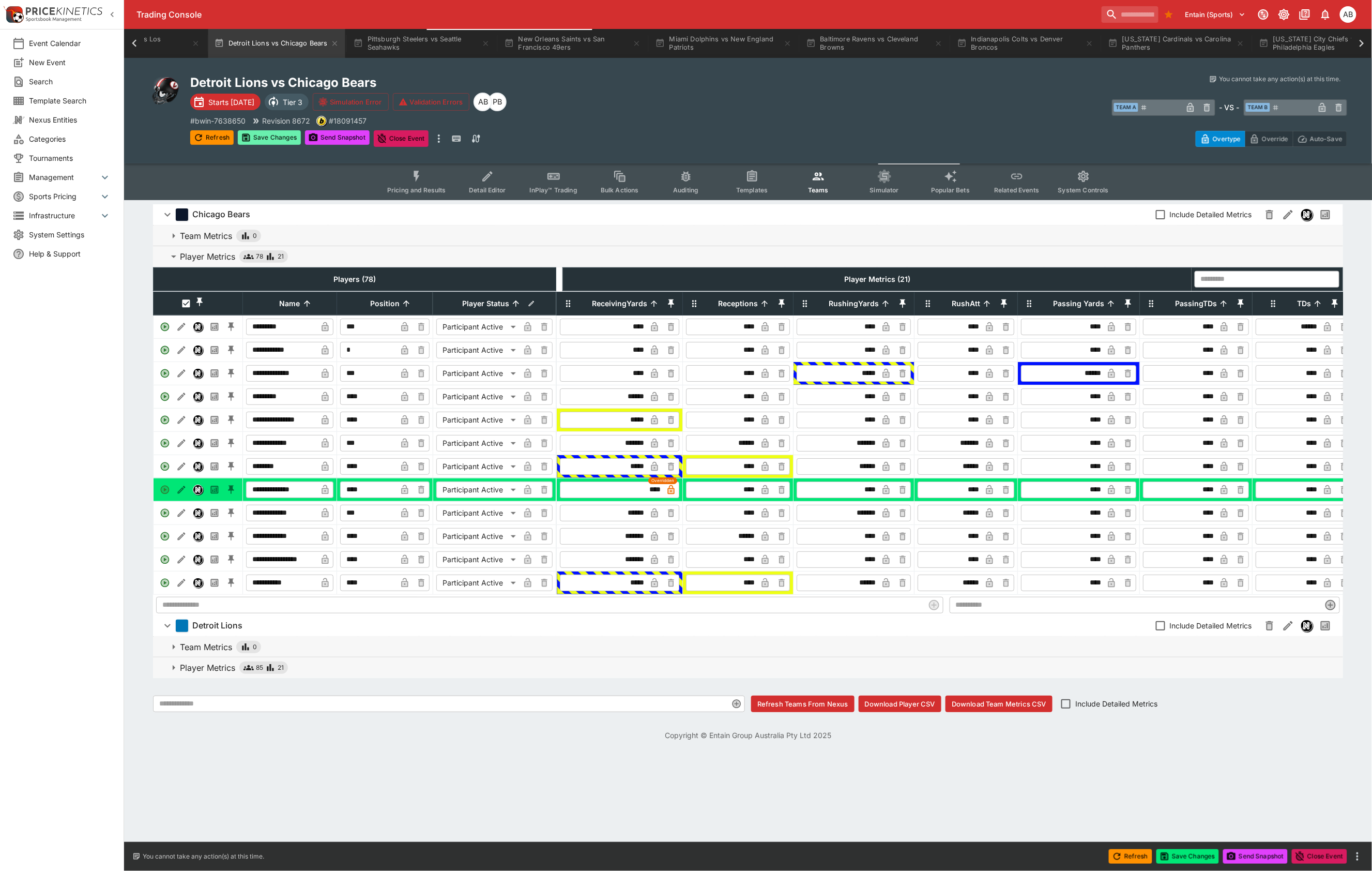
click at [288, 145] on button "Save Changes" at bounding box center [269, 137] width 63 height 15
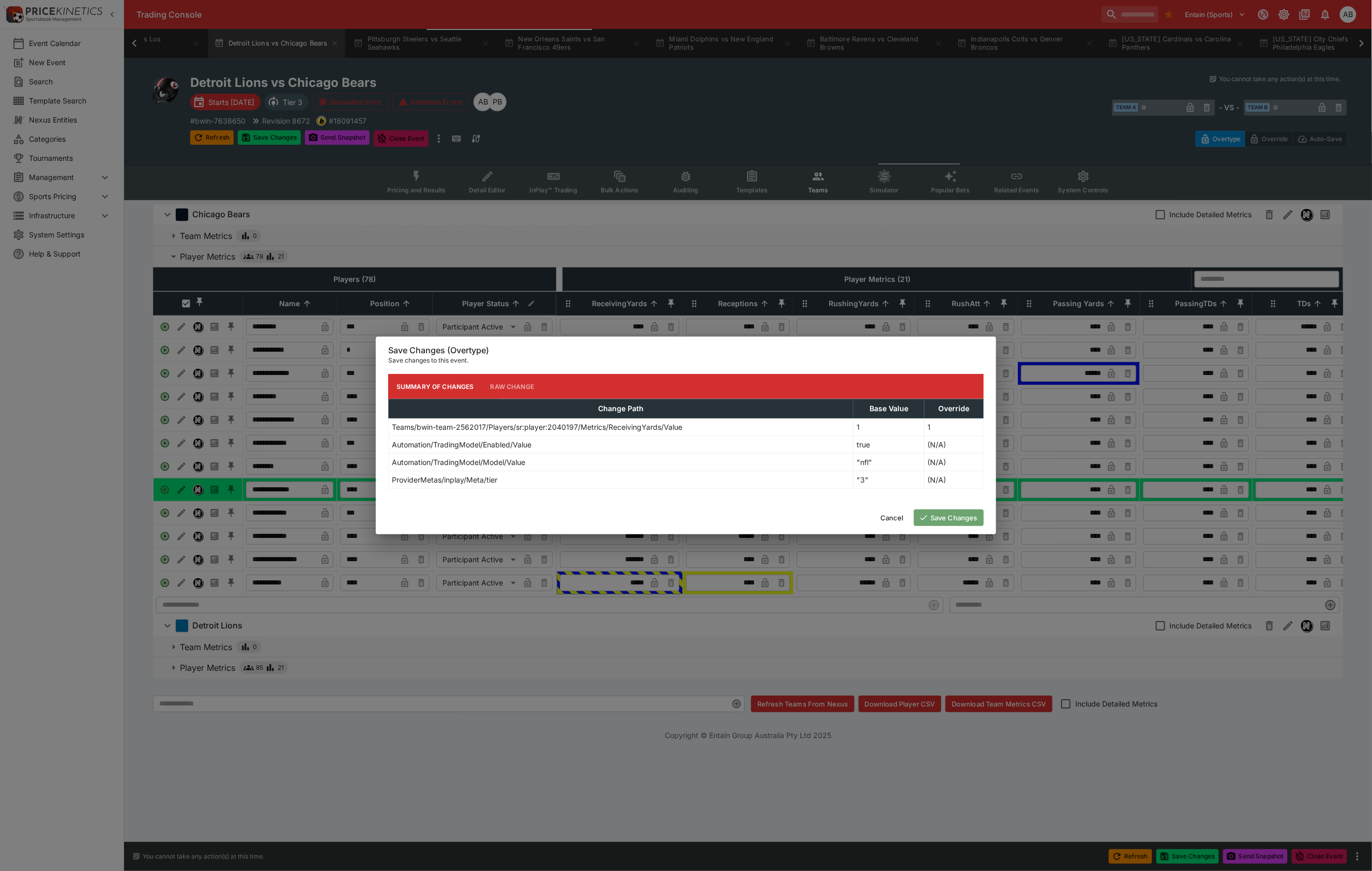
drag, startPoint x: 941, startPoint y: 531, endPoint x: 778, endPoint y: 486, distance: 169.1
click at [941, 526] on button "Save Changes" at bounding box center [949, 518] width 70 height 16
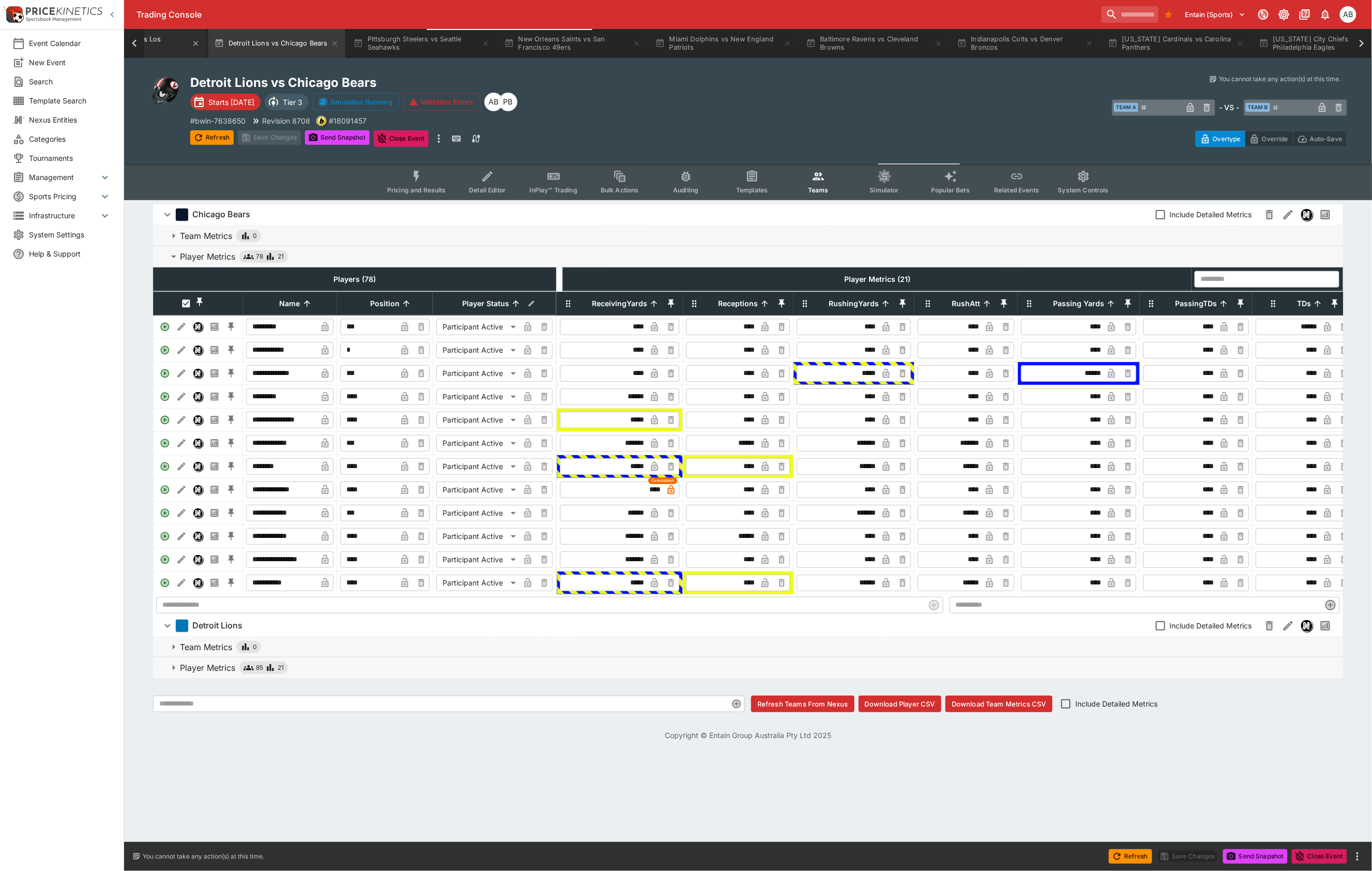
click at [206, 51] on button "Tennessee Titans vs Los Angeles Rams" at bounding box center [132, 43] width 149 height 29
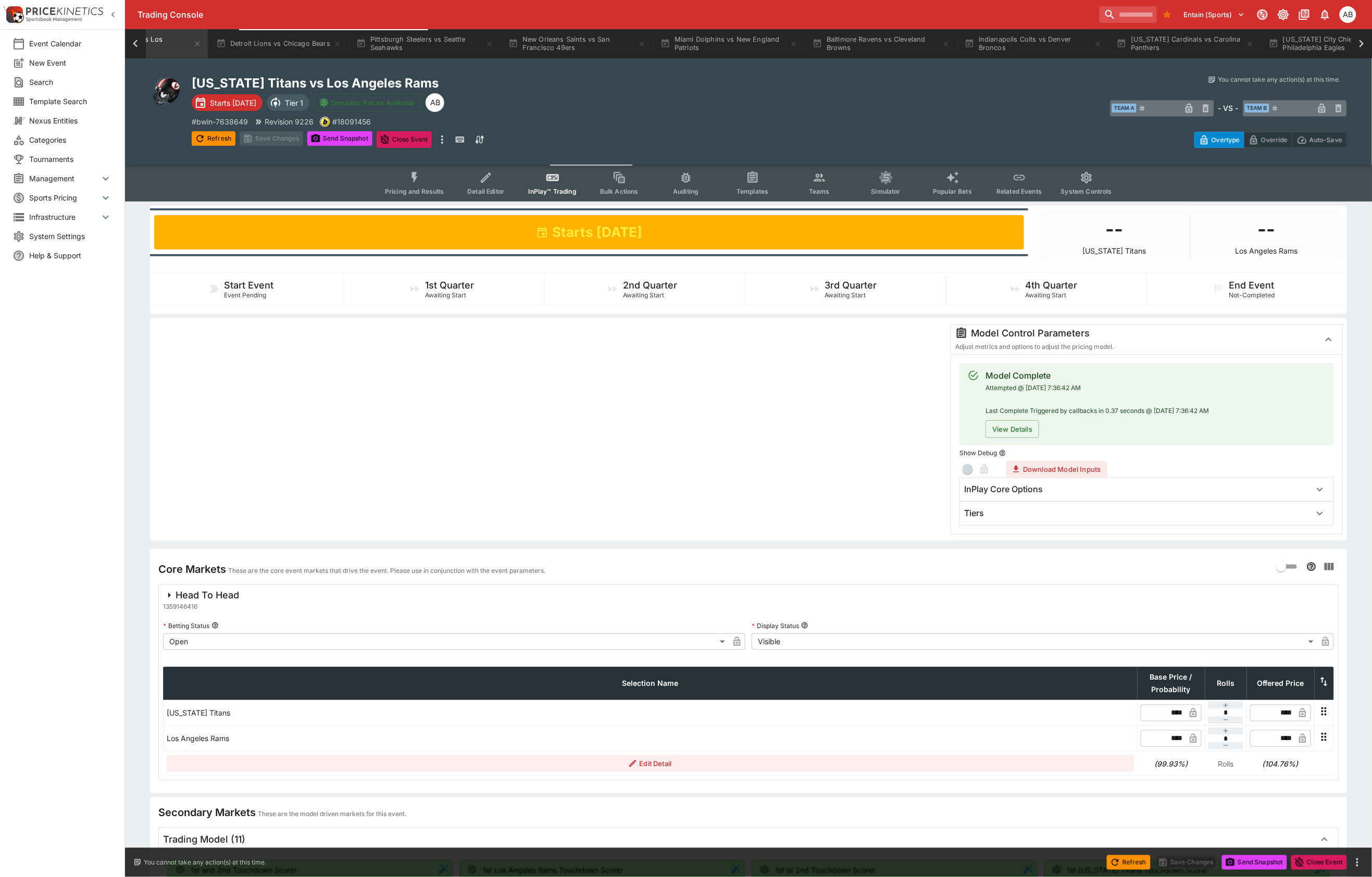
click at [1003, 525] on div "Tiers" at bounding box center [1147, 514] width 373 height 23
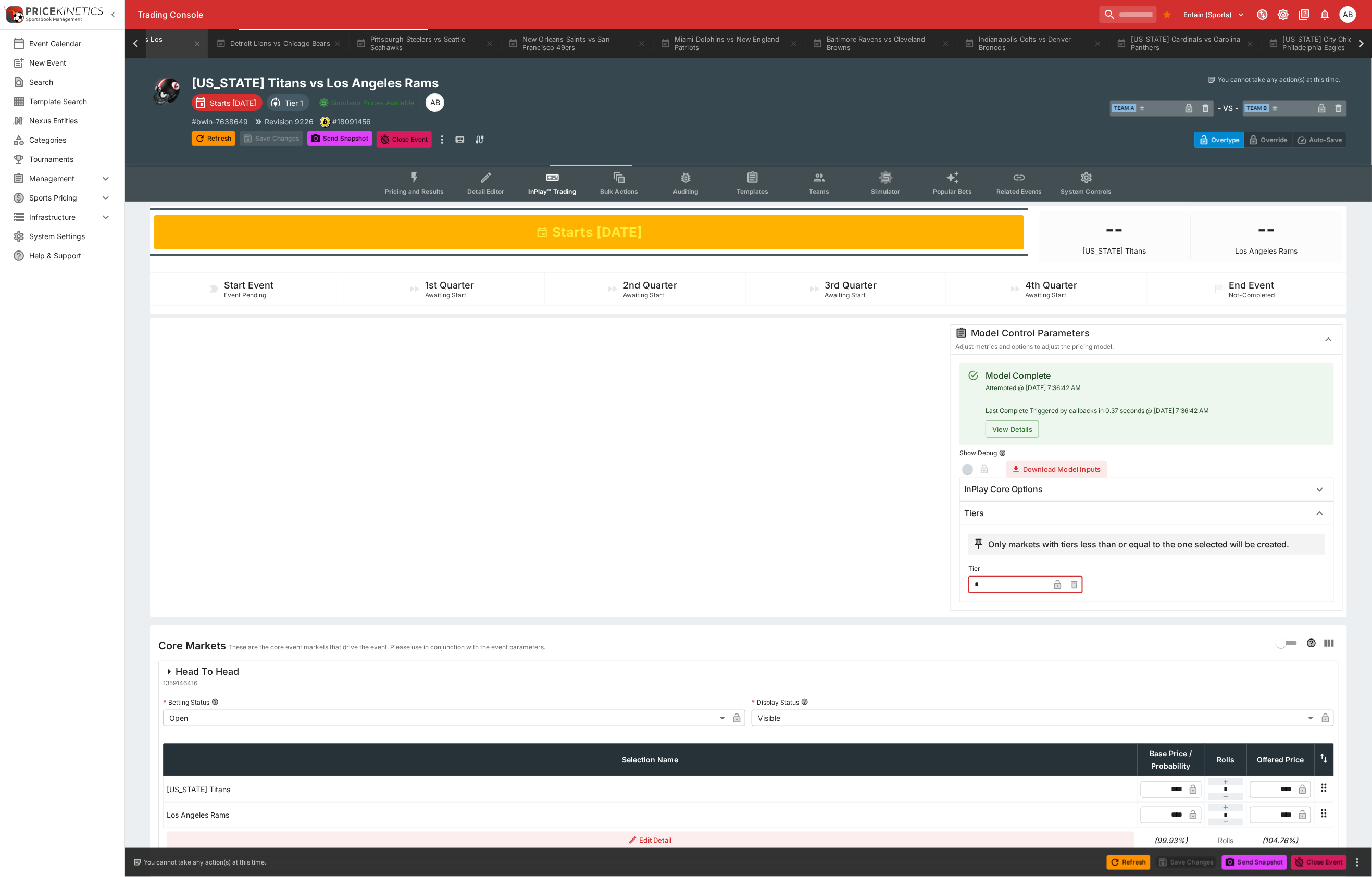
click at [1028, 593] on input "*" at bounding box center [1009, 584] width 81 height 16
type input "*"
click at [565, 489] on div at bounding box center [549, 468] width 790 height 287
click at [281, 146] on button "Save Changes" at bounding box center [271, 138] width 63 height 15
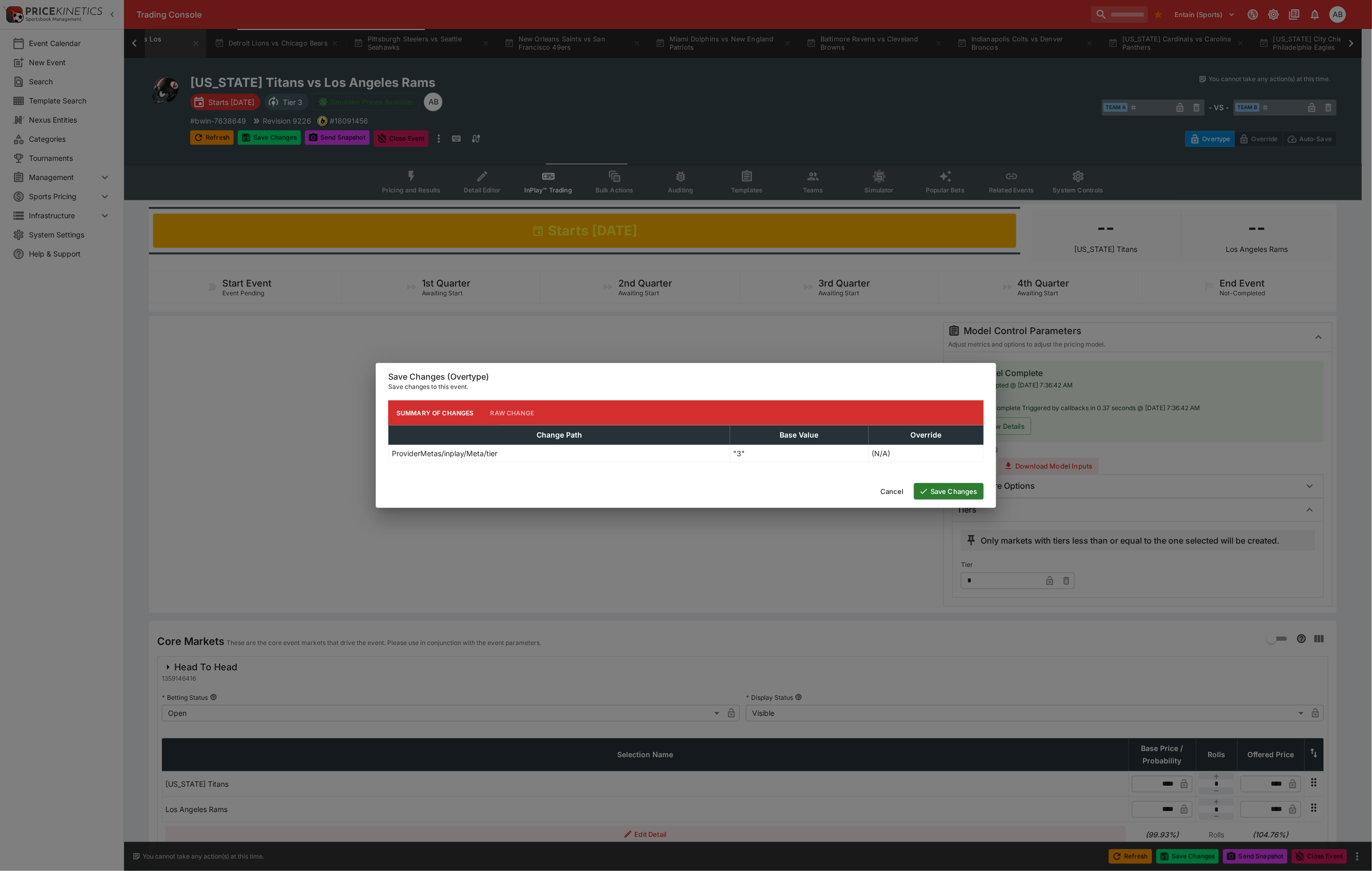
click at [949, 495] on button "Save Changes" at bounding box center [949, 491] width 70 height 16
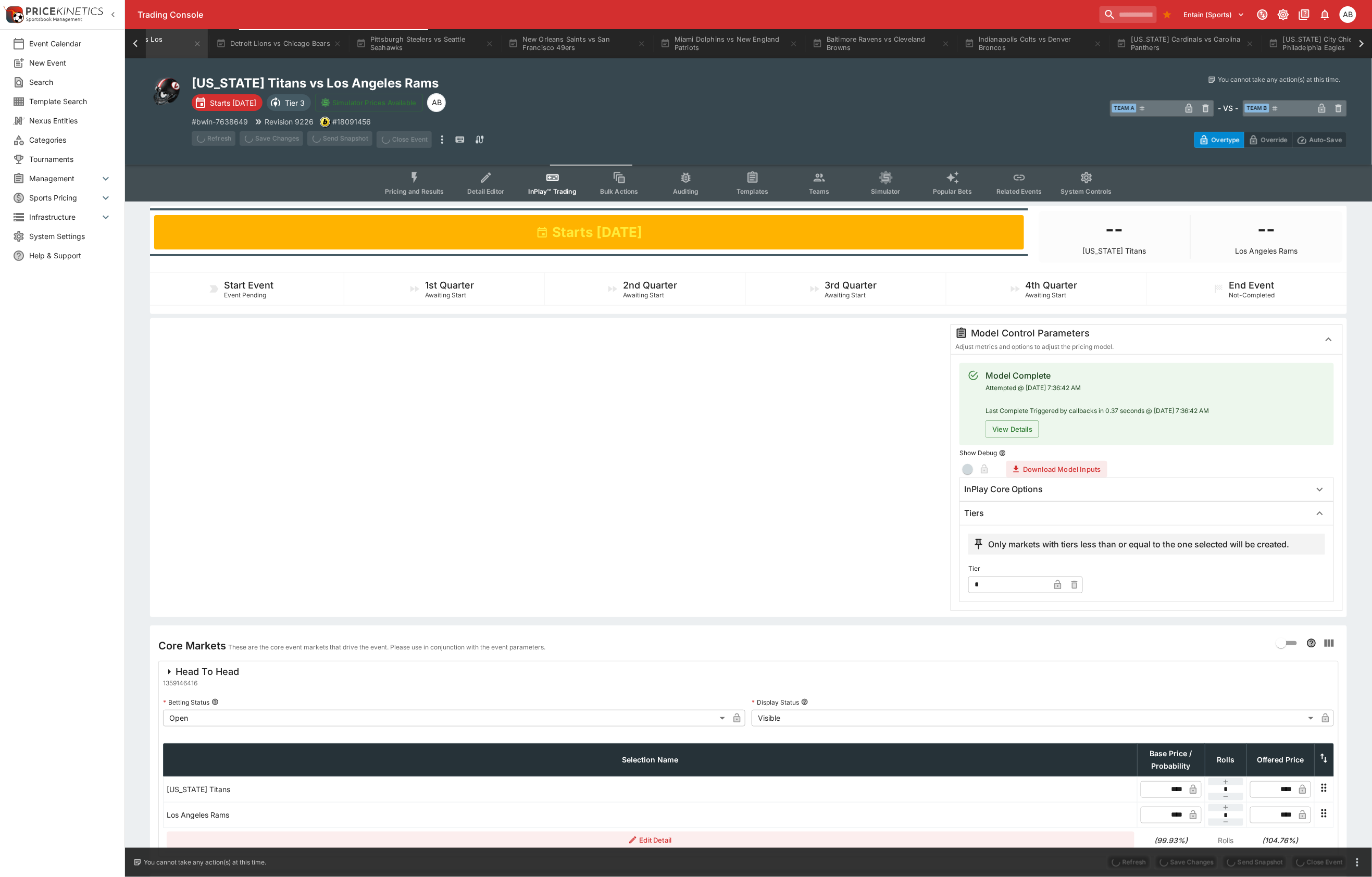
click at [137, 38] on icon at bounding box center [135, 44] width 15 height 15
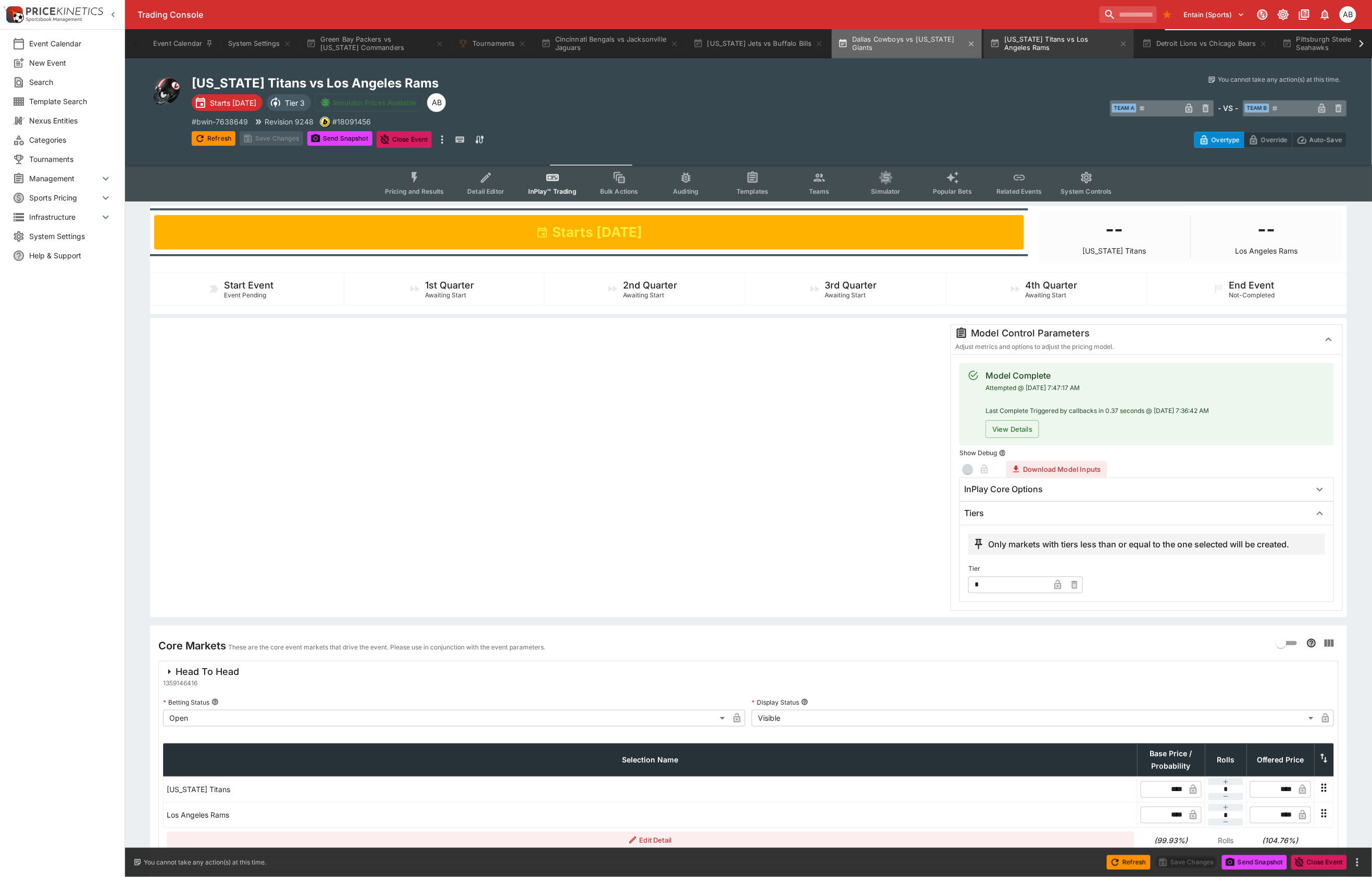
click at [982, 42] on button "Dallas Cowboys vs New York Giants" at bounding box center [907, 43] width 150 height 29
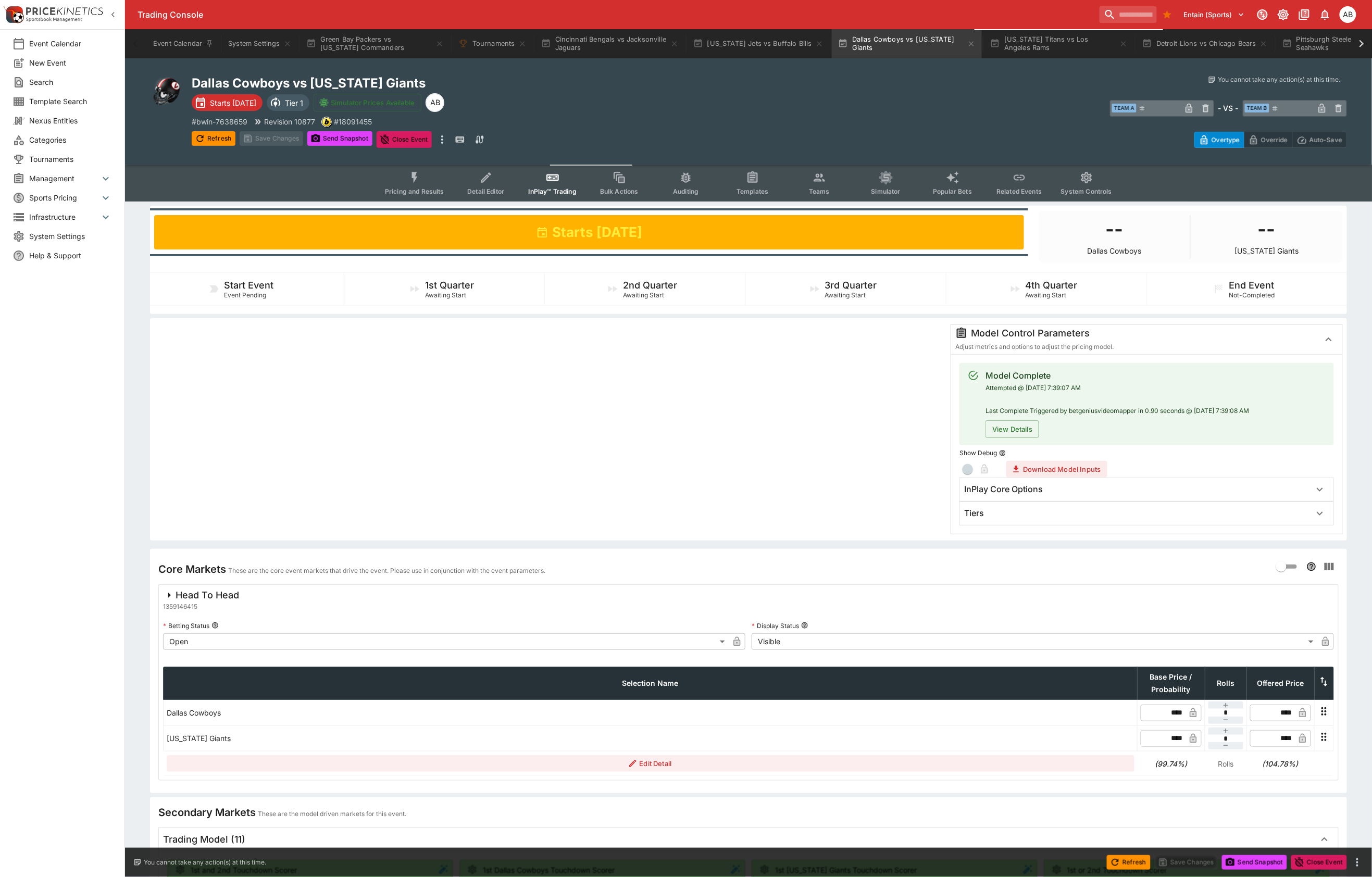
click at [1003, 519] on div "Tiers" at bounding box center [1137, 513] width 346 height 11
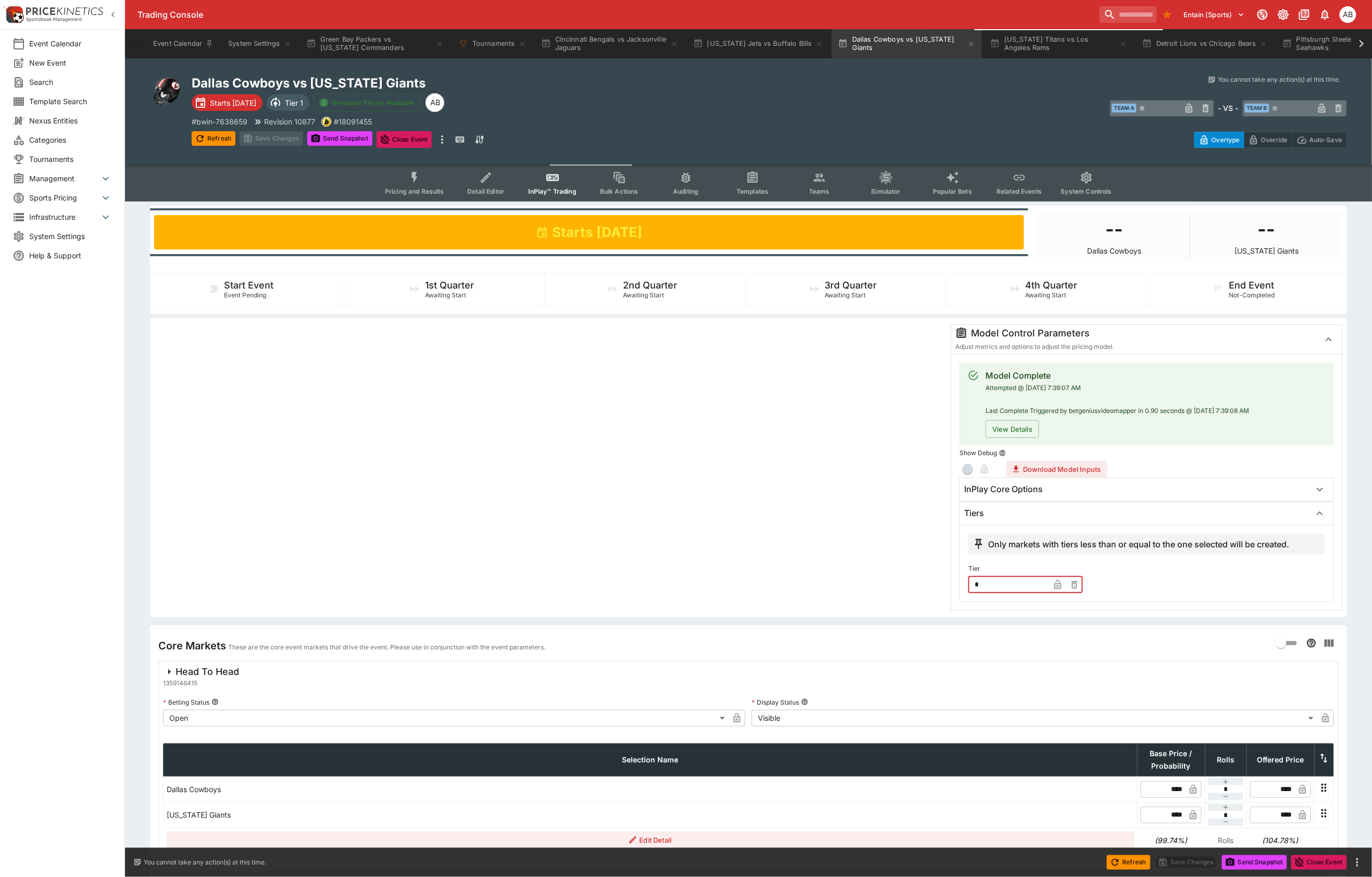
click at [999, 593] on input "*" at bounding box center [1009, 584] width 81 height 16
type input "*"
click at [549, 541] on div at bounding box center [549, 468] width 790 height 287
click at [303, 146] on button "Save Changes" at bounding box center [271, 138] width 63 height 15
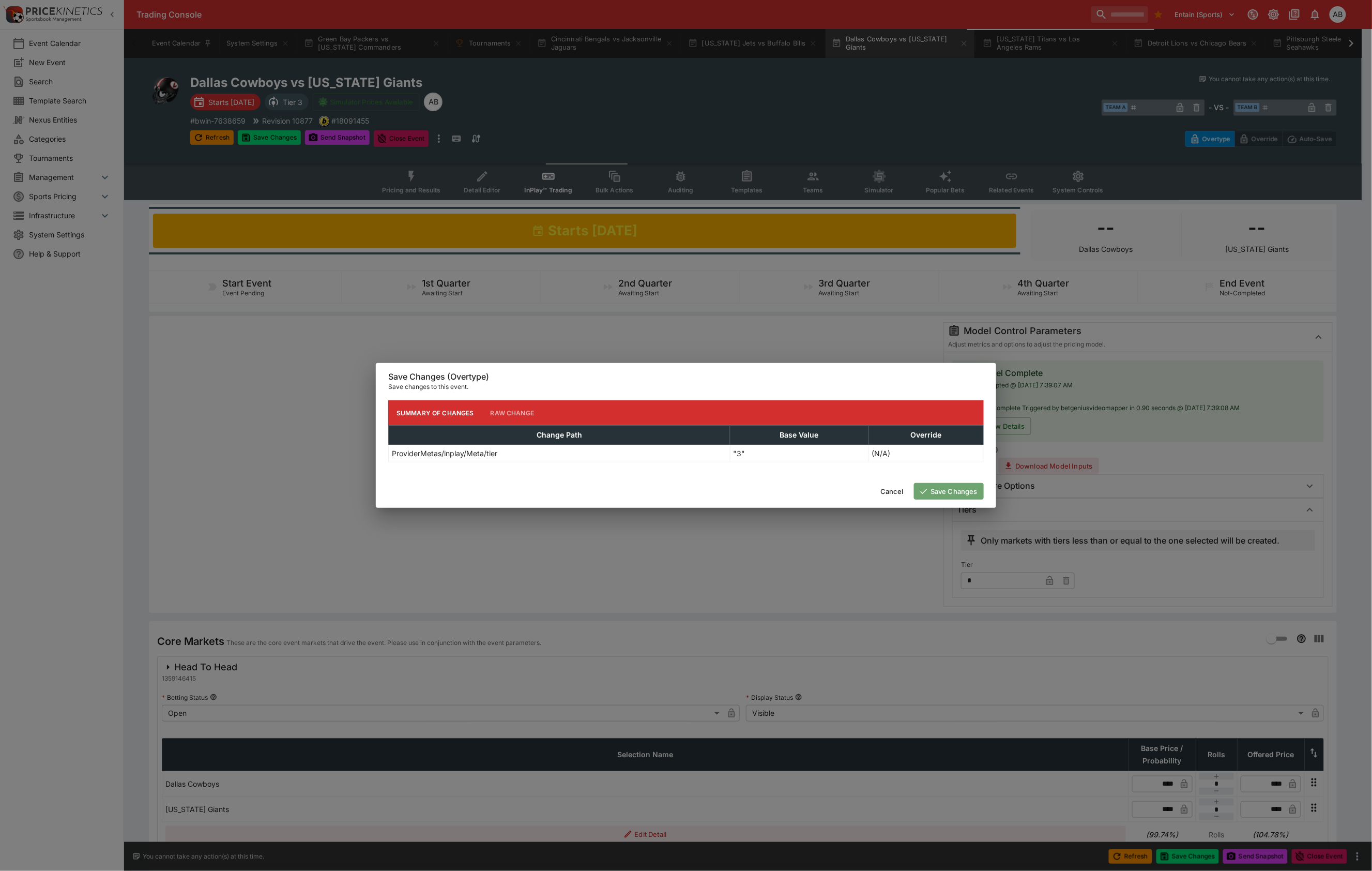
click at [954, 498] on button "Save Changes" at bounding box center [949, 491] width 70 height 16
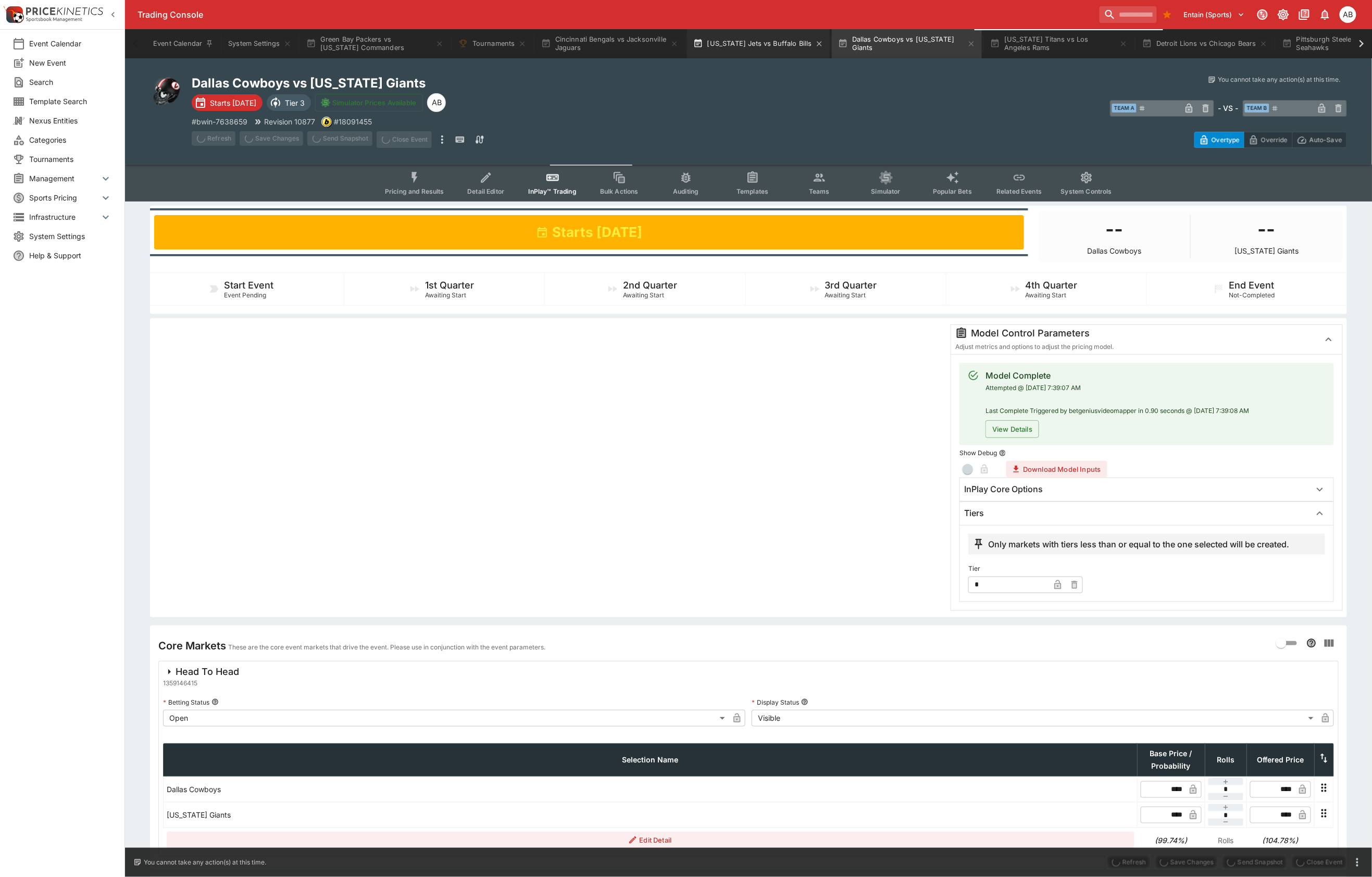
click at [830, 37] on button "New York Jets vs Buffalo Bills" at bounding box center [758, 43] width 143 height 29
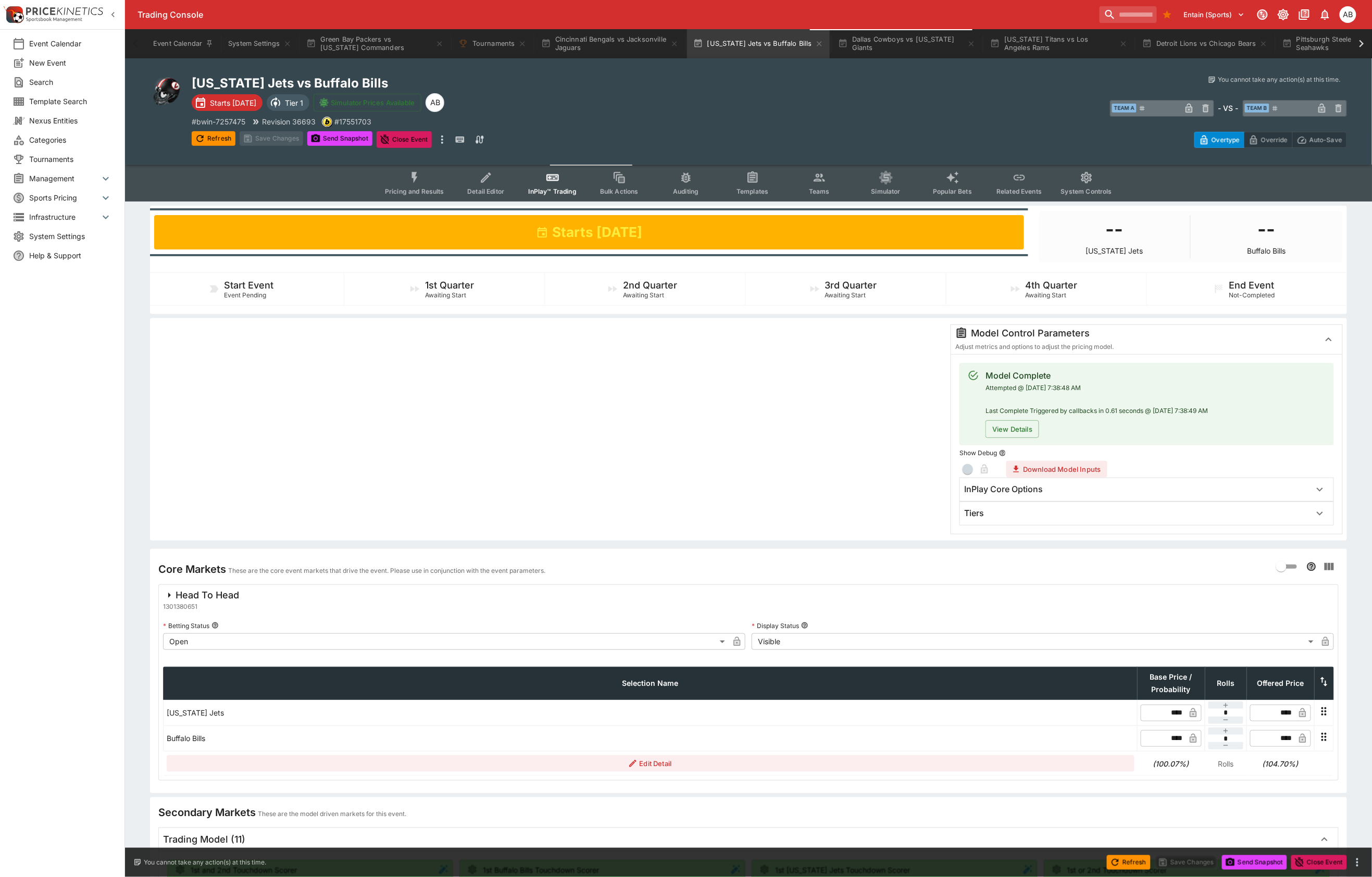
click at [1033, 519] on div "Tiers" at bounding box center [1137, 513] width 346 height 11
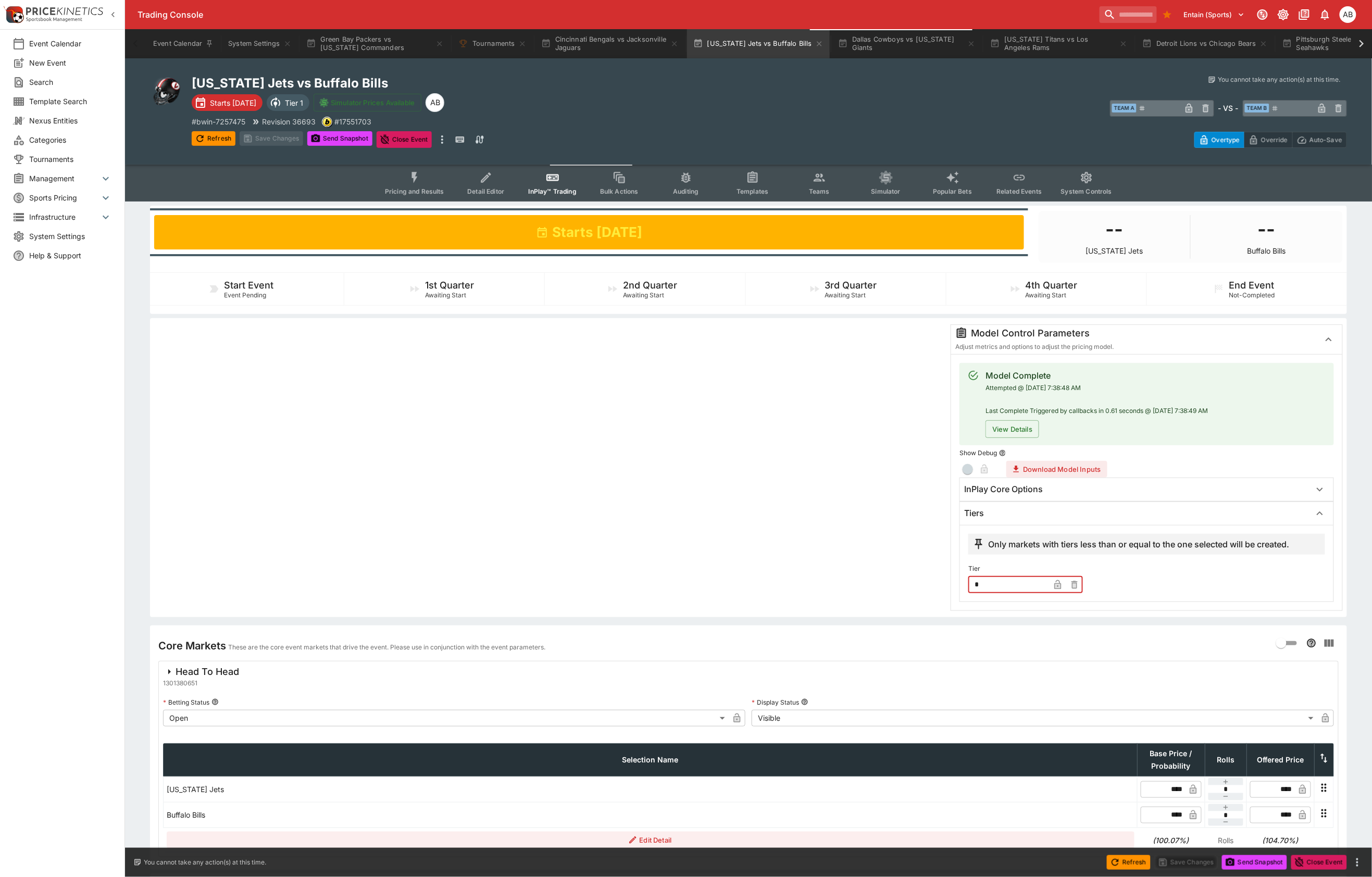
click at [999, 593] on input "*" at bounding box center [1009, 584] width 81 height 16
type input "*"
click at [586, 514] on div at bounding box center [549, 468] width 790 height 287
click at [294, 140] on button "Save Changes" at bounding box center [271, 138] width 63 height 15
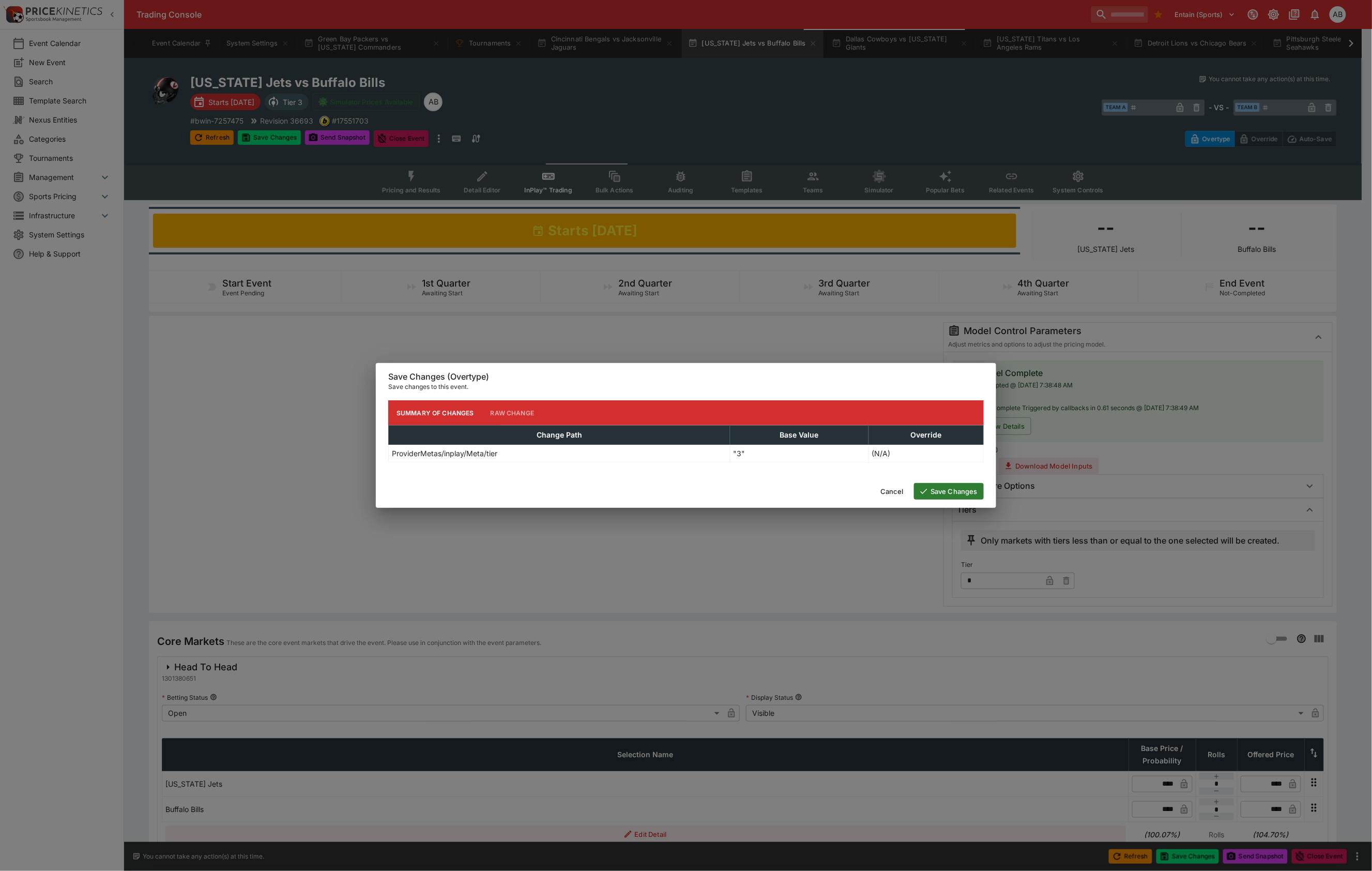
click at [959, 490] on button "Save Changes" at bounding box center [949, 491] width 70 height 16
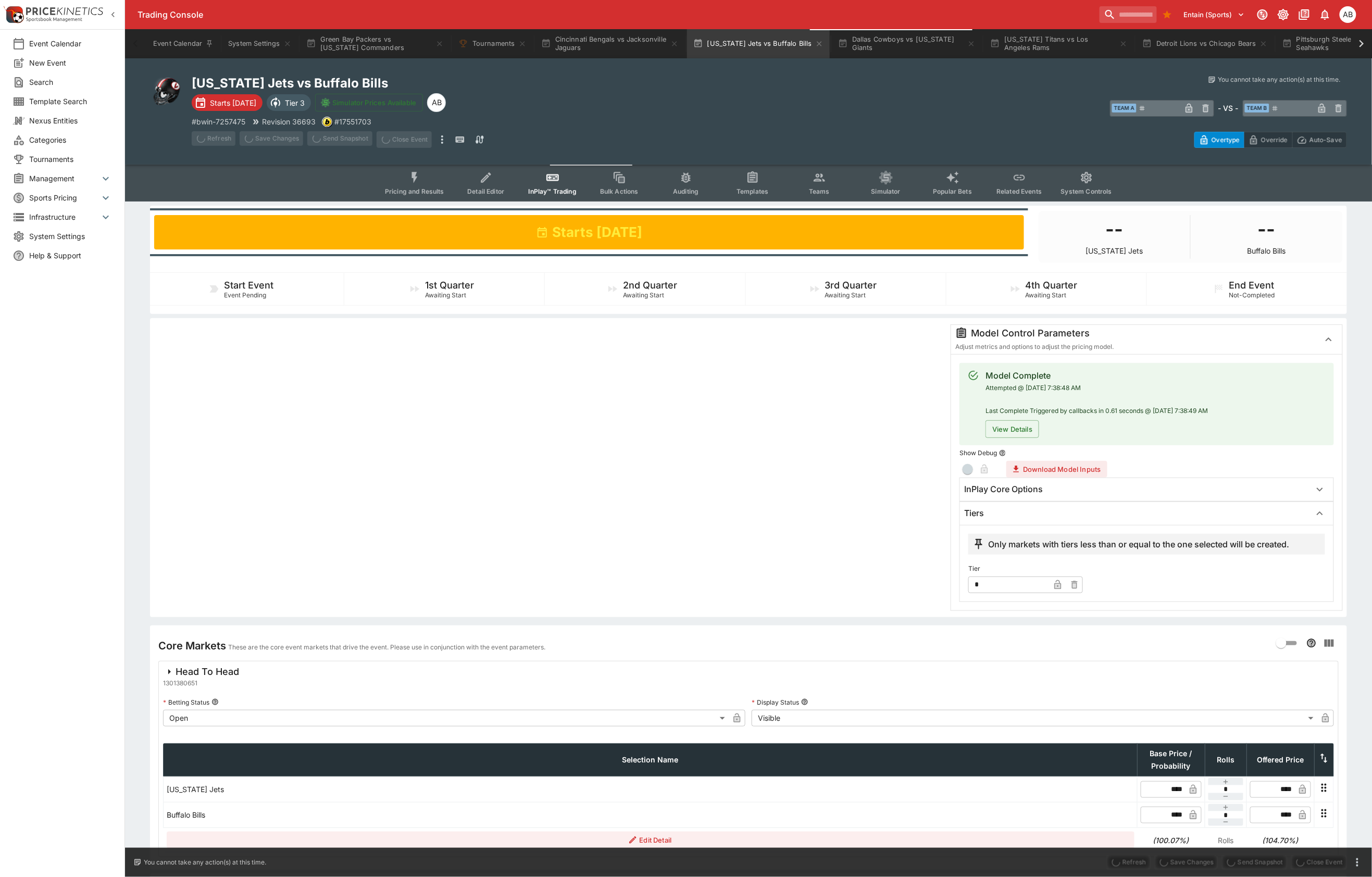
click at [705, 24] on div "Trading Console Entain (Sports) 1 AB" at bounding box center [748, 14] width 1247 height 29
click at [685, 38] on button "Cincinnati Bengals vs Jacksonville Jaguars" at bounding box center [610, 43] width 150 height 29
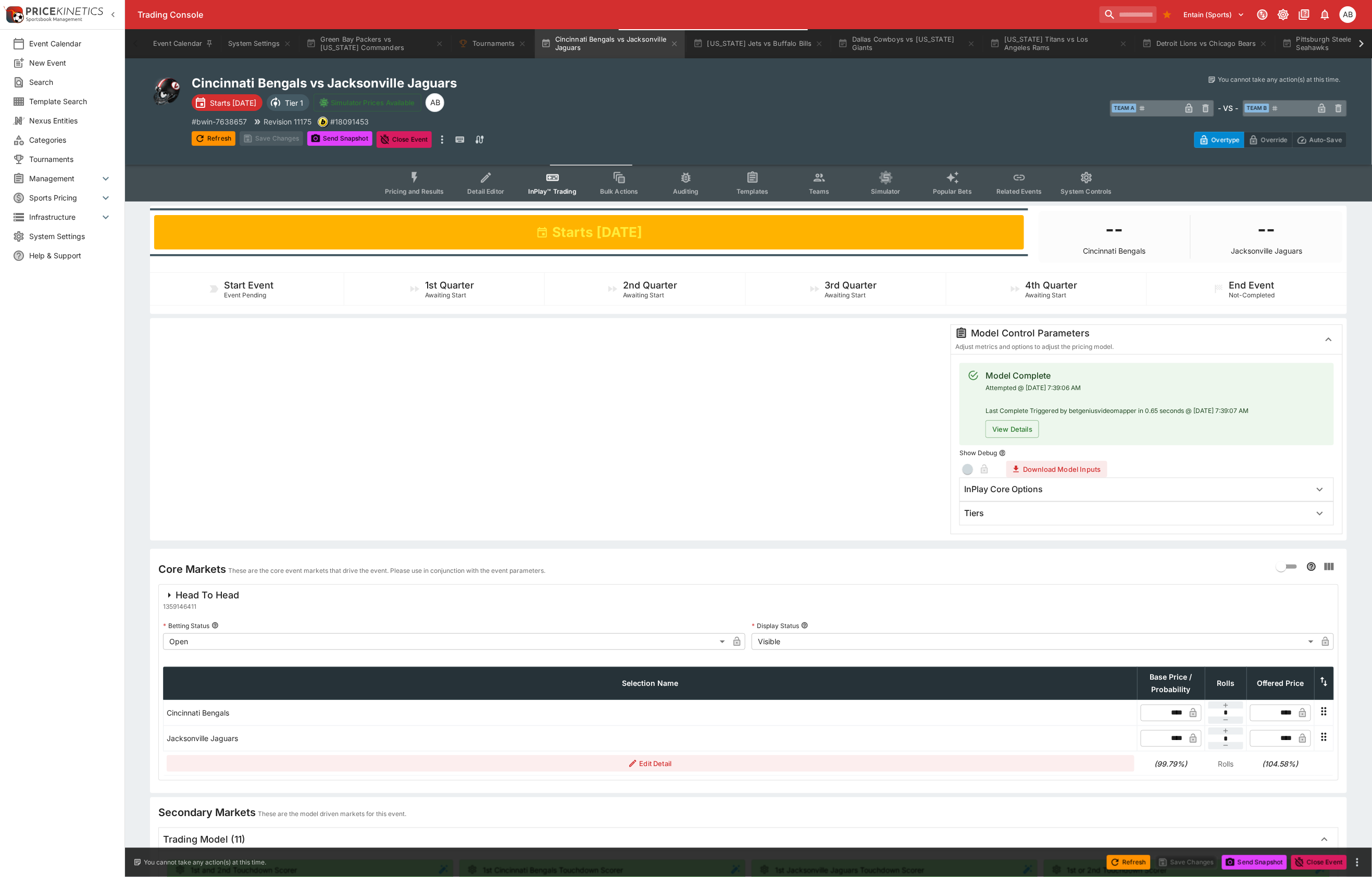
click at [979, 525] on div "Tiers" at bounding box center [1147, 514] width 373 height 23
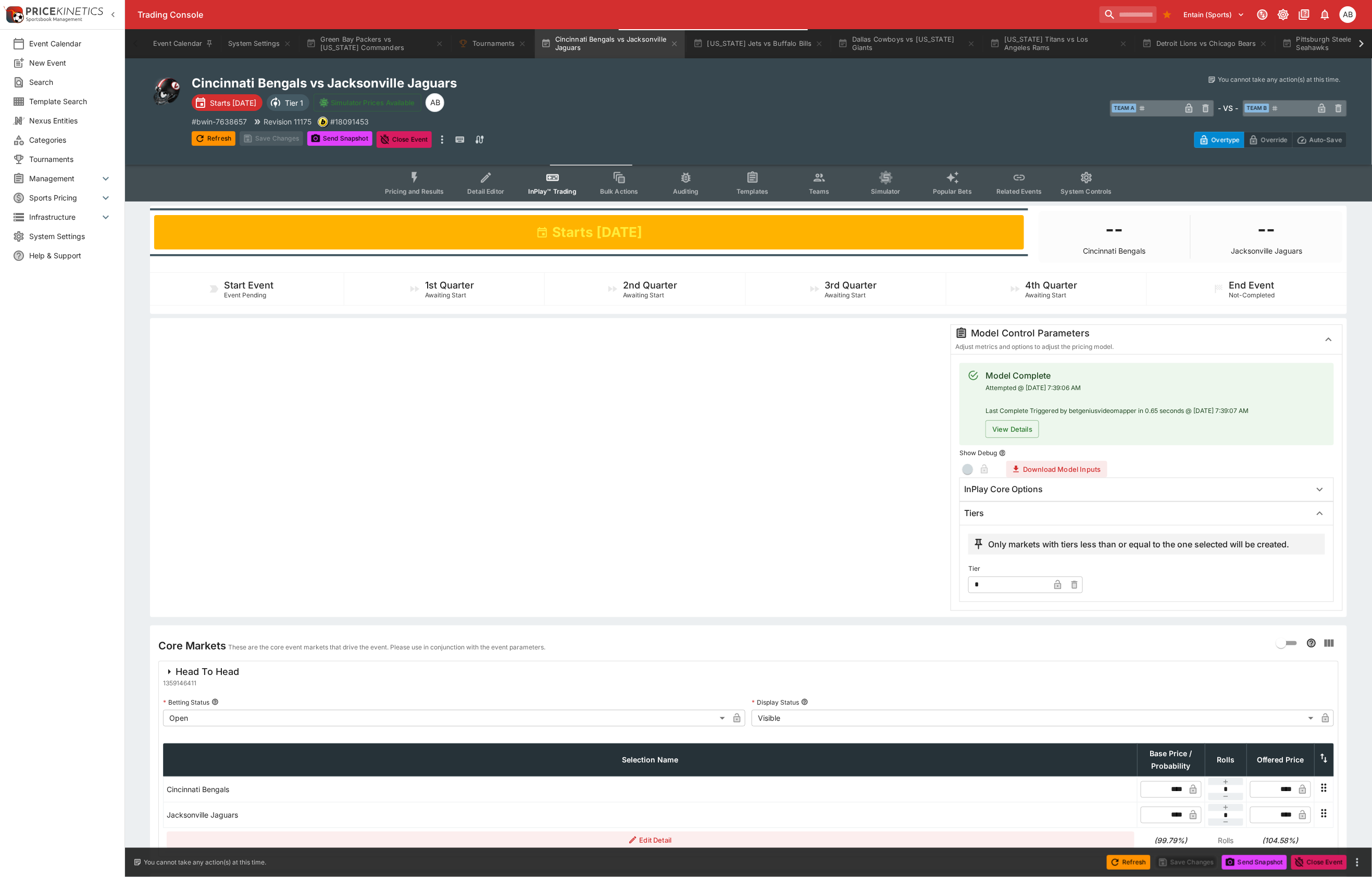
click at [994, 593] on input "*" at bounding box center [1009, 584] width 81 height 16
click at [723, 600] on div at bounding box center [549, 468] width 790 height 287
click at [1013, 593] on input "**" at bounding box center [1009, 584] width 81 height 16
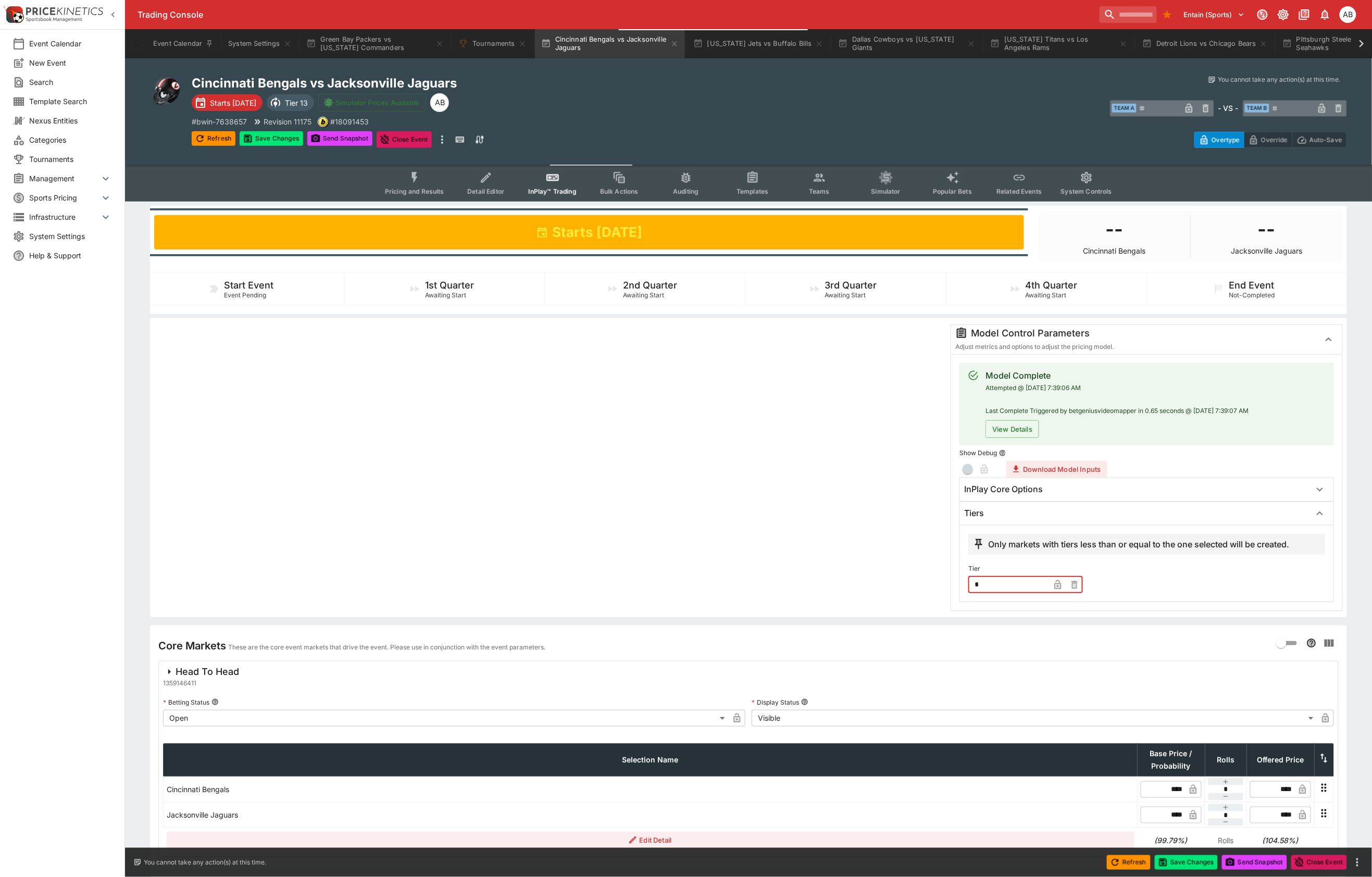
type input "*"
click at [673, 583] on div at bounding box center [549, 468] width 790 height 287
click at [298, 146] on button "Save Changes" at bounding box center [271, 138] width 63 height 15
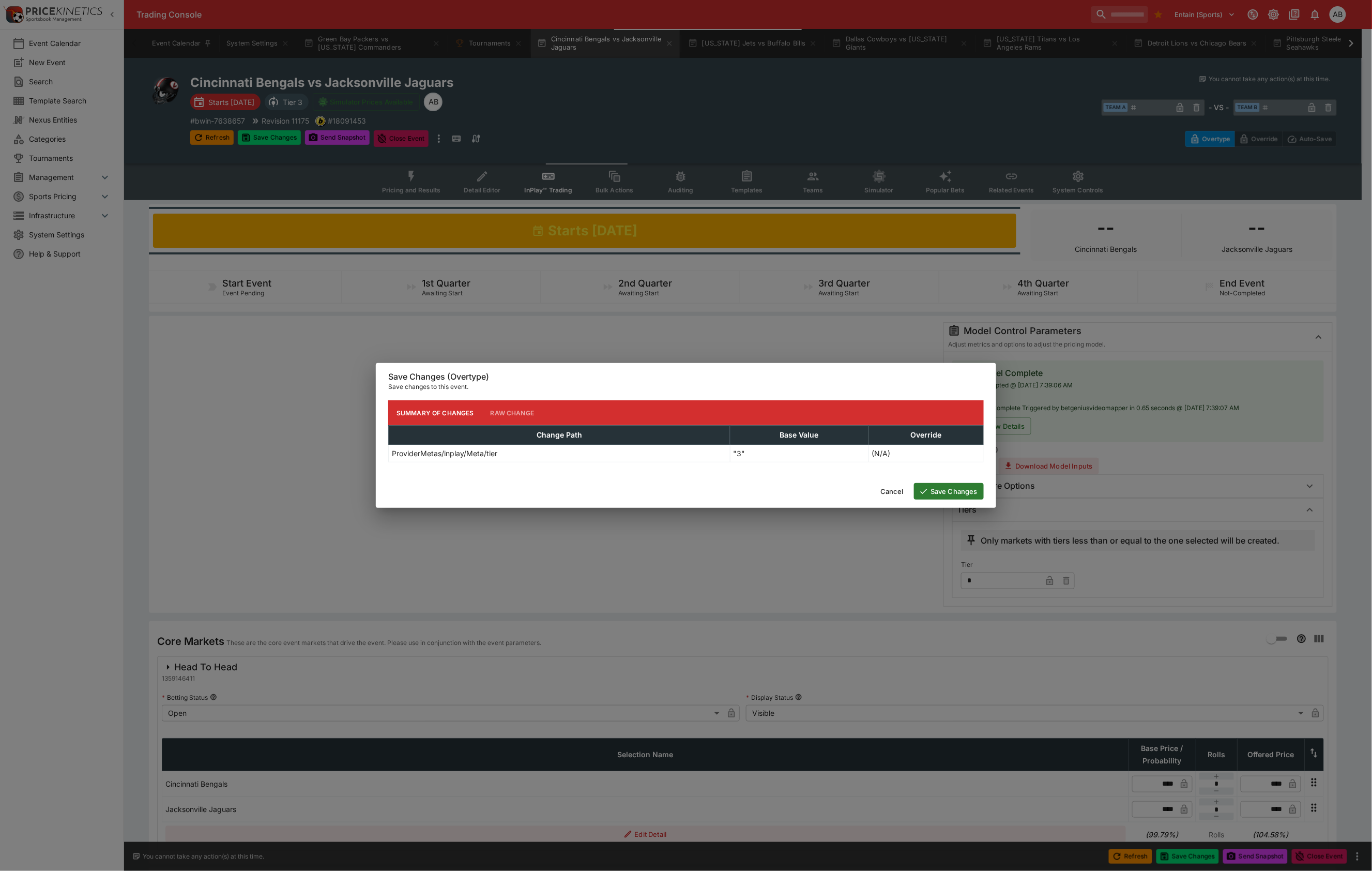
click at [943, 497] on button "Save Changes" at bounding box center [949, 491] width 70 height 16
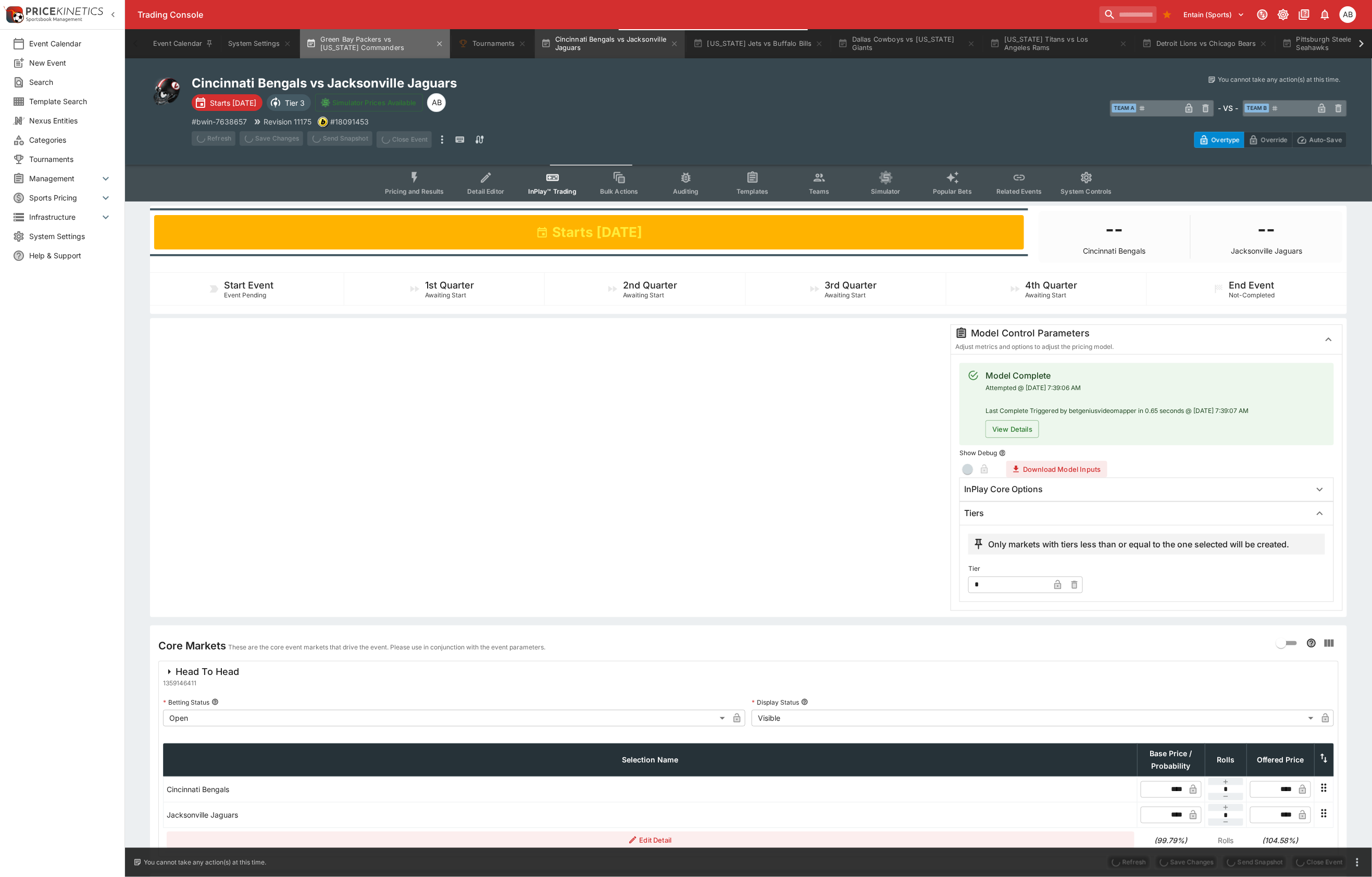
click at [424, 46] on button "Green Bay Packers vs [US_STATE] Commanders" at bounding box center [375, 43] width 150 height 29
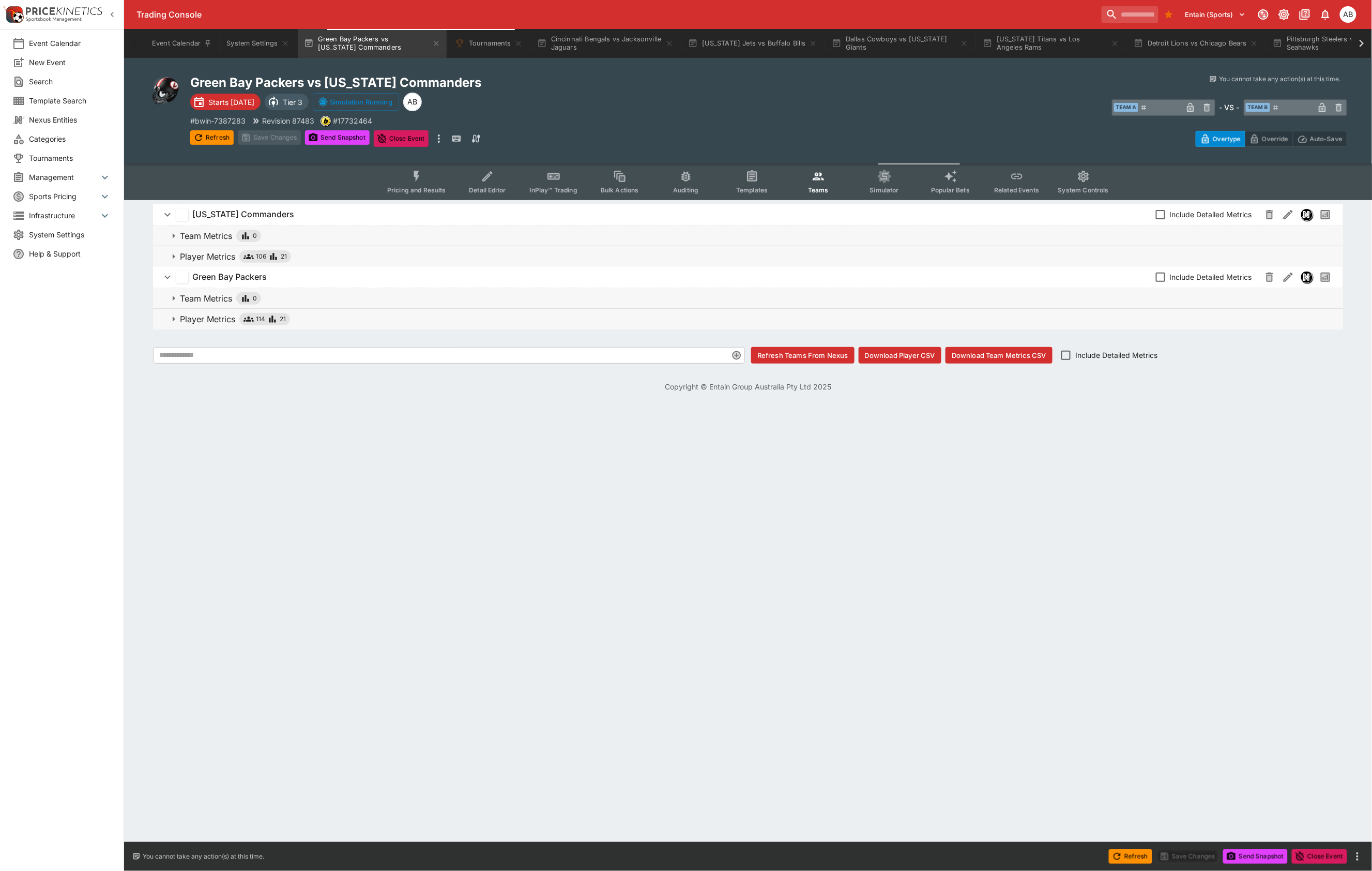
click at [520, 200] on button "InPlay™ Trading" at bounding box center [553, 182] width 66 height 37
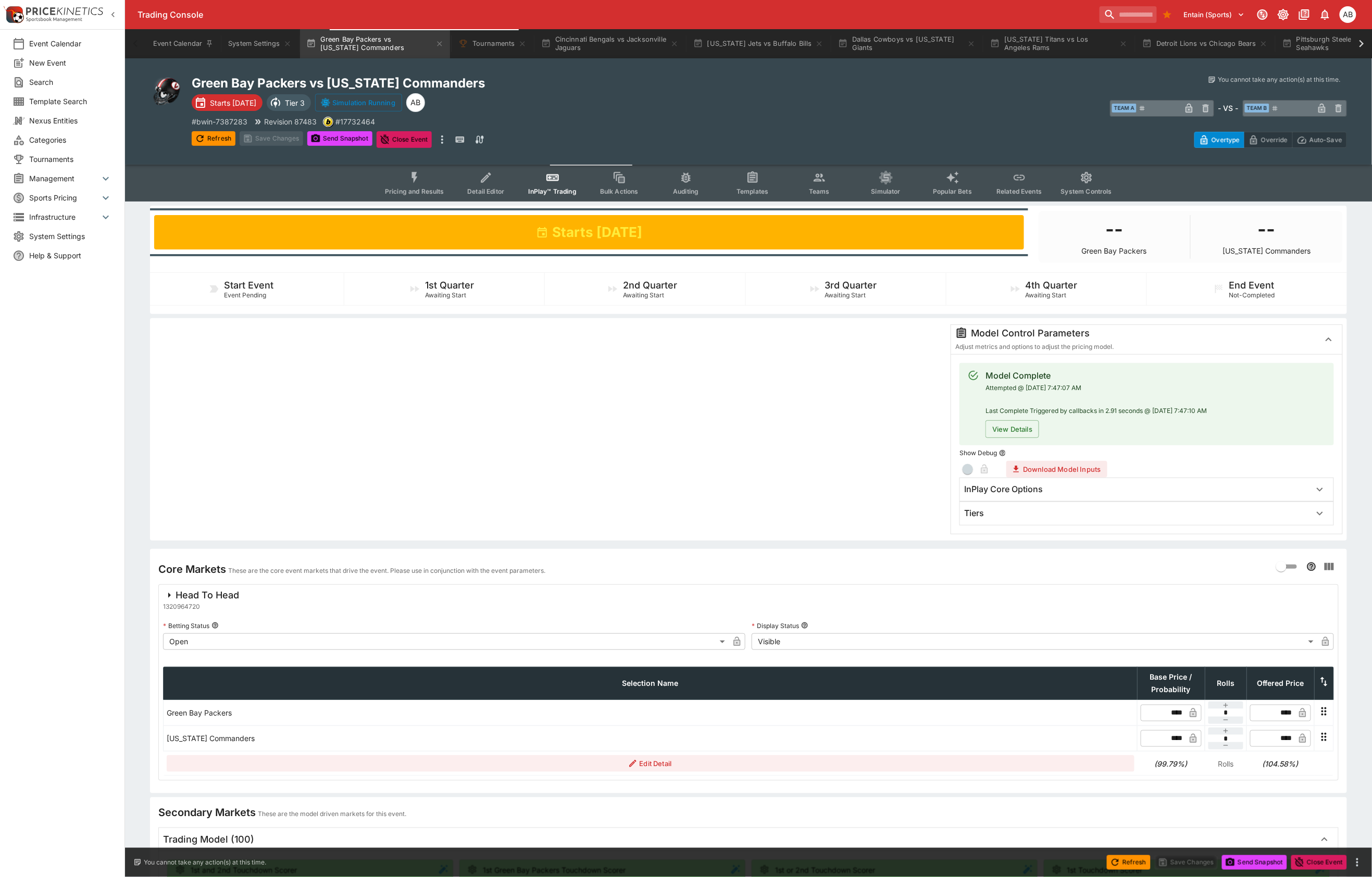
click at [995, 525] on div "Tiers" at bounding box center [1147, 514] width 373 height 23
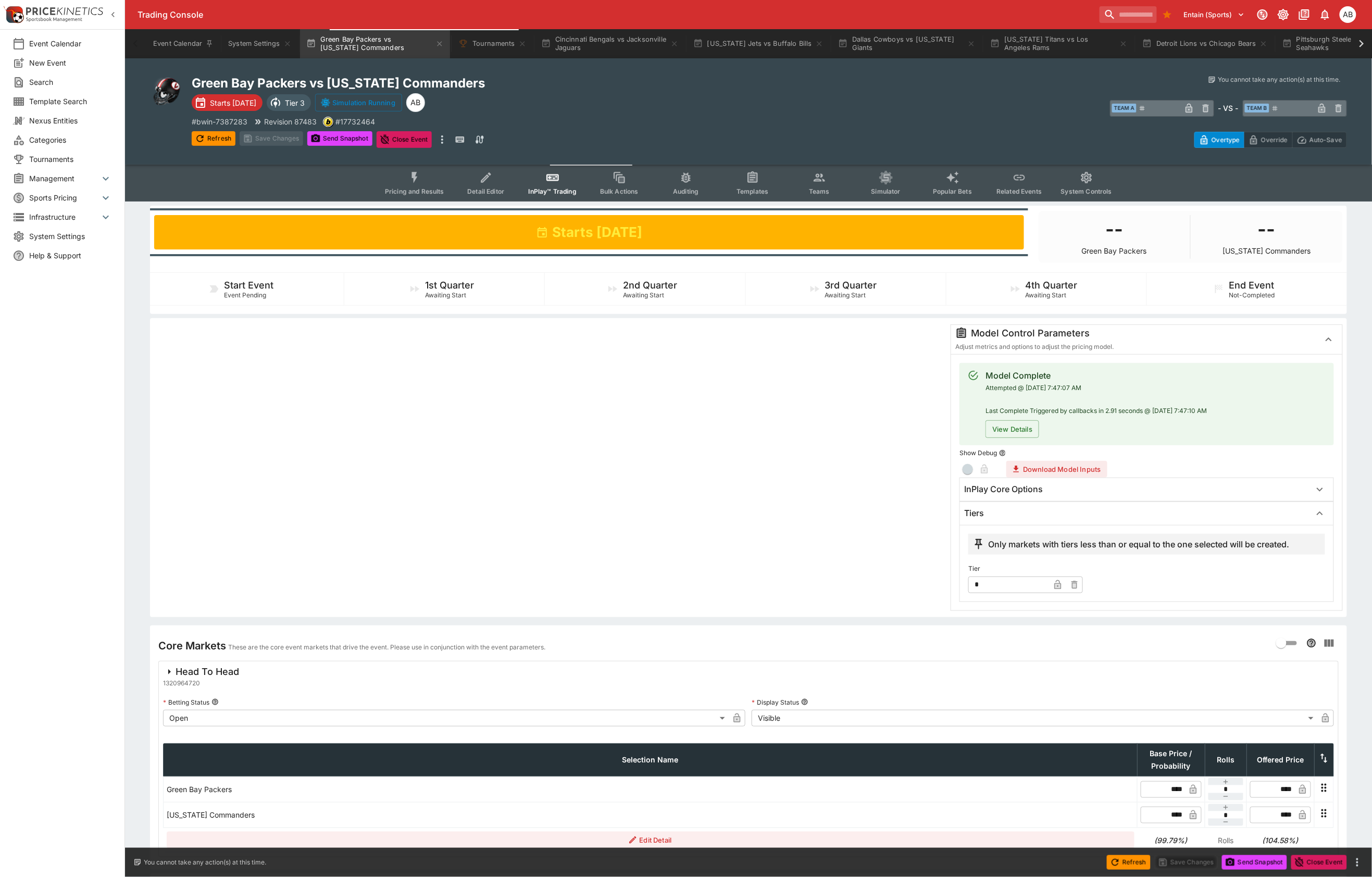
click at [571, 455] on div at bounding box center [549, 468] width 790 height 287
click at [1363, 46] on icon at bounding box center [1362, 43] width 5 height 7
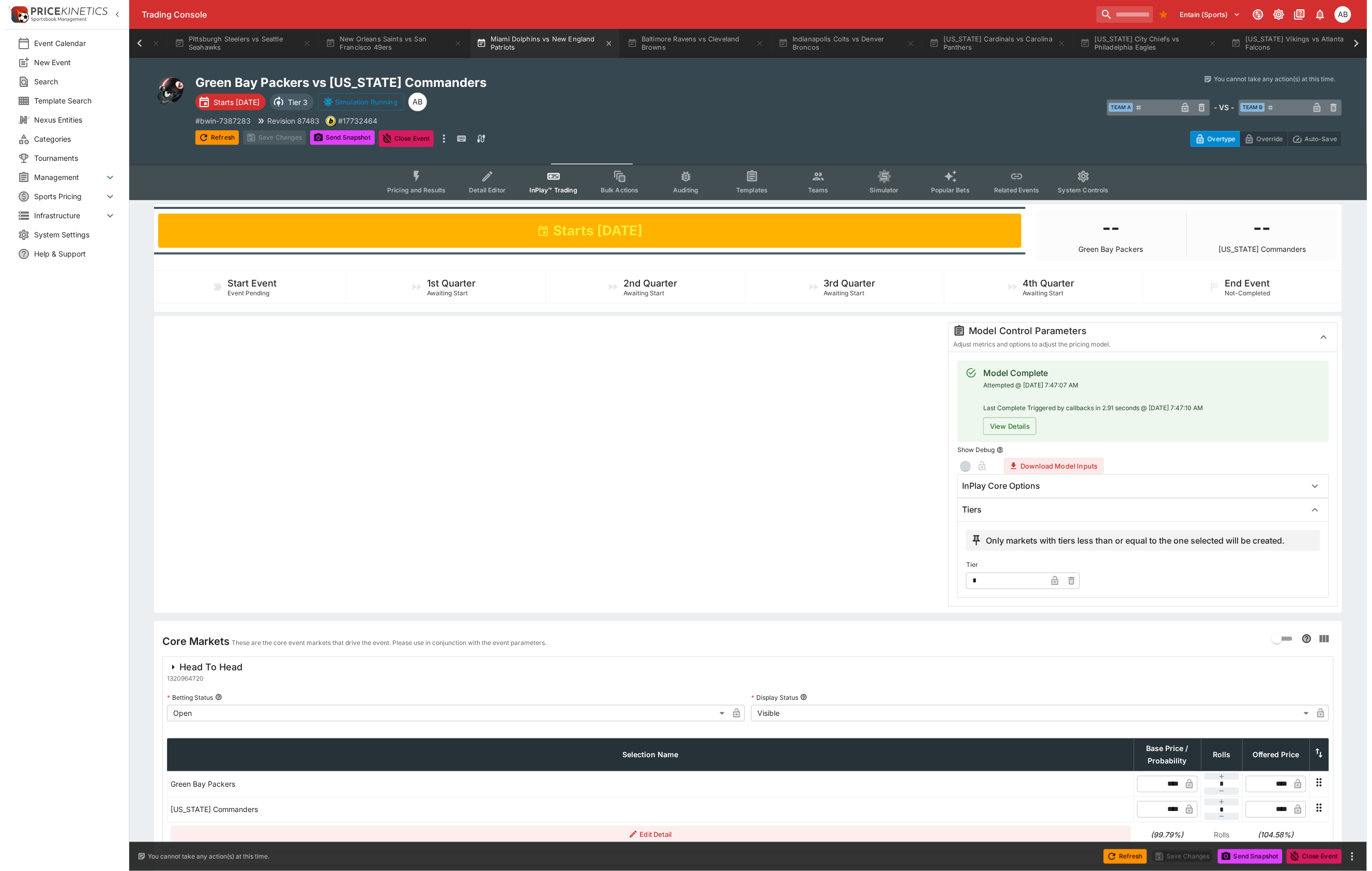
scroll to position [0, 1183]
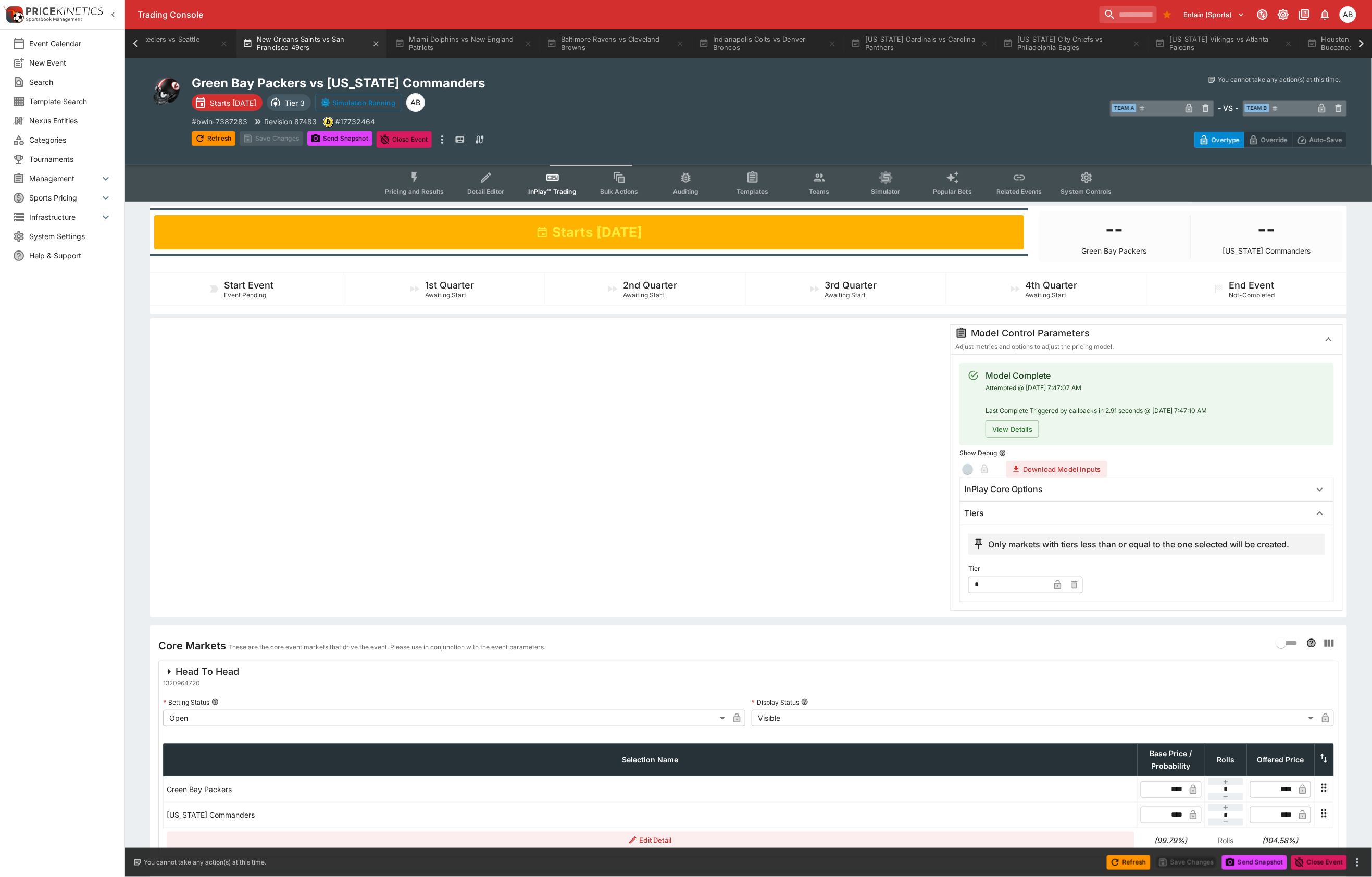
click at [386, 40] on button "New Orleans Saints vs San Francisco 49ers" at bounding box center [311, 43] width 150 height 29
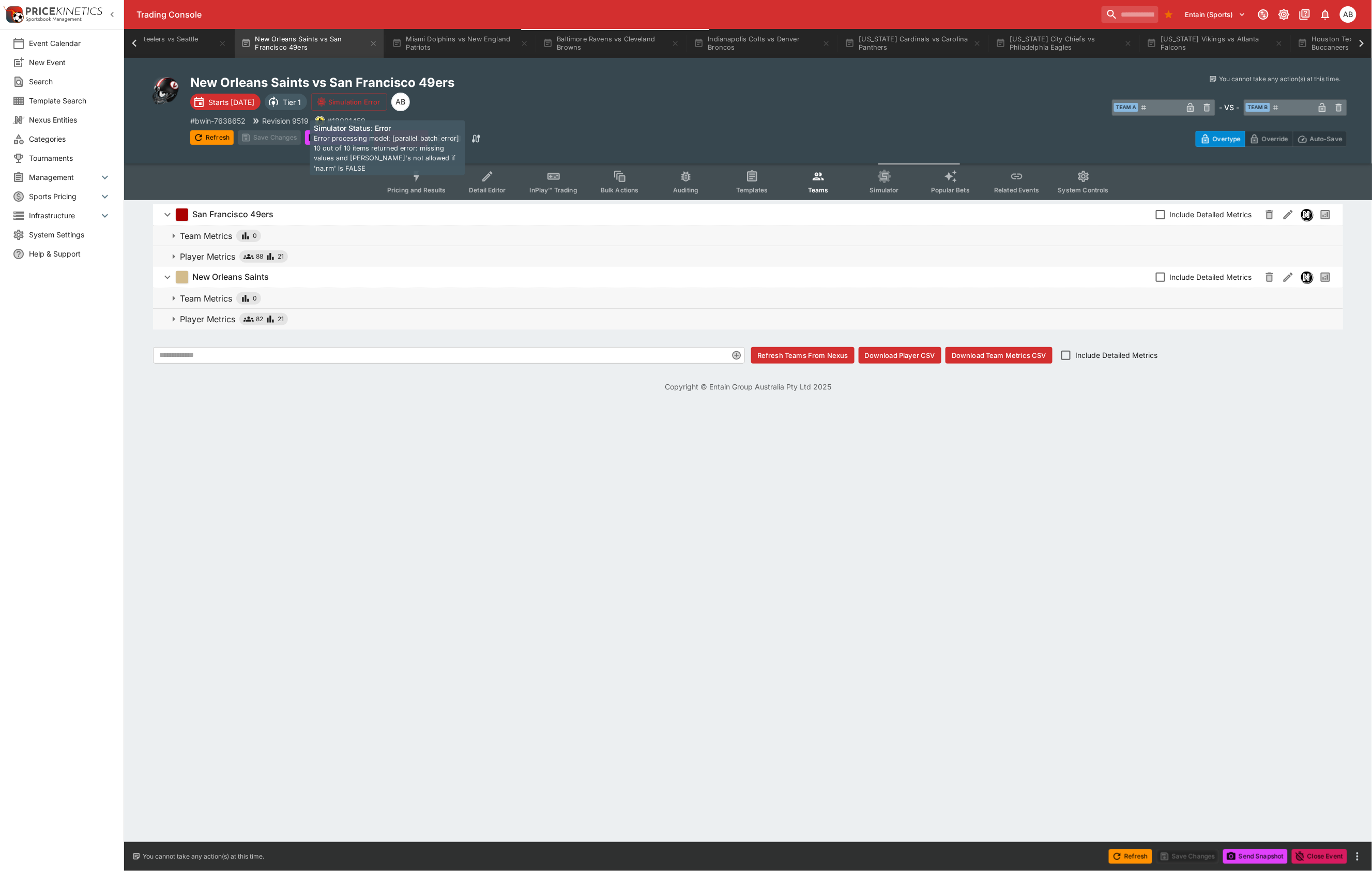
click at [387, 97] on button "Simulation Error" at bounding box center [349, 102] width 76 height 17
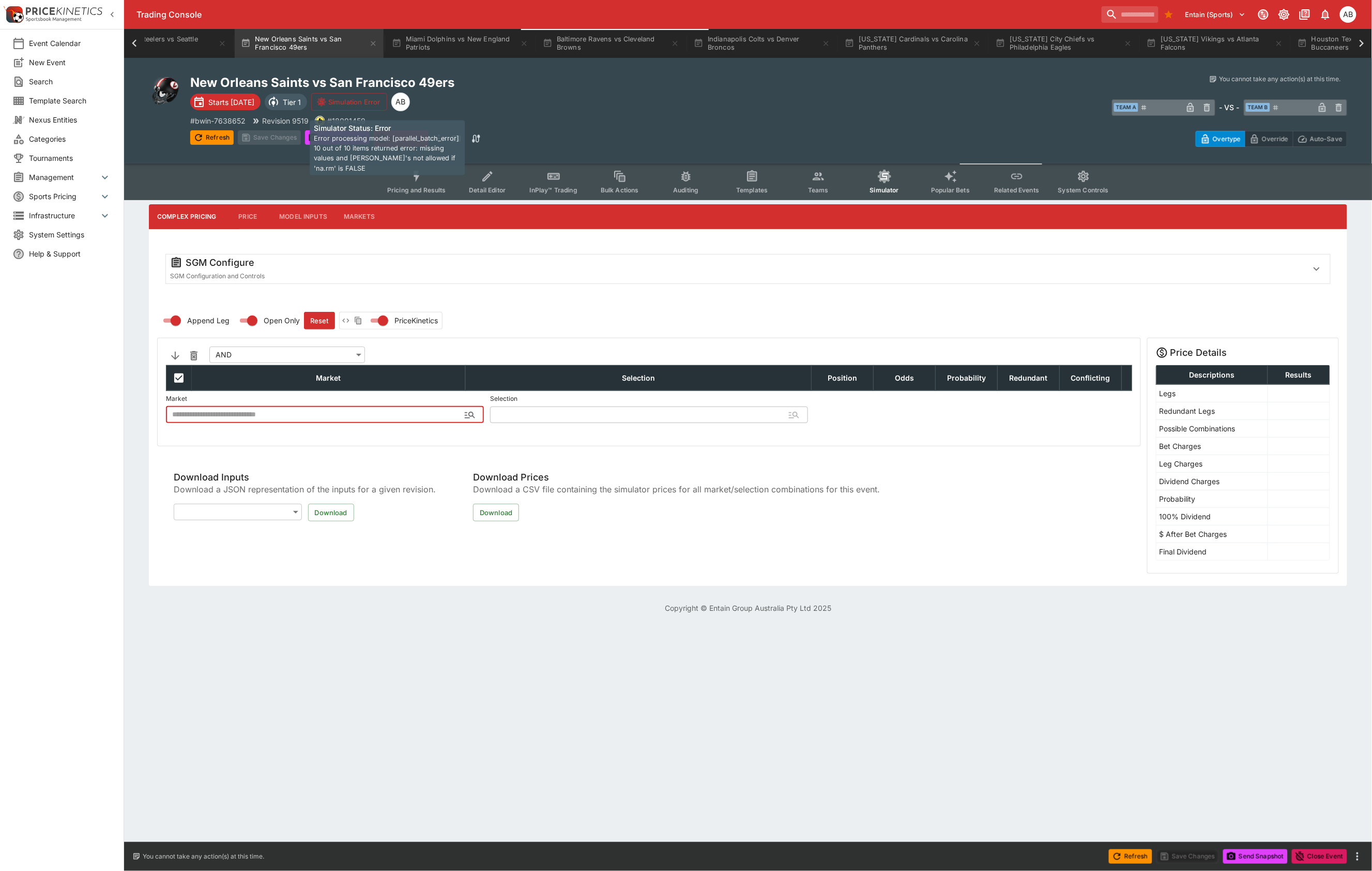
type input "**********"
click at [239, 269] on div "SGM Configure" at bounding box center [734, 262] width 1129 height 12
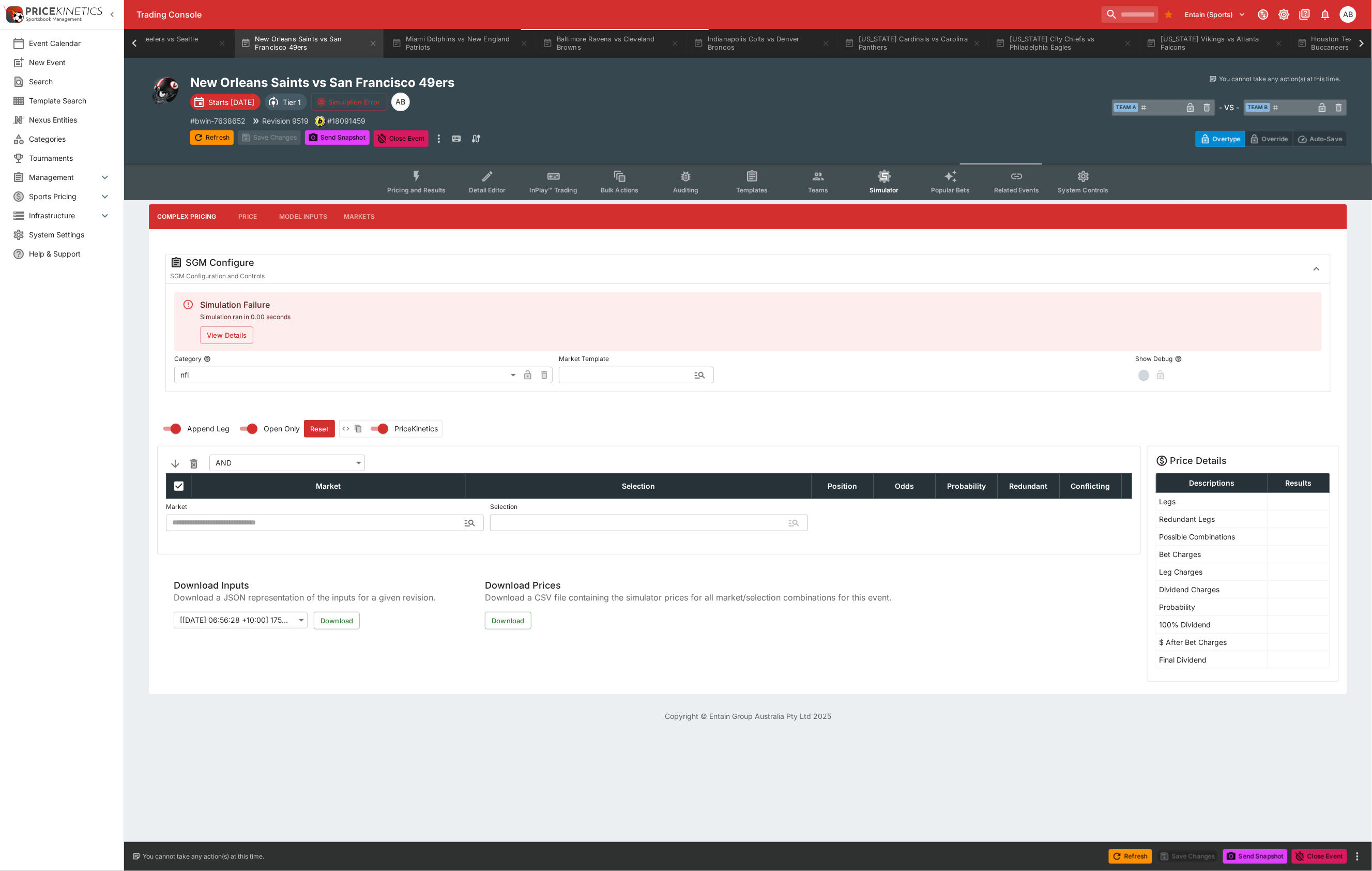
click at [134, 40] on icon at bounding box center [134, 43] width 15 height 15
click at [388, 43] on button "Green Bay Packers vs [US_STATE] Commanders" at bounding box center [372, 43] width 149 height 29
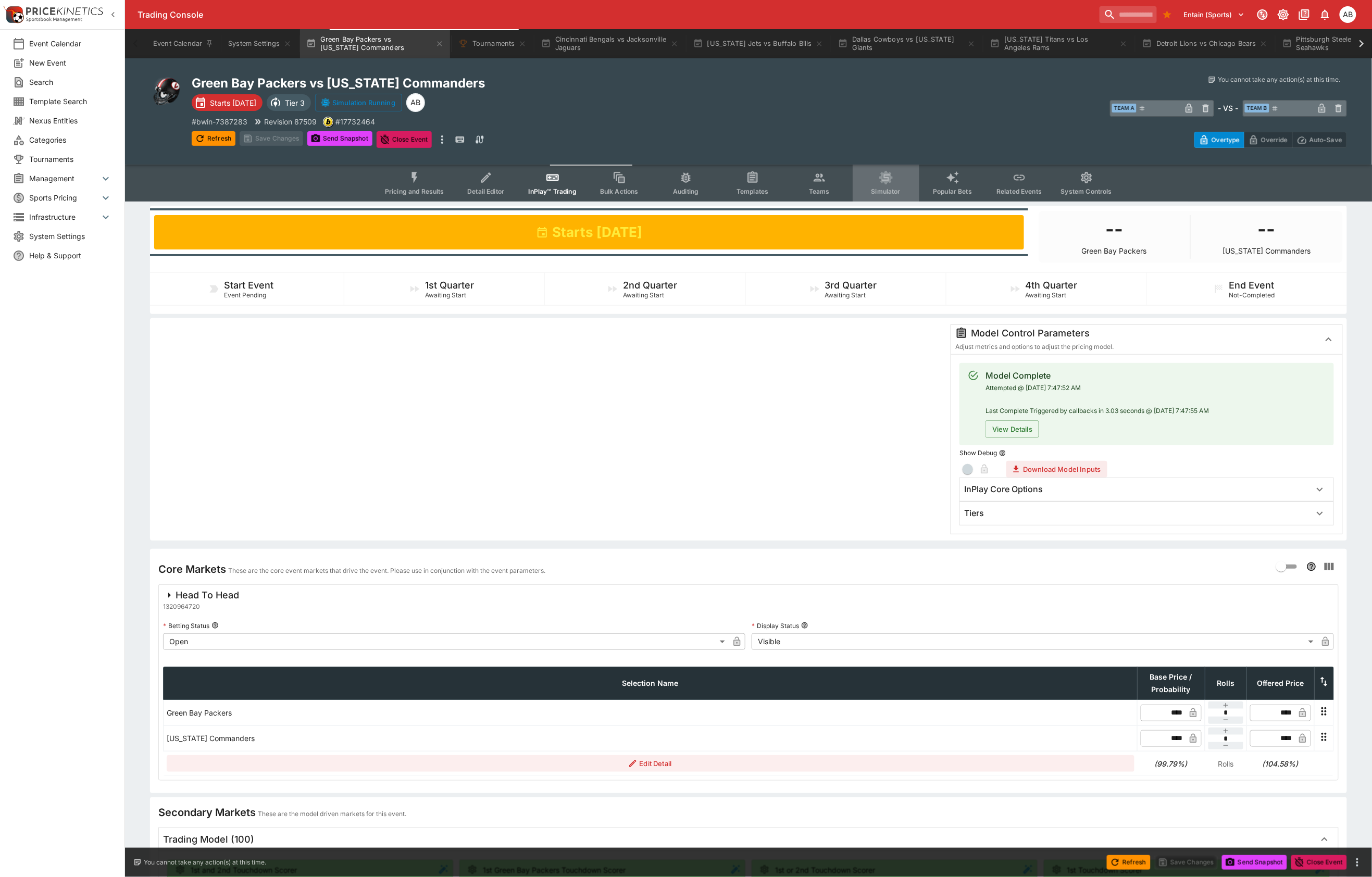
click at [919, 197] on button "Simulator" at bounding box center [886, 183] width 67 height 37
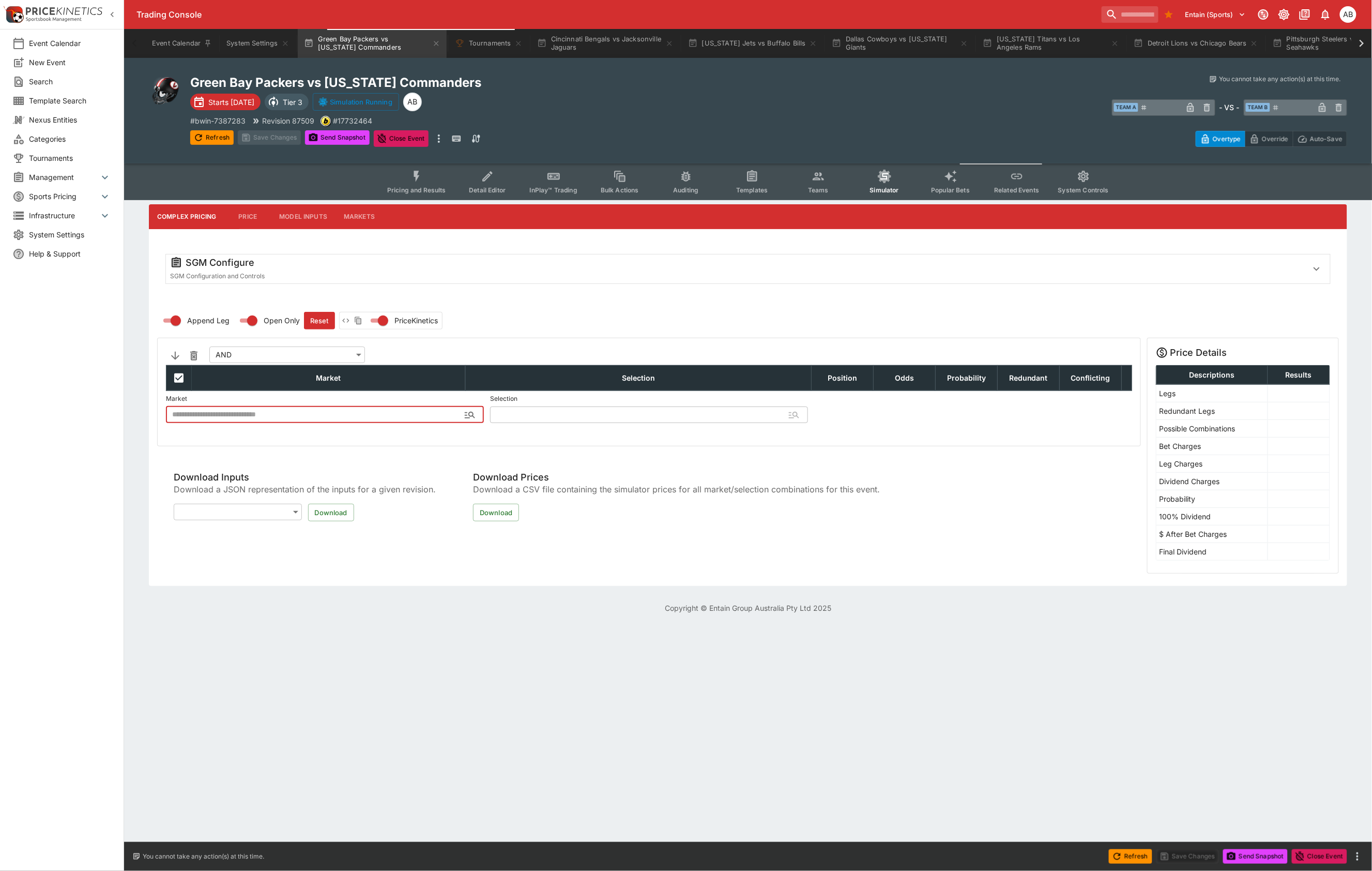
type input "**********"
click at [274, 270] on div "SGM Configure SGM Configuration and Controls" at bounding box center [748, 271] width 1182 height 51
click at [274, 269] on div "SGM Configure" at bounding box center [734, 262] width 1129 height 12
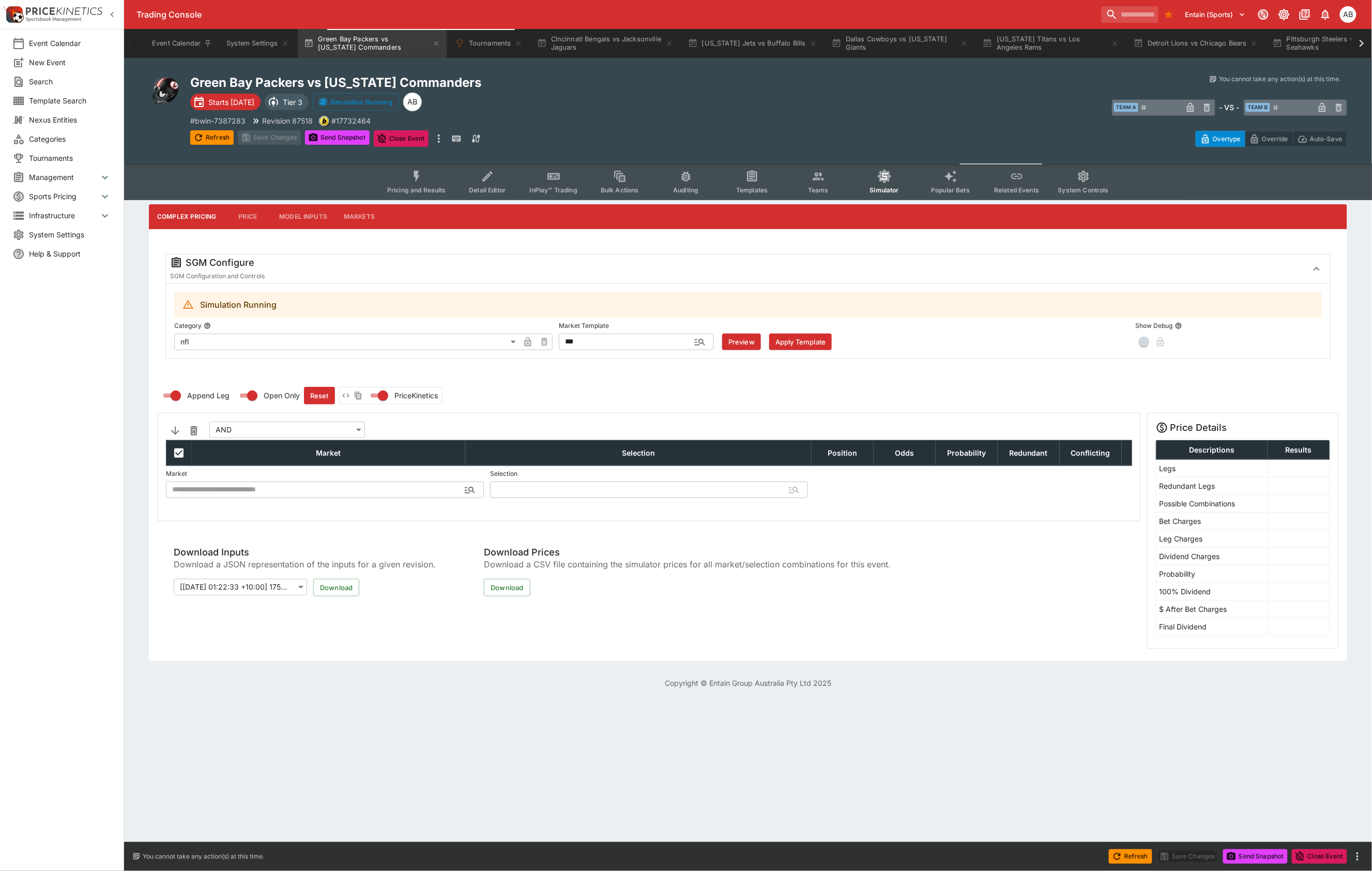
click at [713, 106] on div "Green Bay Packers vs Washington Commanders Starts in 1 day Tier 3 Simulation Ru…" at bounding box center [479, 110] width 578 height 72
drag, startPoint x: 1360, startPoint y: 36, endPoint x: 1349, endPoint y: 40, distance: 11.7
click at [1361, 36] on icon at bounding box center [1362, 43] width 15 height 15
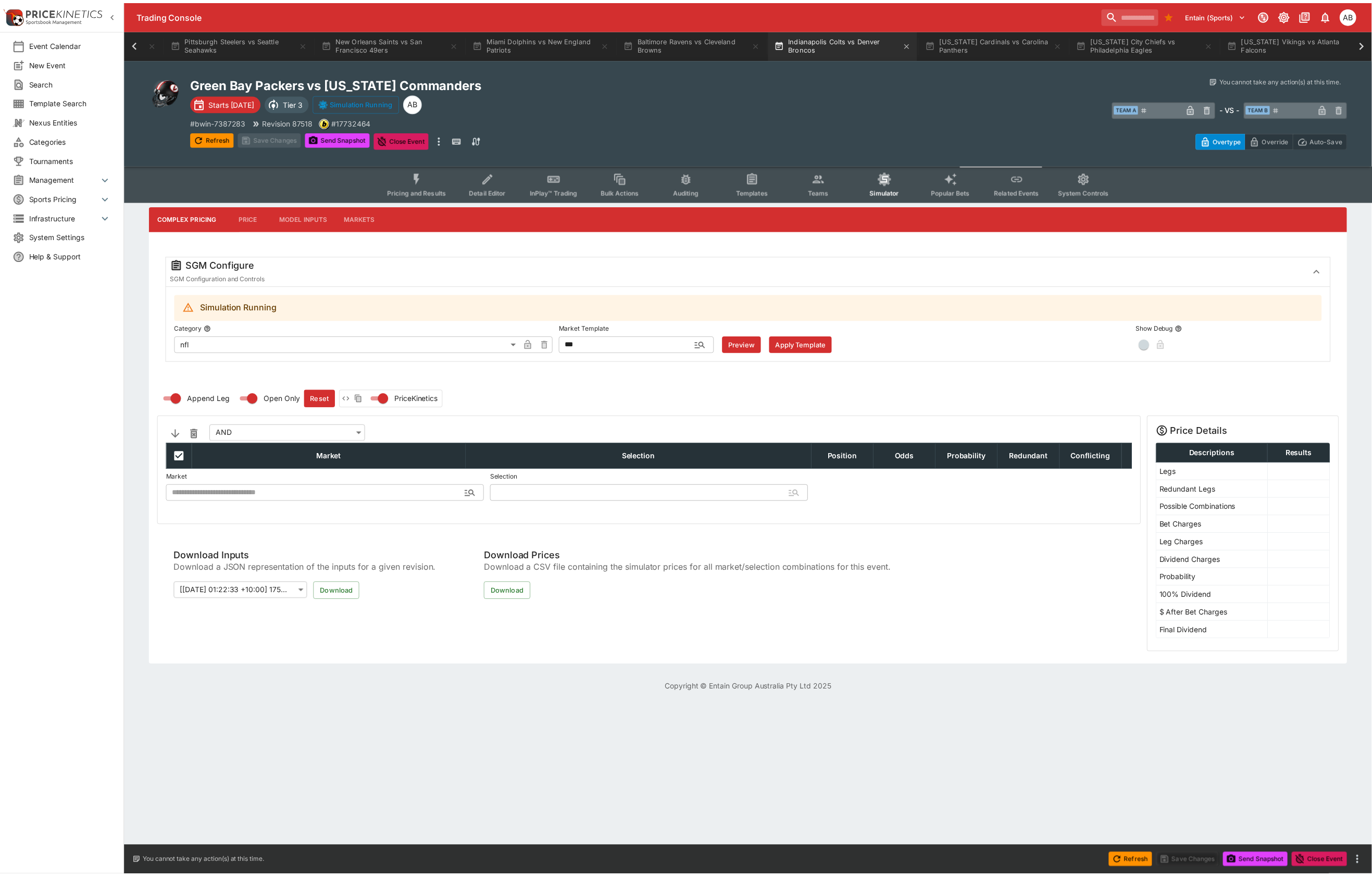
scroll to position [0, 1192]
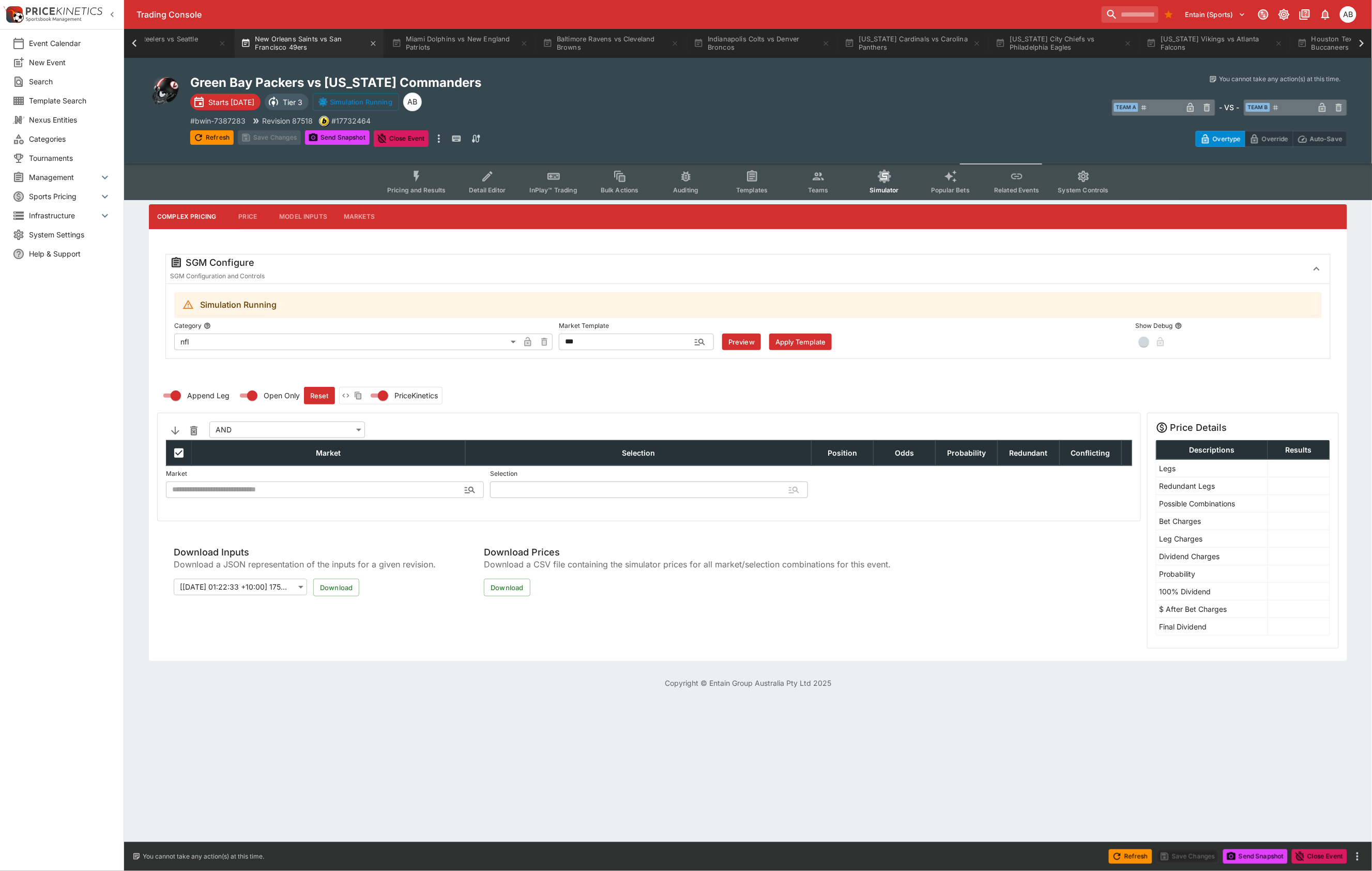
click at [383, 40] on button "New Orleans Saints vs San Francisco 49ers" at bounding box center [309, 43] width 149 height 29
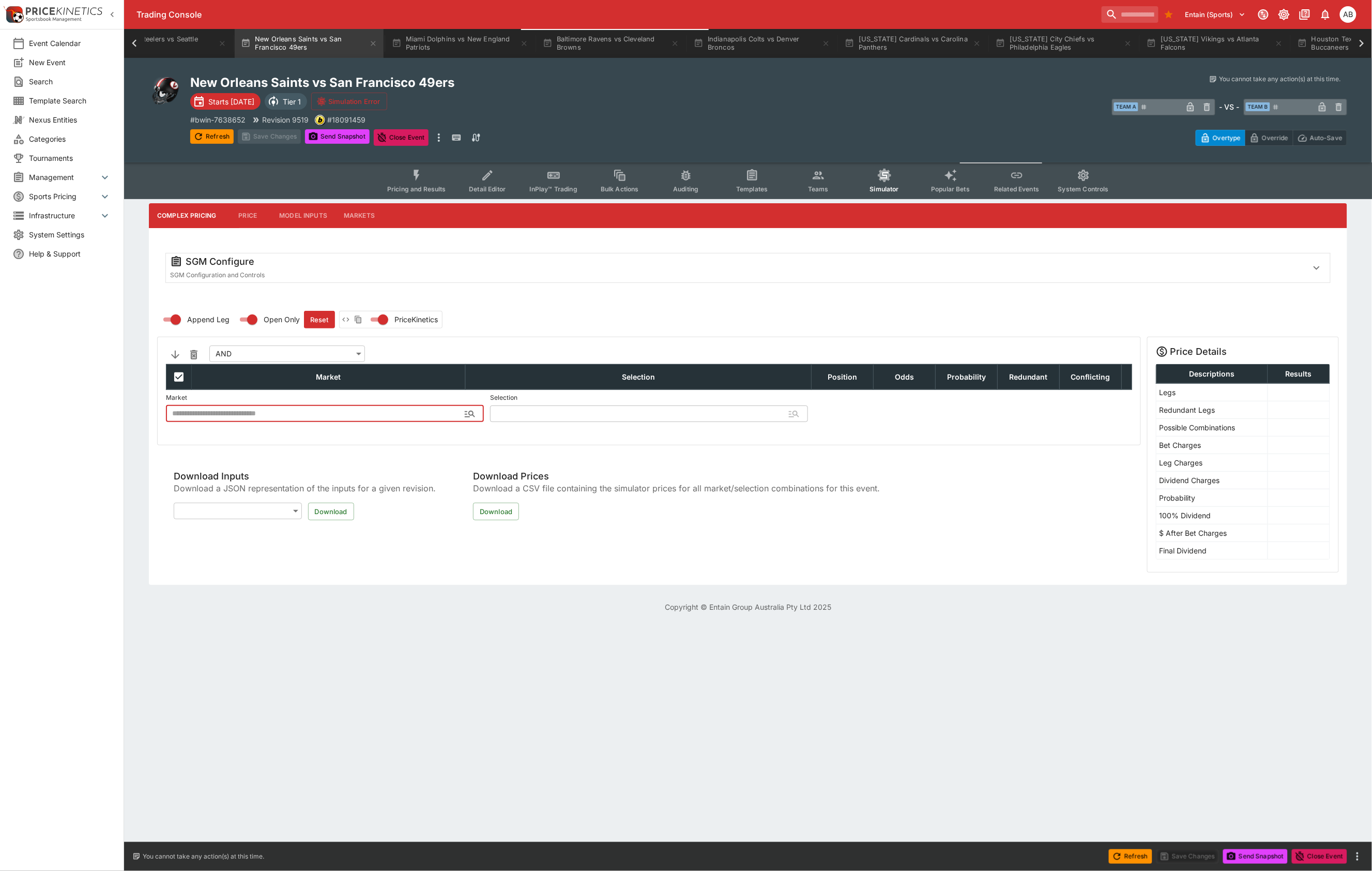
type input "**********"
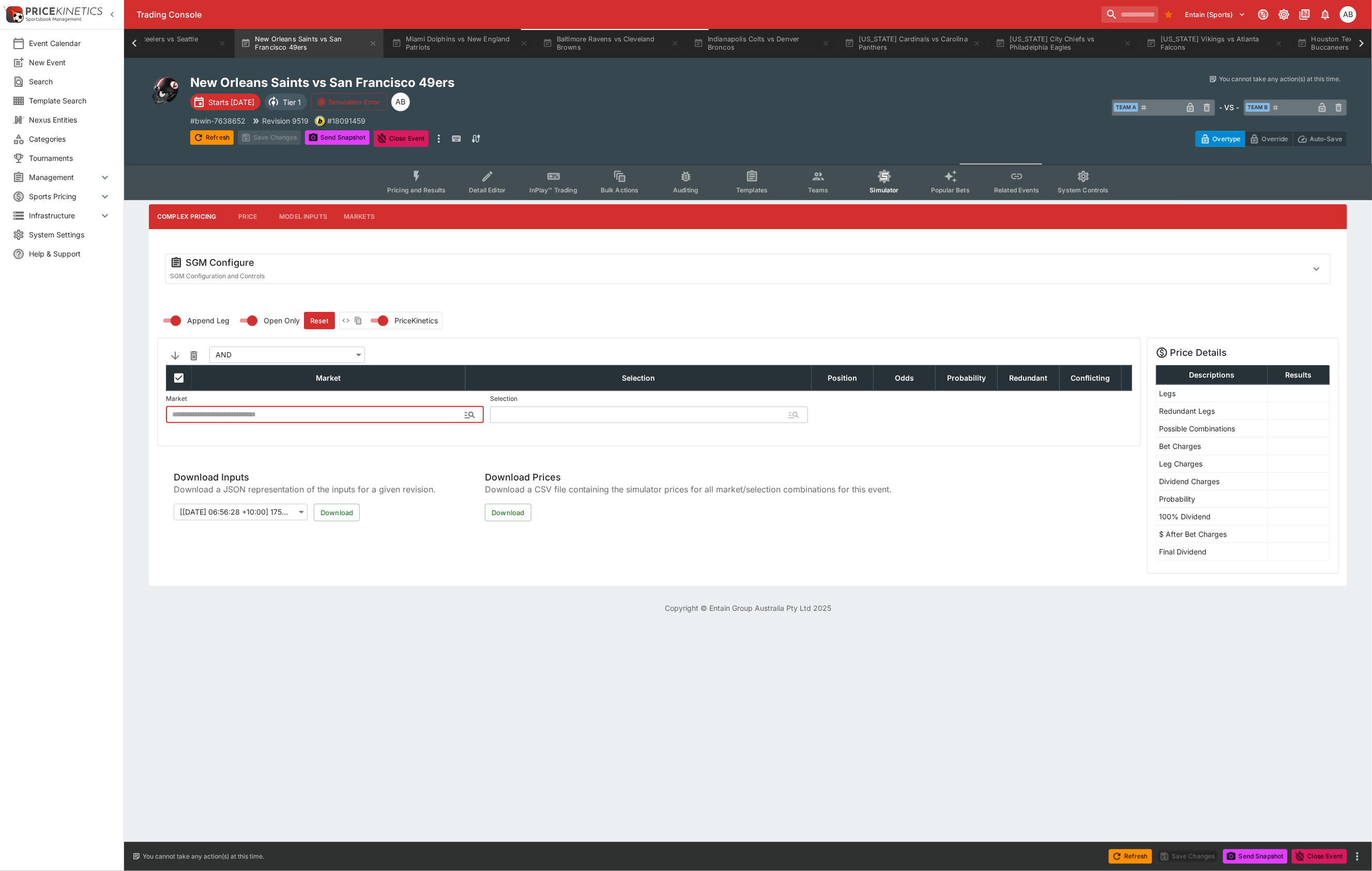
click at [829, 194] on span "Teams" at bounding box center [819, 190] width 21 height 8
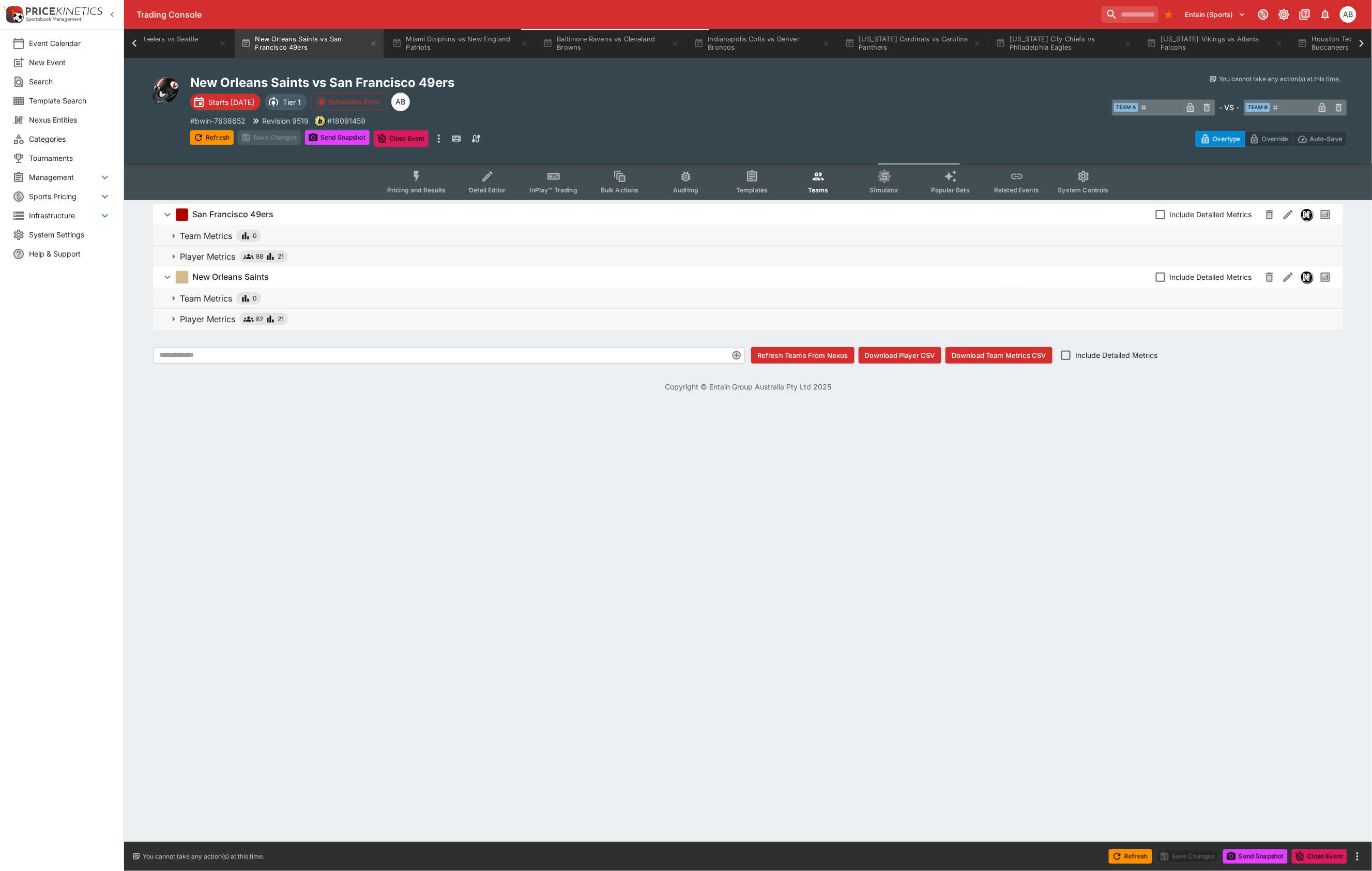
click at [254, 324] on icon "button" at bounding box center [248, 319] width 10 height 10
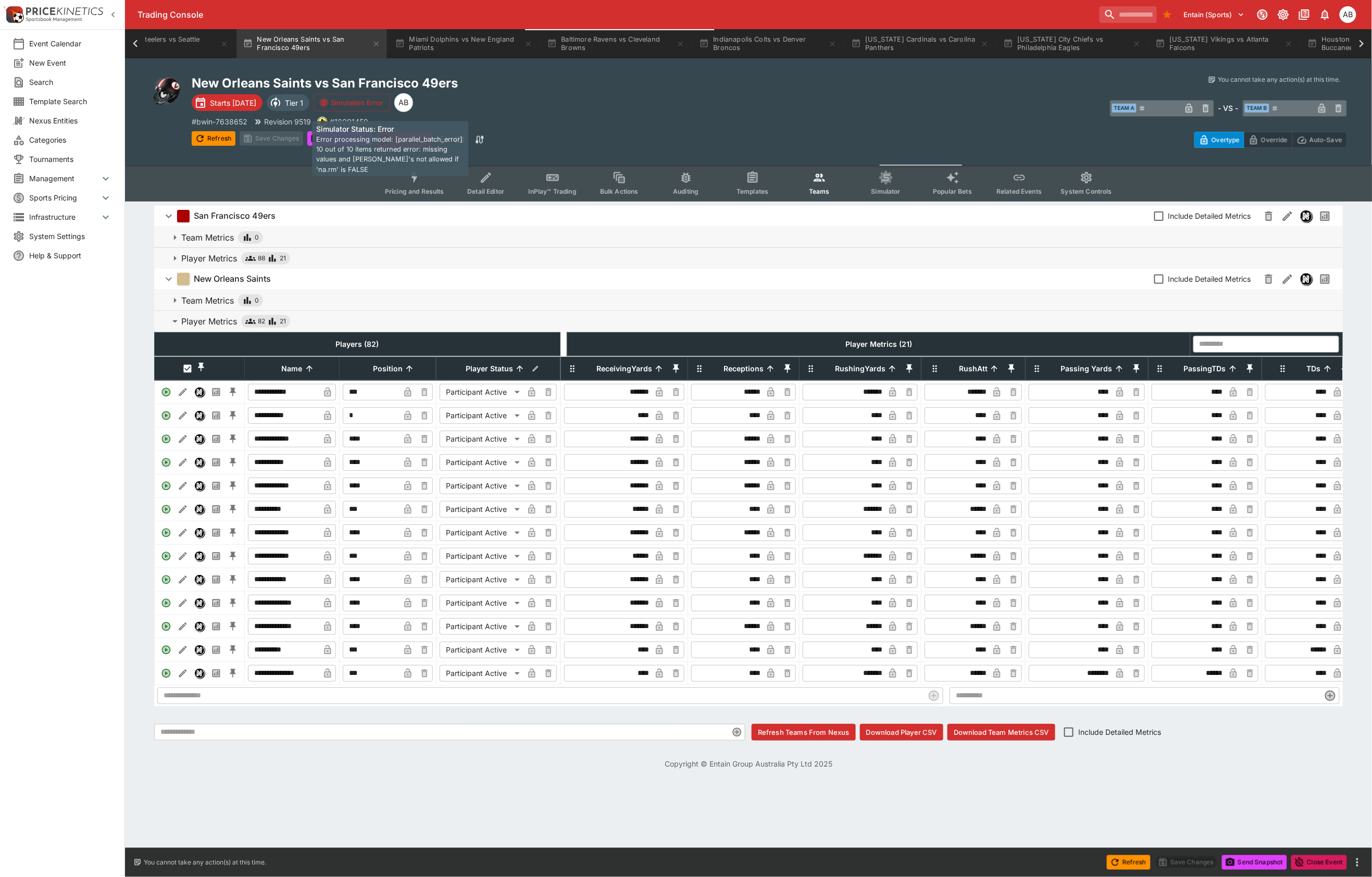
click at [378, 106] on button "Simulation Error" at bounding box center [352, 102] width 77 height 18
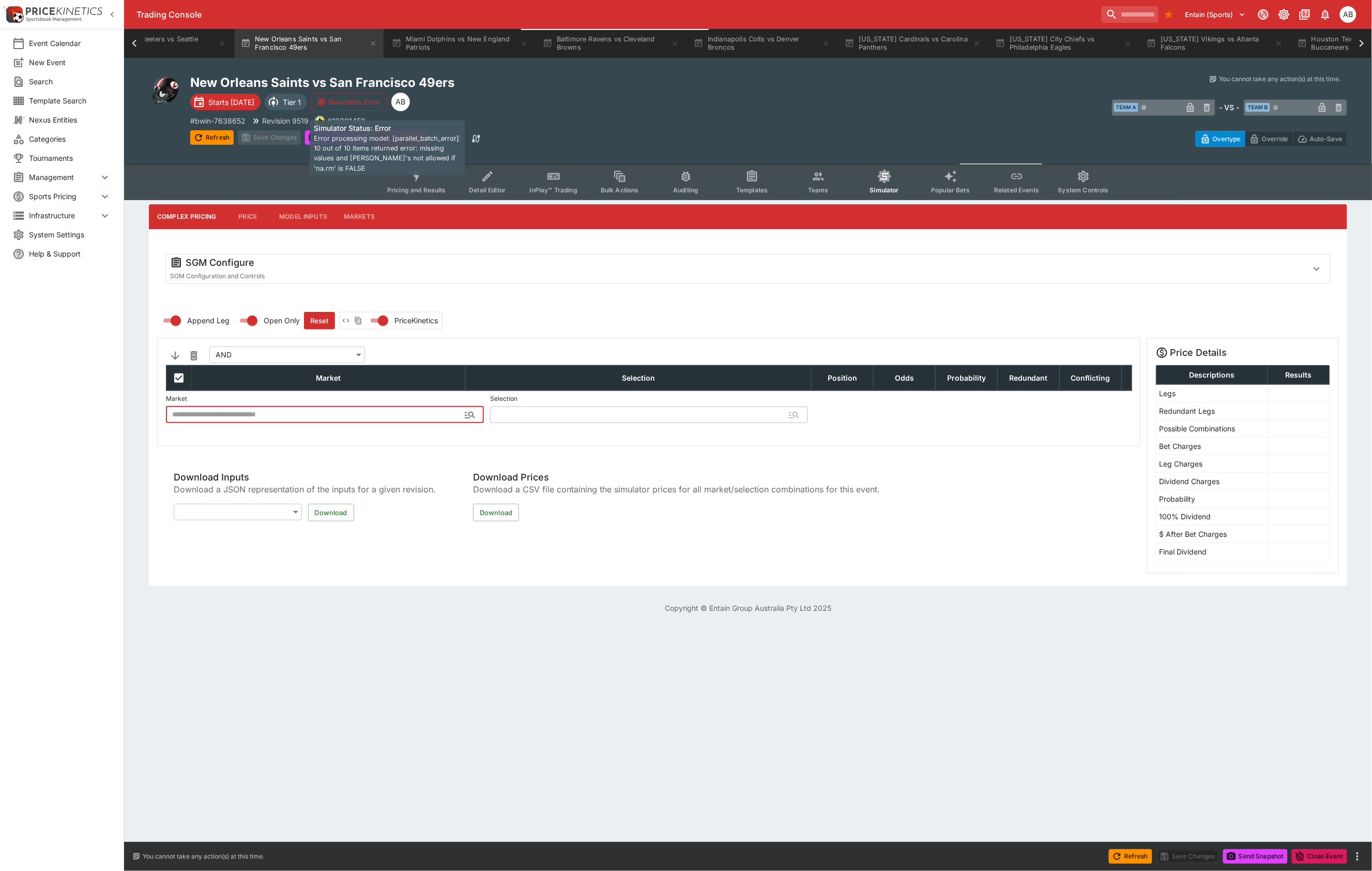
type input "**********"
click at [375, 105] on button "Simulation Error" at bounding box center [349, 102] width 76 height 17
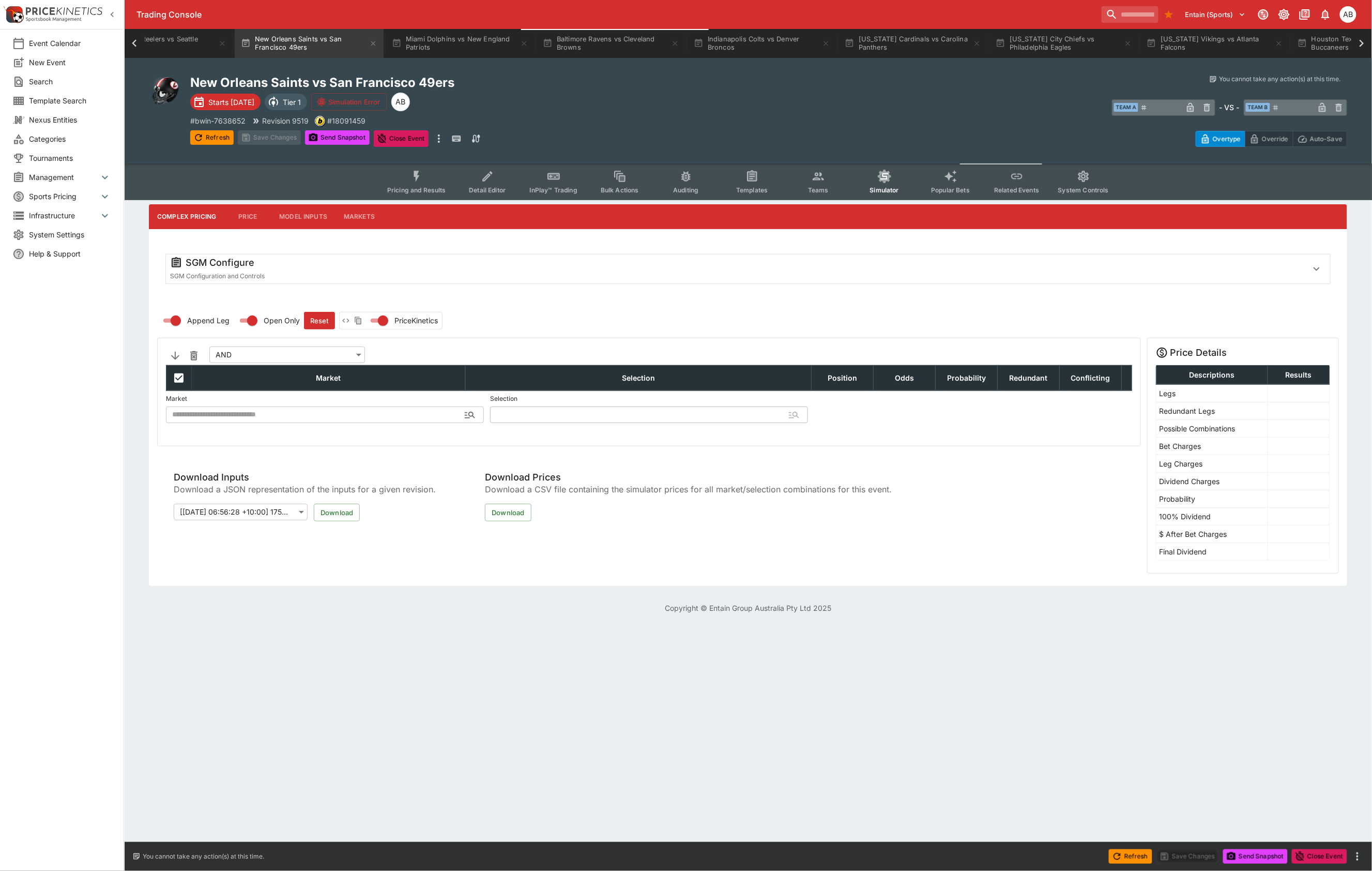
click at [530, 194] on span "InPlay™ Trading" at bounding box center [554, 190] width 48 height 8
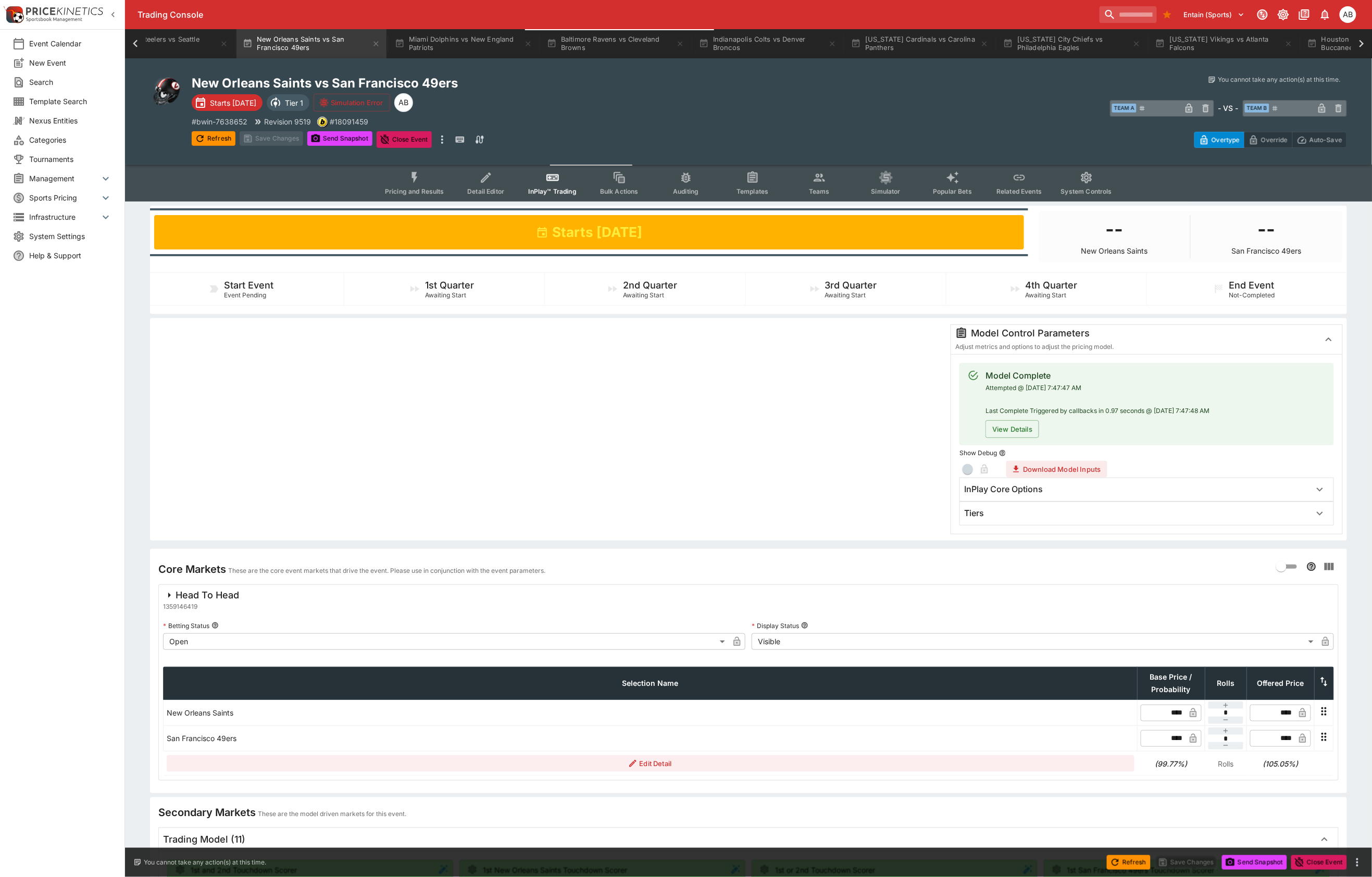
click at [984, 519] on h6 "Tiers" at bounding box center [974, 513] width 20 height 11
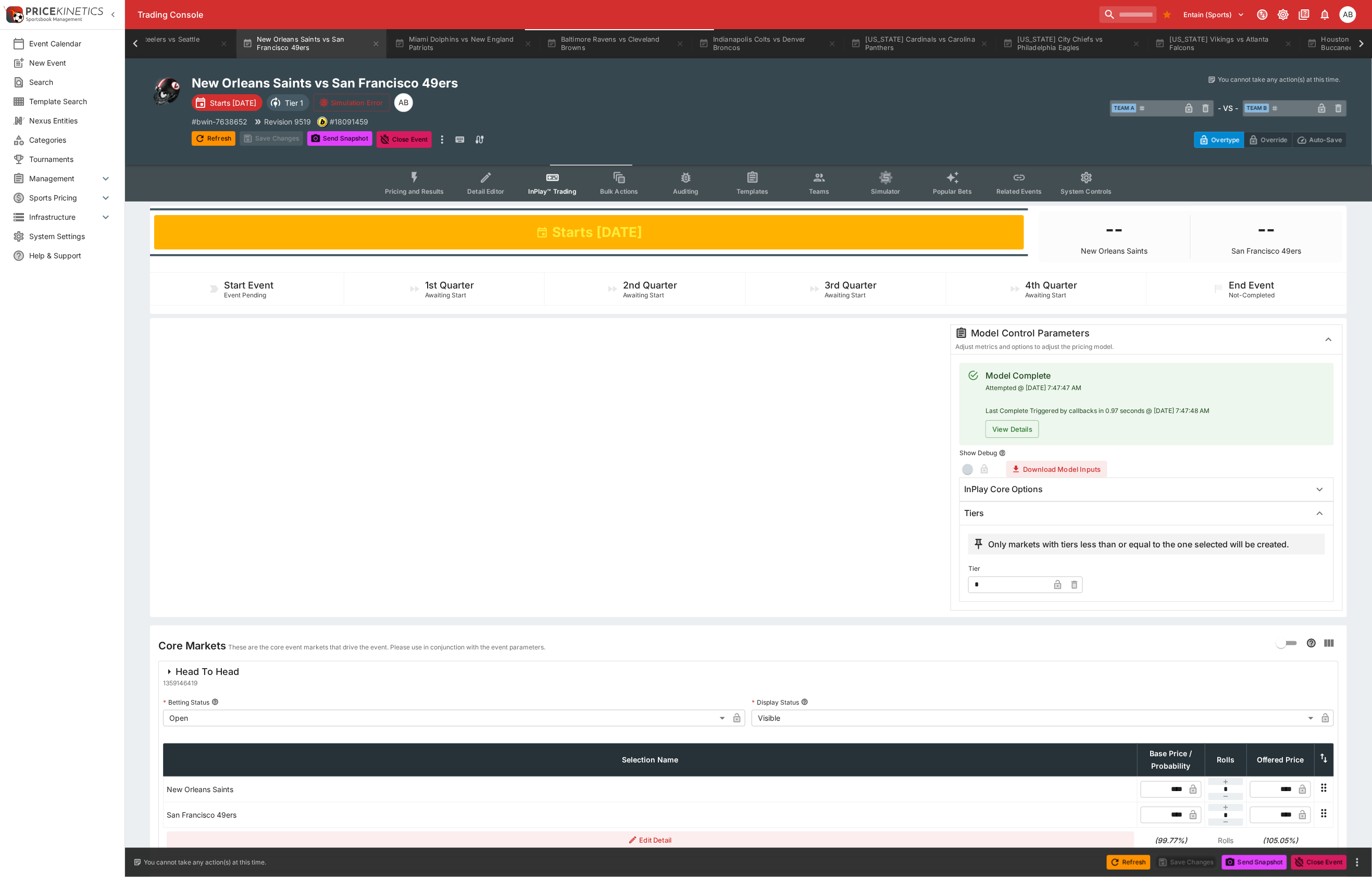
click at [1008, 495] on h6 "InPlay Core Options" at bounding box center [1004, 489] width 79 height 11
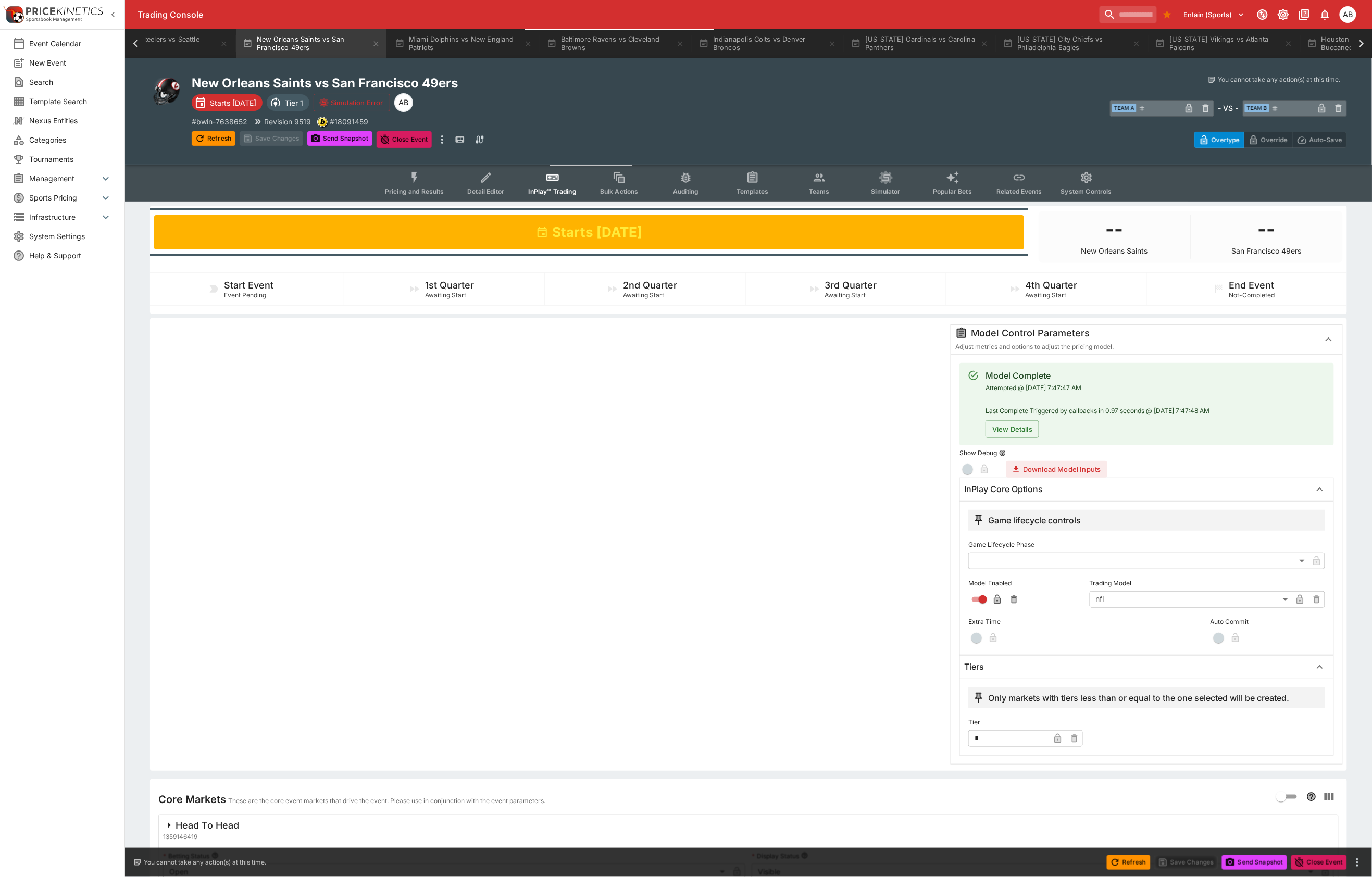
click at [830, 195] on span "Teams" at bounding box center [819, 191] width 21 height 8
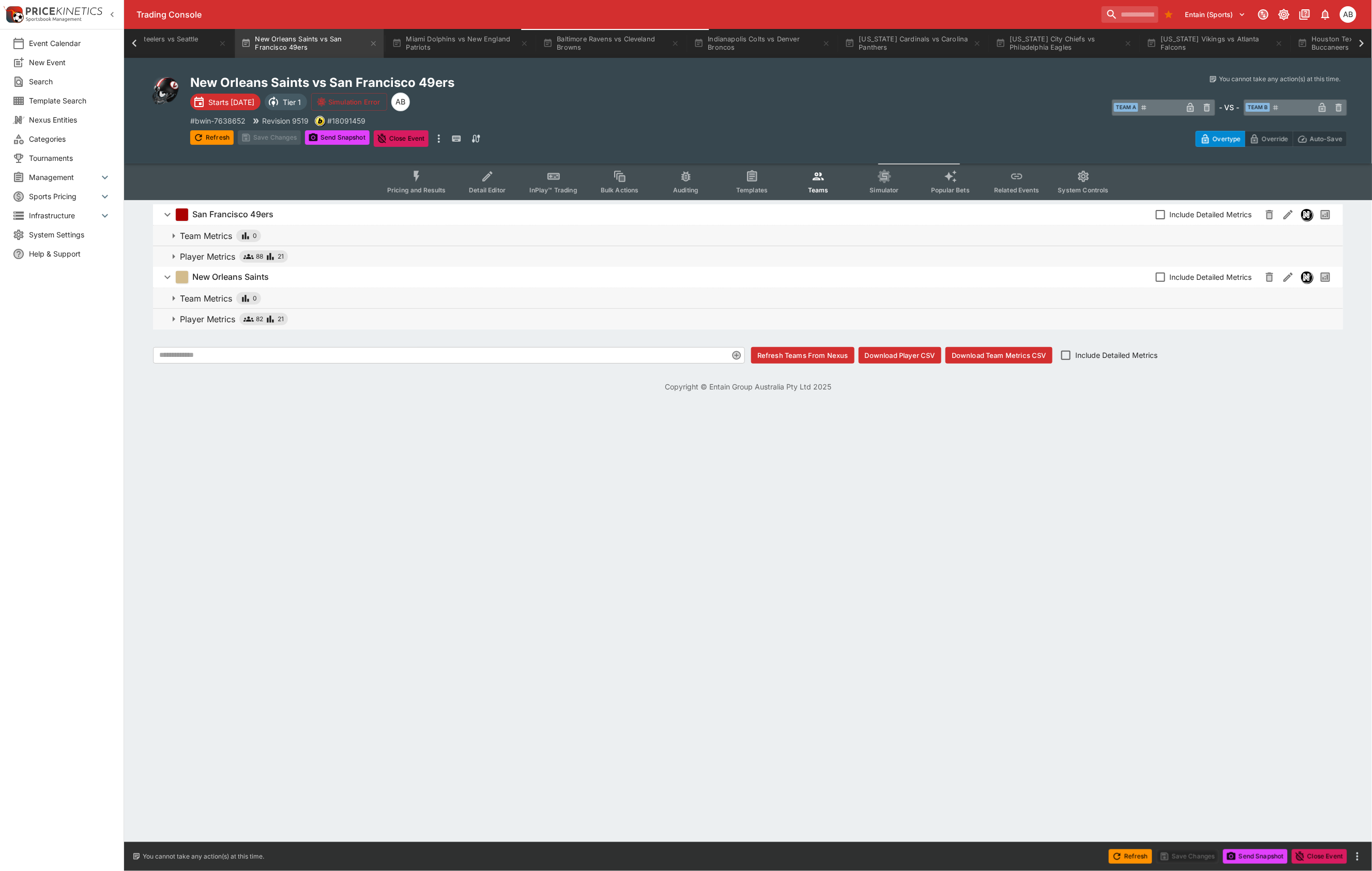
click at [284, 262] on span "21" at bounding box center [280, 256] width 6 height 10
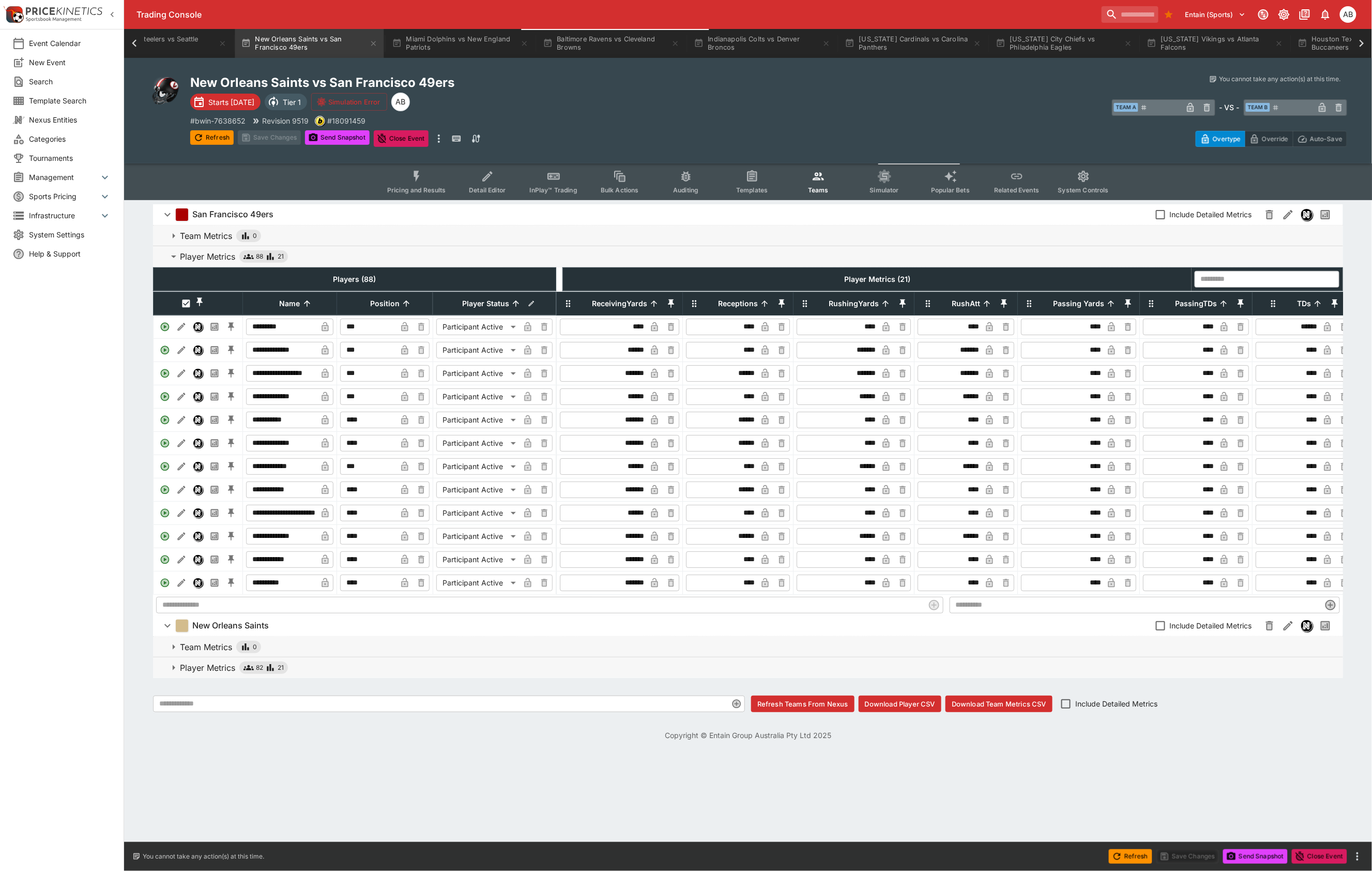
click at [235, 674] on p "Player Metrics" at bounding box center [207, 667] width 55 height 12
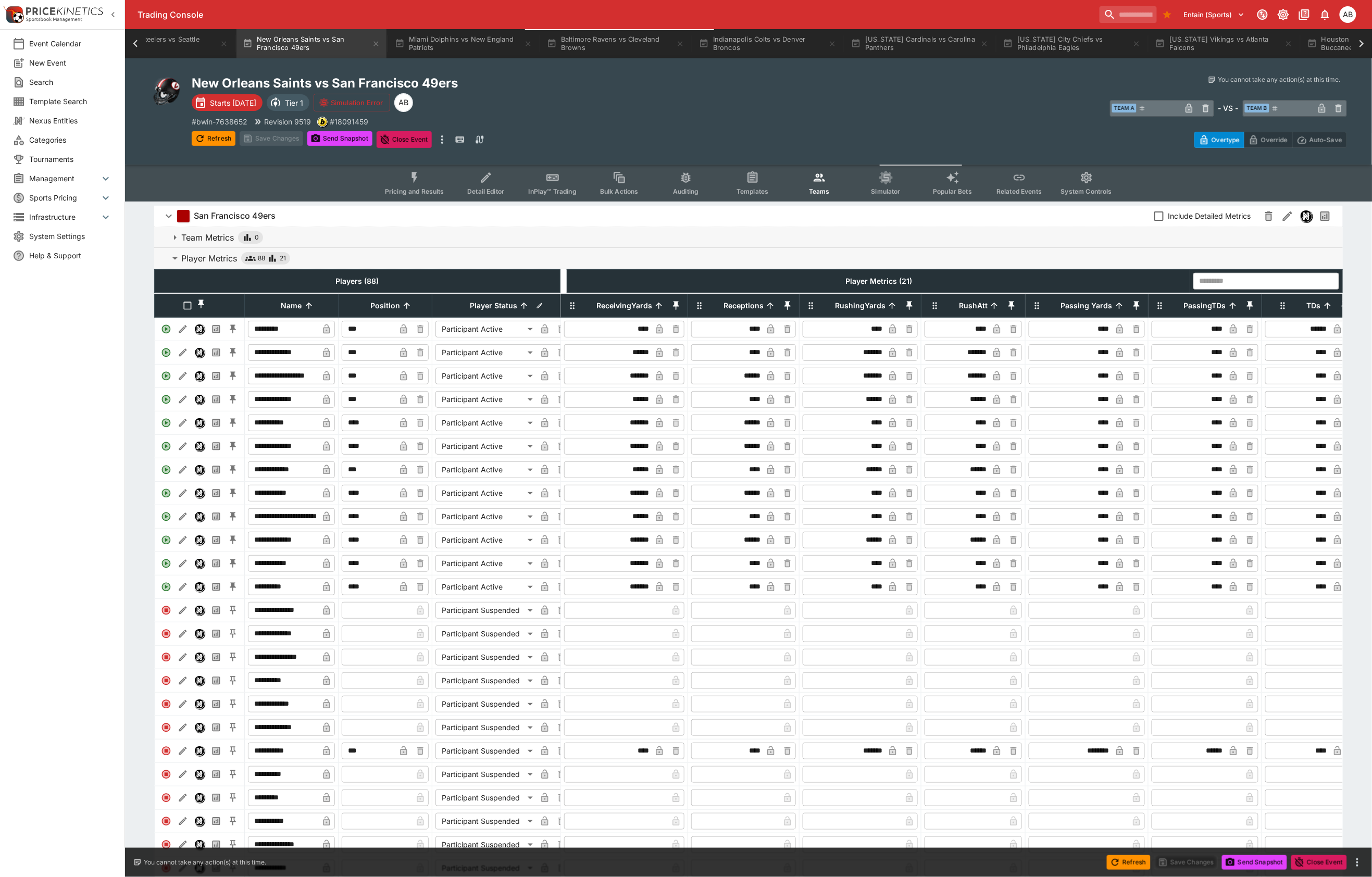
click at [684, 118] on div "New Orleans Saints vs San Francisco 49ers Starts in 3 days Tier 1 Simulation Er…" at bounding box center [481, 111] width 578 height 73
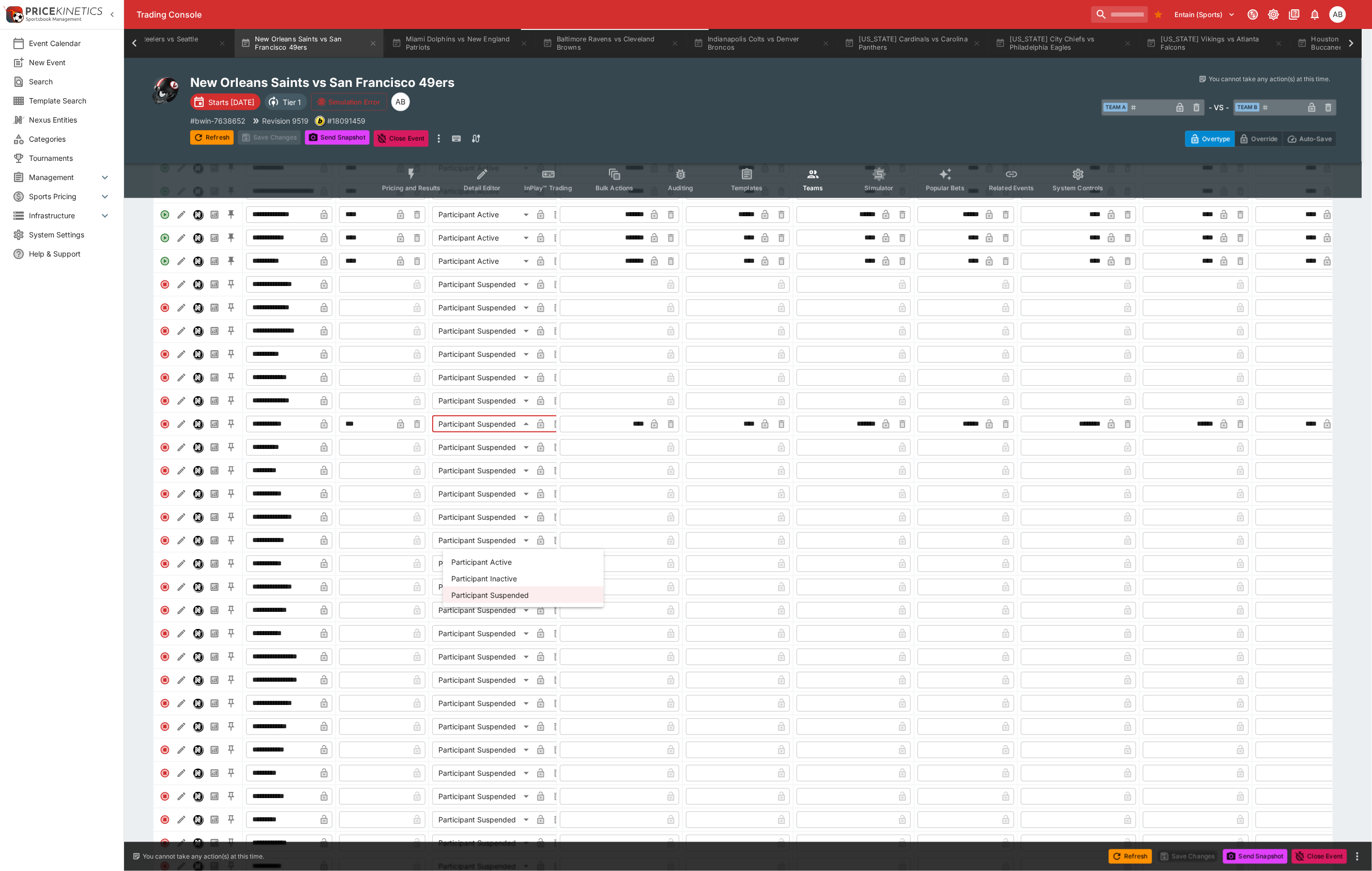
click at [520, 568] on li "Participant Active" at bounding box center [524, 561] width 161 height 16
type input "**********"
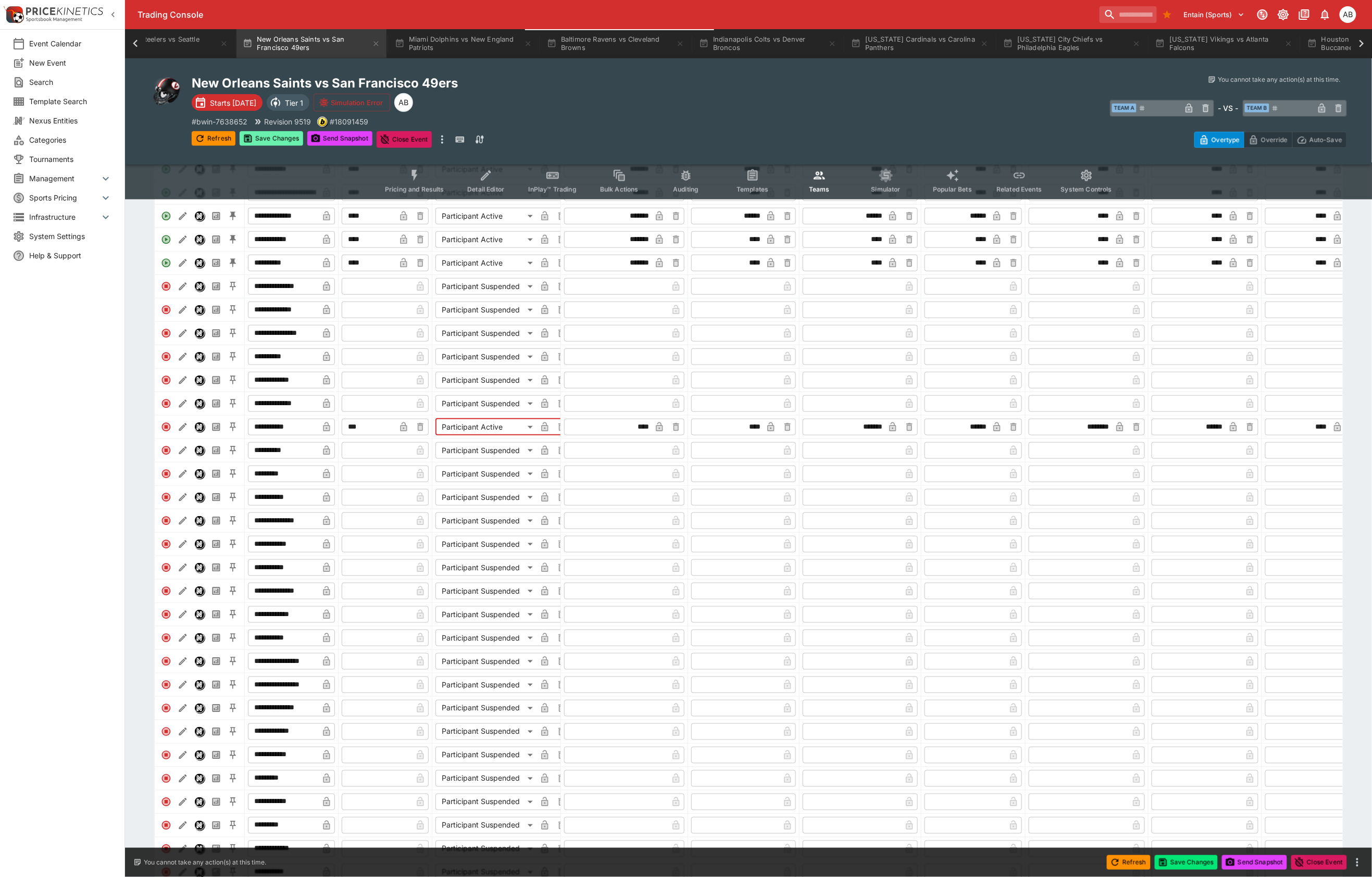
click at [301, 146] on button "Save Changes" at bounding box center [271, 138] width 63 height 15
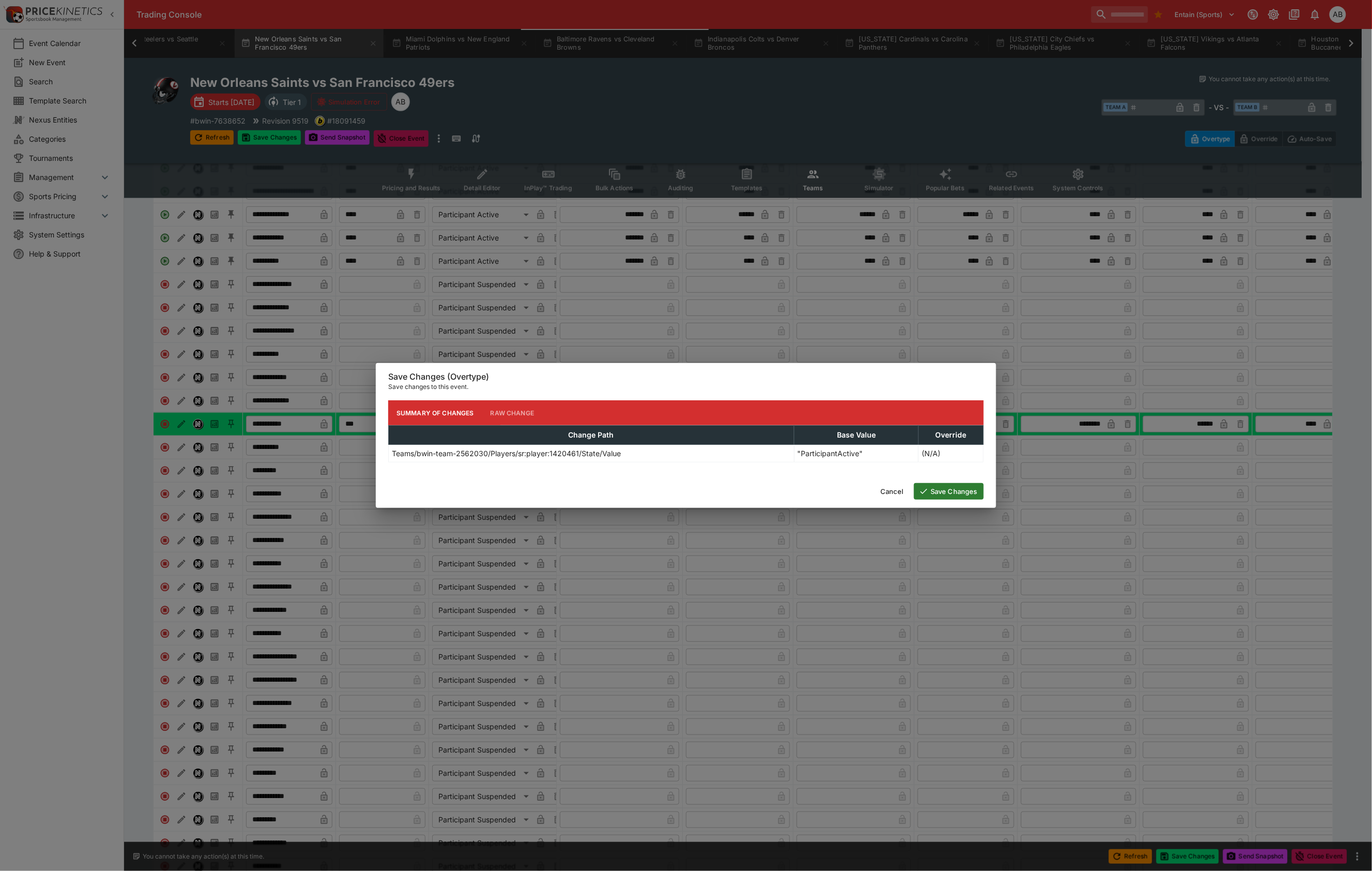
click at [946, 493] on button "Save Changes" at bounding box center [949, 491] width 70 height 16
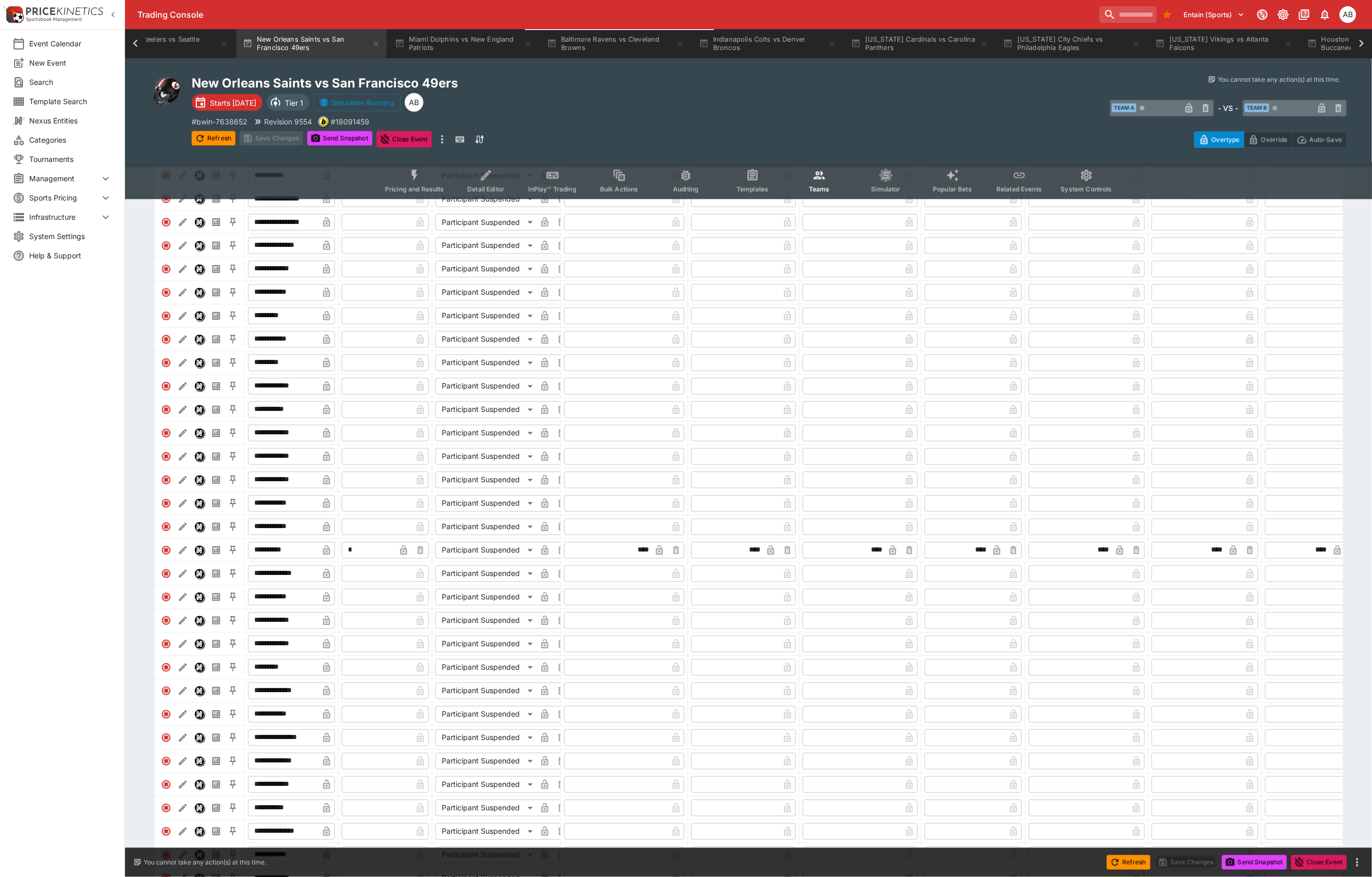
scroll to position [1019, 0]
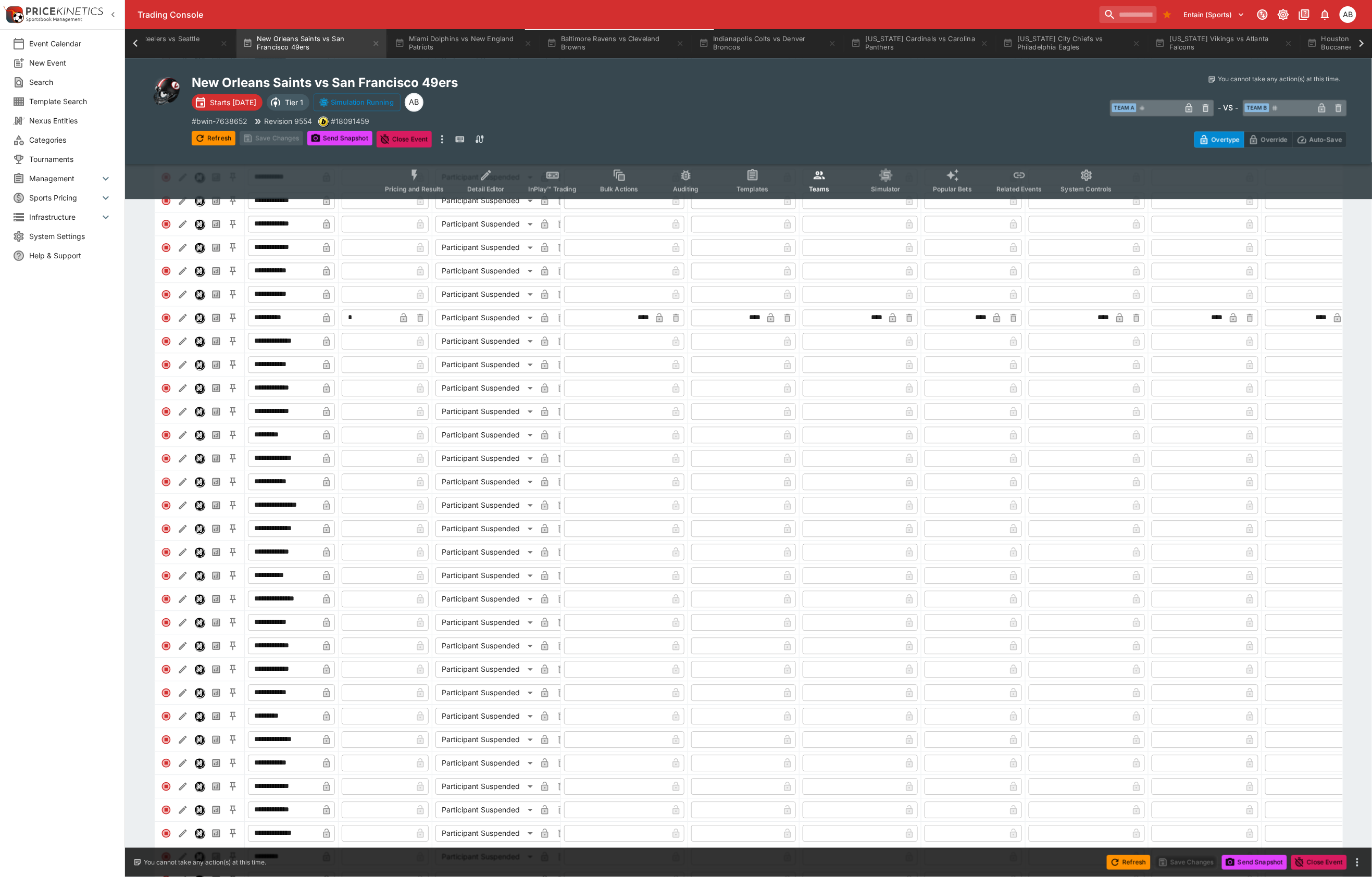
click at [497, 545] on body "Trading Console Entain (Sports) 1 AB Event Calendar New Event Search Template S…" at bounding box center [686, 438] width 1372 height 2913
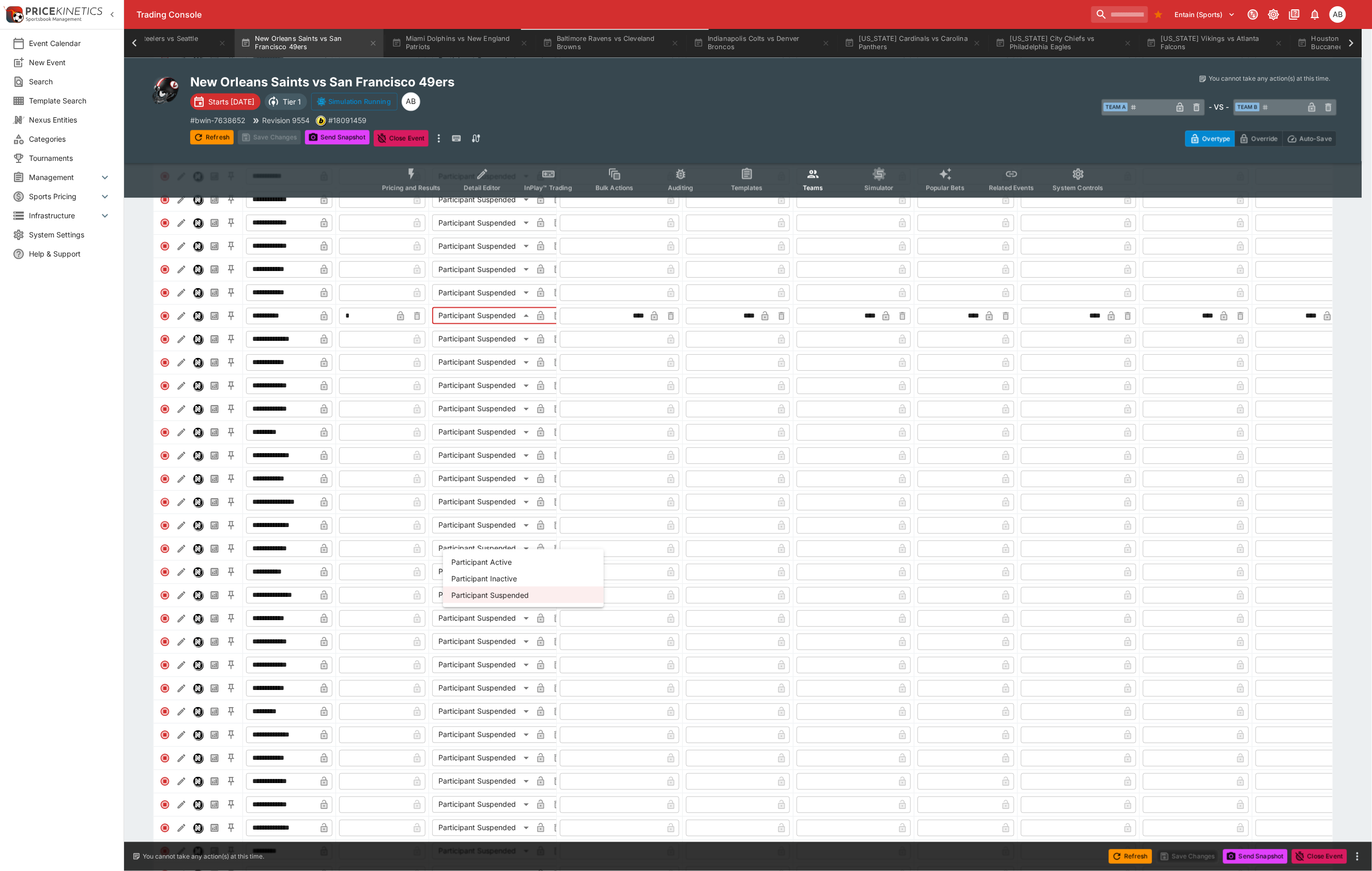
click at [493, 561] on li "Participant Active" at bounding box center [524, 561] width 161 height 16
type input "**********"
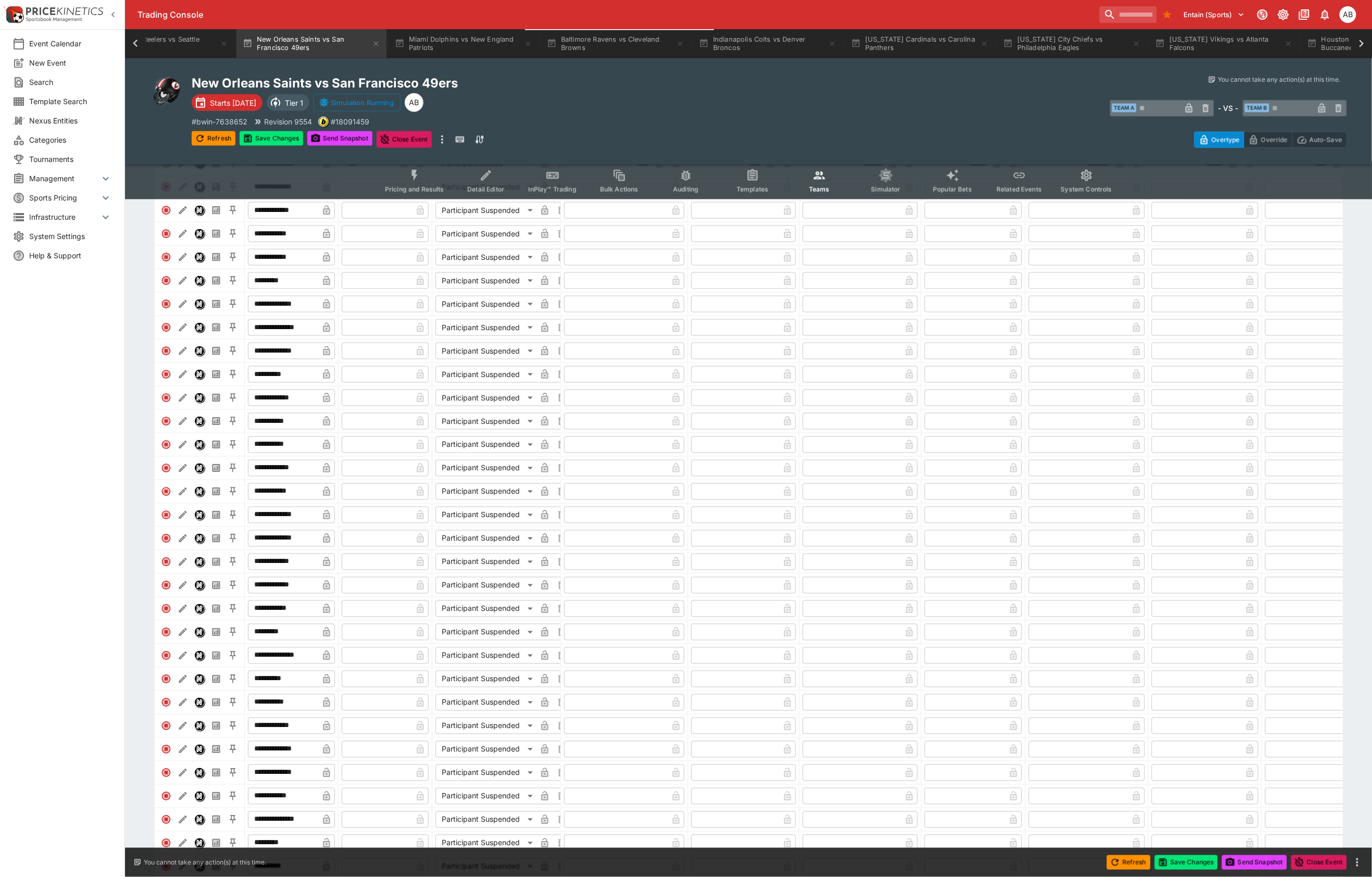
scroll to position [2629, 0]
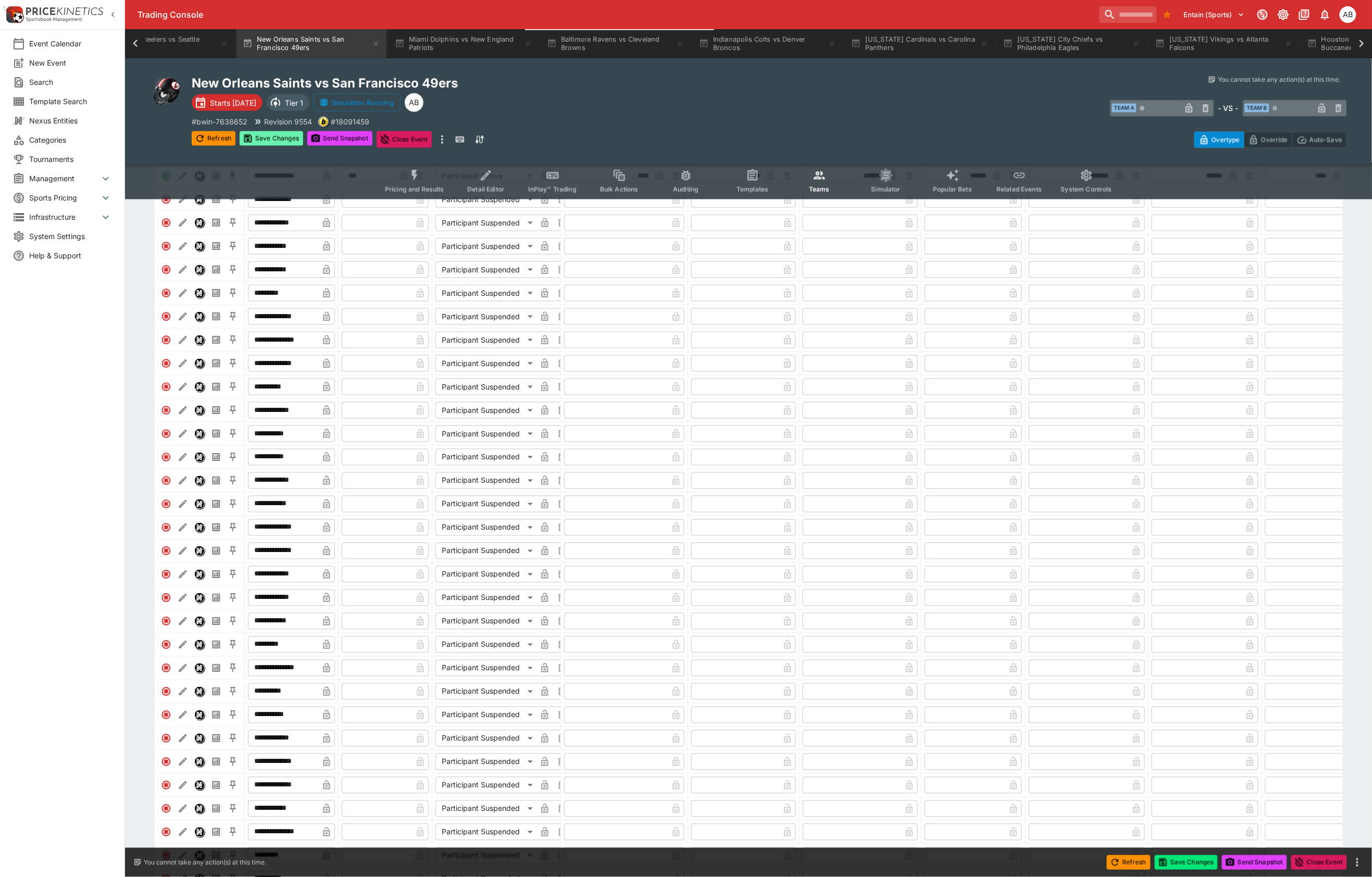
click at [303, 146] on button "Save Changes" at bounding box center [271, 138] width 63 height 15
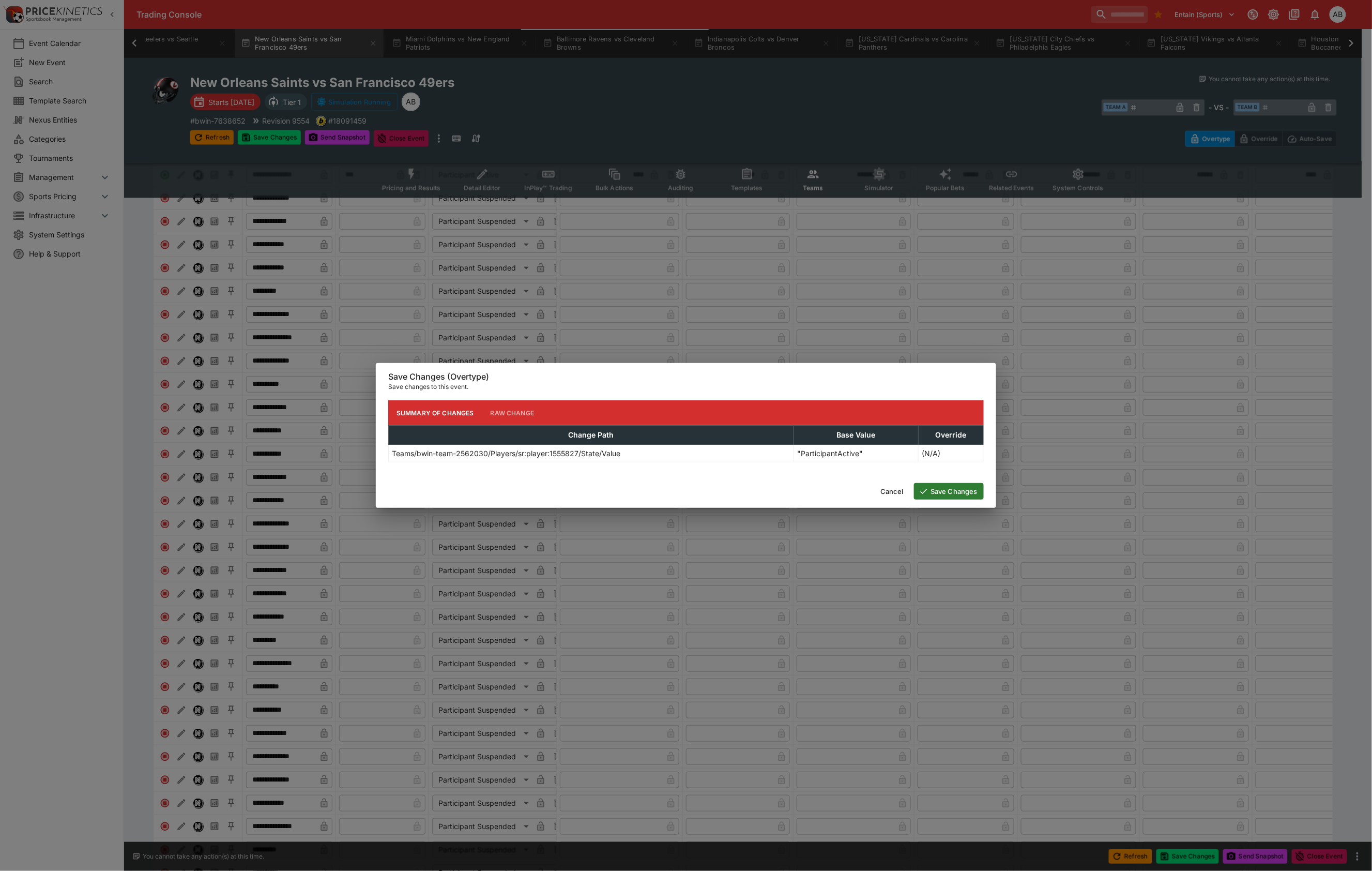
click at [935, 499] on button "Save Changes" at bounding box center [949, 491] width 70 height 16
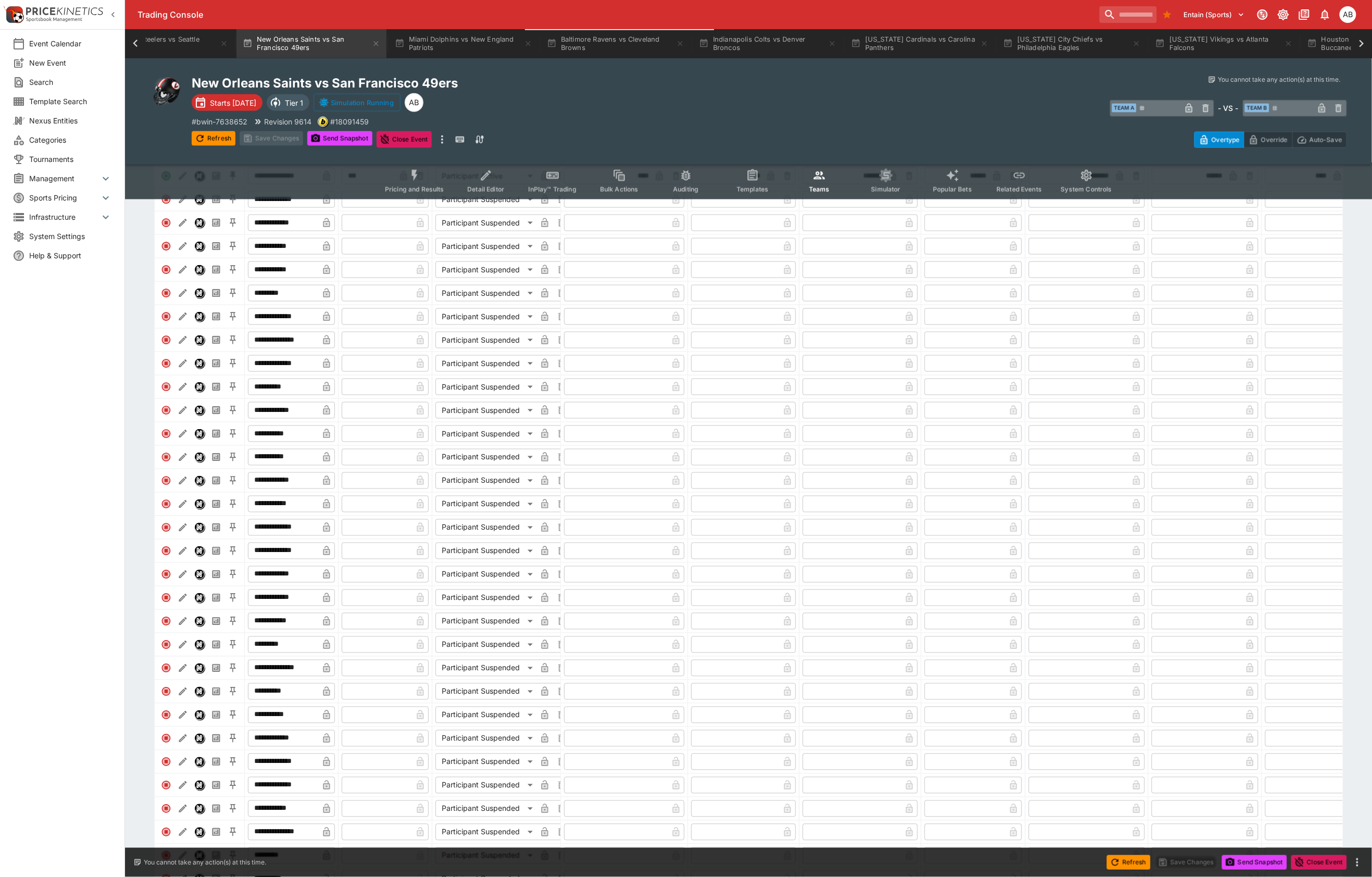
drag, startPoint x: 772, startPoint y: 104, endPoint x: 622, endPoint y: 98, distance: 150.1
click at [772, 104] on div "​ Team A ​ - VS - ​ Team B ​" at bounding box center [1058, 108] width 578 height 24
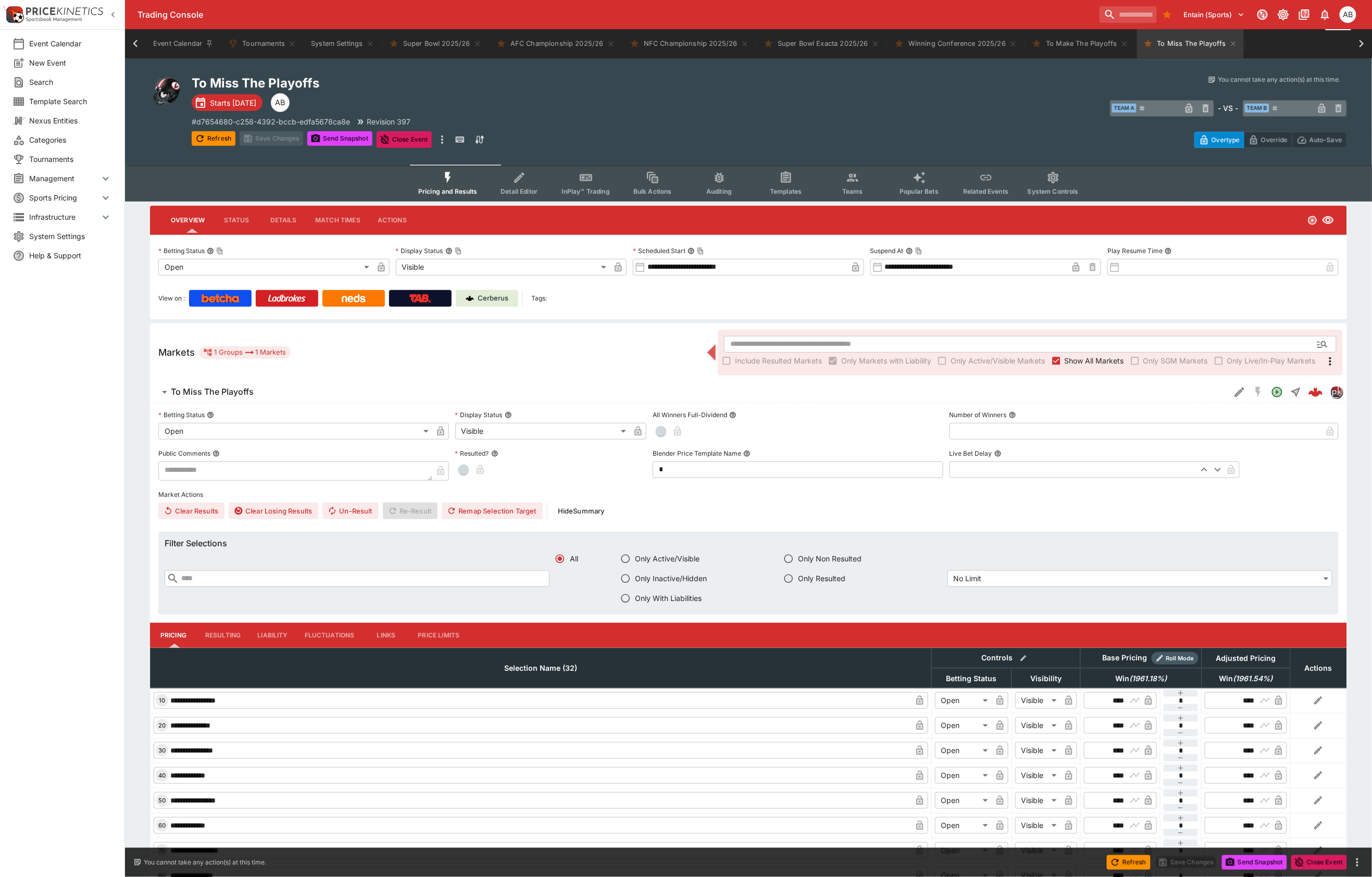
scroll to position [0, 90]
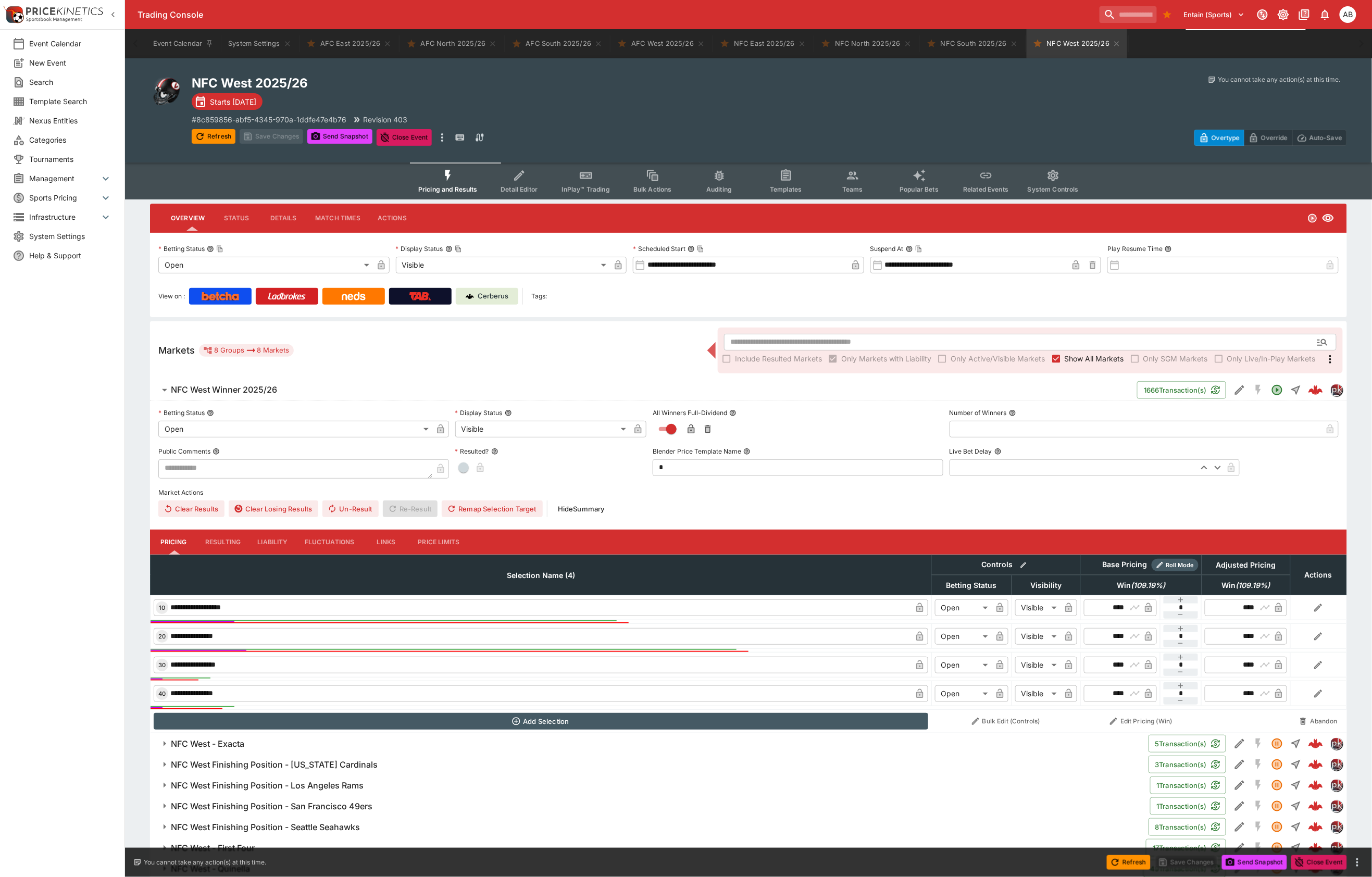
click at [793, 197] on button "Templates" at bounding box center [786, 181] width 67 height 37
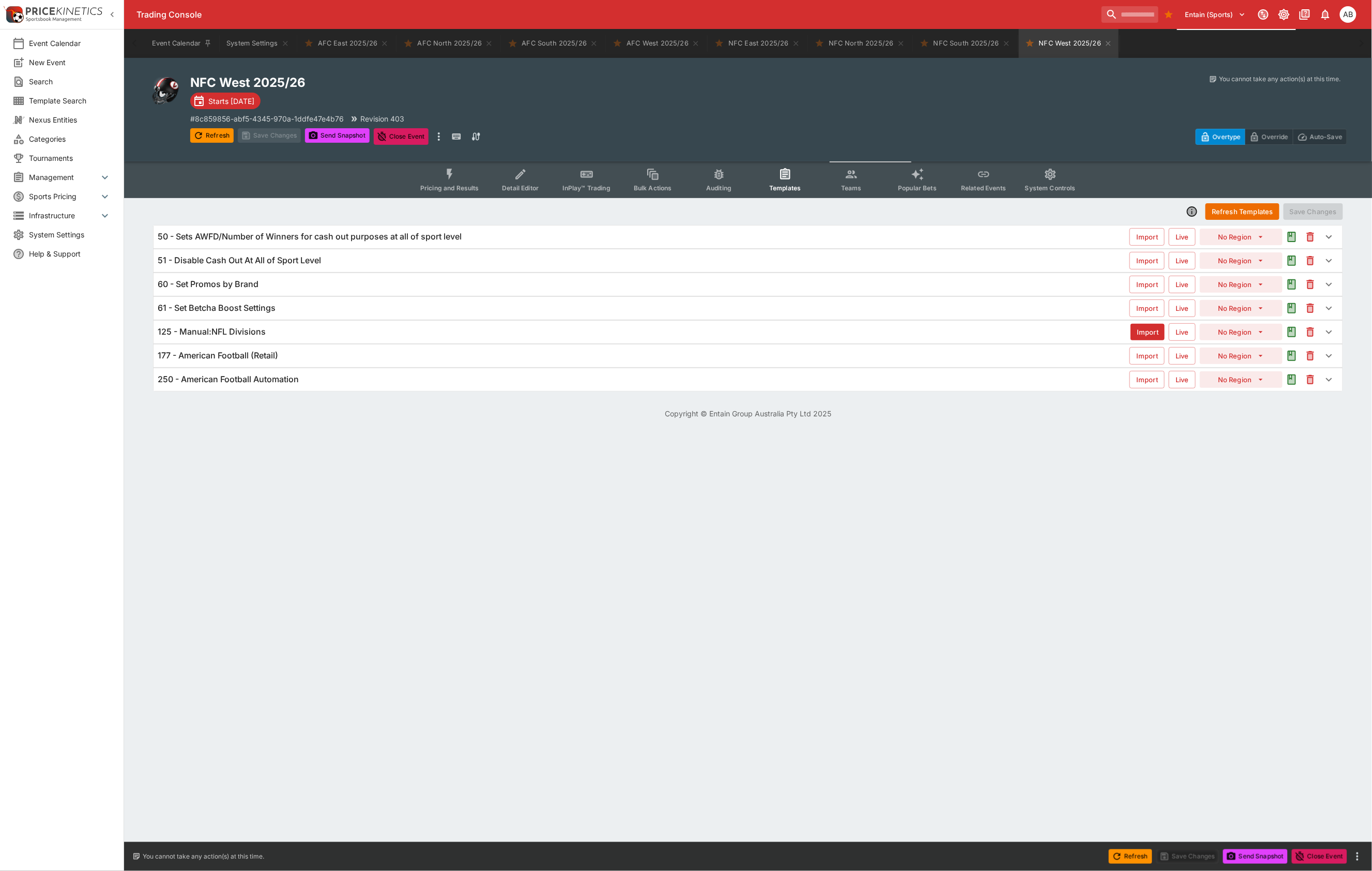
click at [266, 337] on h6 "125 - Manual:NFL Divisions" at bounding box center [211, 332] width 108 height 11
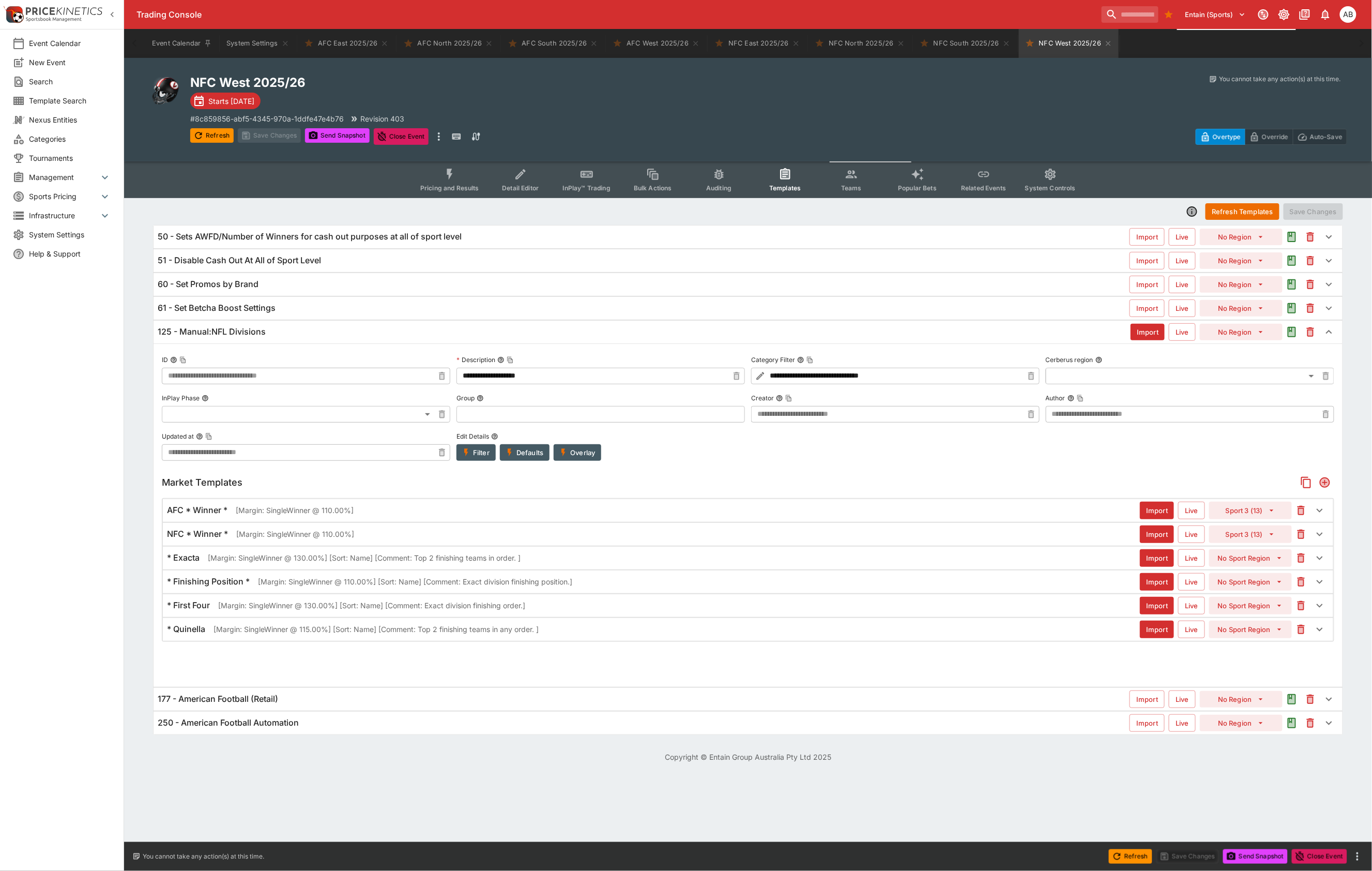
type input "**********"
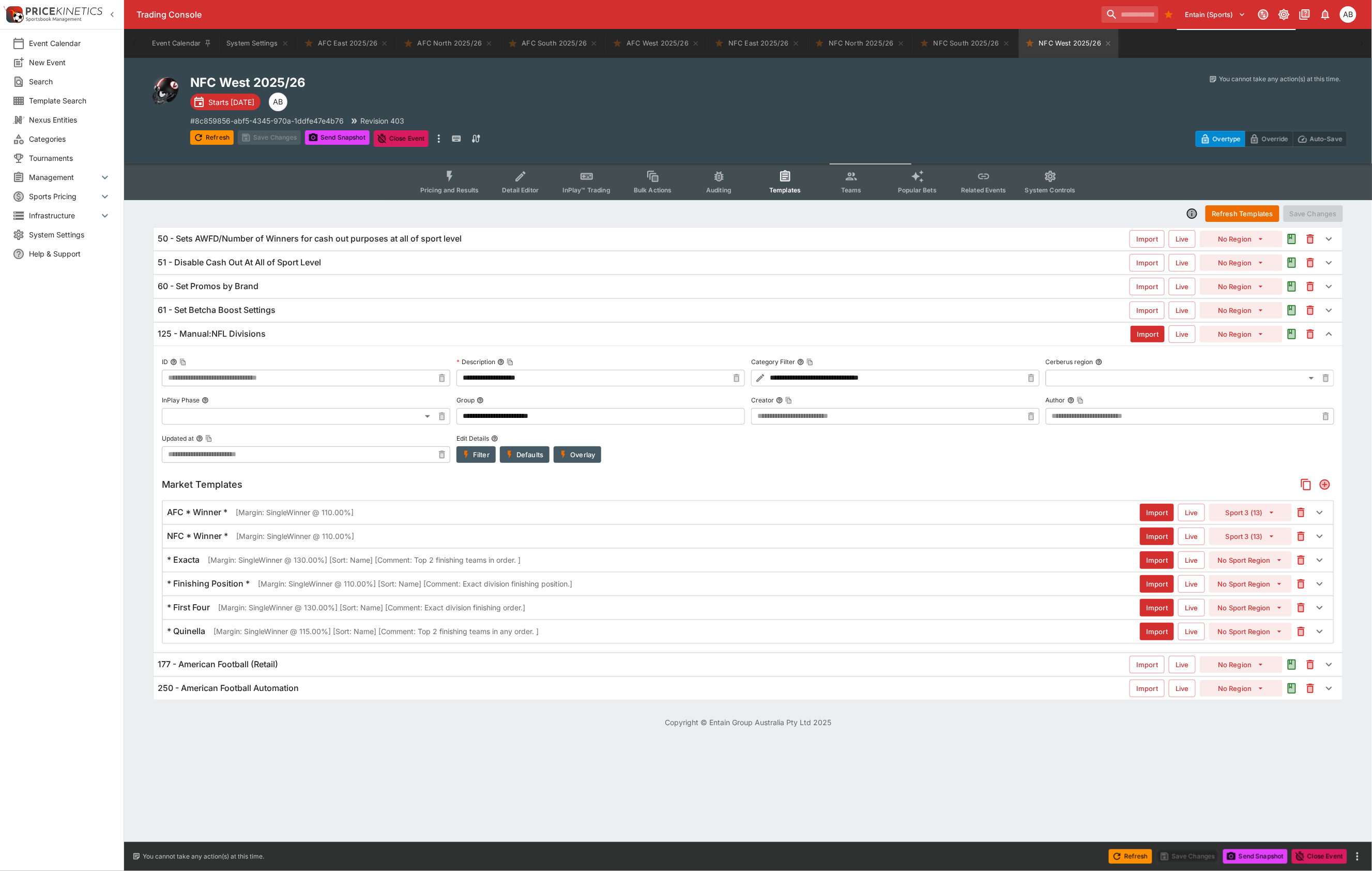
click at [1142, 569] on button "Import" at bounding box center [1157, 560] width 34 height 17
click at [1144, 593] on button "Import" at bounding box center [1157, 584] width 34 height 17
click at [1140, 617] on button "Import" at bounding box center [1157, 607] width 34 height 17
click at [1143, 640] on button "Import" at bounding box center [1157, 631] width 34 height 17
click at [1303, 222] on button "Save Changes" at bounding box center [1313, 214] width 59 height 16
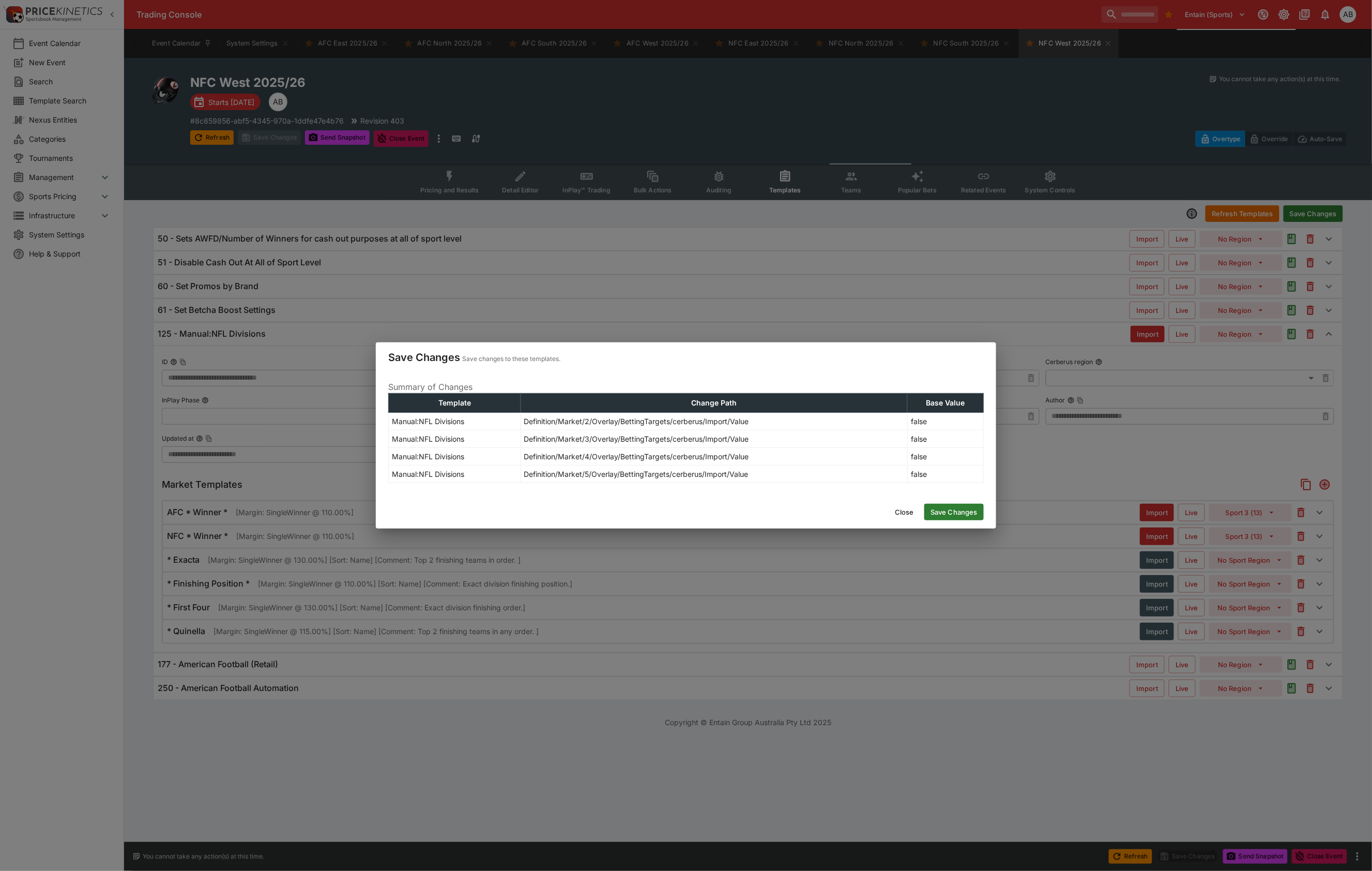
click at [949, 521] on button "Save Changes" at bounding box center [954, 512] width 59 height 16
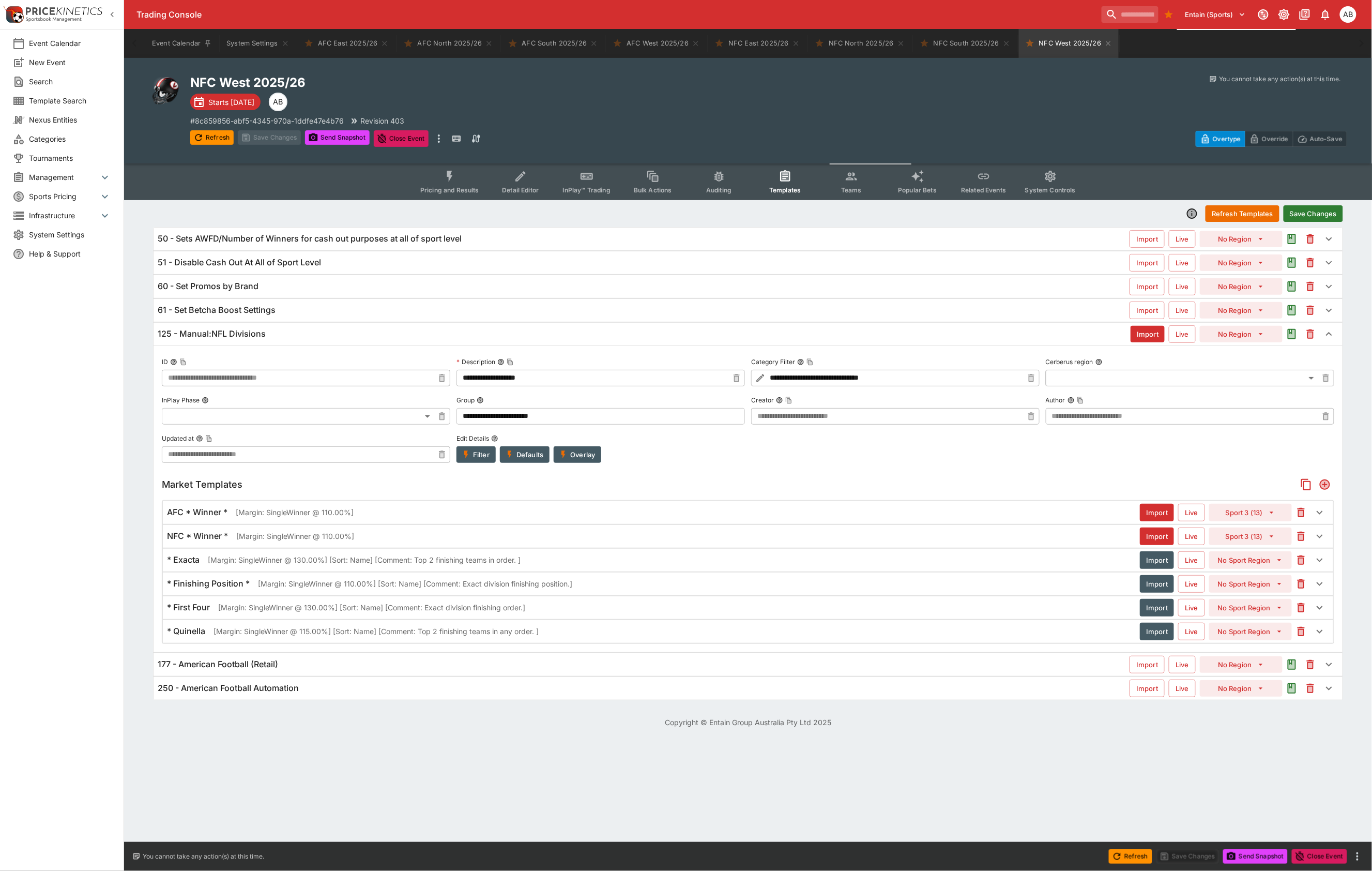
type input "**********"
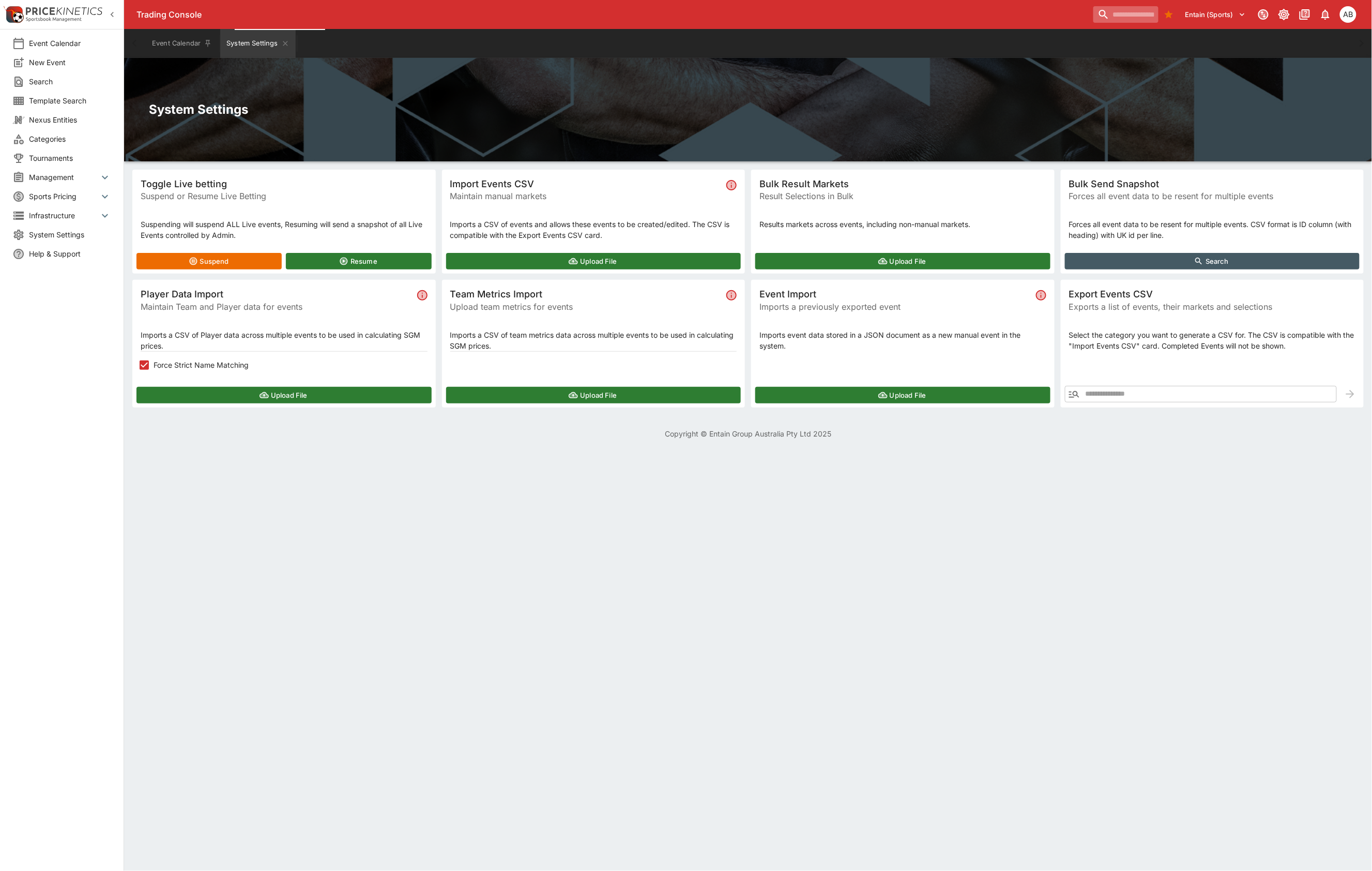
click at [1093, 19] on input "search" at bounding box center [1126, 14] width 65 height 16
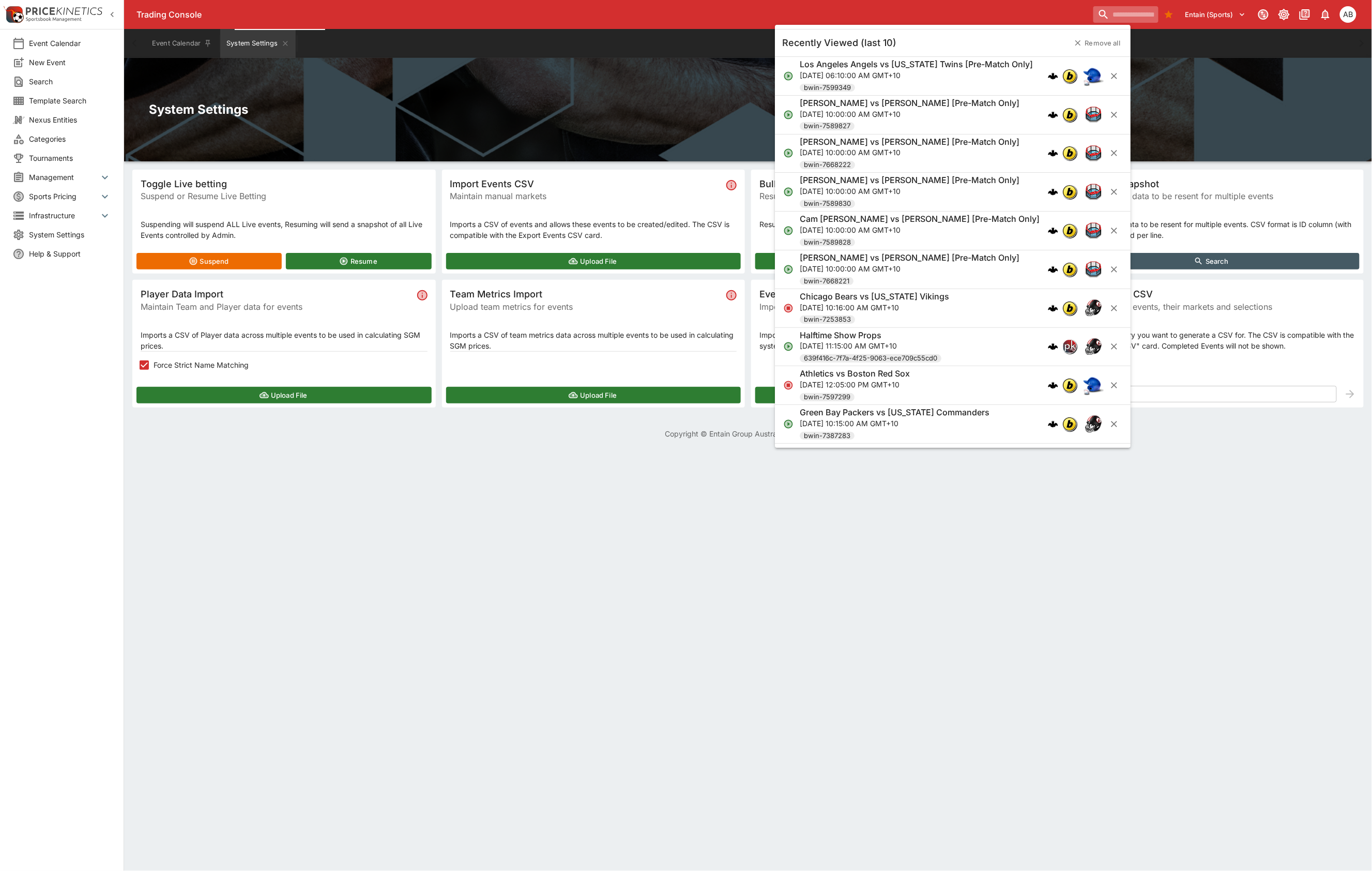
paste input "**********"
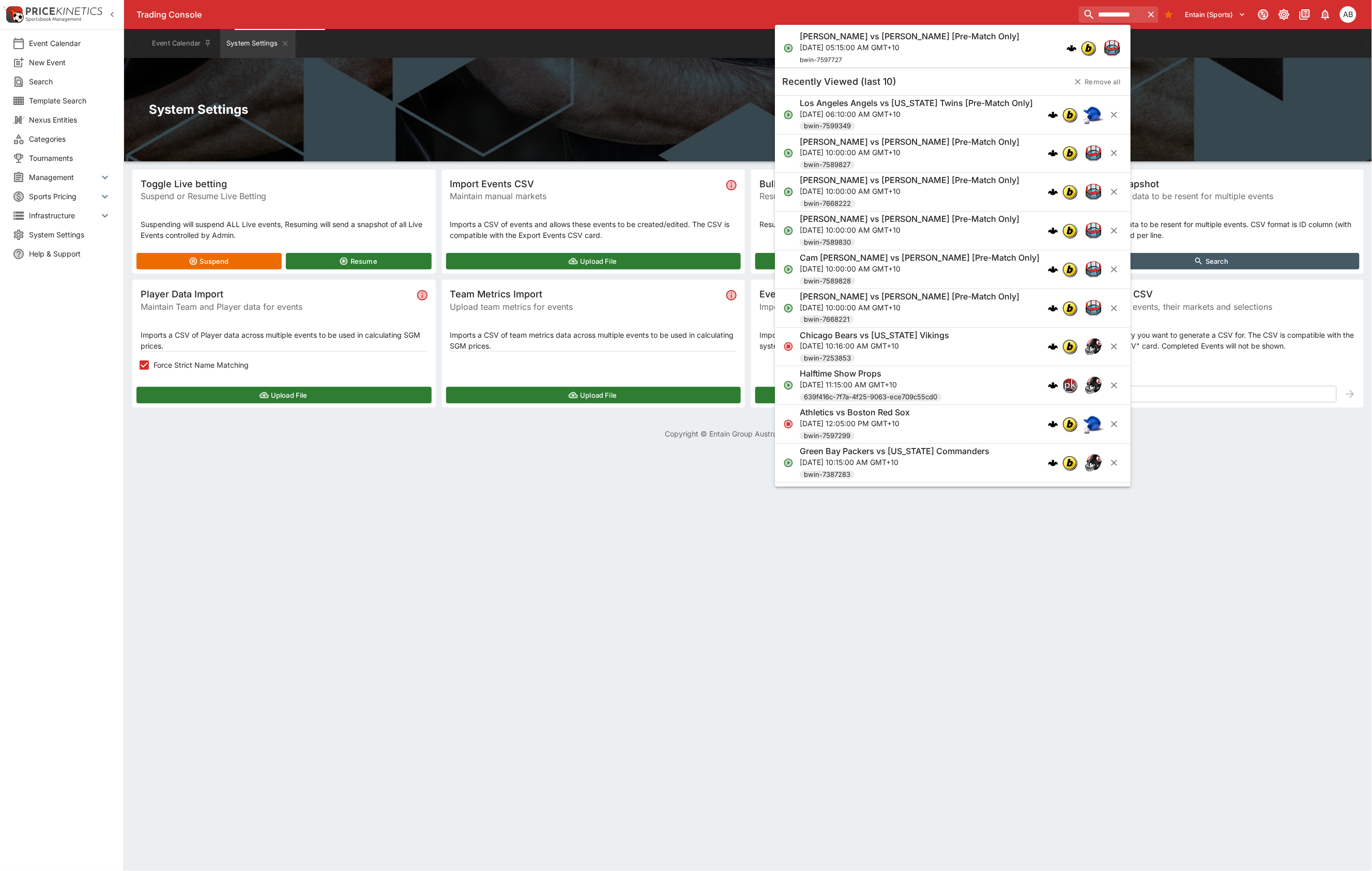
type input "**********"
click at [846, 41] on h6 "[PERSON_NAME] vs [PERSON_NAME] [Pre-Match Only]" at bounding box center [909, 36] width 220 height 11
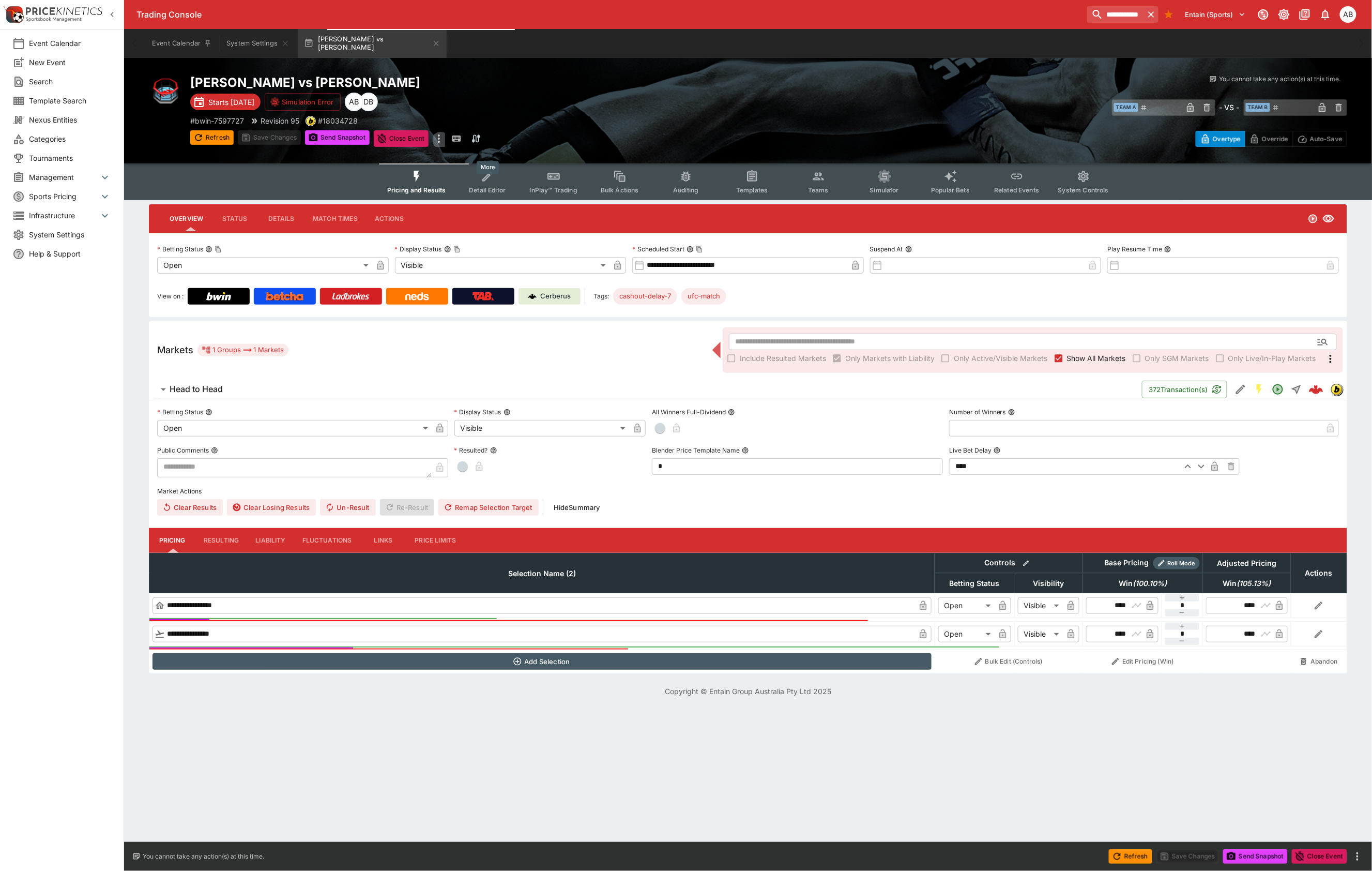
click at [445, 145] on icon "more" at bounding box center [439, 139] width 12 height 12
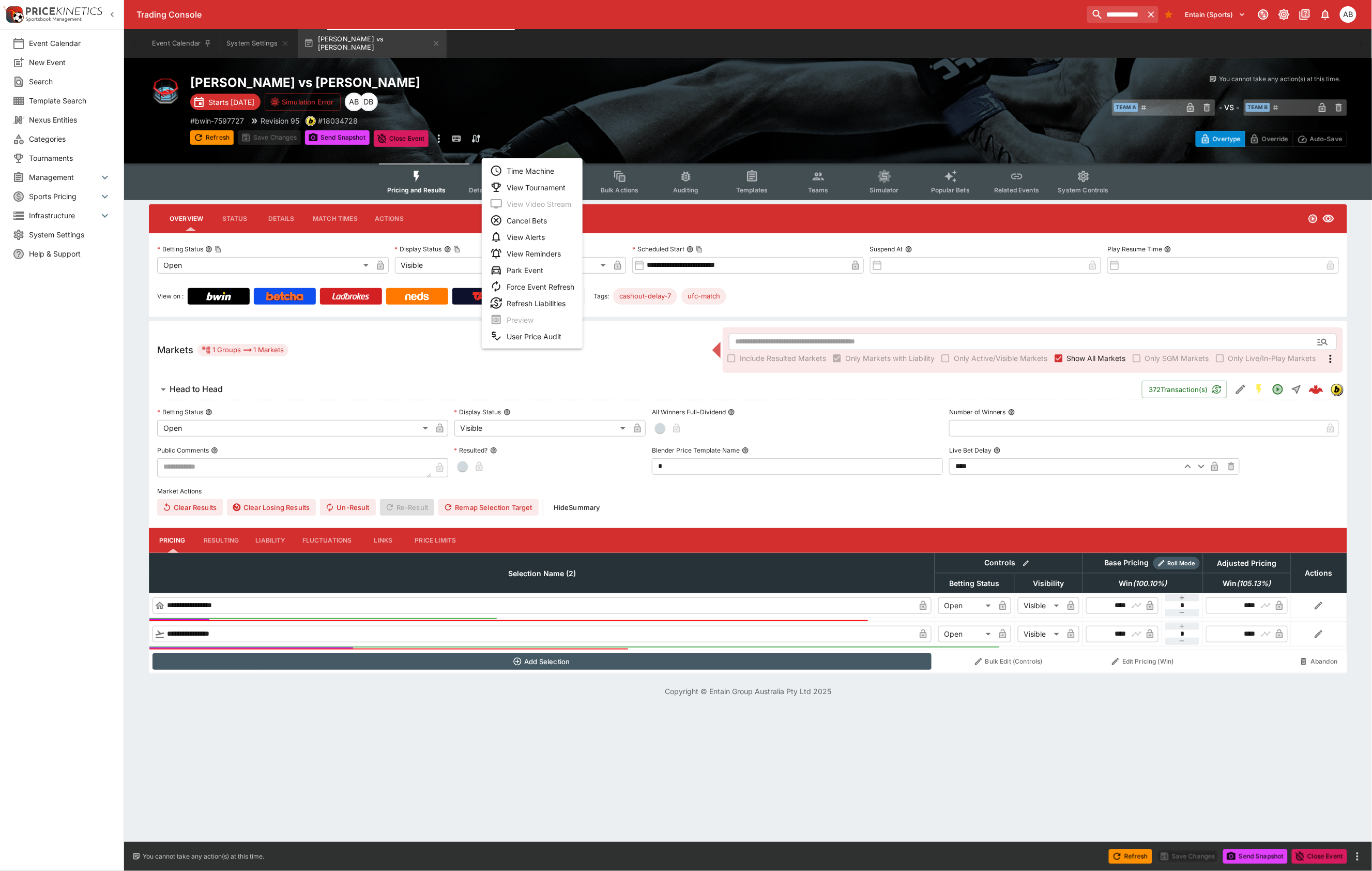
click at [487, 102] on div at bounding box center [686, 435] width 1372 height 871
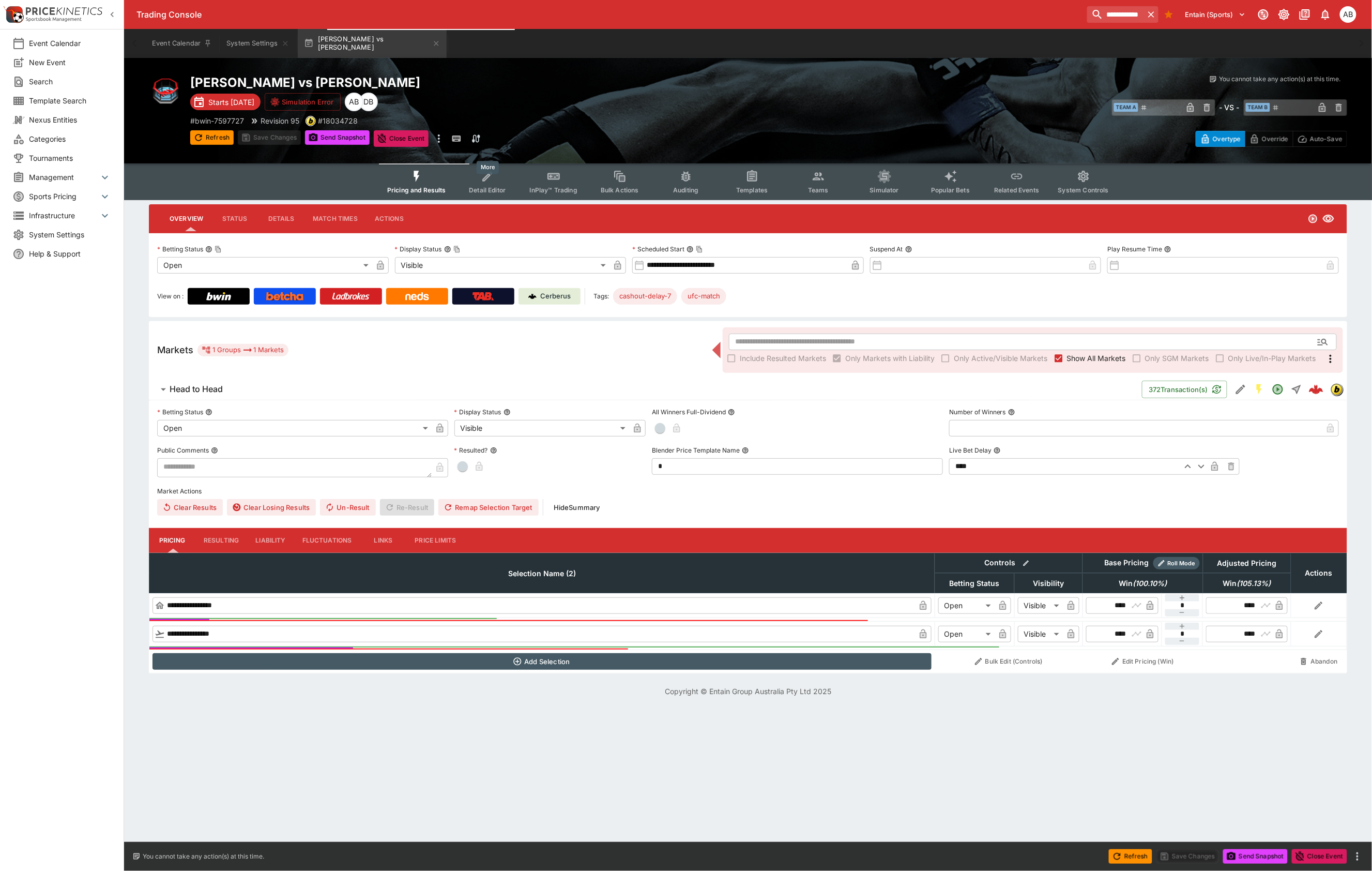
click at [445, 145] on icon "more" at bounding box center [439, 139] width 12 height 12
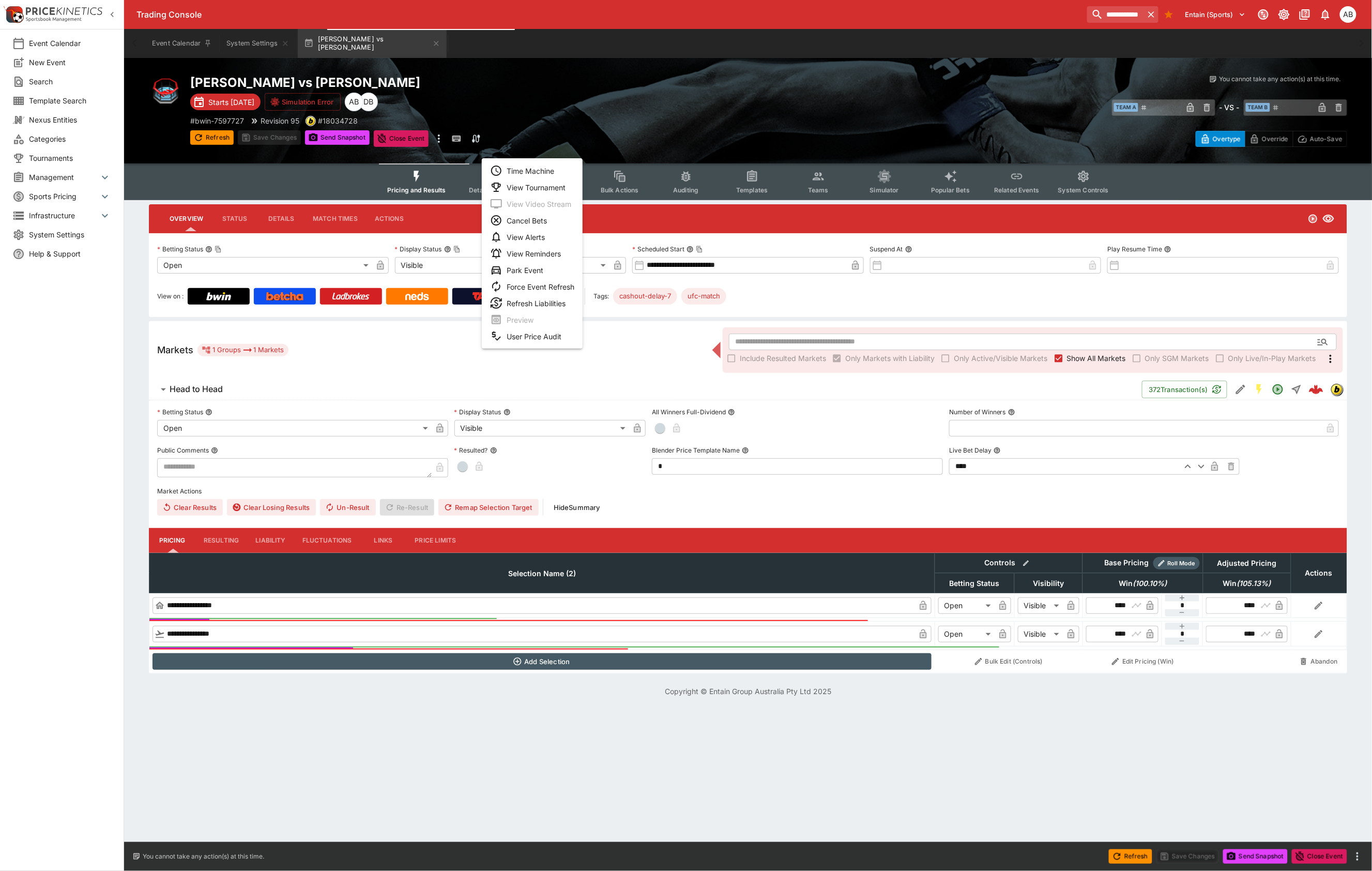
click at [531, 195] on li "View Tournament" at bounding box center [532, 187] width 101 height 16
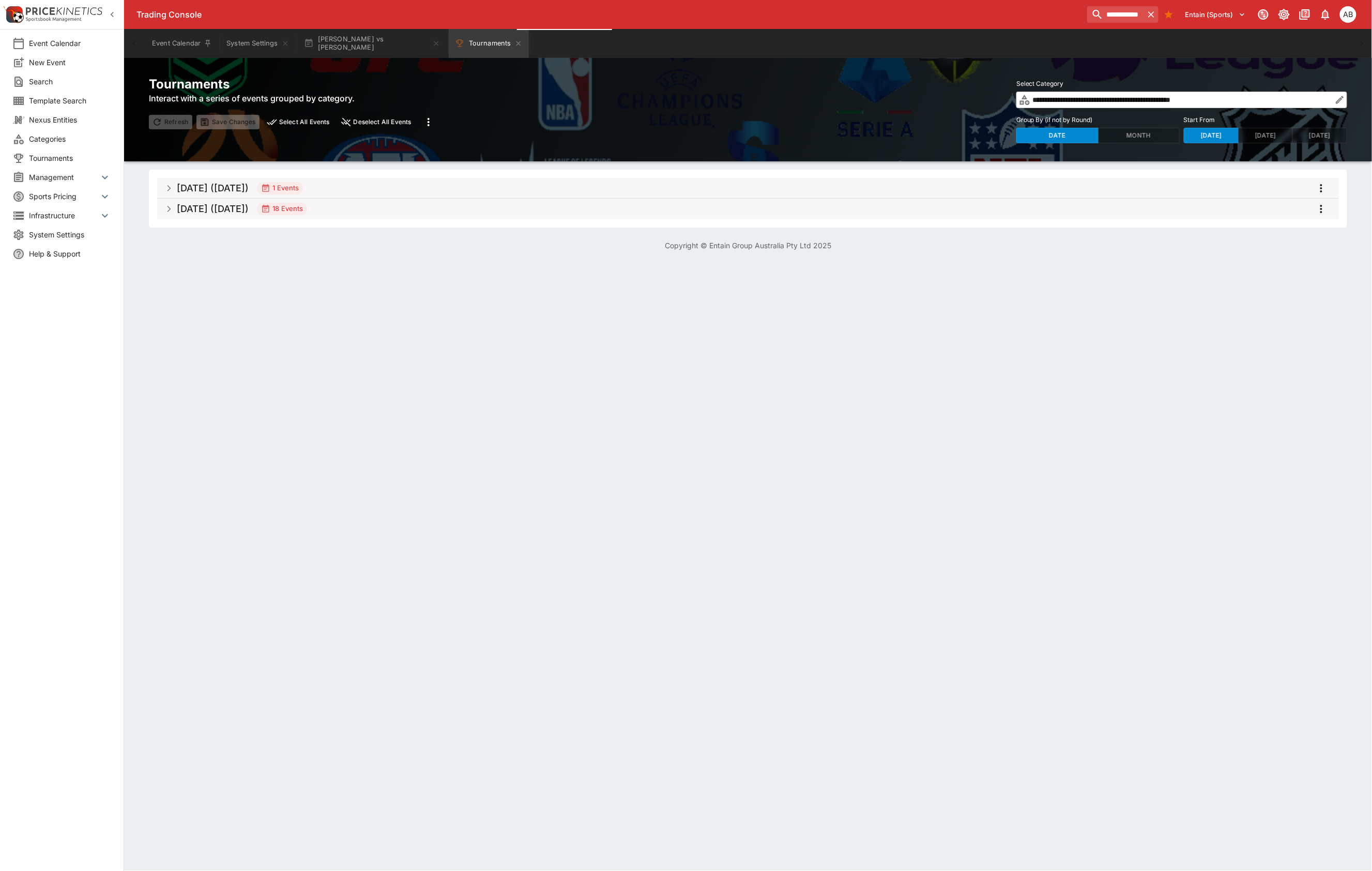
click at [249, 215] on h5 "[DATE] ([DATE])" at bounding box center [213, 209] width 72 height 12
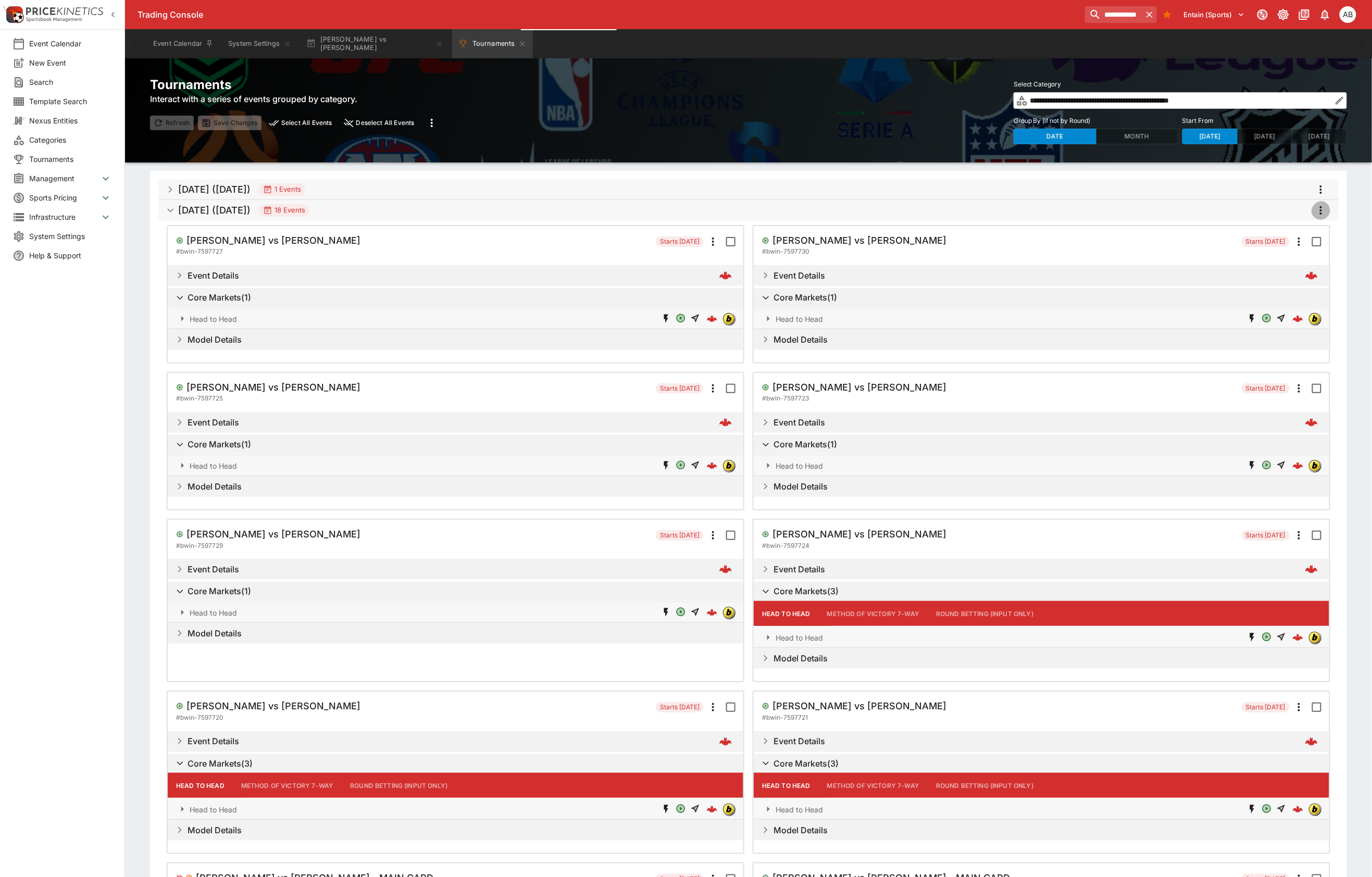
click at [1317, 217] on icon "more" at bounding box center [1321, 210] width 13 height 13
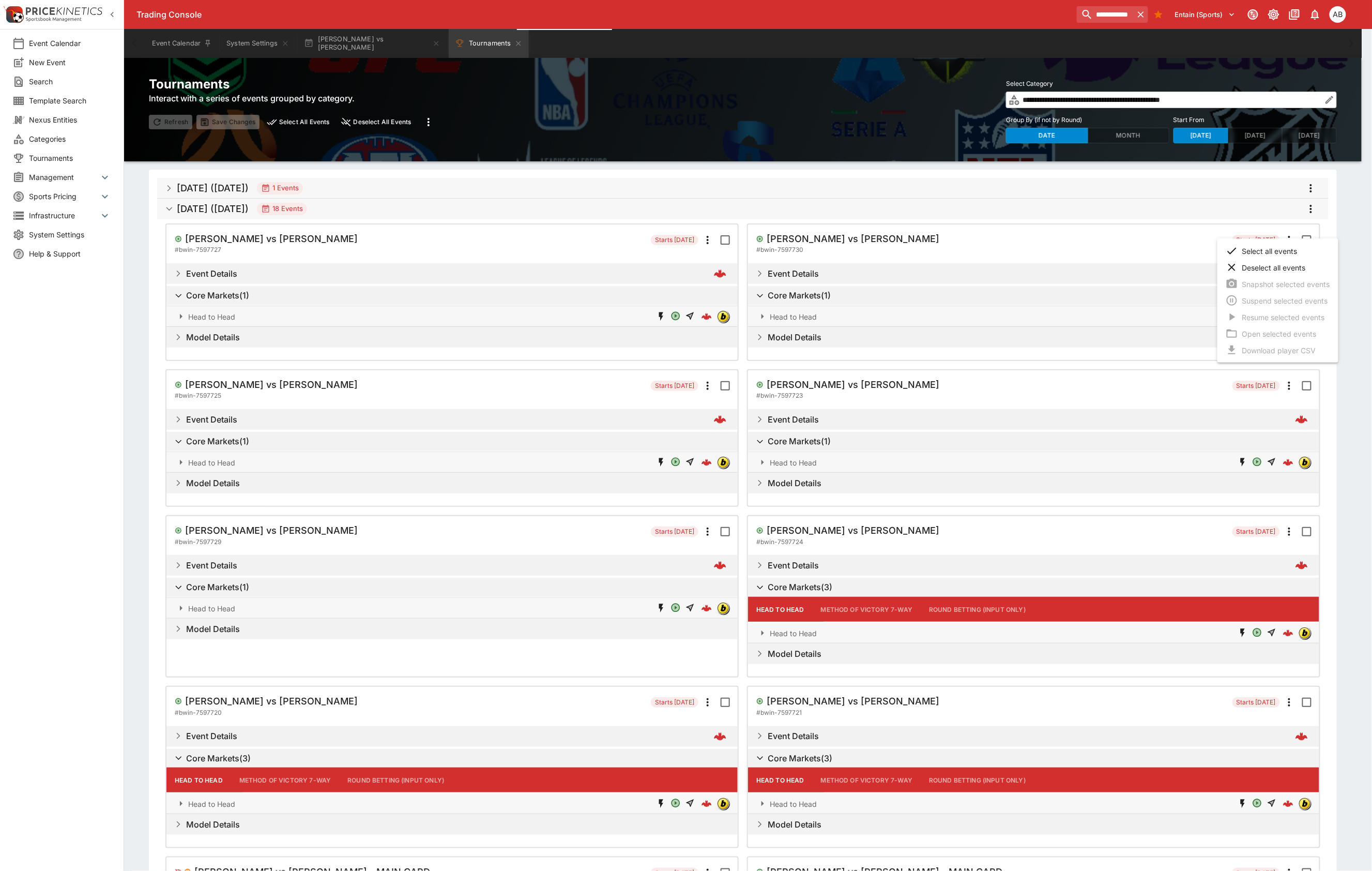
click at [1279, 246] on li "Select all events" at bounding box center [1278, 250] width 121 height 16
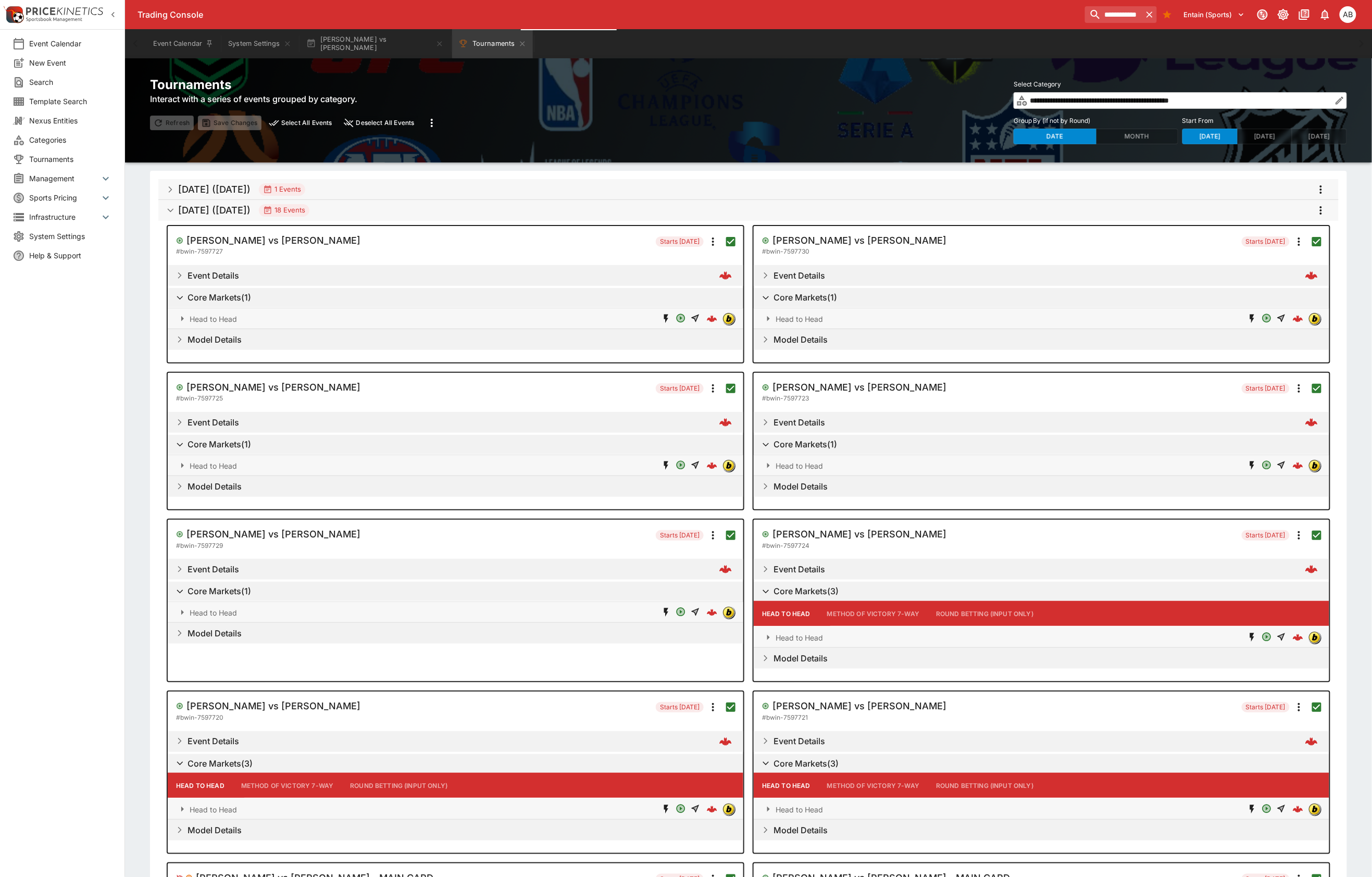
click at [1321, 217] on icon "more" at bounding box center [1321, 210] width 13 height 13
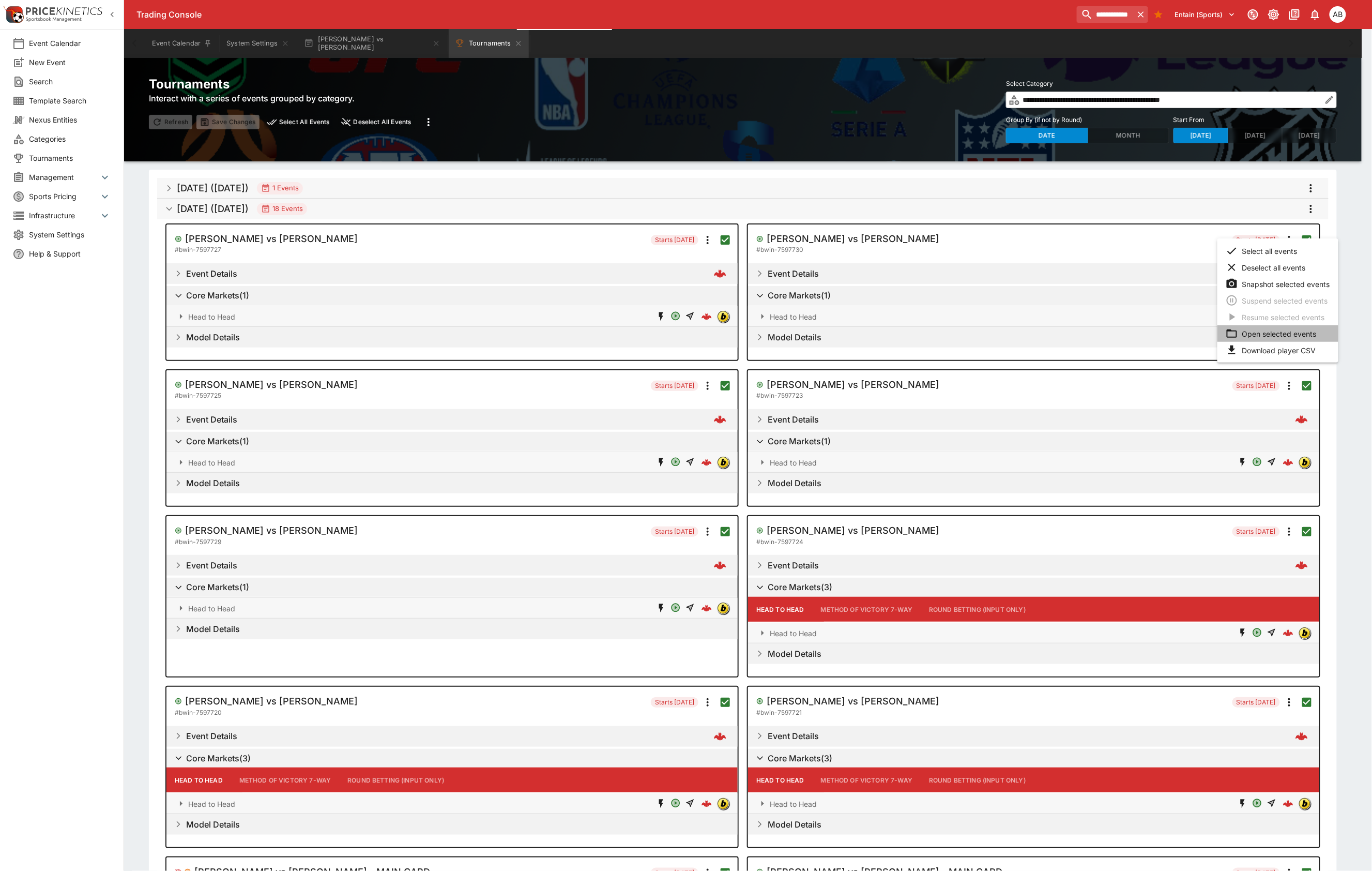
click at [1278, 342] on li "Open selected events" at bounding box center [1278, 334] width 121 height 16
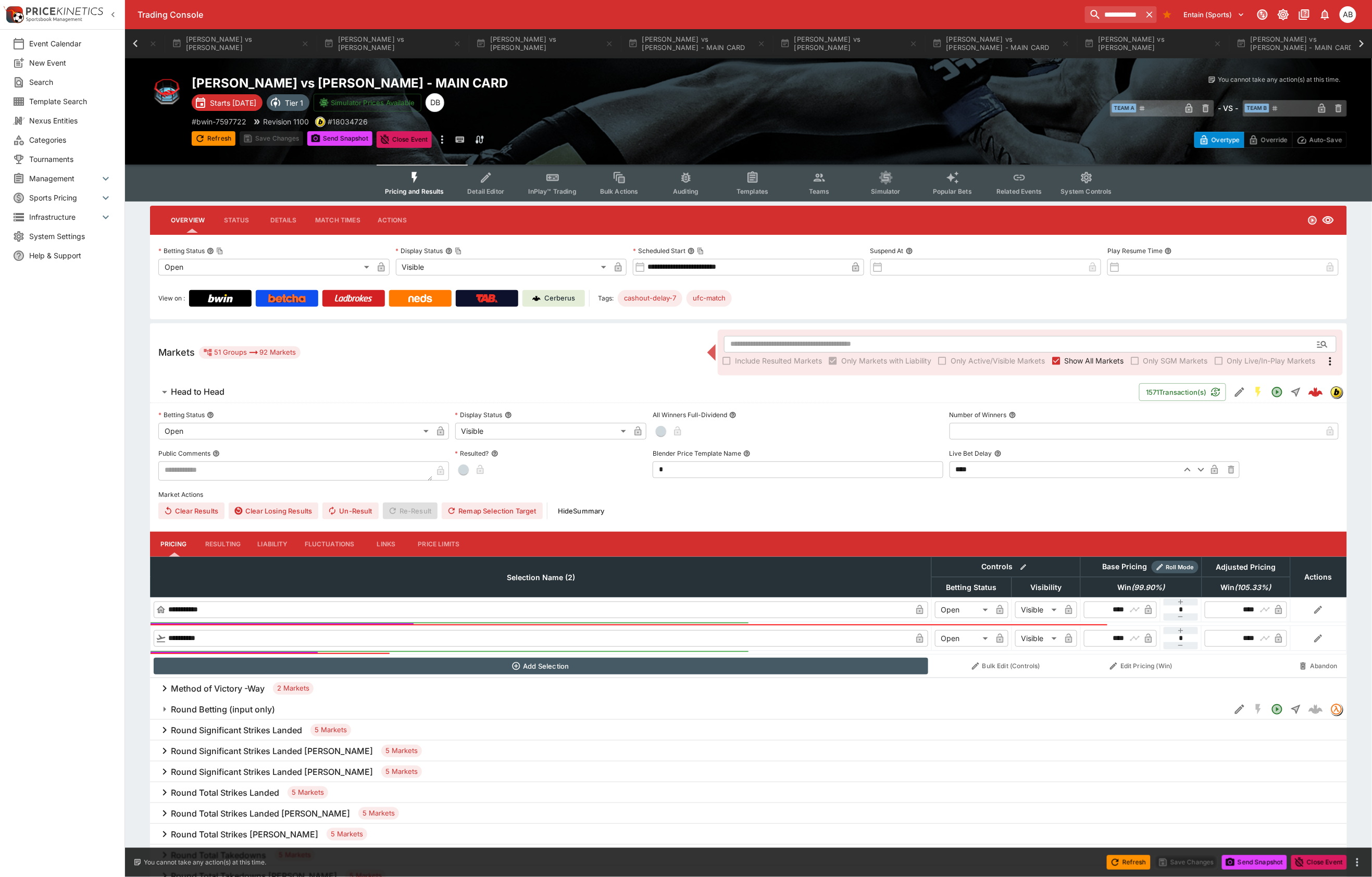
scroll to position [0, 2340]
click at [627, 42] on button "[PERSON_NAME] vs [PERSON_NAME] - MAIN CARD" at bounding box center [552, 43] width 150 height 29
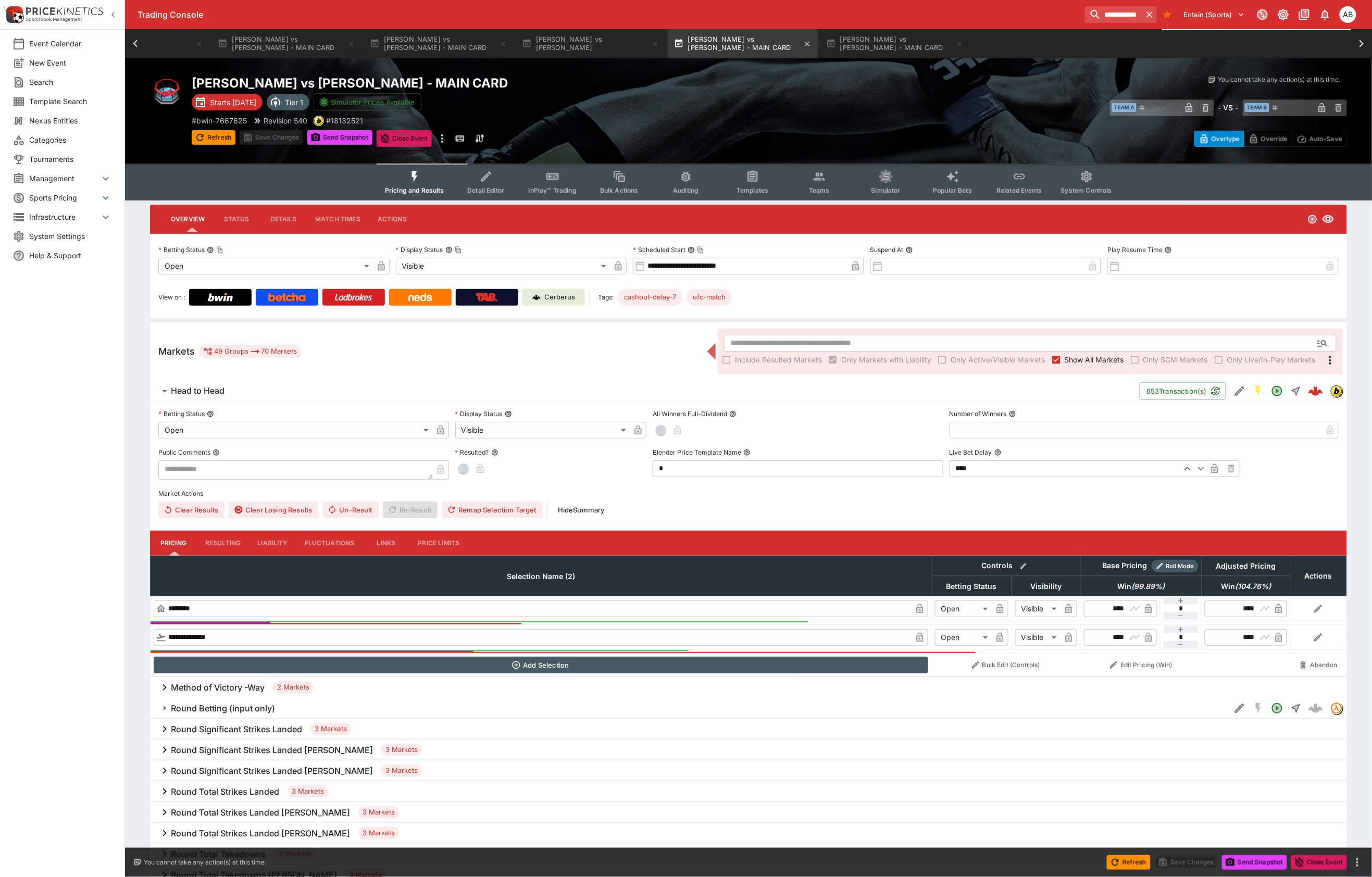
scroll to position [0, 2330]
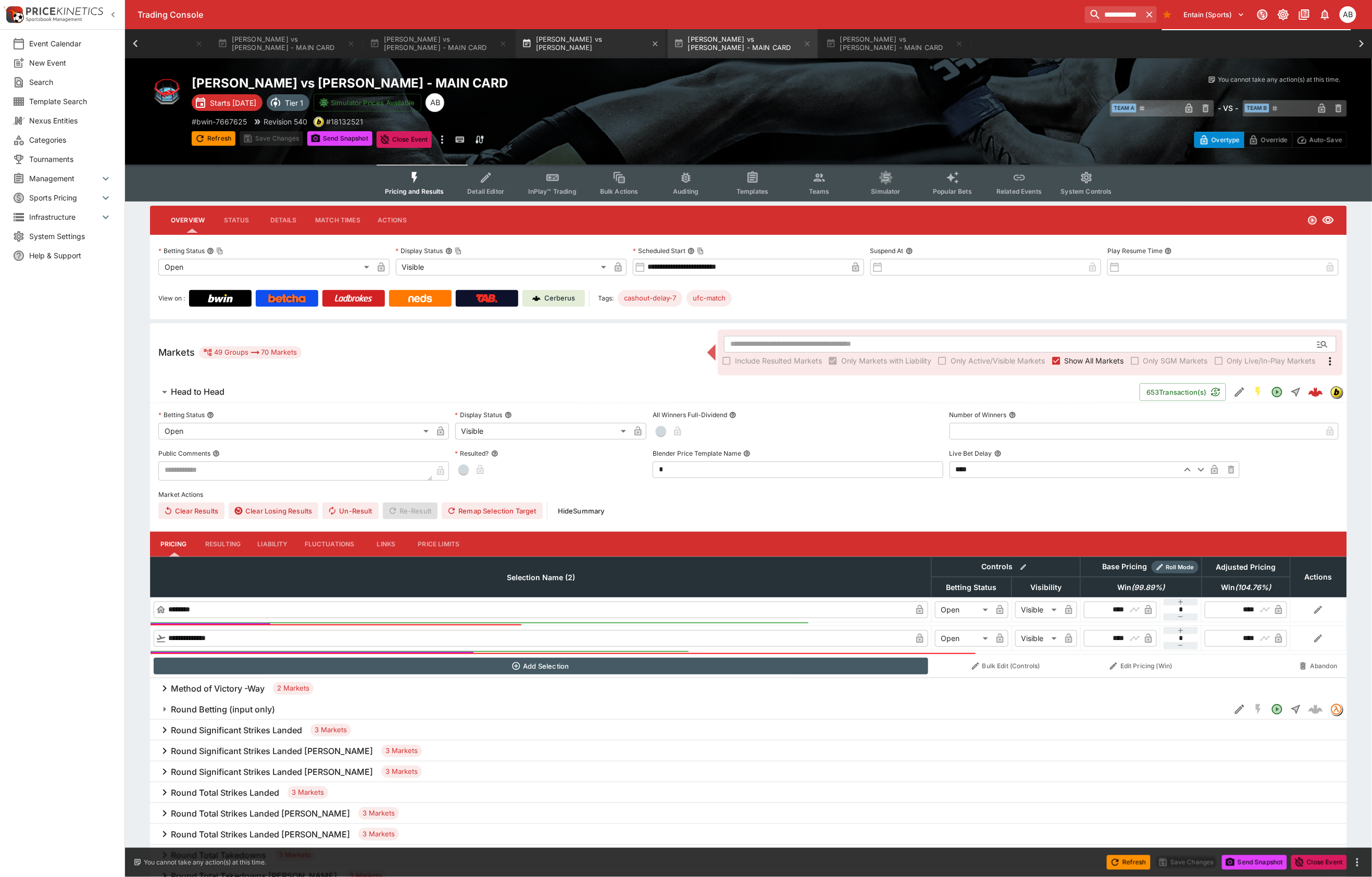
click at [665, 44] on button "[PERSON_NAME] vs [PERSON_NAME]" at bounding box center [591, 43] width 150 height 29
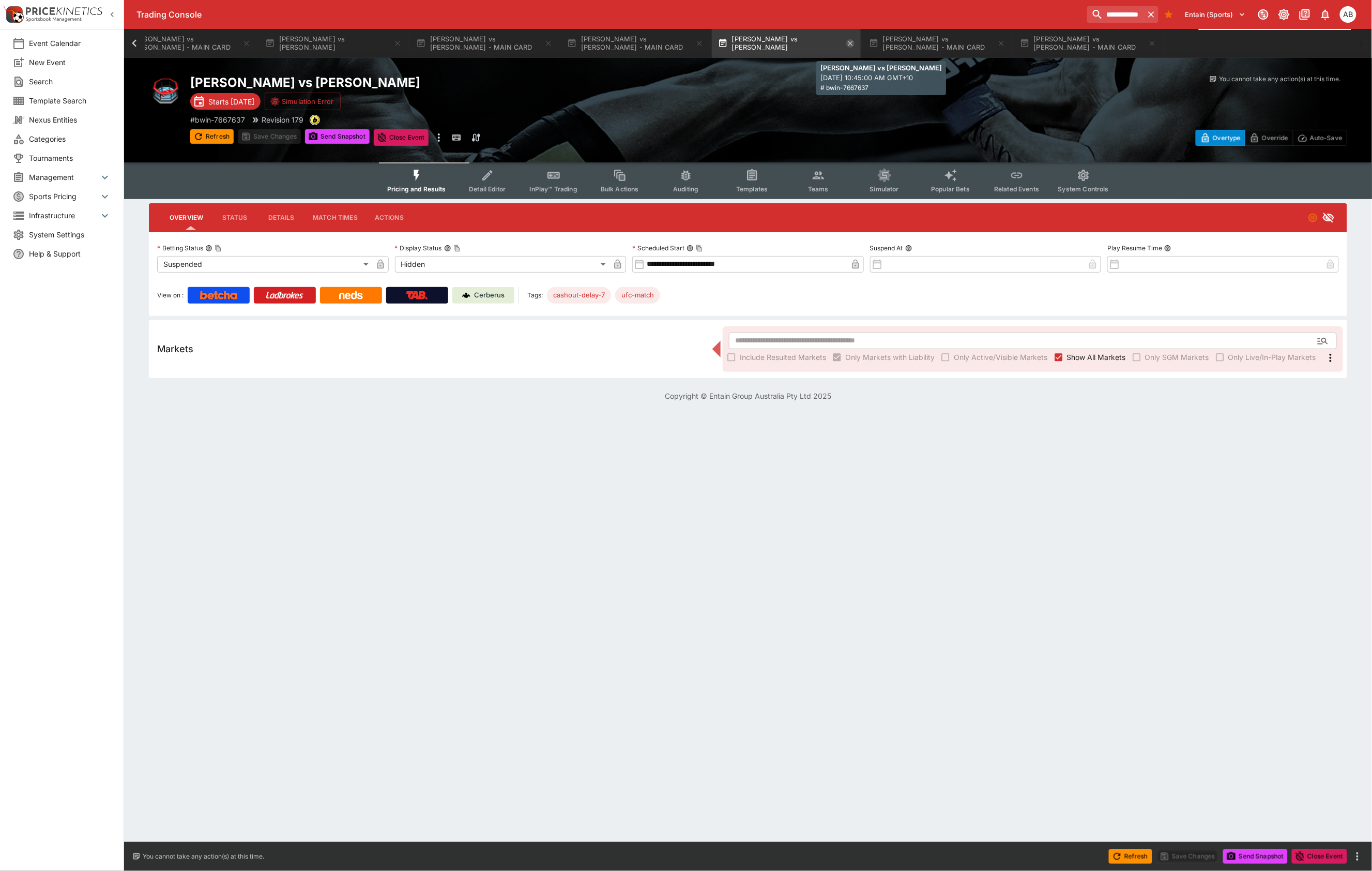
click at [853, 46] on icon "button" at bounding box center [850, 43] width 5 height 5
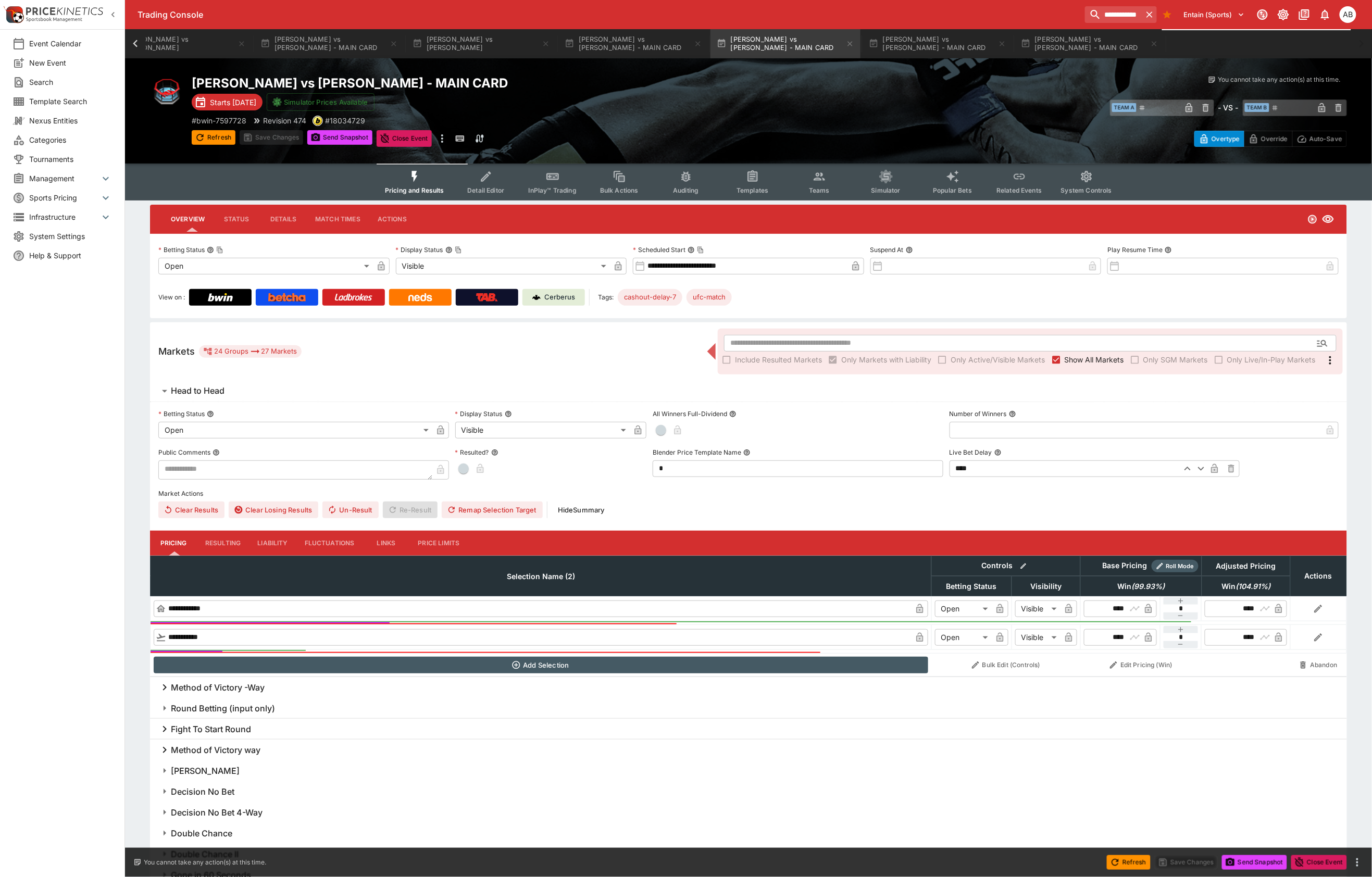
scroll to position [0, 2175]
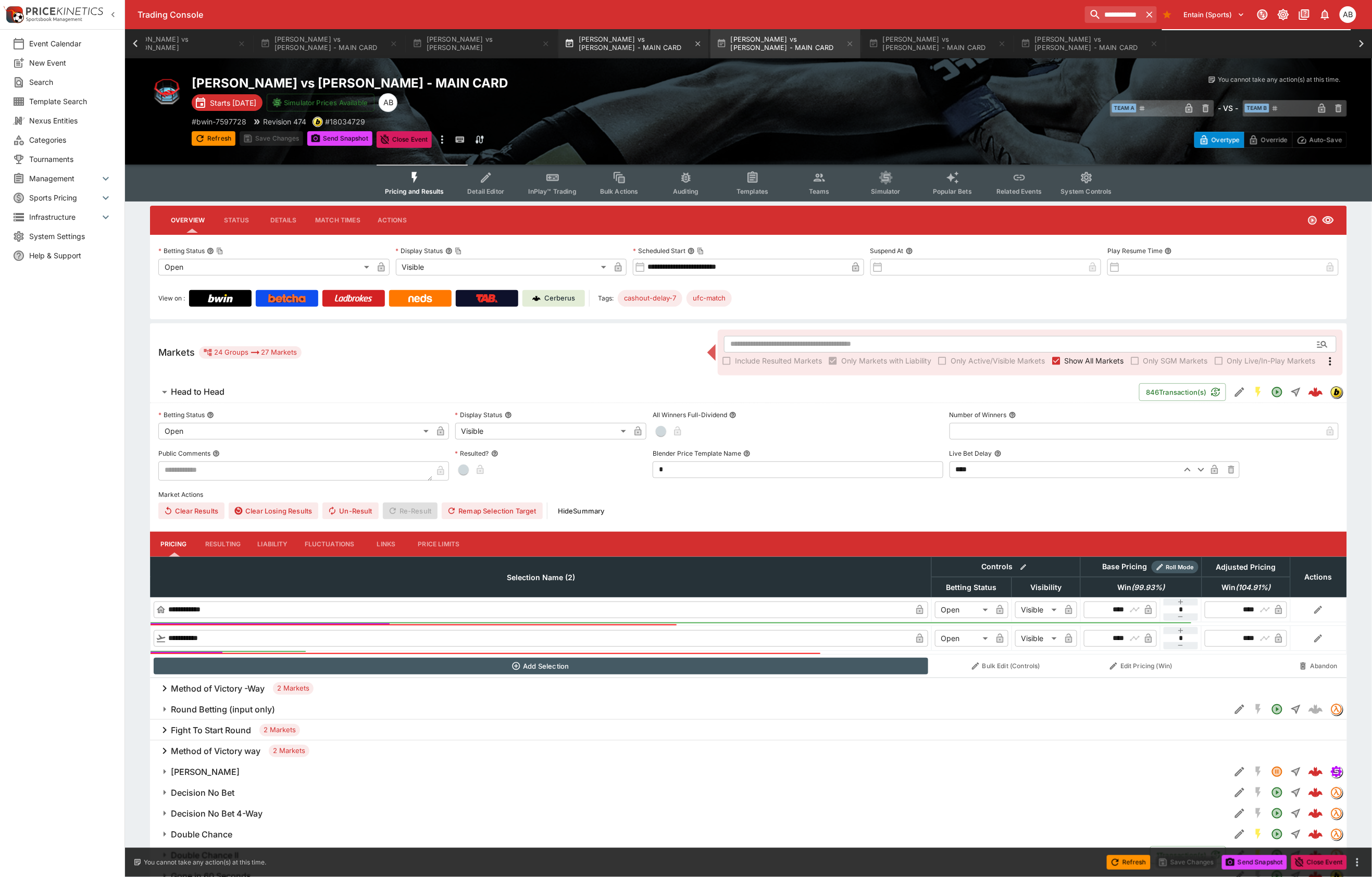
click at [708, 46] on button "[PERSON_NAME] vs [PERSON_NAME] - MAIN CARD" at bounding box center [633, 43] width 150 height 29
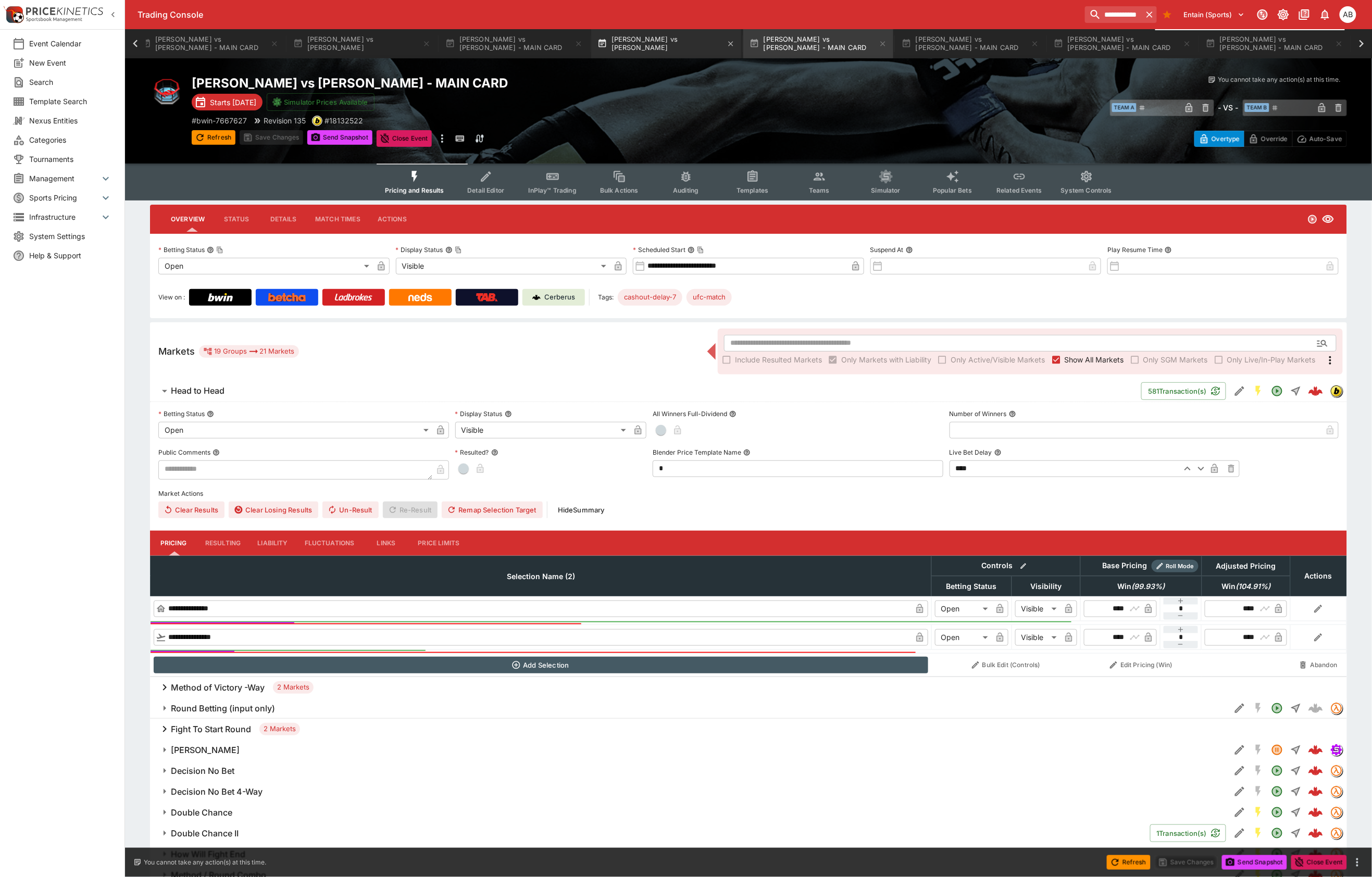
click at [591, 43] on button "[PERSON_NAME] vs [PERSON_NAME]" at bounding box center [666, 43] width 150 height 29
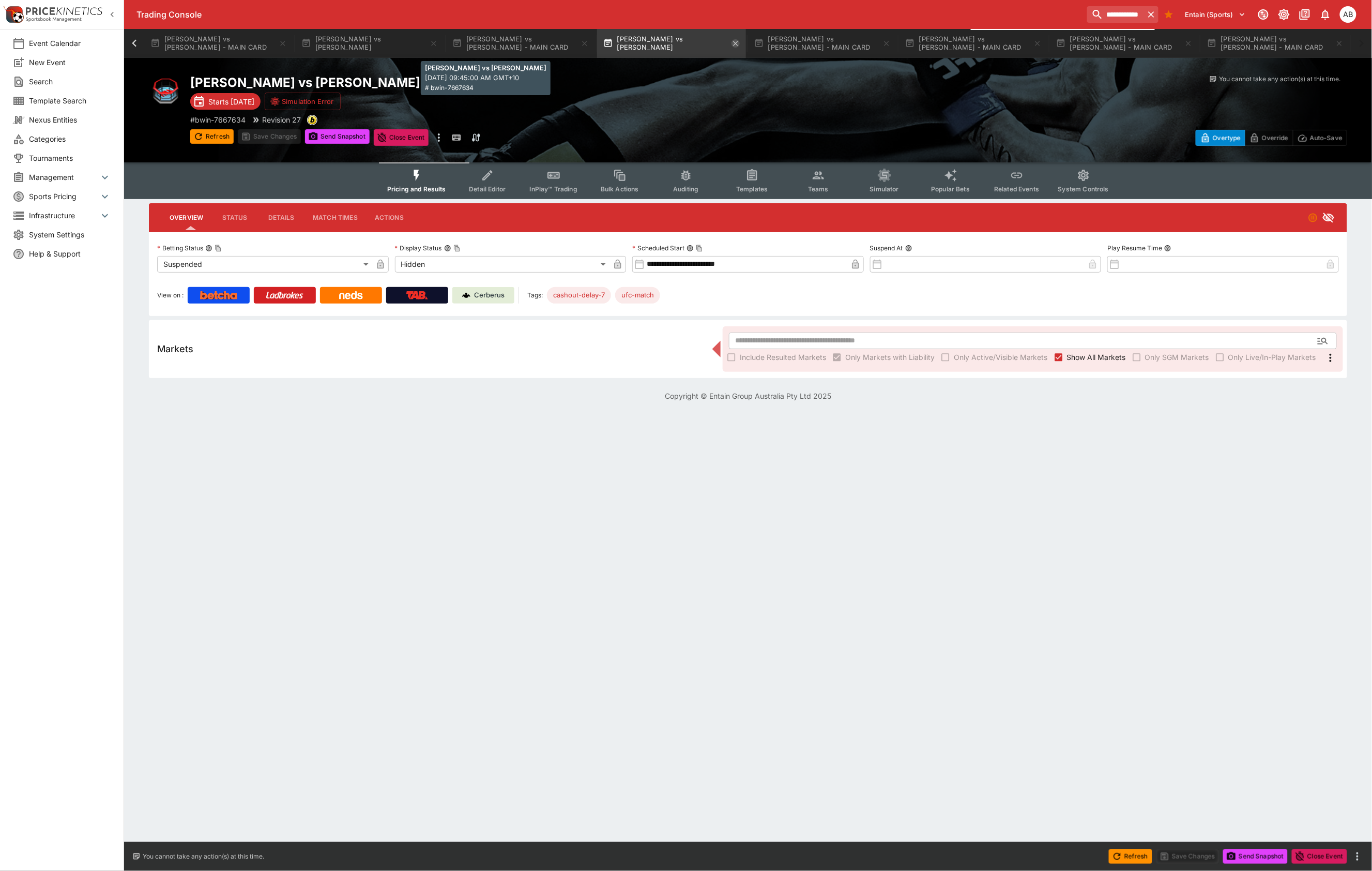
click at [732, 43] on icon "button" at bounding box center [735, 43] width 8 height 8
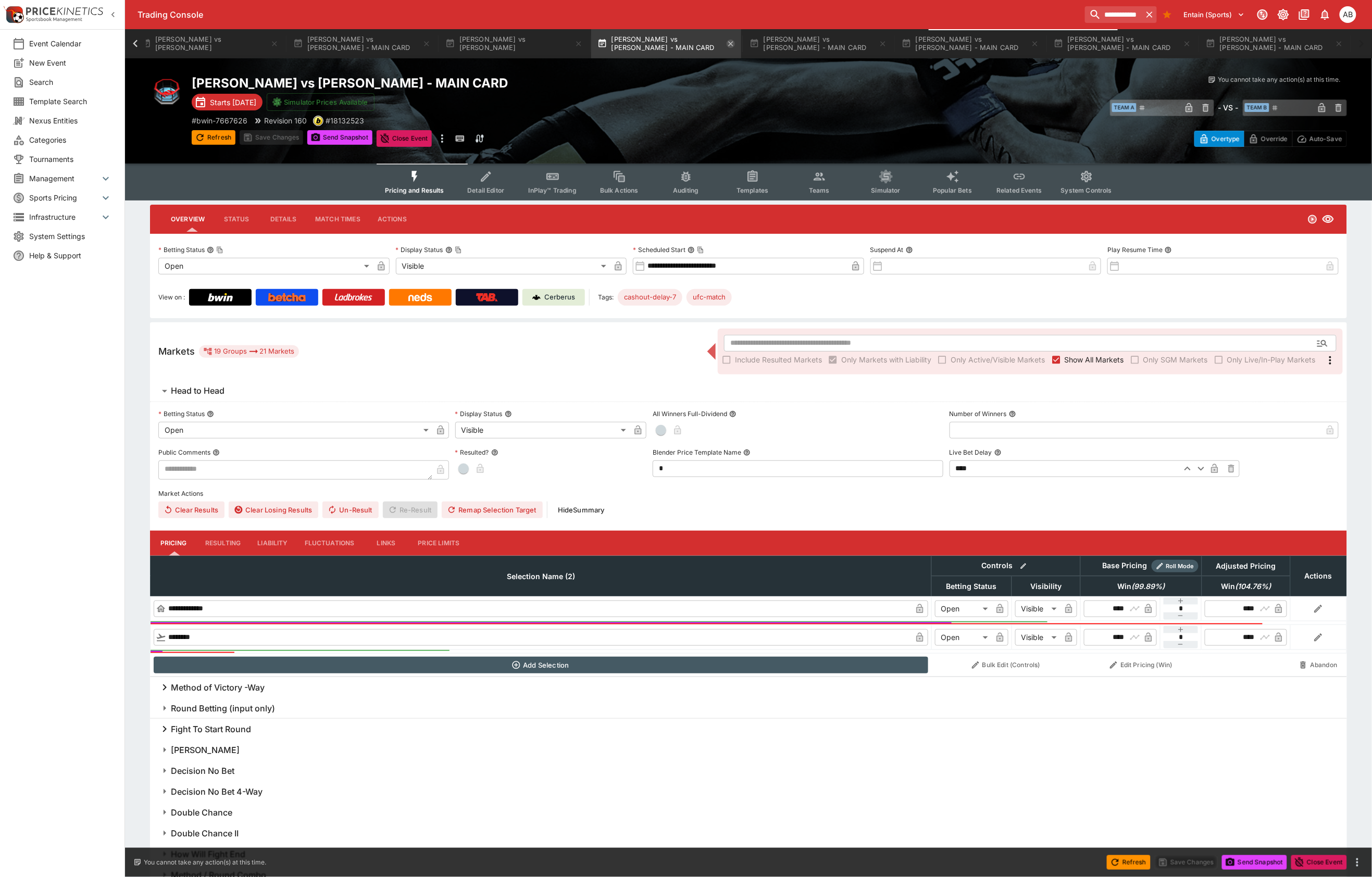
scroll to position [0, 1988]
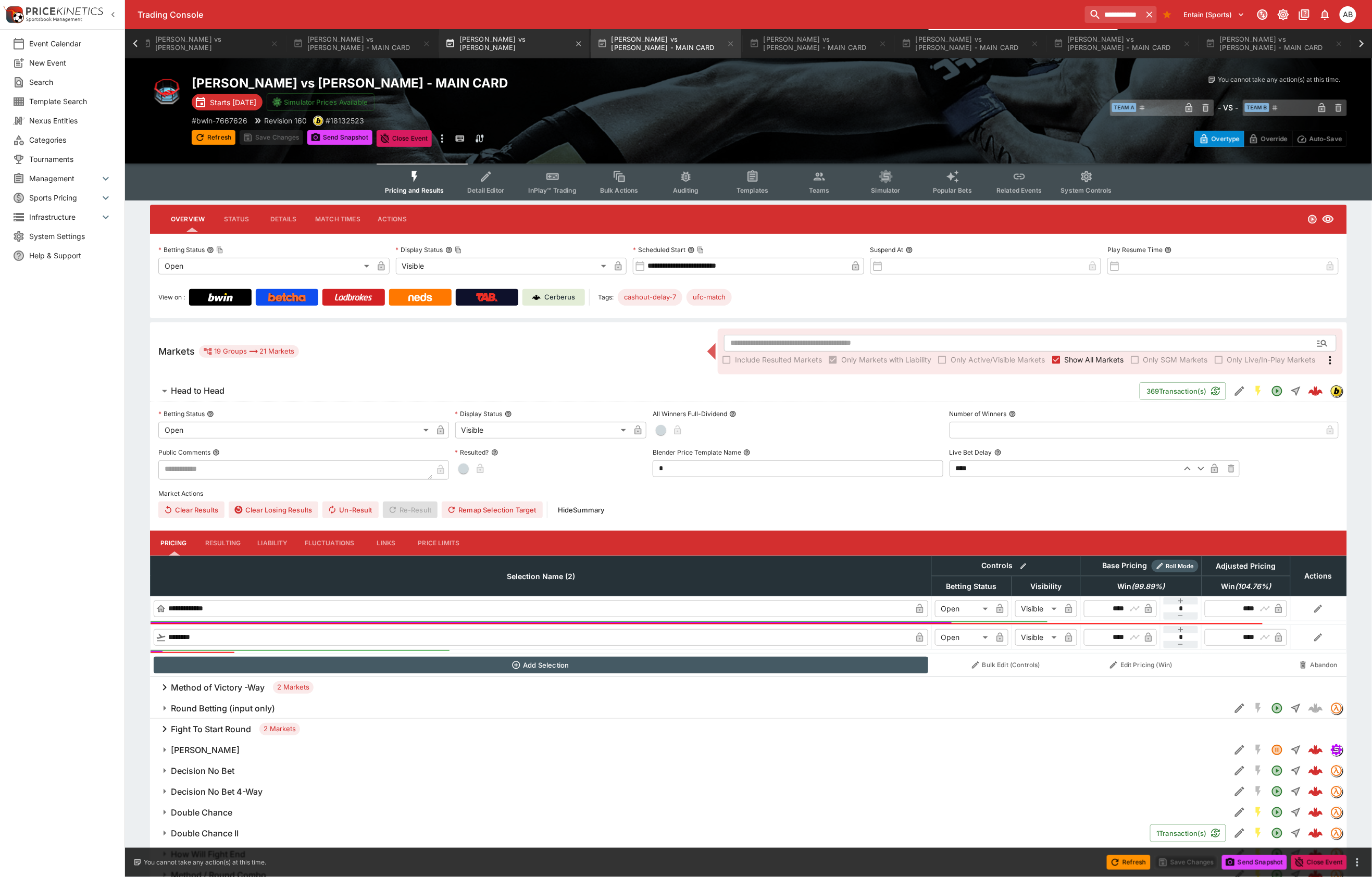
click at [439, 51] on button "[PERSON_NAME] vs [PERSON_NAME]" at bounding box center [514, 43] width 150 height 29
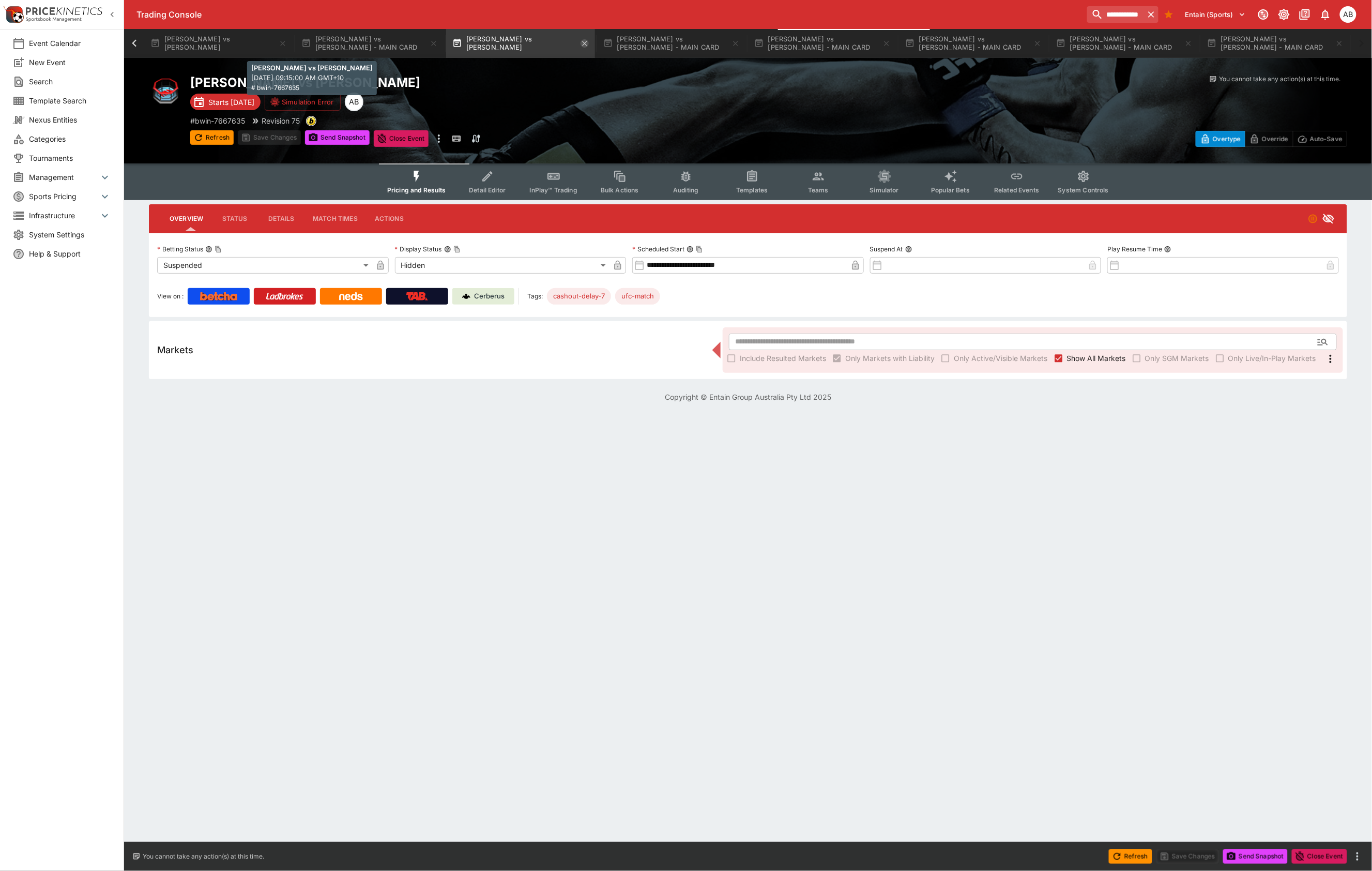
click at [581, 44] on icon "button" at bounding box center [584, 43] width 8 height 8
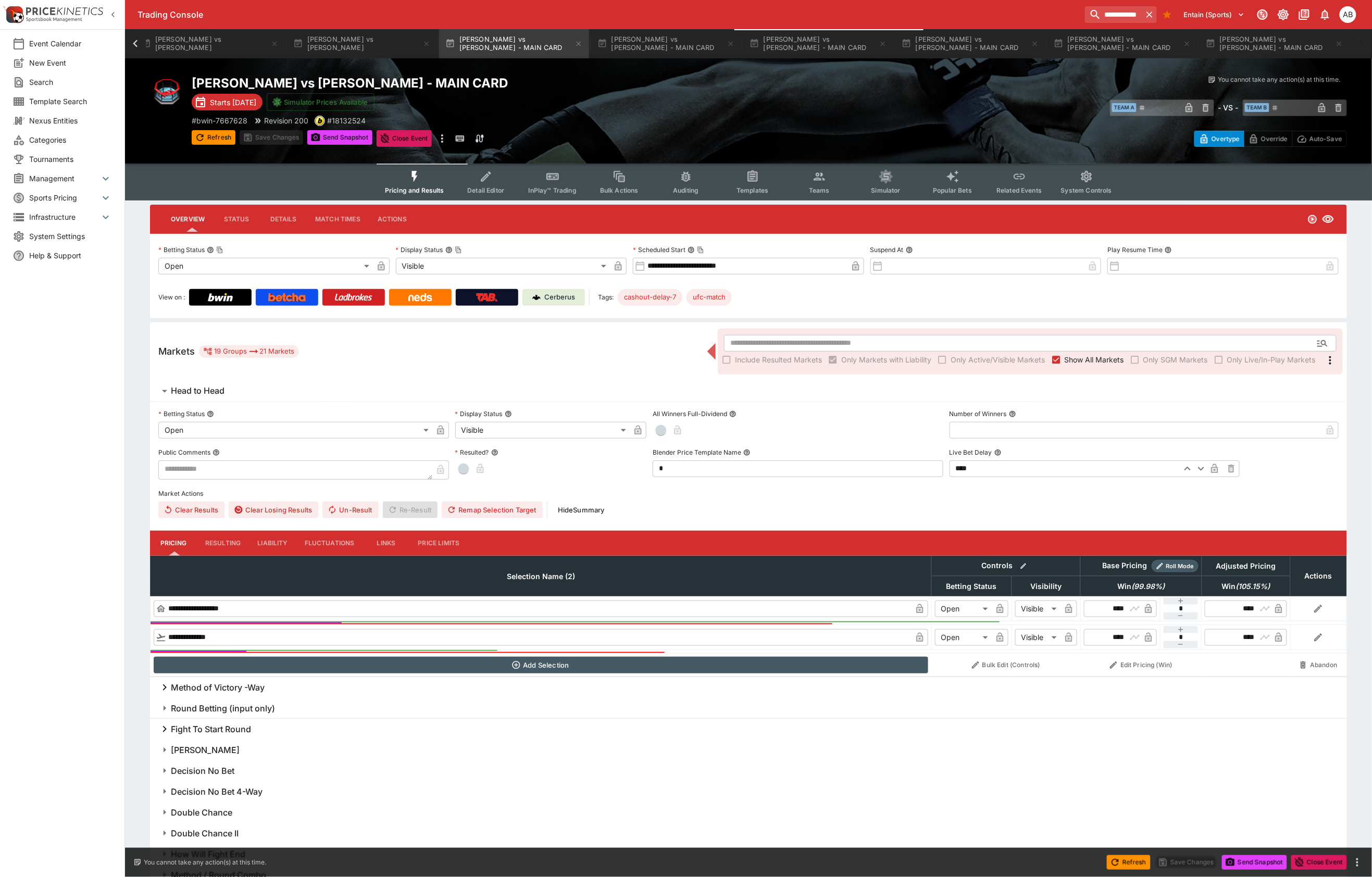
scroll to position [0, 1832]
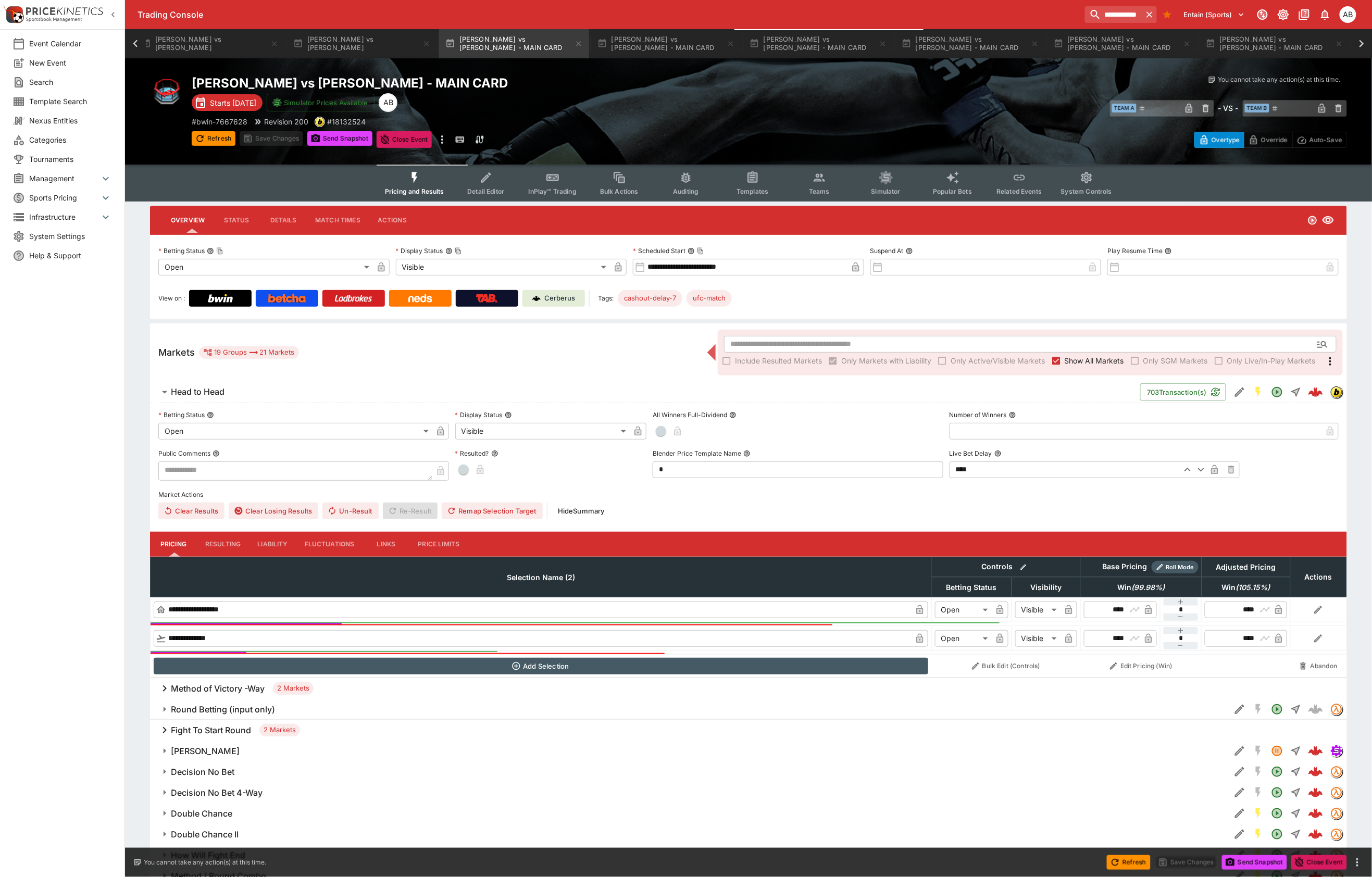
click at [134, 38] on icon at bounding box center [135, 44] width 15 height 15
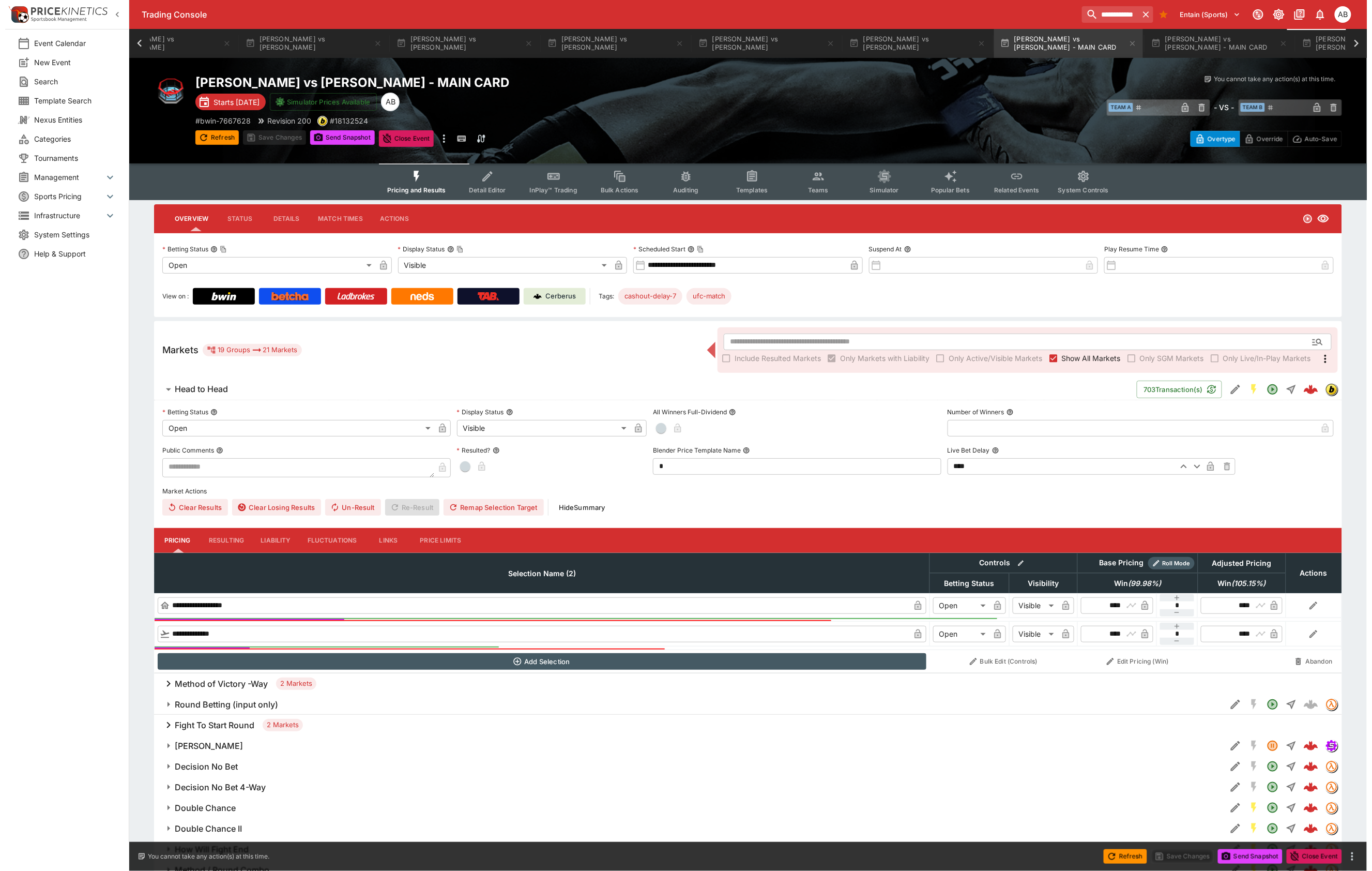
scroll to position [0, 672]
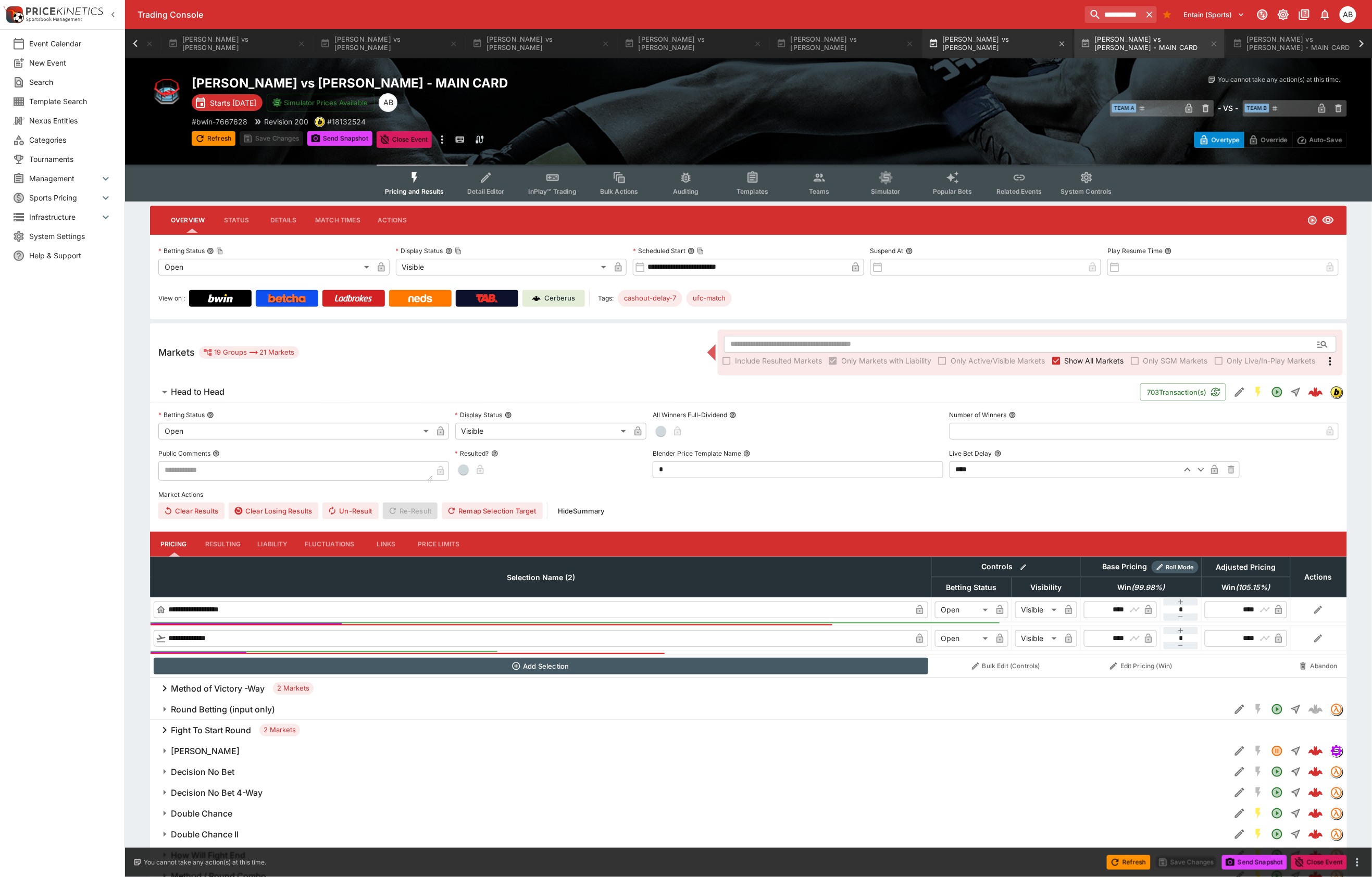
click at [1073, 42] on button "[PERSON_NAME] vs [PERSON_NAME]" at bounding box center [998, 43] width 150 height 29
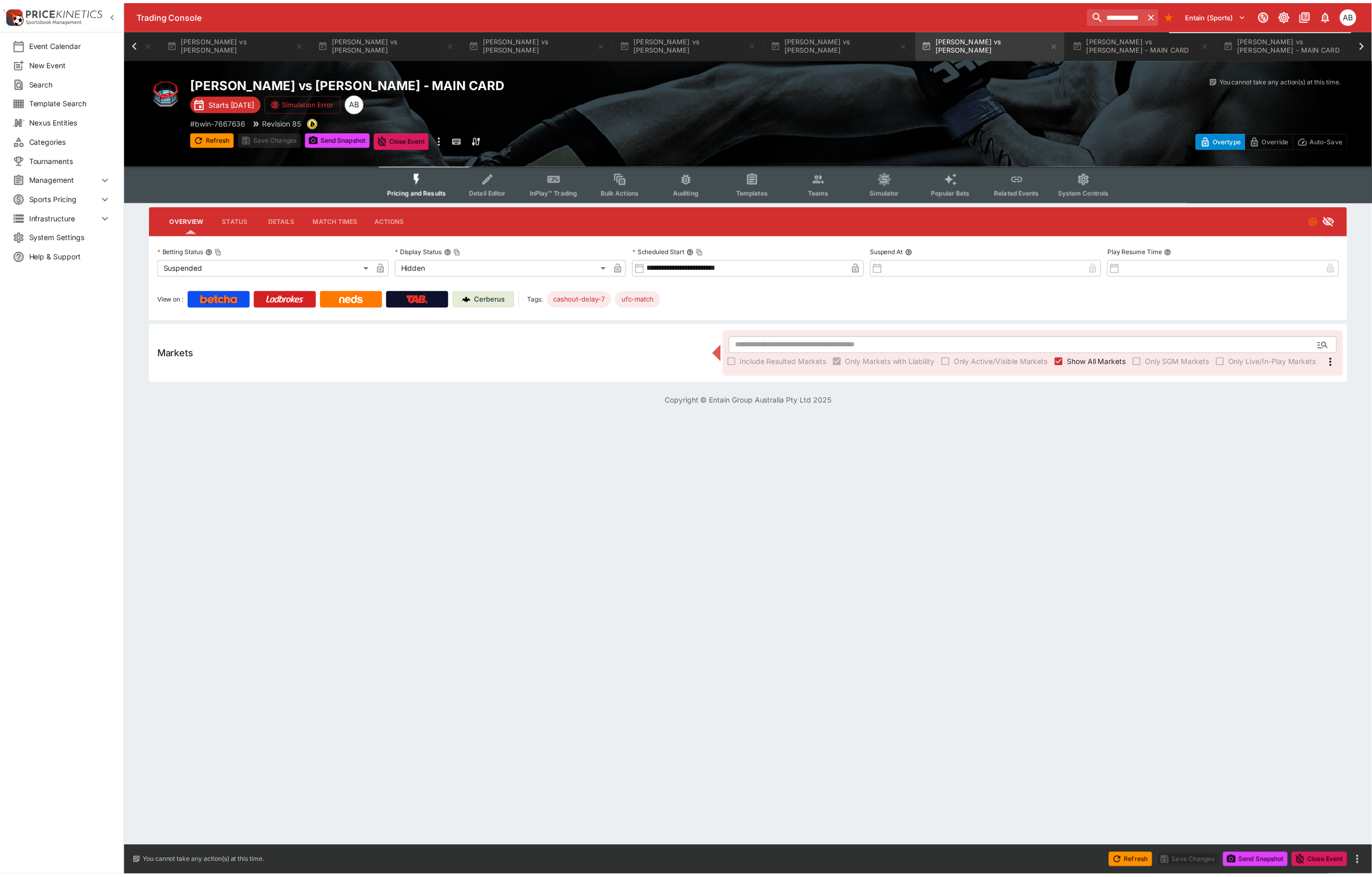
scroll to position [0, 682]
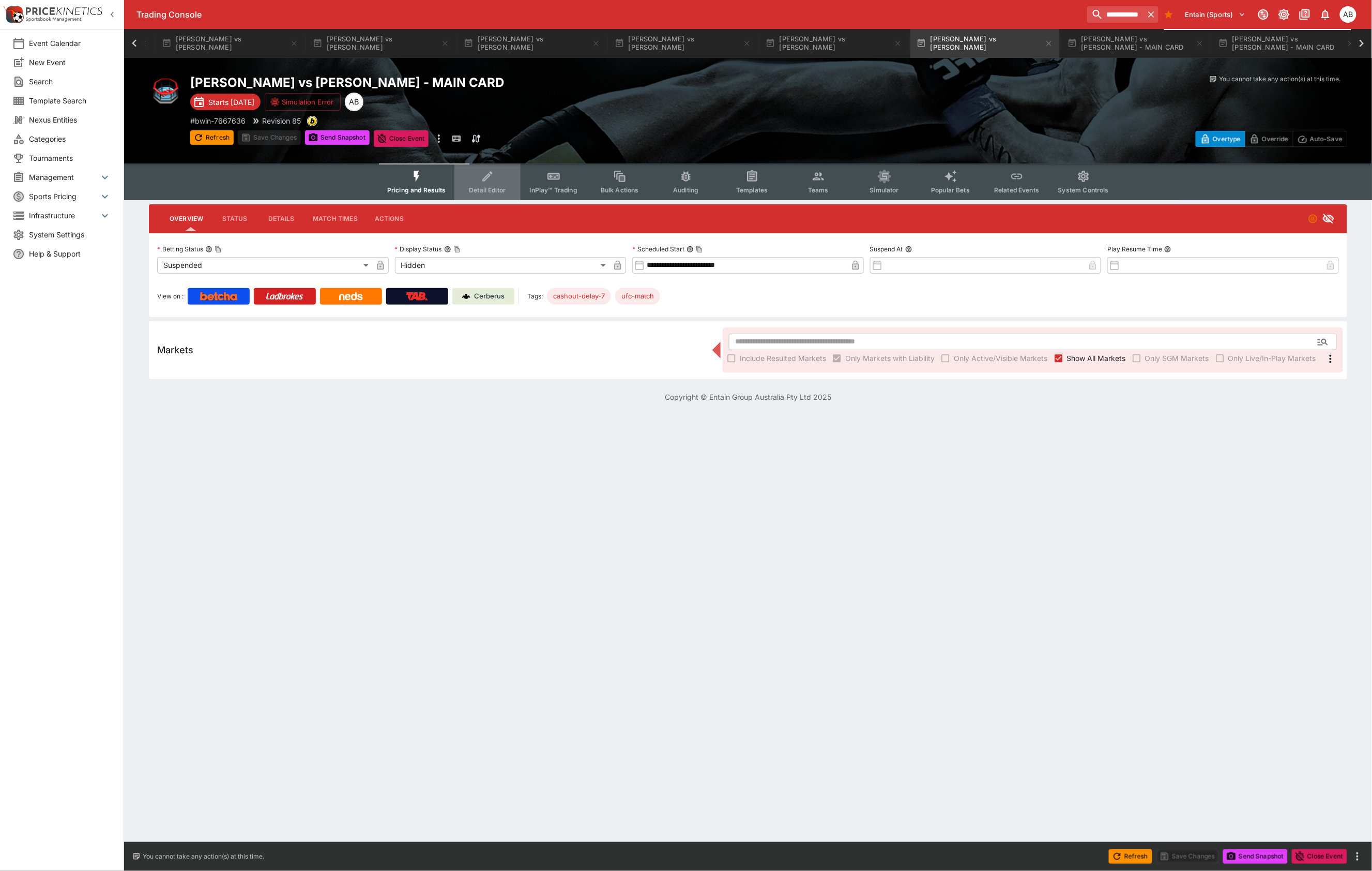
click at [469, 194] on span "Detail Editor" at bounding box center [487, 190] width 37 height 8
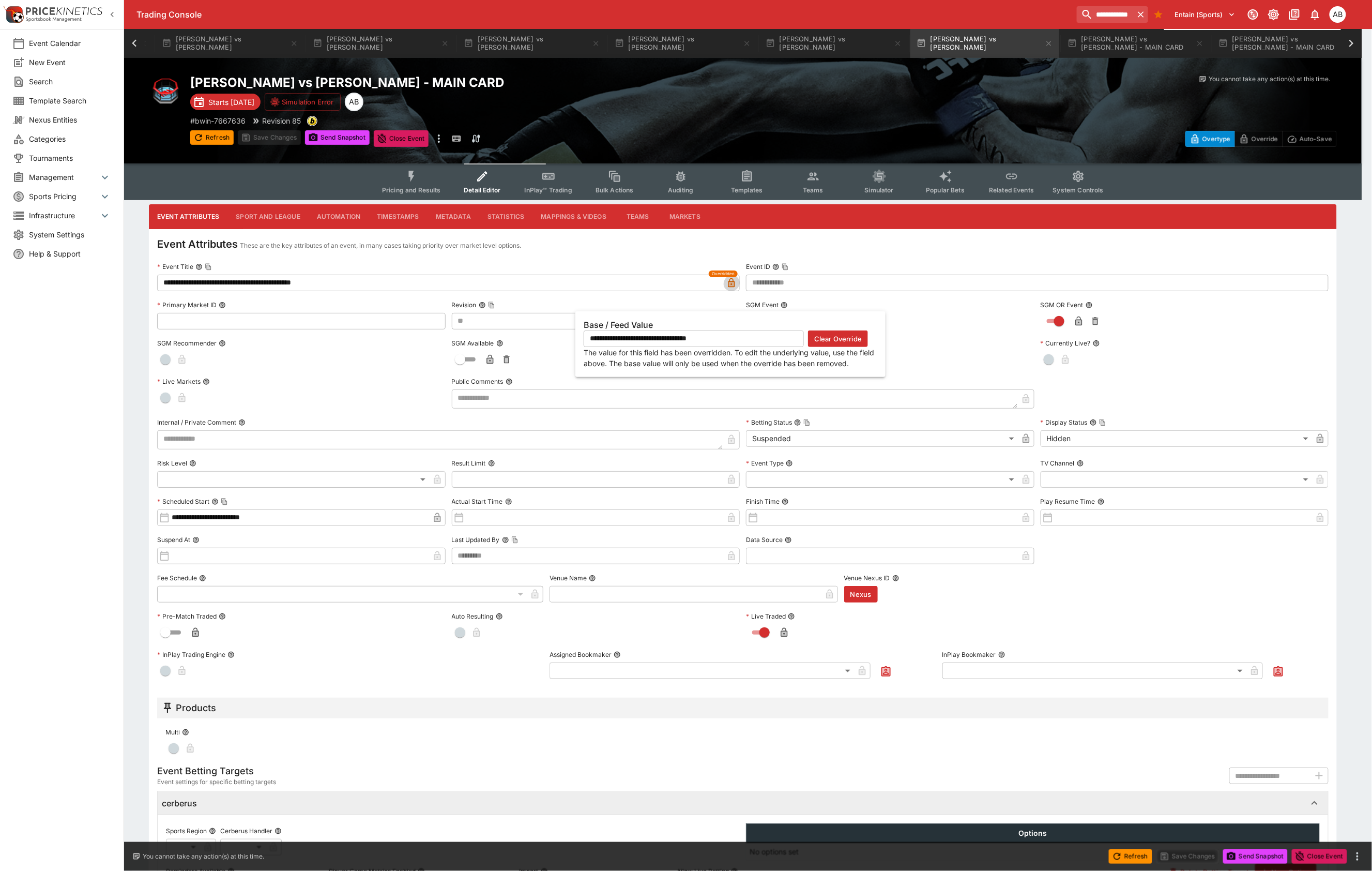
click at [735, 288] on icon "button" at bounding box center [731, 283] width 10 height 10
type input "**********"
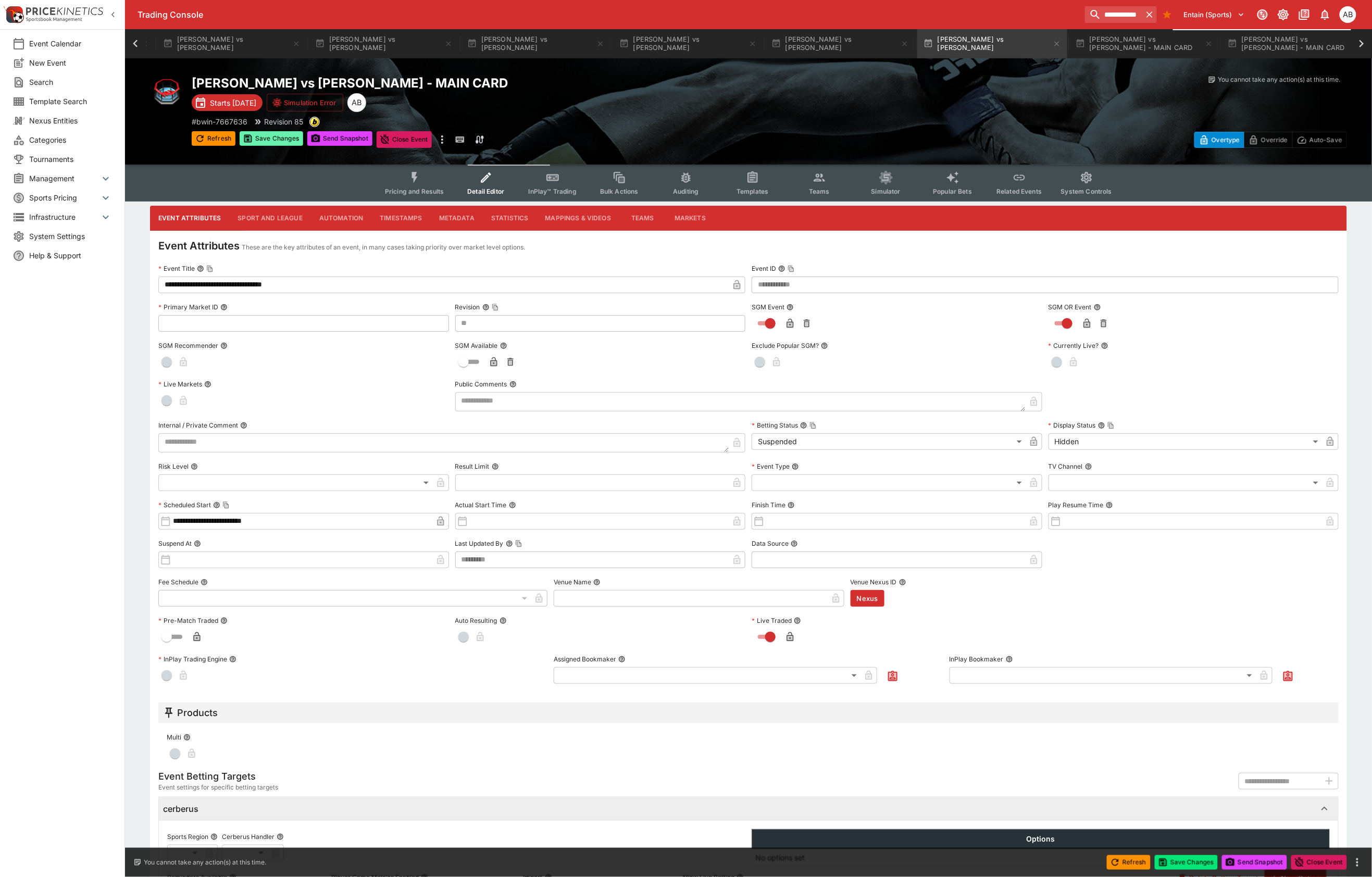
click at [300, 146] on button "Save Changes" at bounding box center [271, 138] width 63 height 15
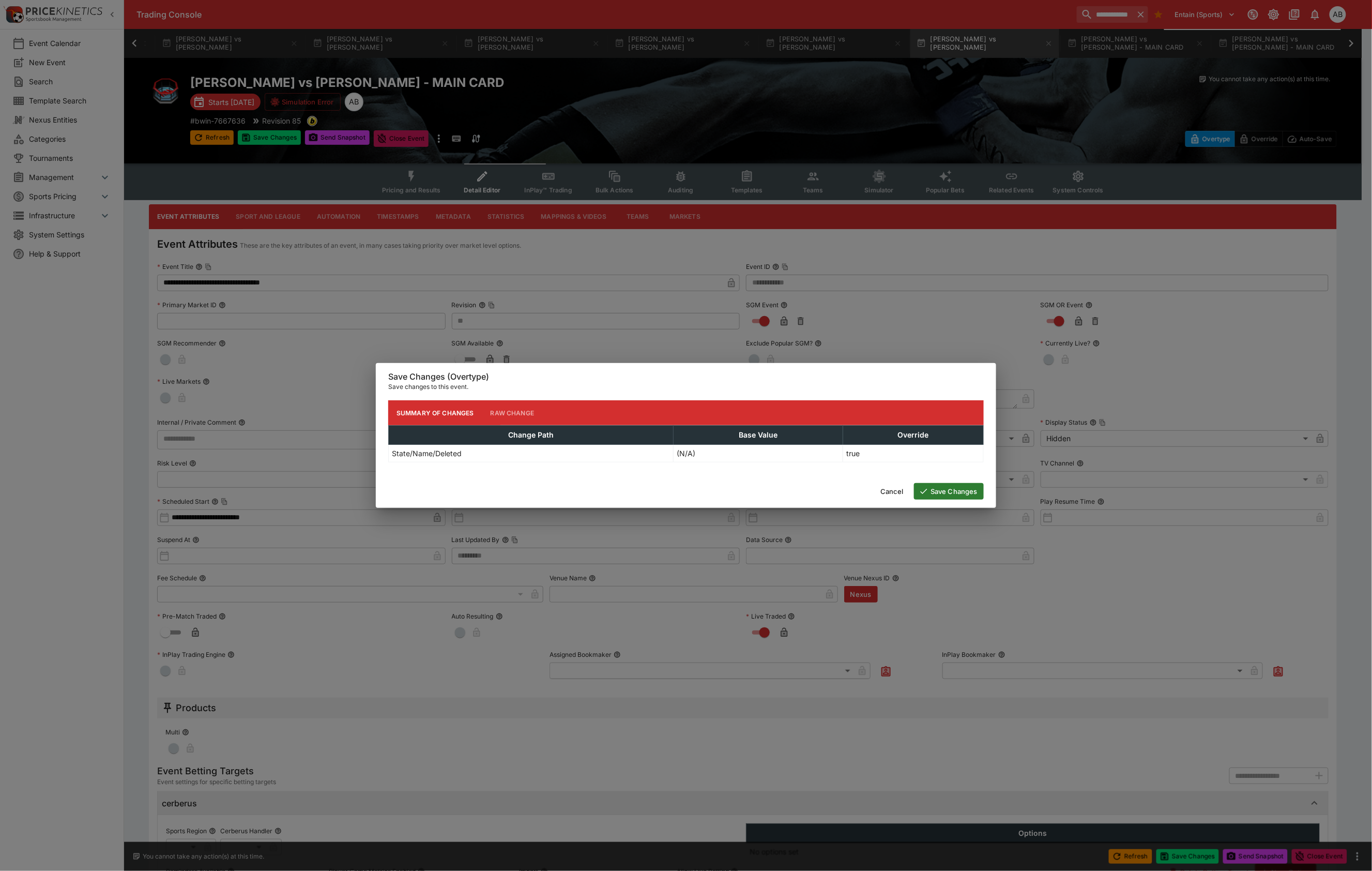
click at [939, 498] on button "Save Changes" at bounding box center [949, 491] width 70 height 16
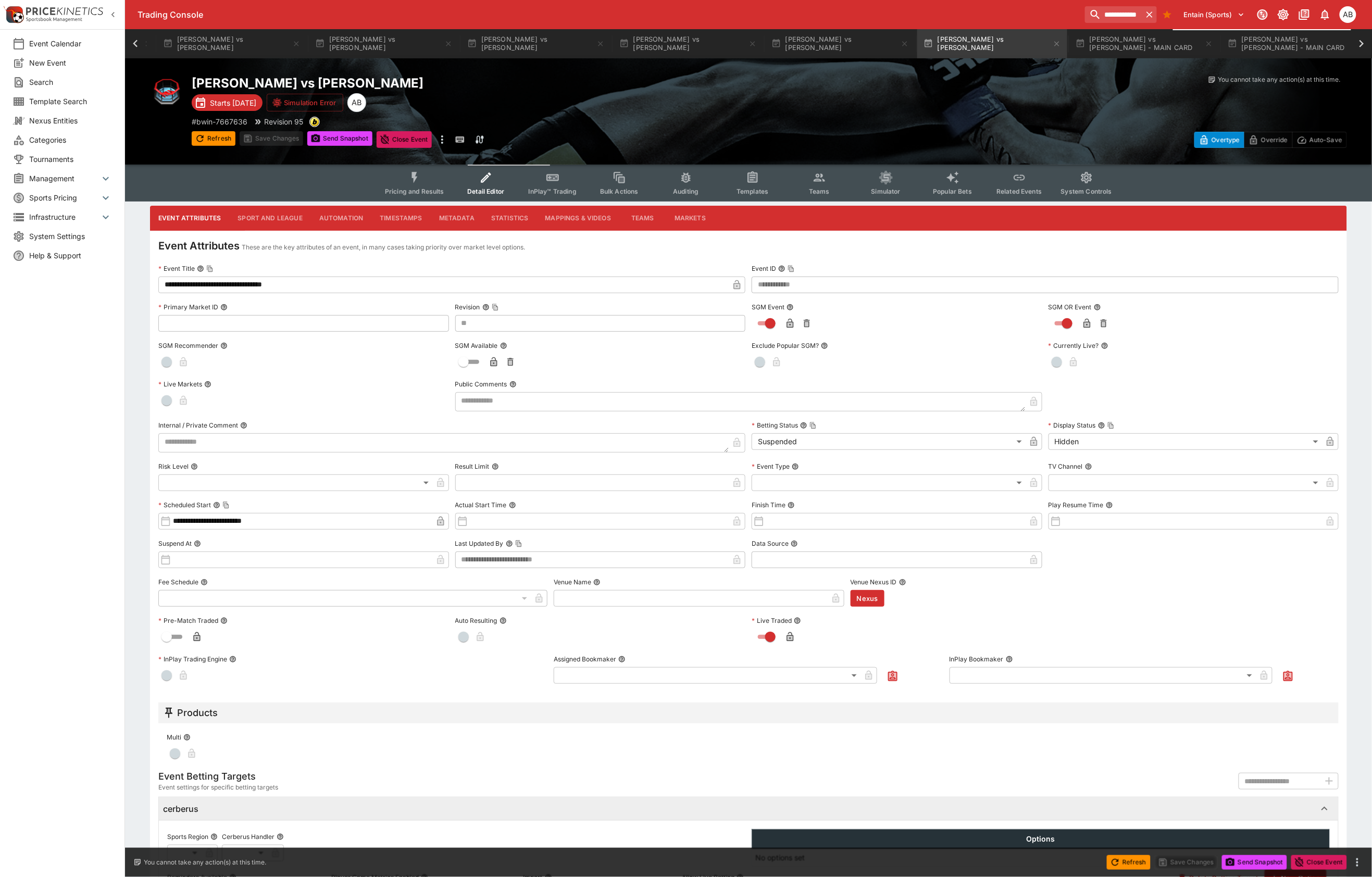
click at [1365, 42] on icon at bounding box center [1362, 44] width 15 height 15
click at [134, 44] on icon at bounding box center [135, 43] width 5 height 7
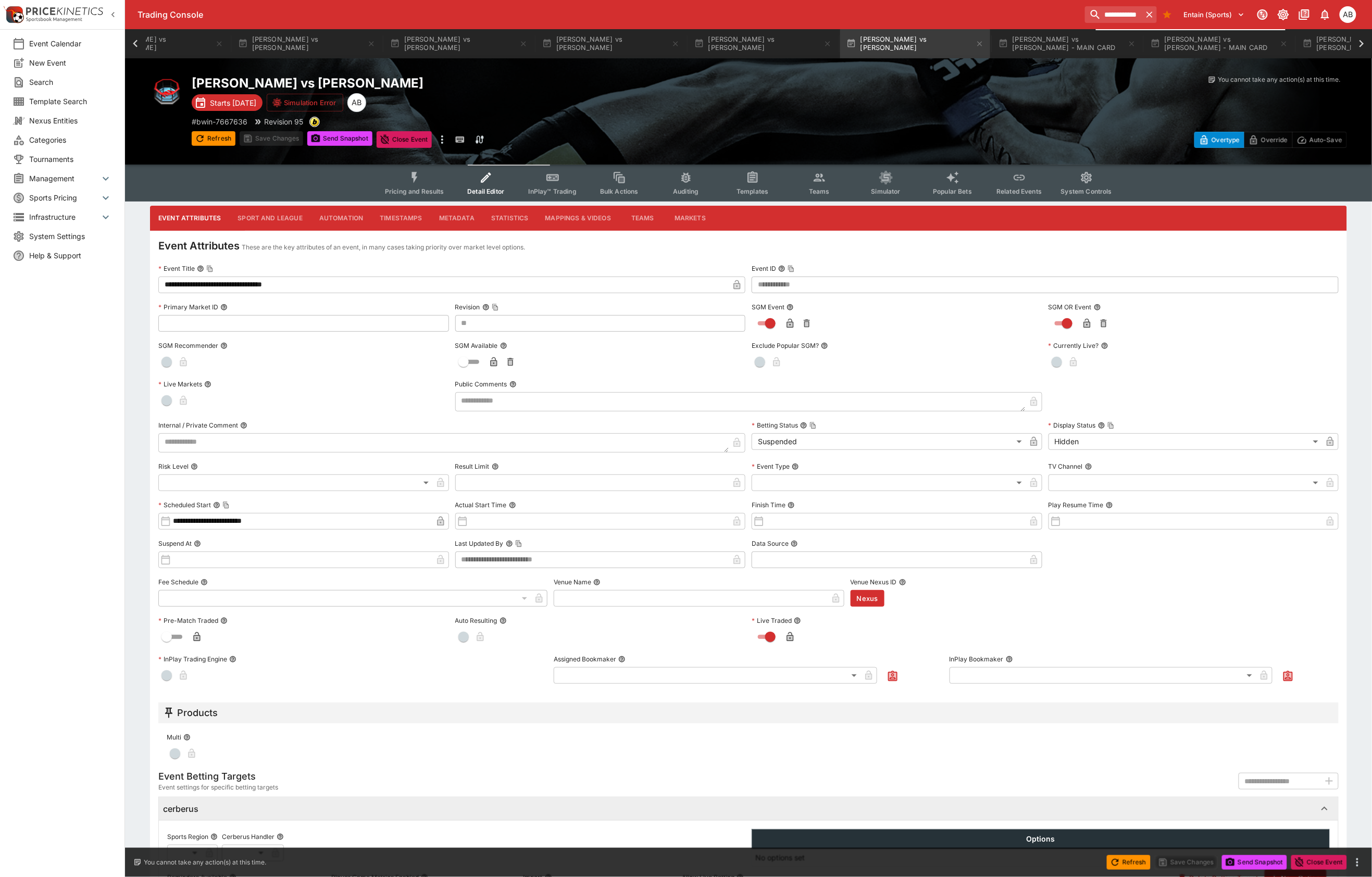
scroll to position [0, 682]
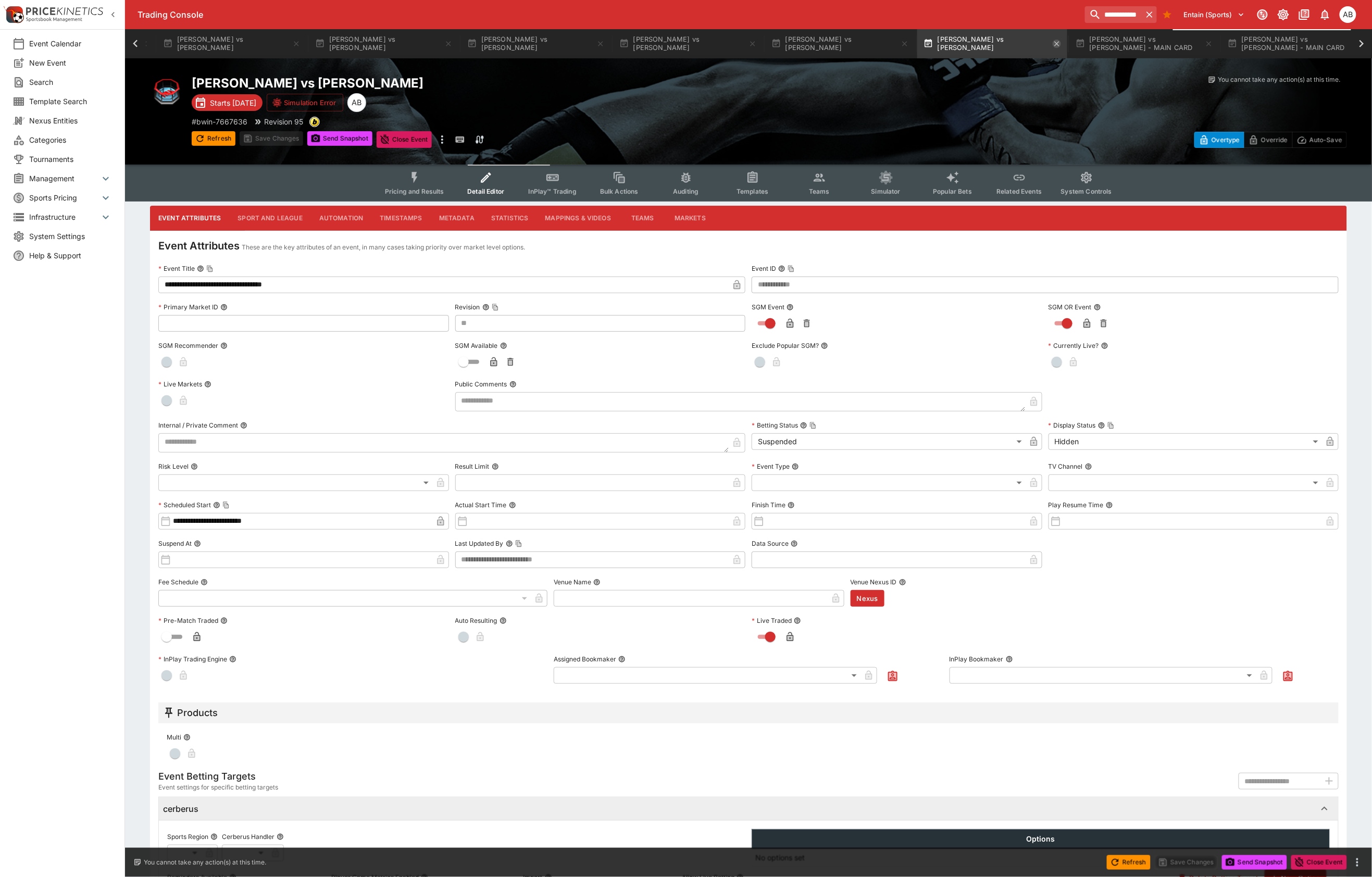
click at [1061, 46] on icon "button" at bounding box center [1057, 43] width 8 height 8
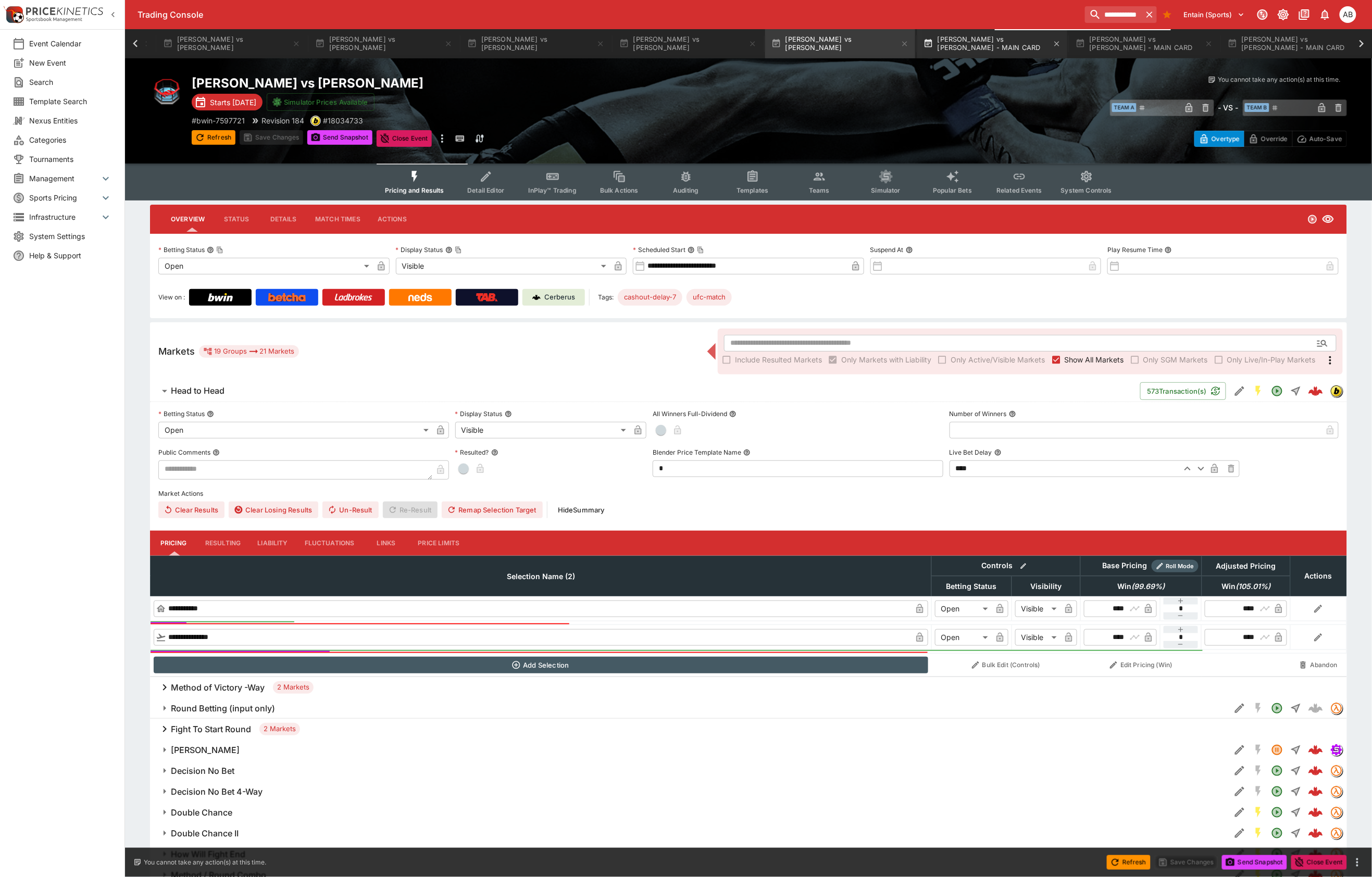
click at [1067, 47] on button "[PERSON_NAME] vs [PERSON_NAME] - MAIN CARD" at bounding box center [992, 43] width 150 height 29
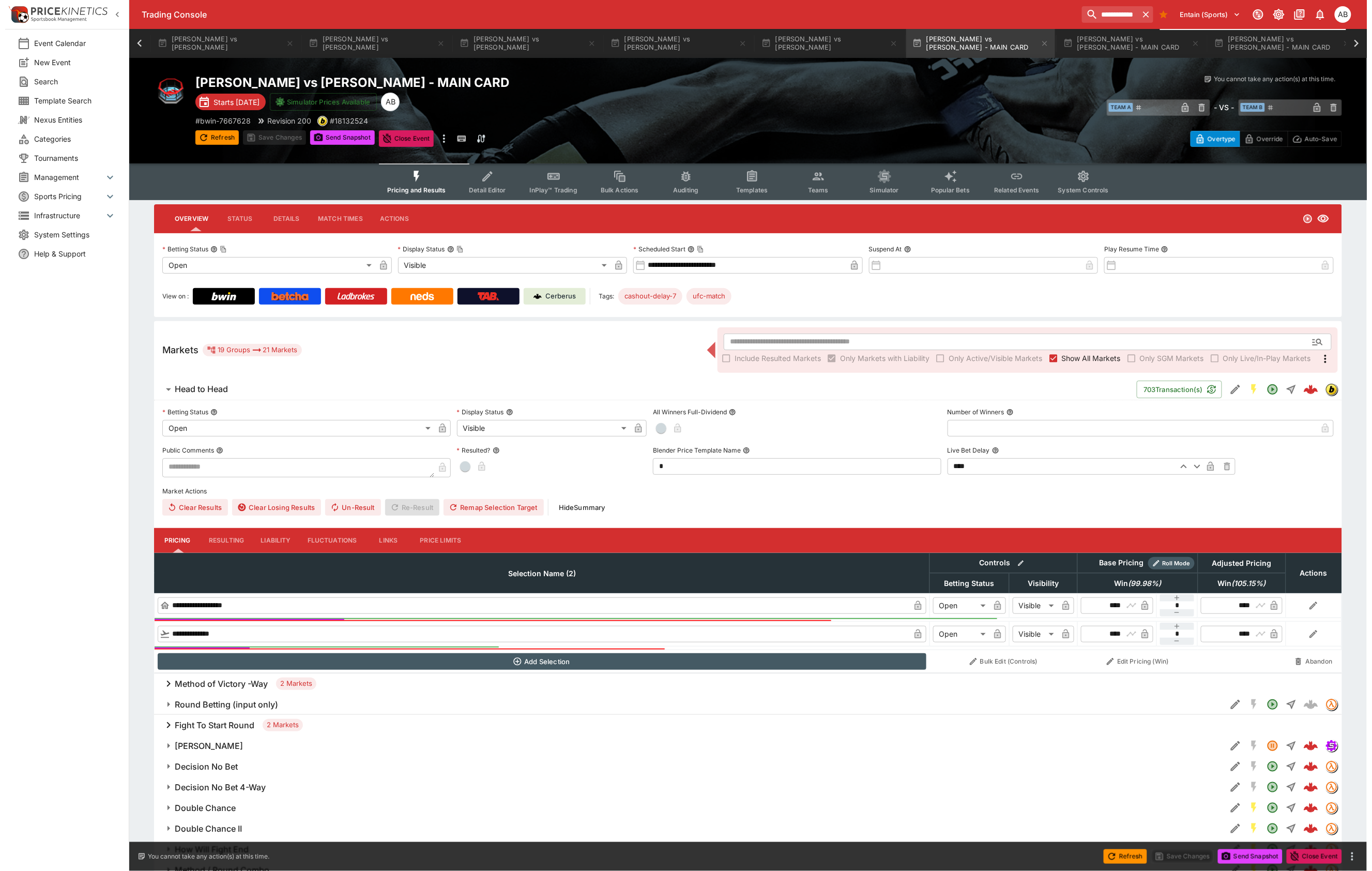
scroll to position [0, 688]
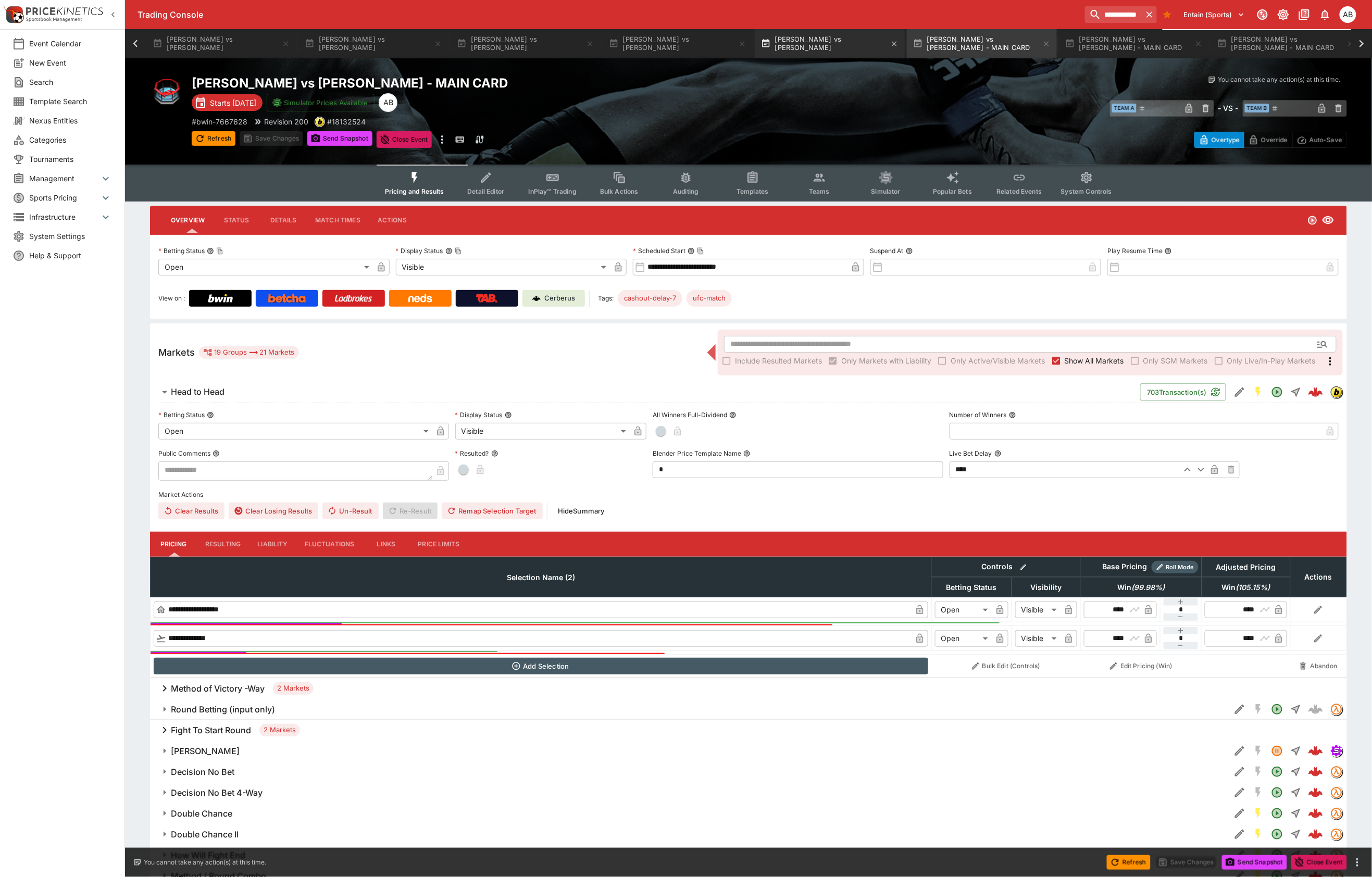
click at [905, 43] on button "[PERSON_NAME] vs [PERSON_NAME]" at bounding box center [830, 43] width 150 height 29
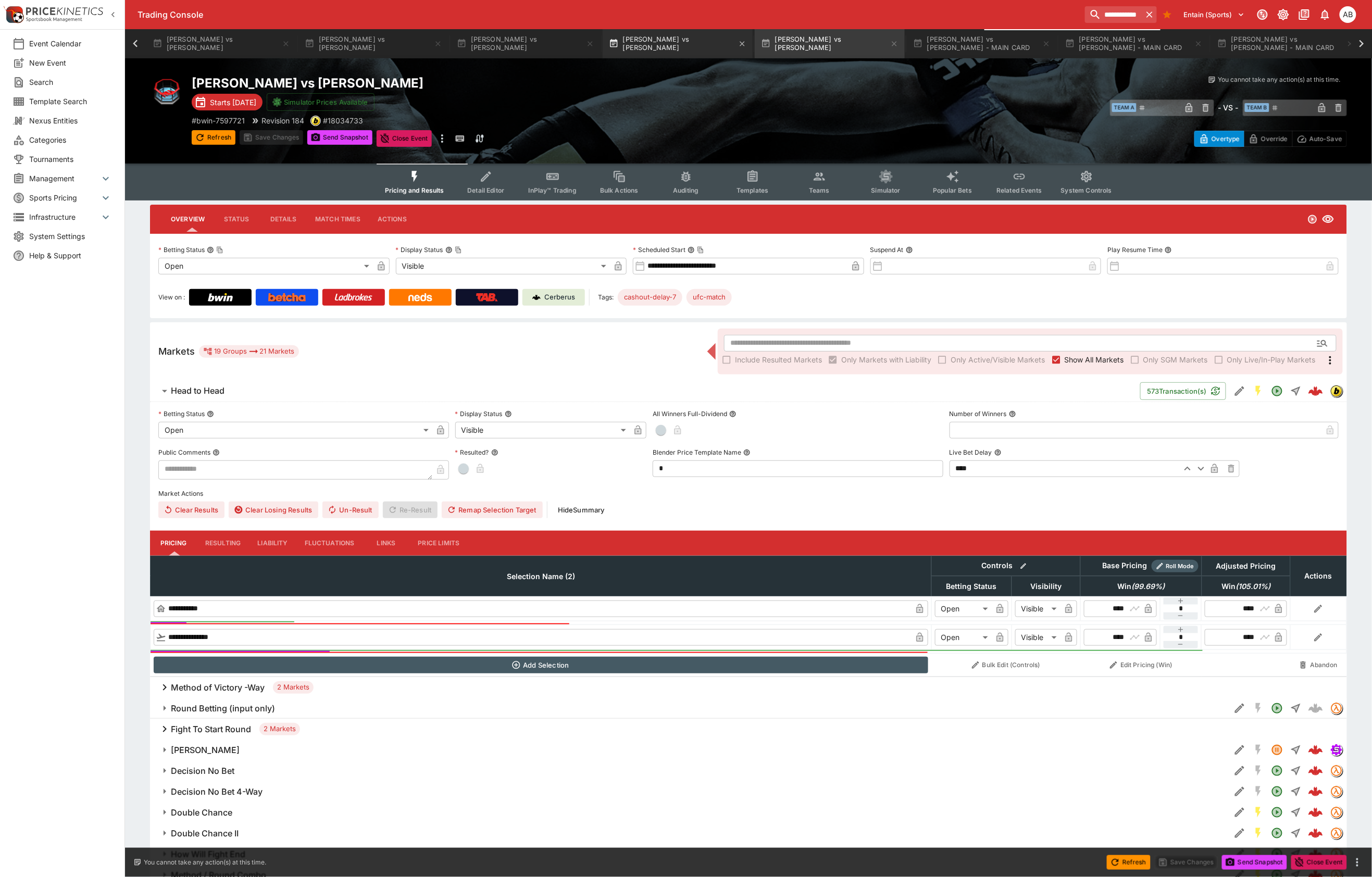
click at [752, 33] on button "[PERSON_NAME] vs [PERSON_NAME]" at bounding box center [678, 43] width 150 height 29
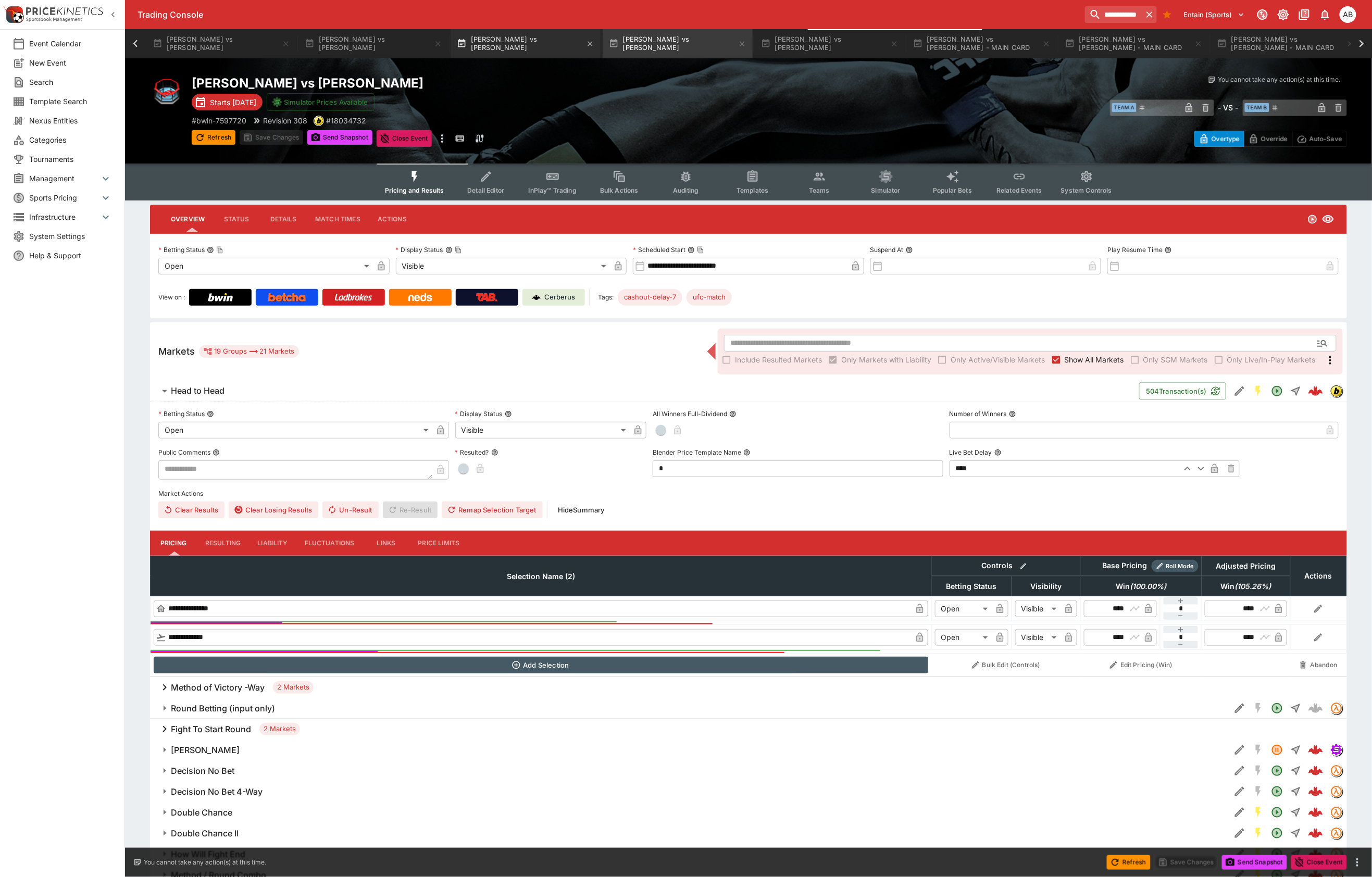
click at [600, 47] on button "[PERSON_NAME] vs [PERSON_NAME]" at bounding box center [525, 43] width 150 height 29
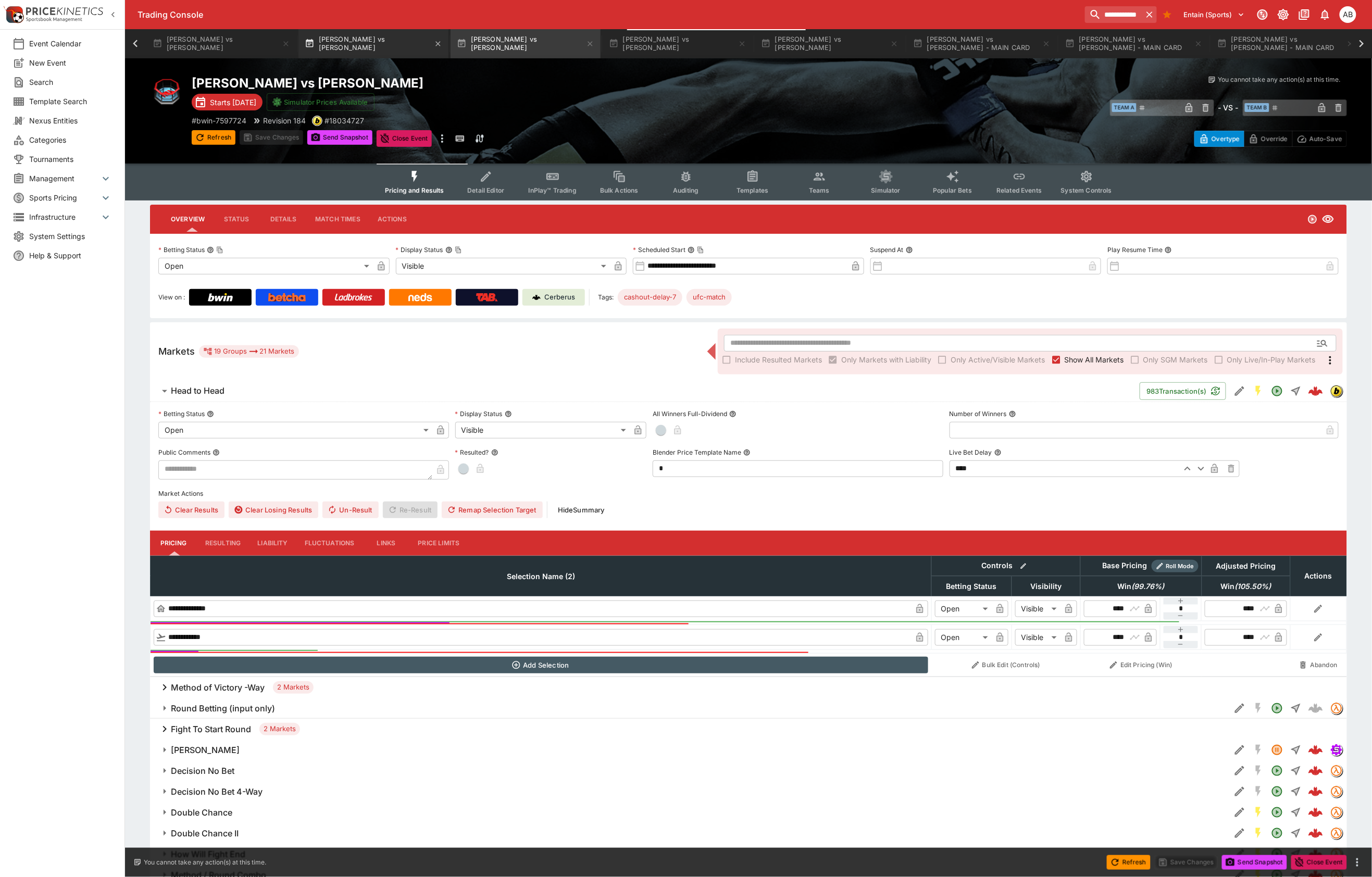
click at [449, 44] on button "[PERSON_NAME] vs [PERSON_NAME]" at bounding box center [373, 43] width 150 height 29
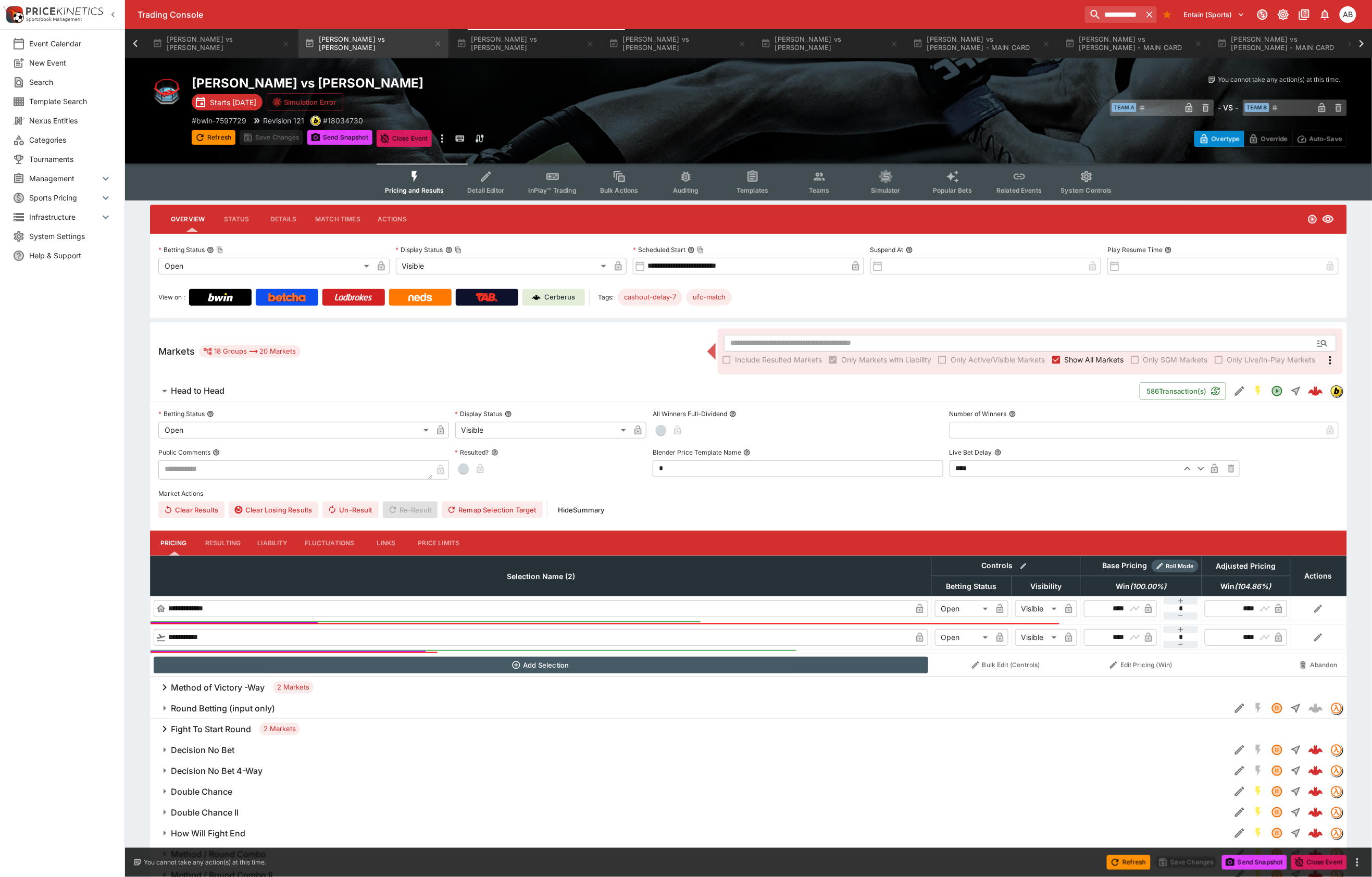
click at [869, 61] on div "[PERSON_NAME] vs [PERSON_NAME] Starts [DATE] Simulation Error # bwin-7597729 Re…" at bounding box center [748, 111] width 1247 height 105
click at [1230, 400] on button "Edit Detail" at bounding box center [1240, 391] width 19 height 19
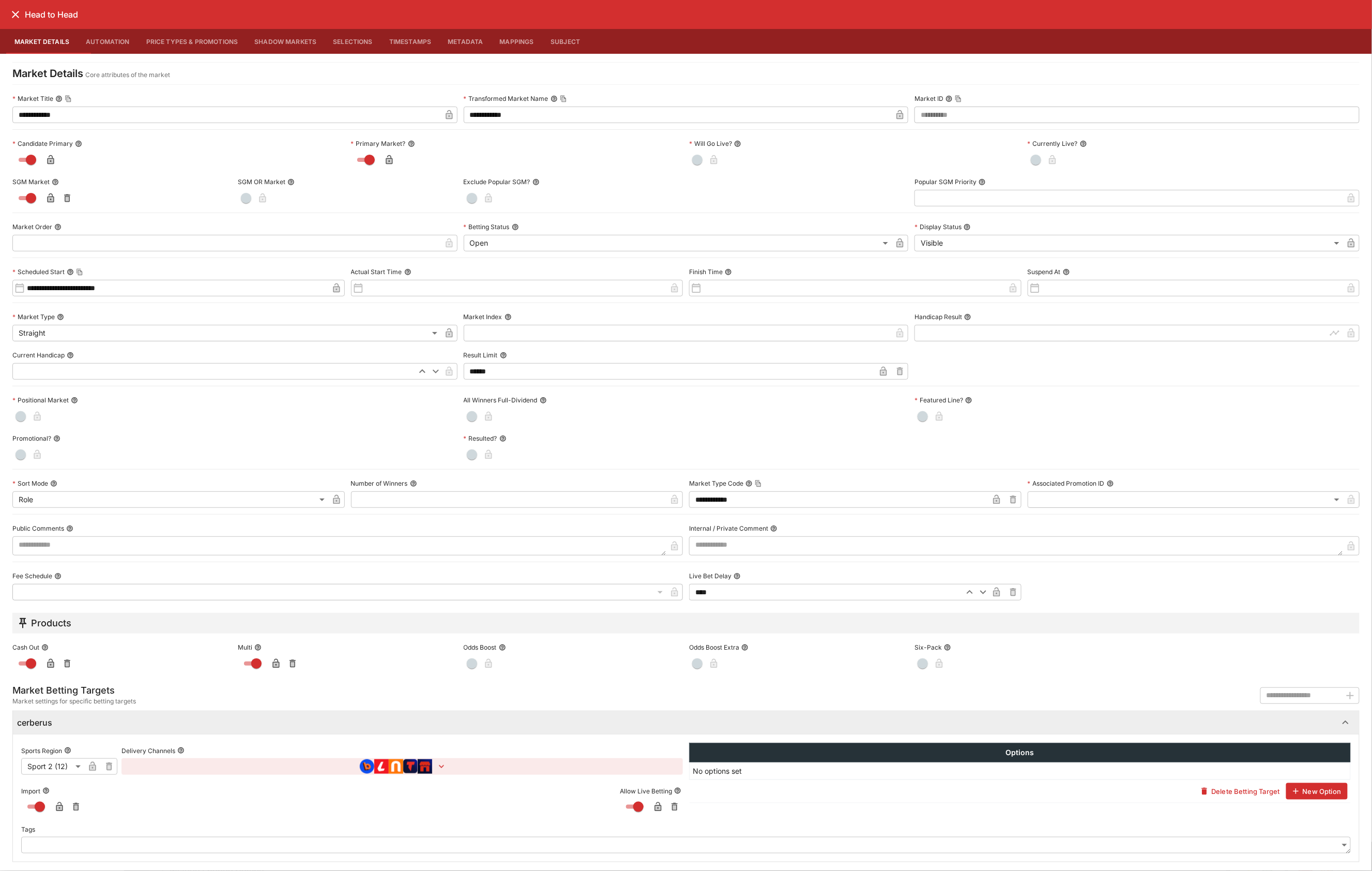
scroll to position [70, 0]
click at [455, 758] on button "button" at bounding box center [402, 766] width 562 height 16
click at [423, 602] on div at bounding box center [686, 435] width 1372 height 871
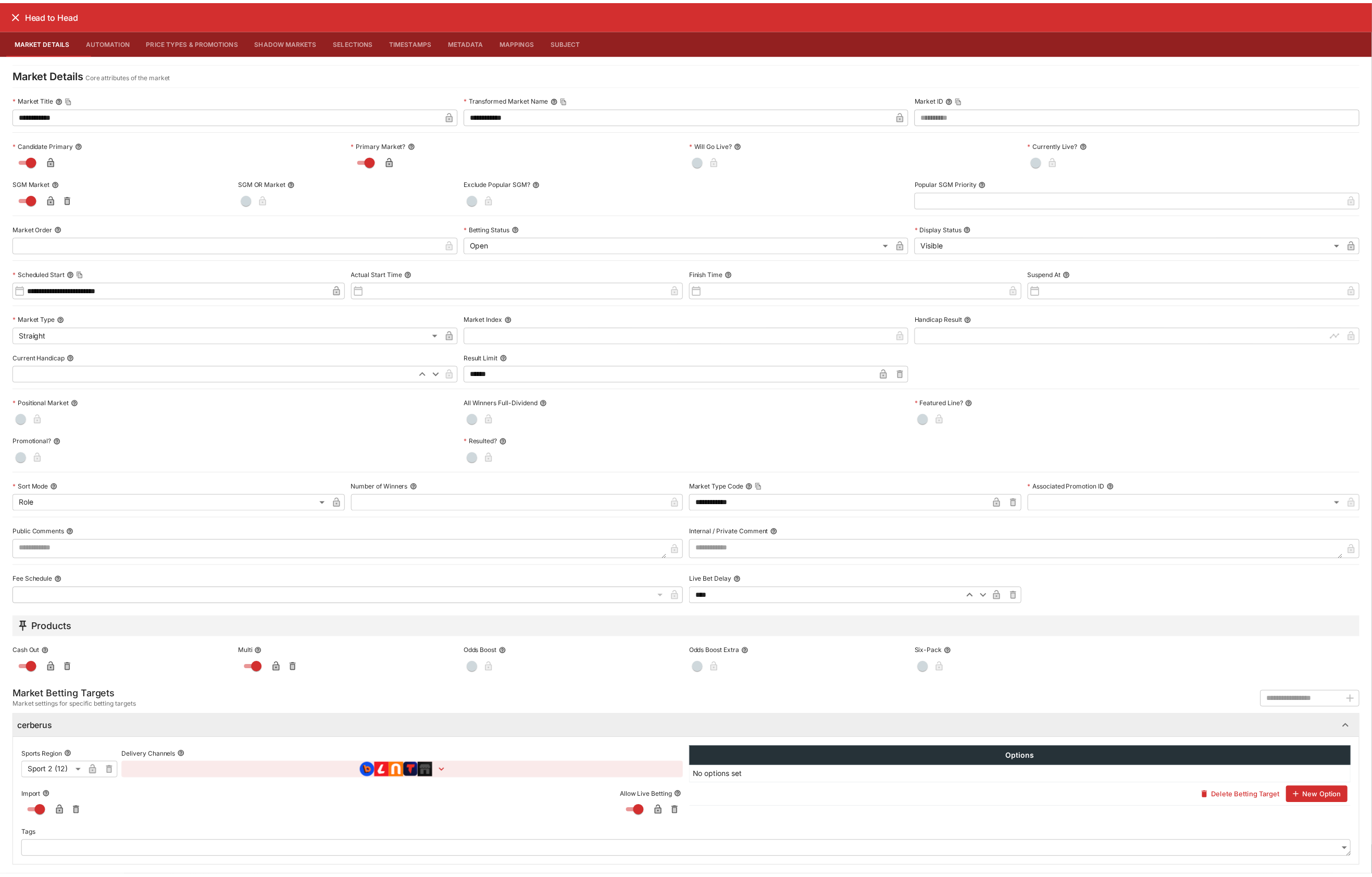
scroll to position [0, 0]
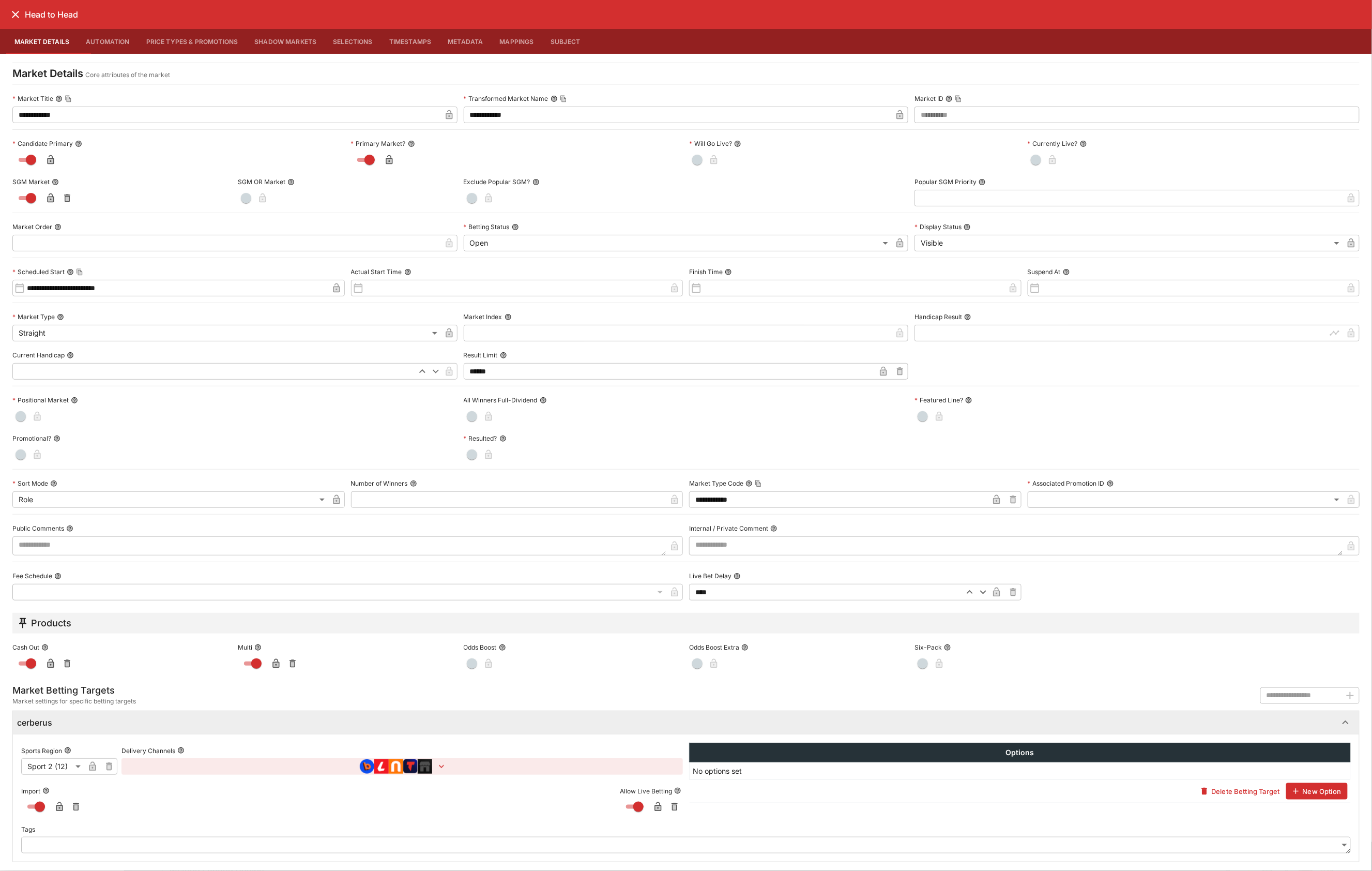
click at [16, 15] on icon "close" at bounding box center [15, 14] width 12 height 12
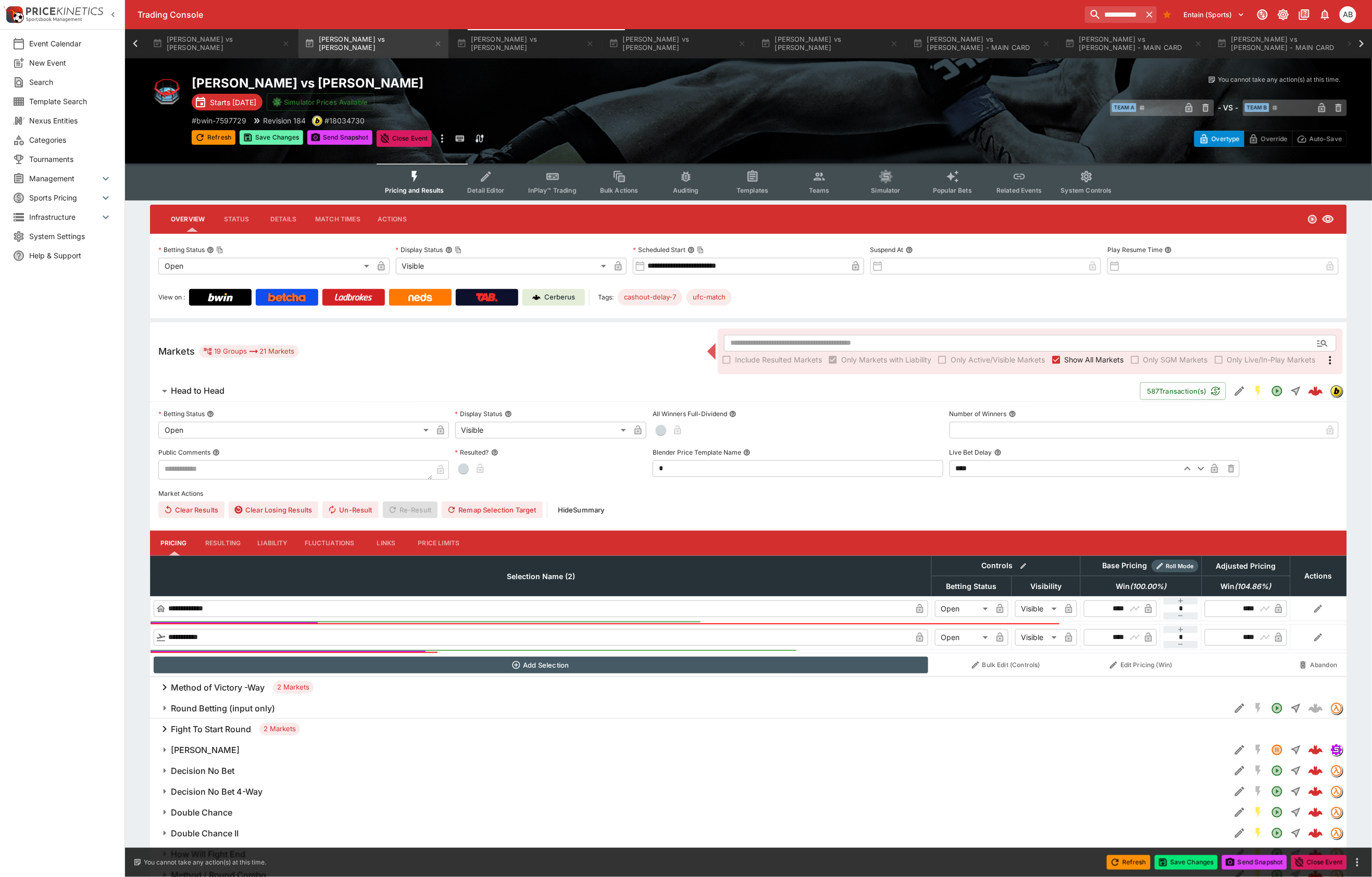
click at [292, 145] on button "Save Changes" at bounding box center [271, 137] width 63 height 15
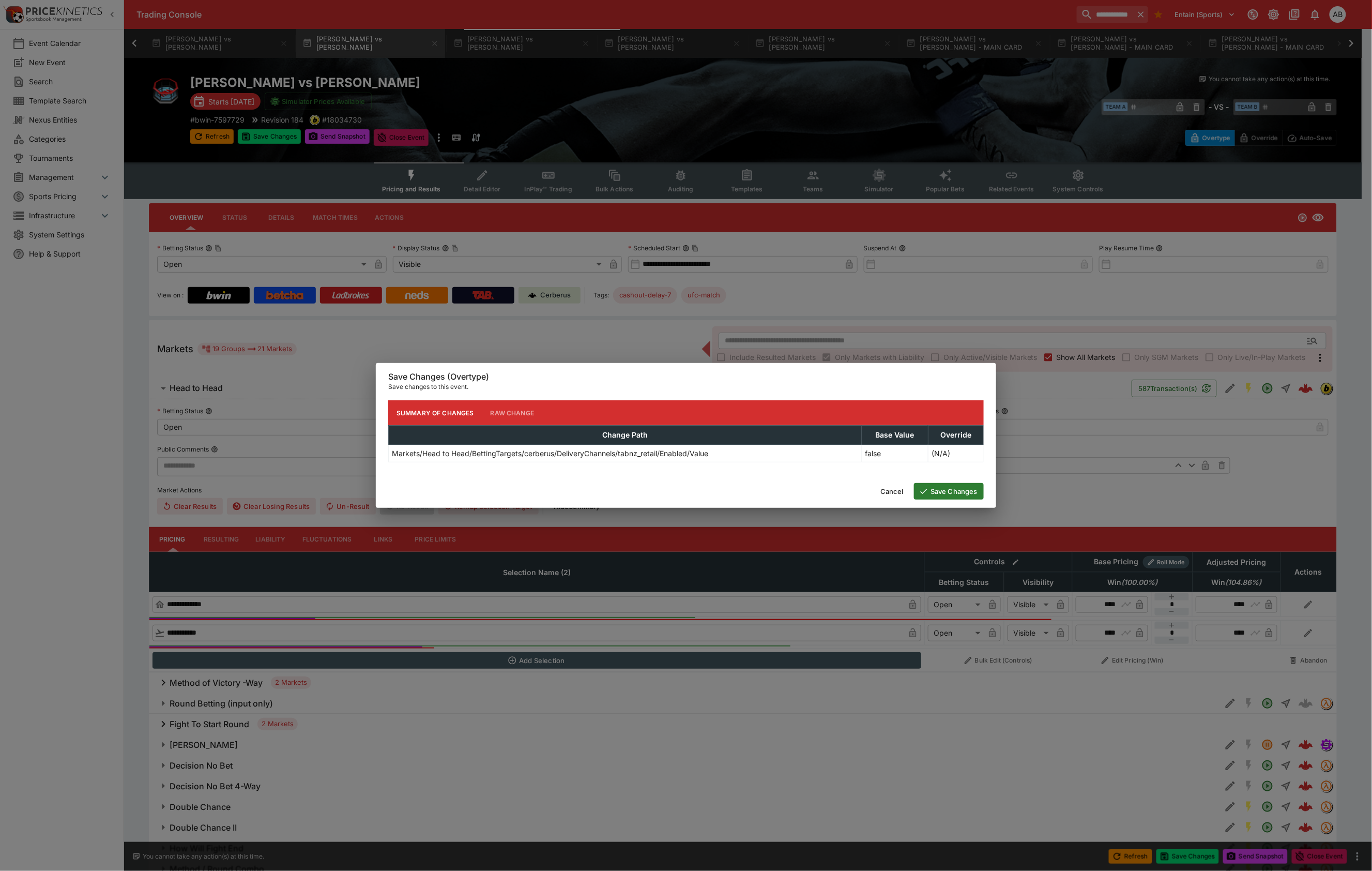
click at [951, 495] on button "Save Changes" at bounding box center [949, 491] width 70 height 16
